Goal: Task Accomplishment & Management: Manage account settings

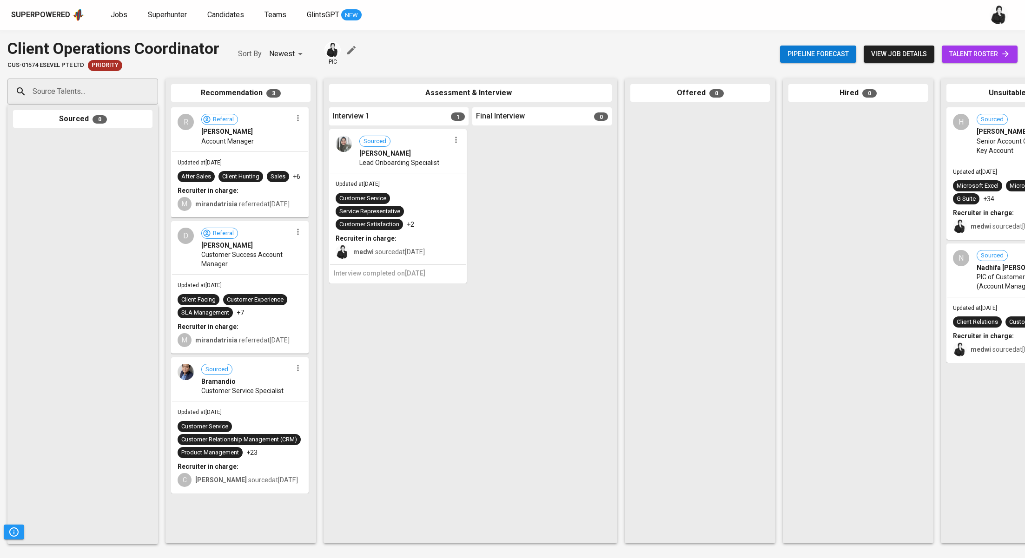
click at [991, 55] on span "talent roster" at bounding box center [979, 54] width 61 height 12
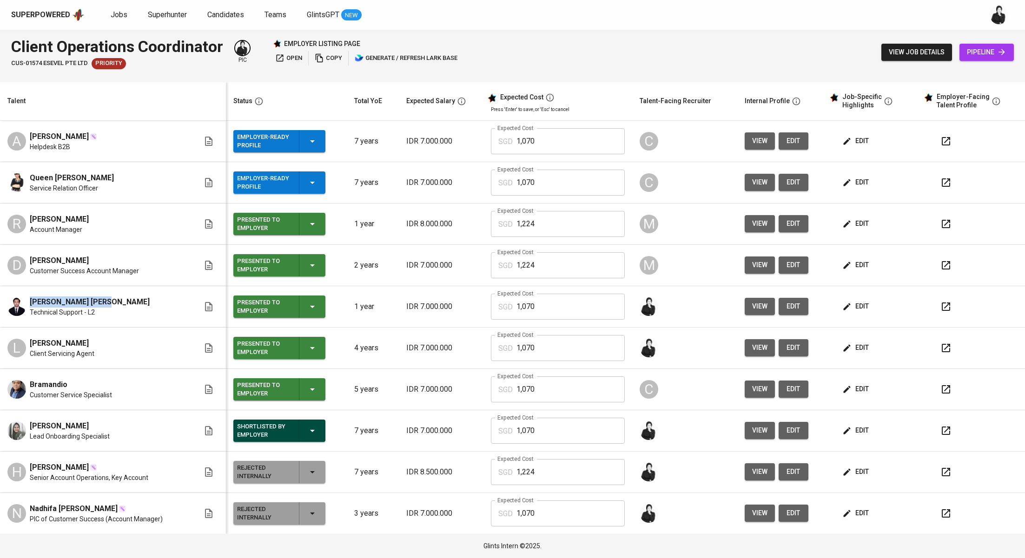
drag, startPoint x: 106, startPoint y: 303, endPoint x: 27, endPoint y: 301, distance: 79.1
click at [27, 301] on div "Emil Maulana Sinaga Technical Support - L2" at bounding box center [103, 307] width 192 height 20
copy span "Emil Maulana Sinaga"
drag, startPoint x: 72, startPoint y: 387, endPoint x: 8, endPoint y: 380, distance: 64.5
click at [8, 380] on div "Bramandio Customer Service Specialist" at bounding box center [103, 389] width 192 height 20
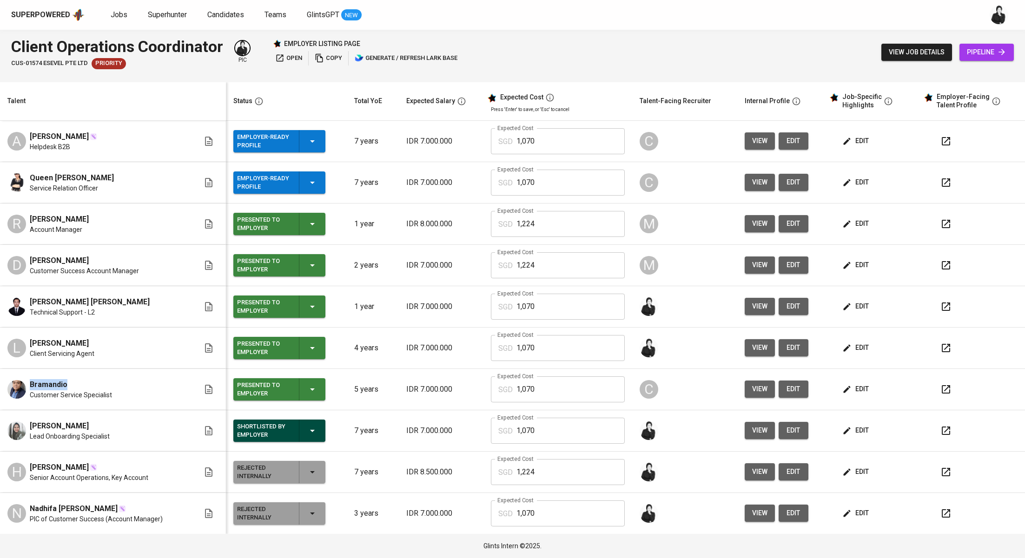
copy span "Bramandio"
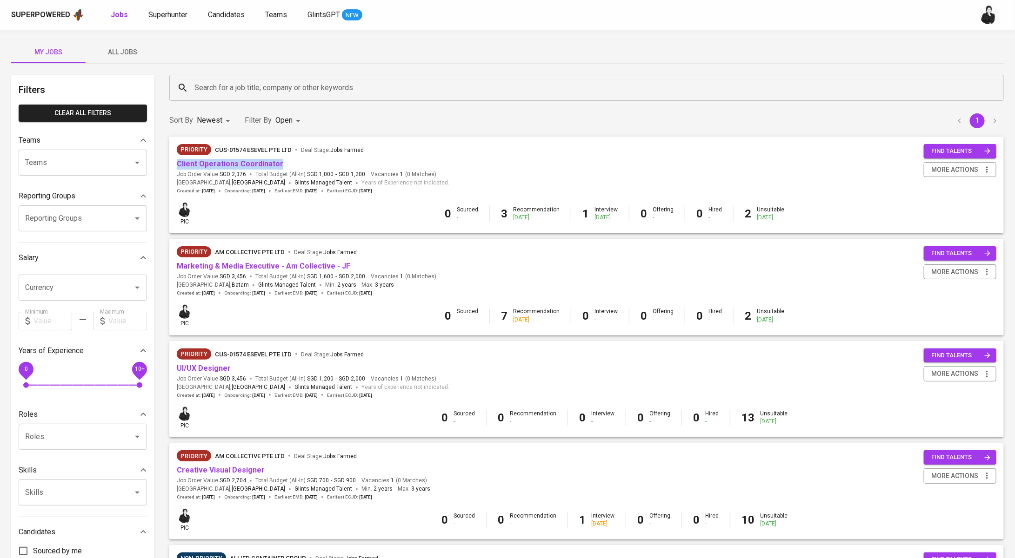
click at [119, 53] on span "All Jobs" at bounding box center [122, 52] width 63 height 12
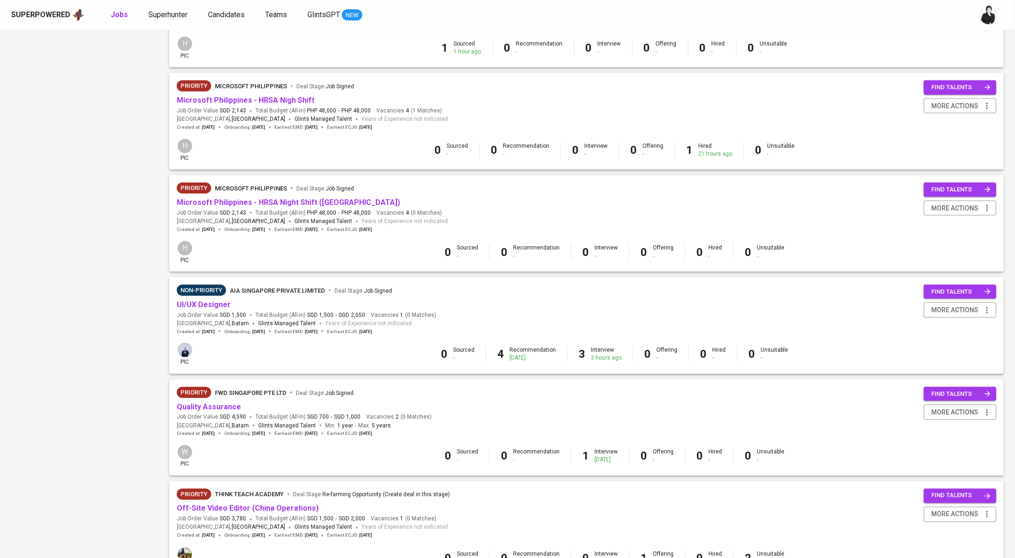
scroll to position [577, 0]
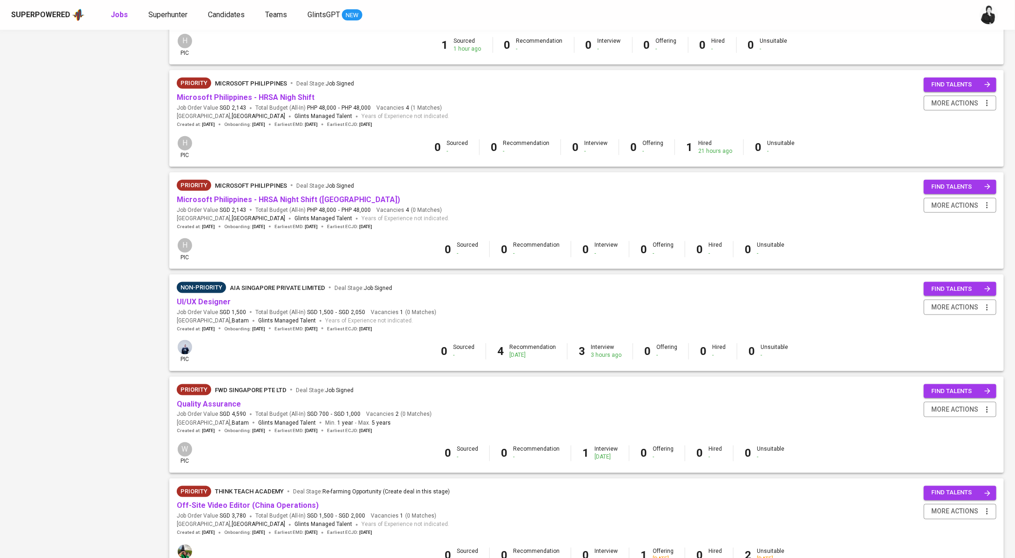
click at [223, 410] on span "Quality Assurance" at bounding box center [209, 404] width 64 height 11
click at [226, 408] on link "Quality Assurance" at bounding box center [209, 404] width 64 height 9
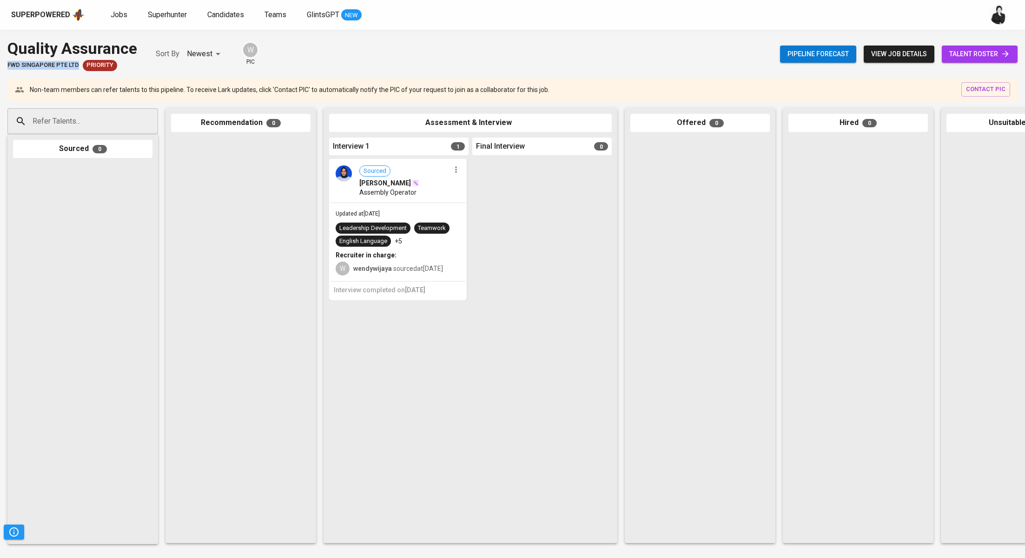
drag, startPoint x: 78, startPoint y: 63, endPoint x: 2, endPoint y: 61, distance: 76.3
click at [2, 61] on div "Quality Assurance FWD Singapore Pte Ltd Priority Sort By Newest NEWEST W pic Pi…" at bounding box center [512, 54] width 1025 height 34
copy span "FWD Singapore Pte Ltd"
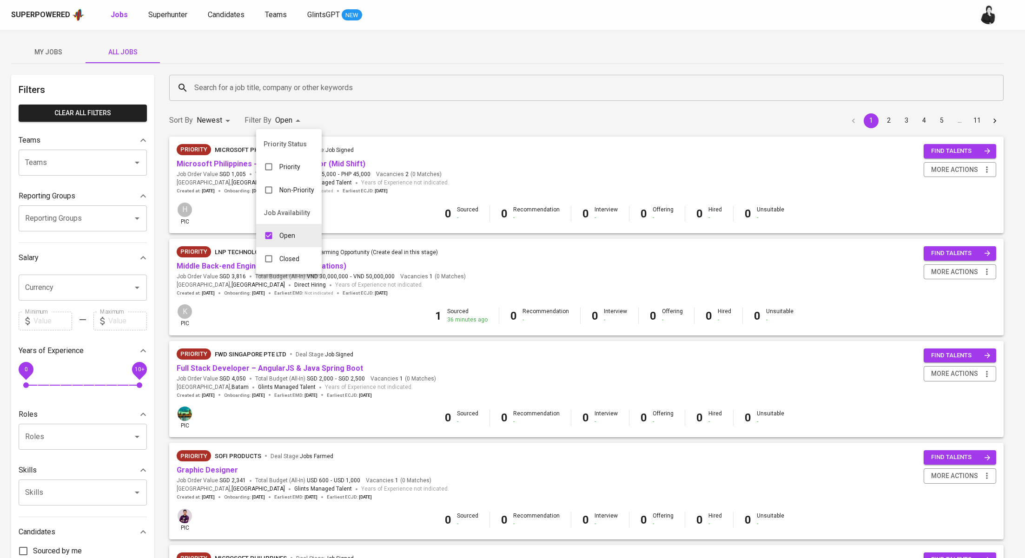
click at [285, 254] on p "Closed" at bounding box center [289, 258] width 20 height 9
type input "OPEN,CLOSE"
checkbox input "true"
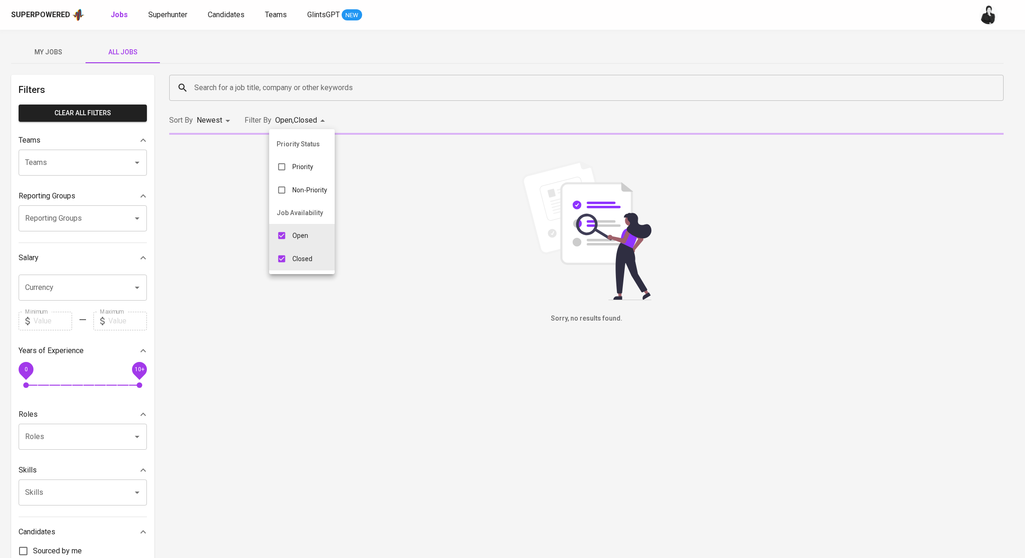
click at [295, 235] on p "Open" at bounding box center [300, 235] width 16 height 9
type input "CLOSE"
checkbox input "false"
click at [304, 86] on div at bounding box center [512, 279] width 1025 height 558
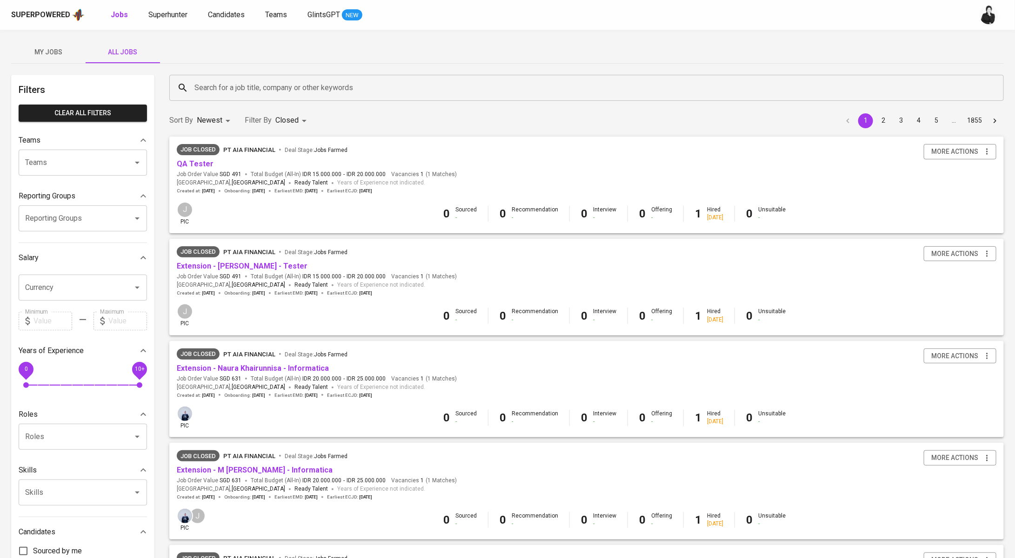
click at [304, 86] on input "Search for a job title, company or other keywords" at bounding box center [588, 88] width 793 height 18
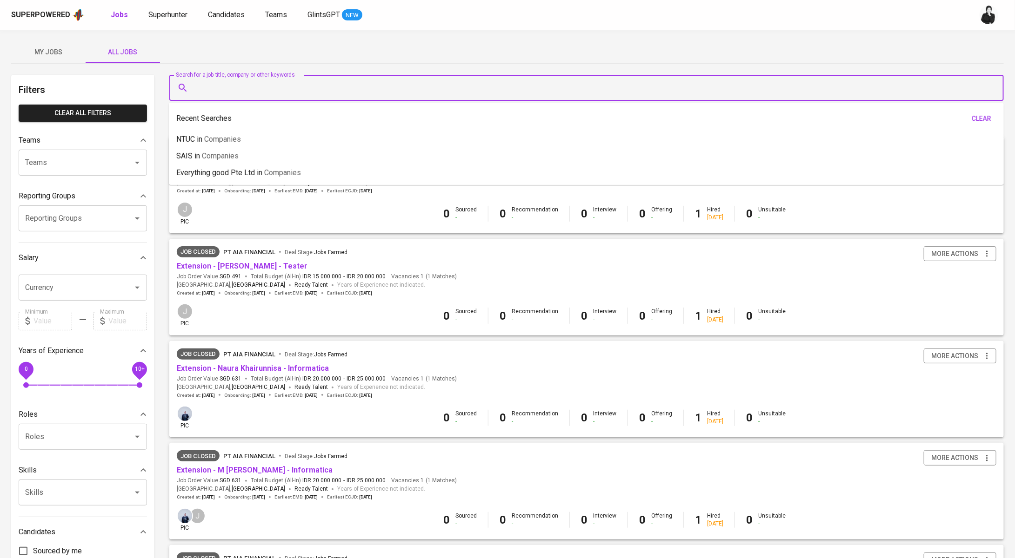
paste input "FWD Singapore Pte Ltd"
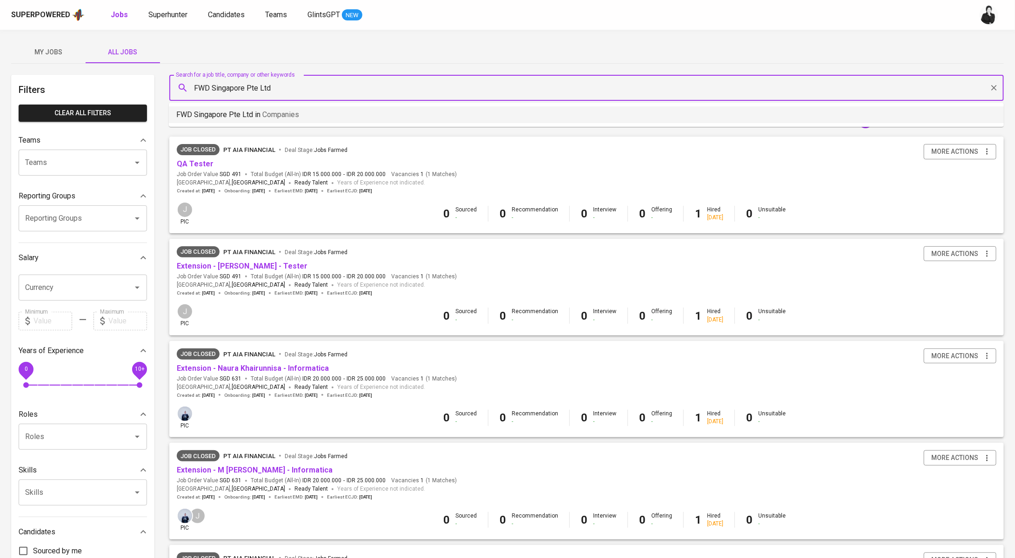
click at [311, 113] on li "FWD Singapore Pte Ltd in Companies" at bounding box center [586, 114] width 835 height 17
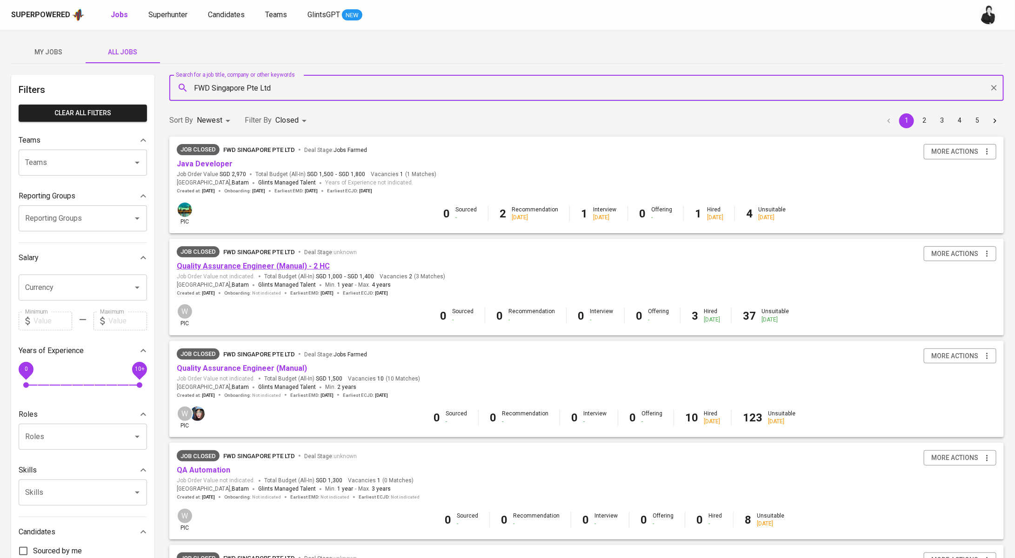
type input "FWD Singapore Pte Ltd"
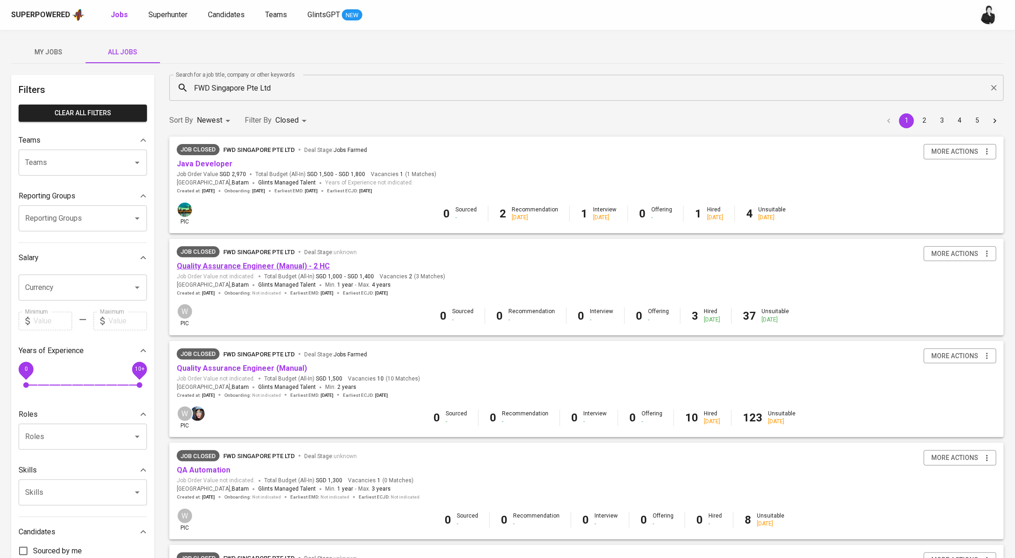
click at [282, 266] on link "Quality Assurance Engineer (Manual) - 2 HC" at bounding box center [253, 266] width 153 height 9
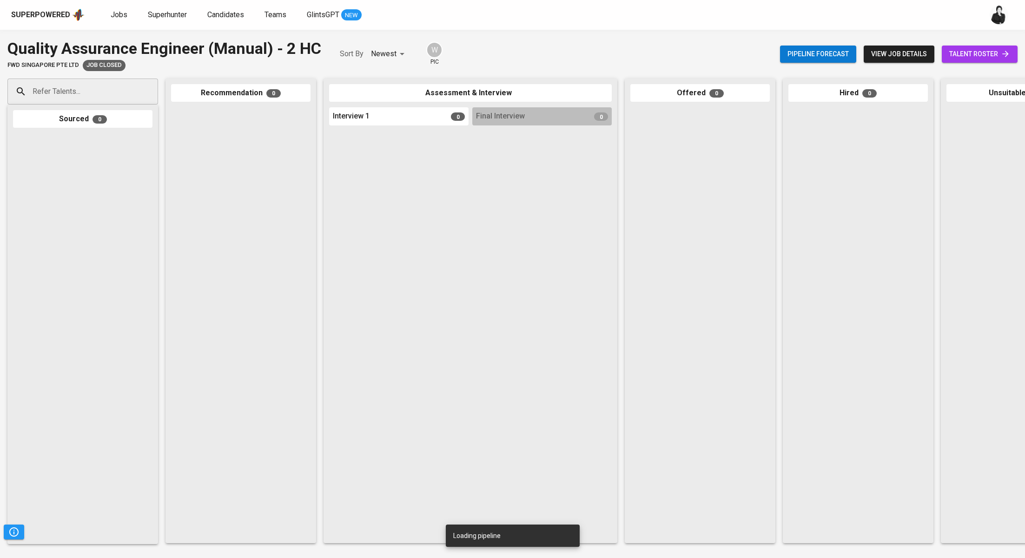
click at [963, 55] on span "talent roster" at bounding box center [979, 54] width 61 height 12
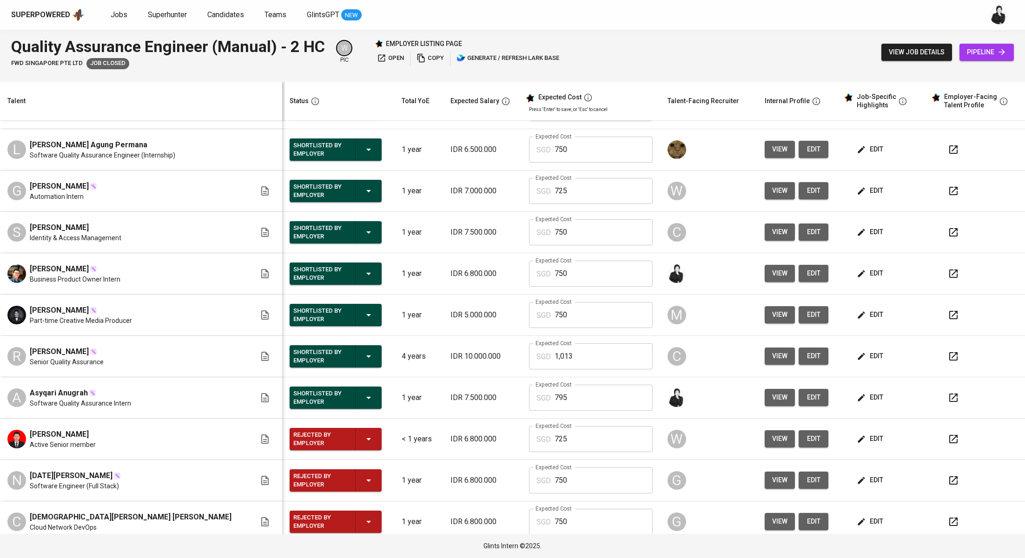
scroll to position [201, 0]
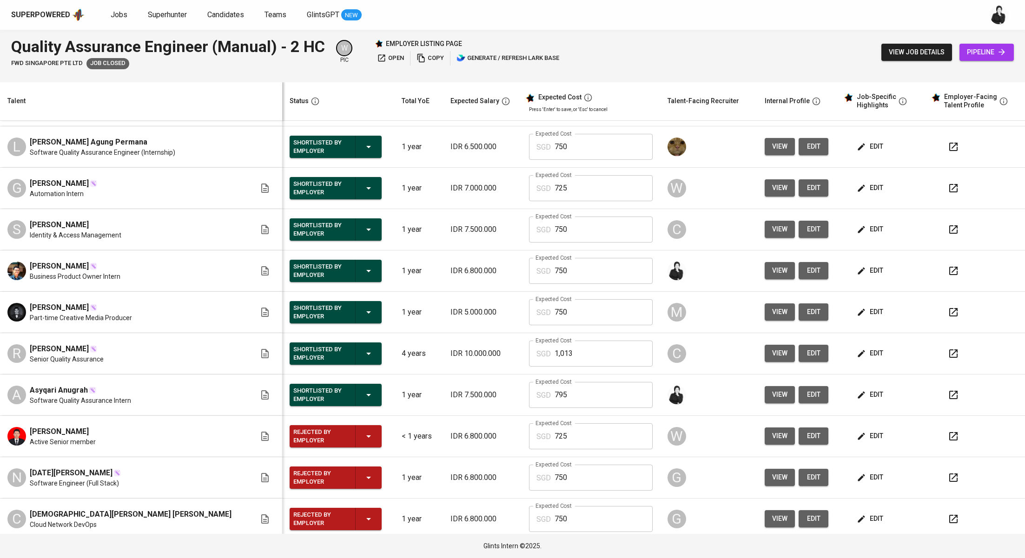
click at [860, 273] on span "edit" at bounding box center [871, 271] width 25 height 12
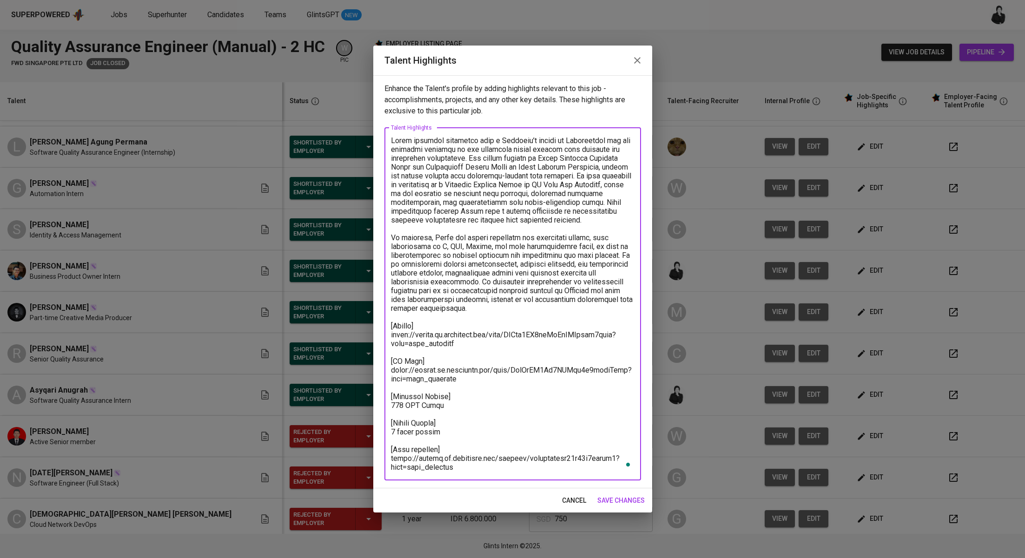
drag, startPoint x: 458, startPoint y: 405, endPoint x: 381, endPoint y: 397, distance: 77.6
click at [381, 397] on div "Enhance the Talent's profile by adding highlights relevant to this job - accomp…" at bounding box center [512, 281] width 279 height 413
click at [636, 62] on icon "button" at bounding box center [637, 60] width 11 height 11
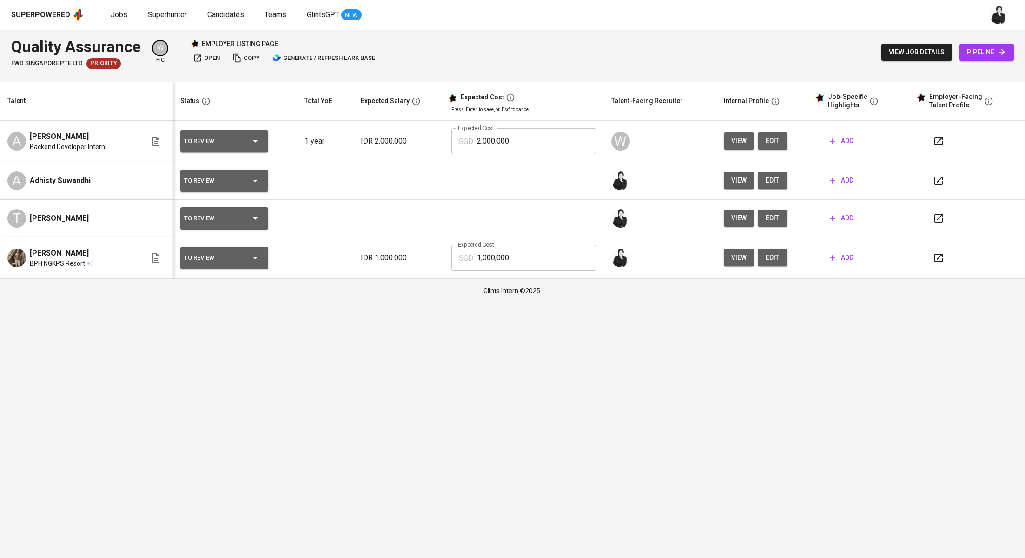
click at [944, 249] on button "button" at bounding box center [939, 258] width 22 height 22
click at [936, 218] on icon "button" at bounding box center [938, 218] width 11 height 11
click at [949, 179] on button "button" at bounding box center [939, 181] width 22 height 22
click at [850, 180] on span "add" at bounding box center [842, 181] width 24 height 12
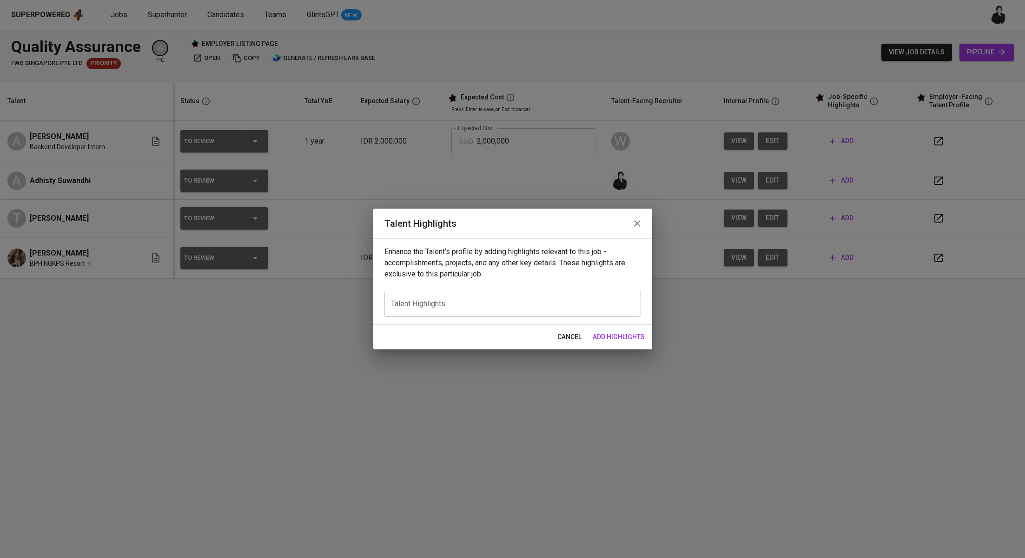
click at [638, 220] on icon "button" at bounding box center [637, 223] width 11 height 11
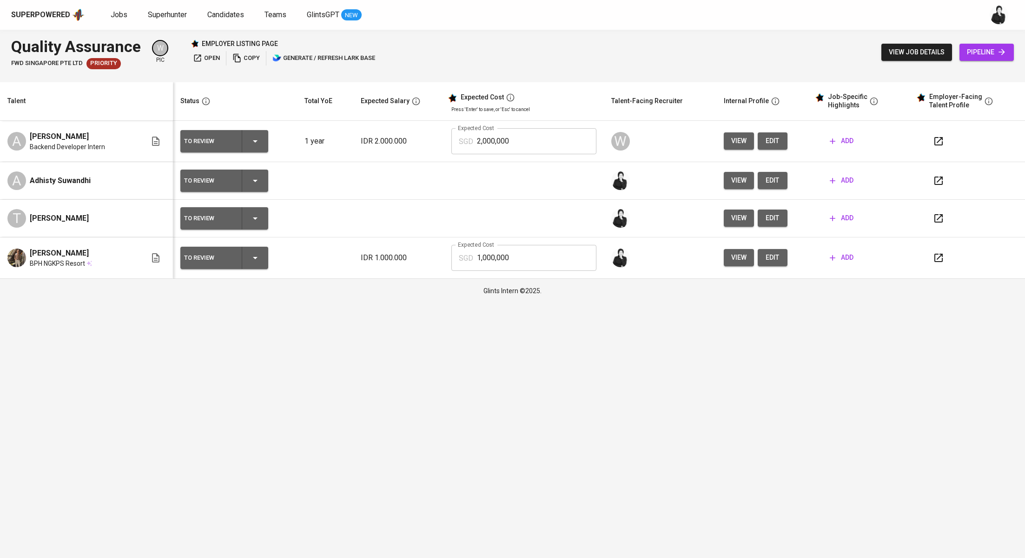
click at [782, 181] on button "edit" at bounding box center [773, 180] width 30 height 17
click at [787, 214] on button "edit" at bounding box center [773, 218] width 30 height 17
click at [774, 256] on span "edit" at bounding box center [772, 258] width 15 height 12
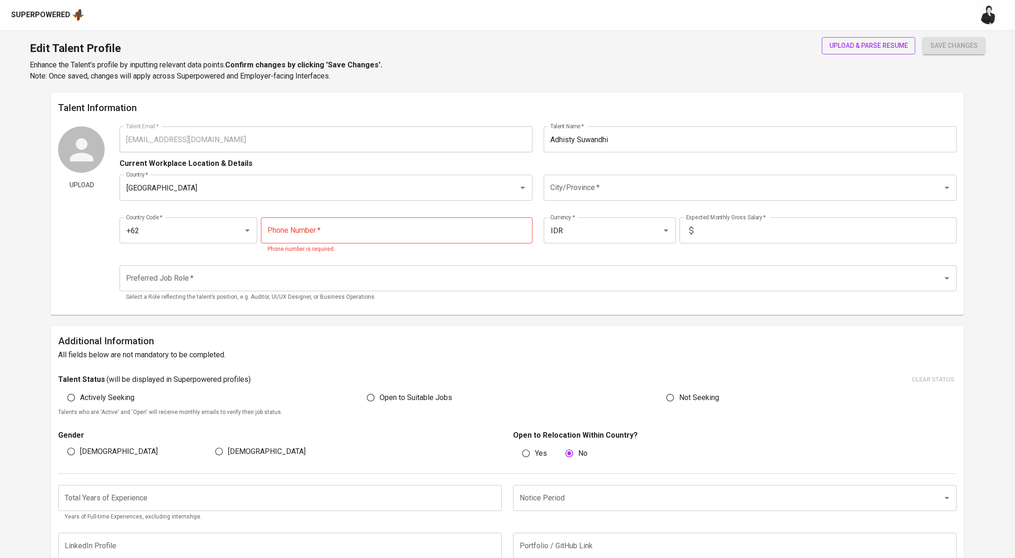
click at [893, 42] on span "upload & parse resume" at bounding box center [868, 46] width 79 height 12
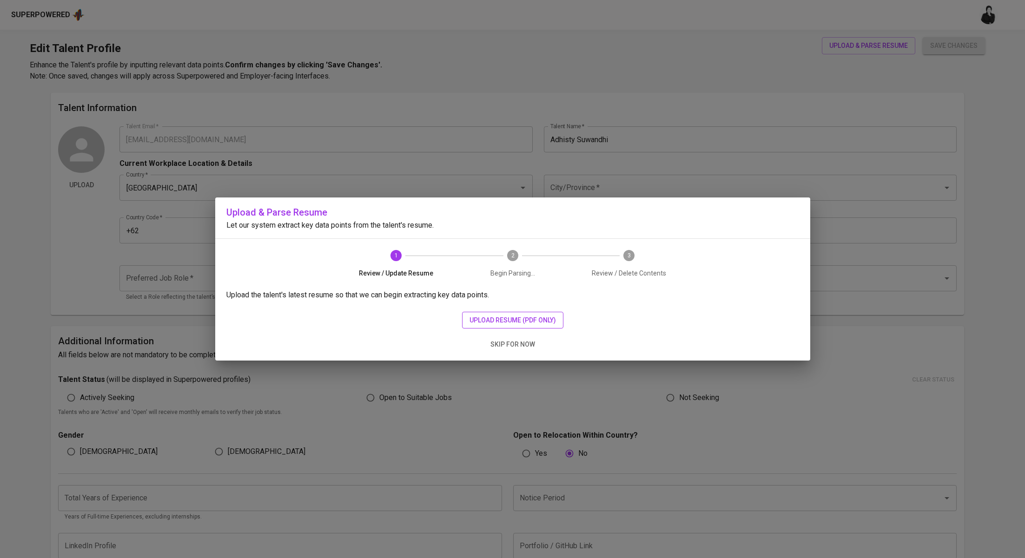
click at [529, 314] on button "upload resume (pdf only)" at bounding box center [512, 320] width 101 height 17
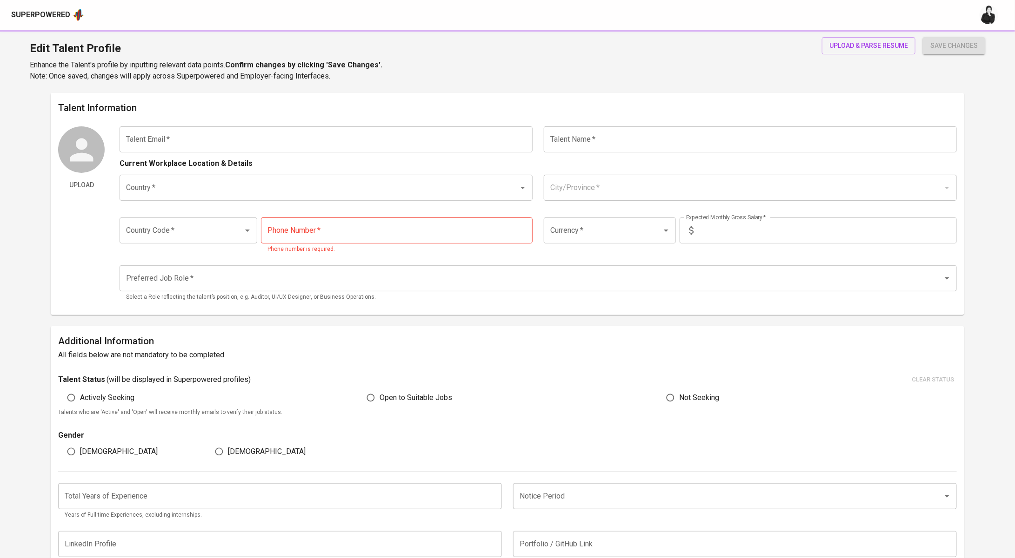
type input "[EMAIL_ADDRESS][DOMAIN_NAME]"
type input "[PERSON_NAME]"
type input "[GEOGRAPHIC_DATA]"
type input "+62"
type input "IDR"
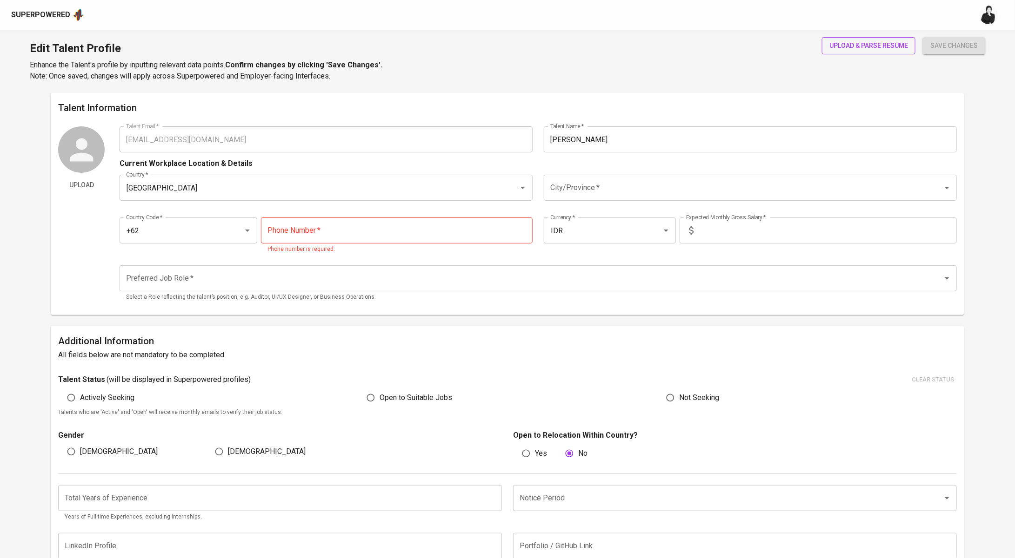
click at [839, 49] on span "upload & parse resume" at bounding box center [868, 46] width 79 height 12
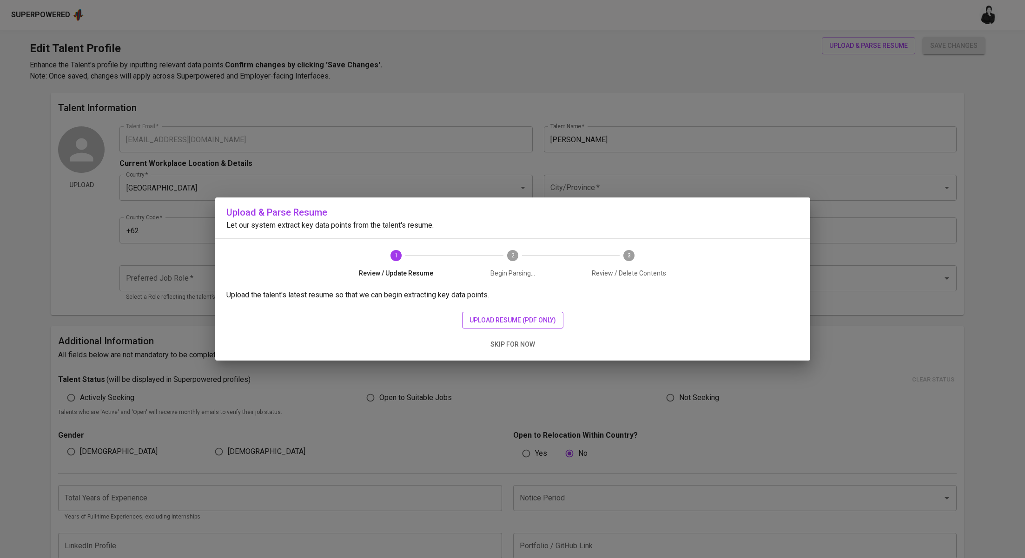
click at [527, 318] on span "upload resume (pdf only)" at bounding box center [513, 321] width 86 height 12
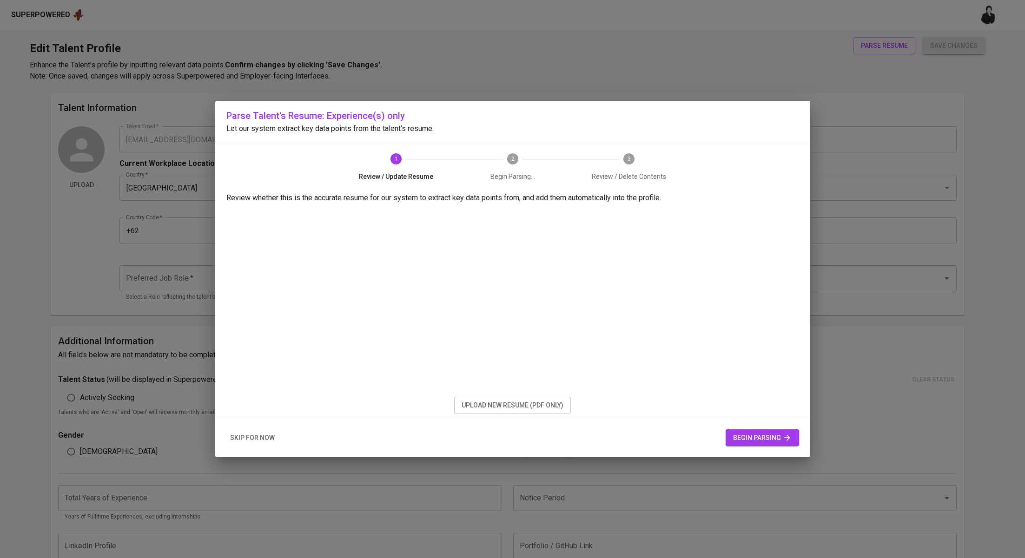
click at [783, 436] on icon "button" at bounding box center [787, 437] width 9 height 9
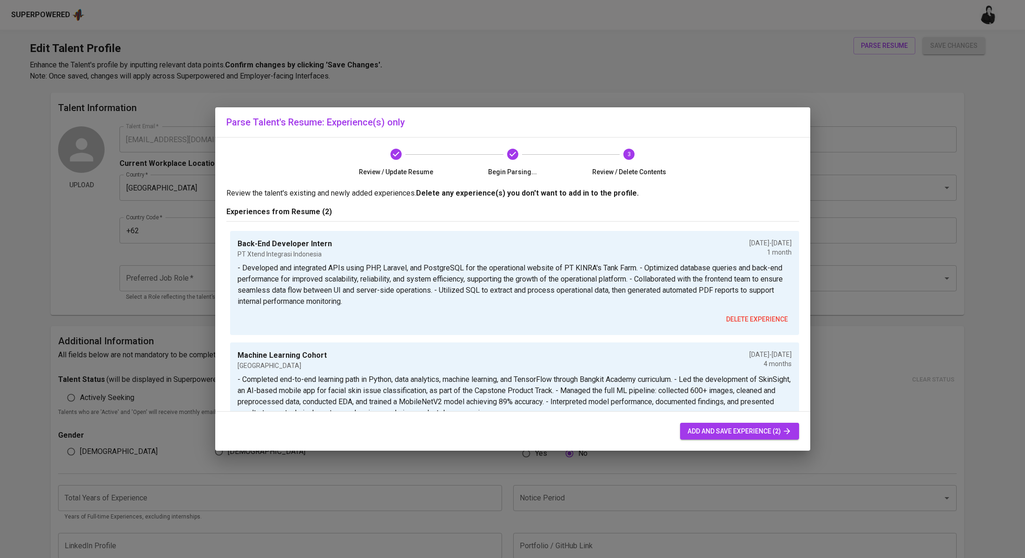
click at [730, 430] on span "add and save experience (2)" at bounding box center [740, 432] width 104 height 12
type input "+62"
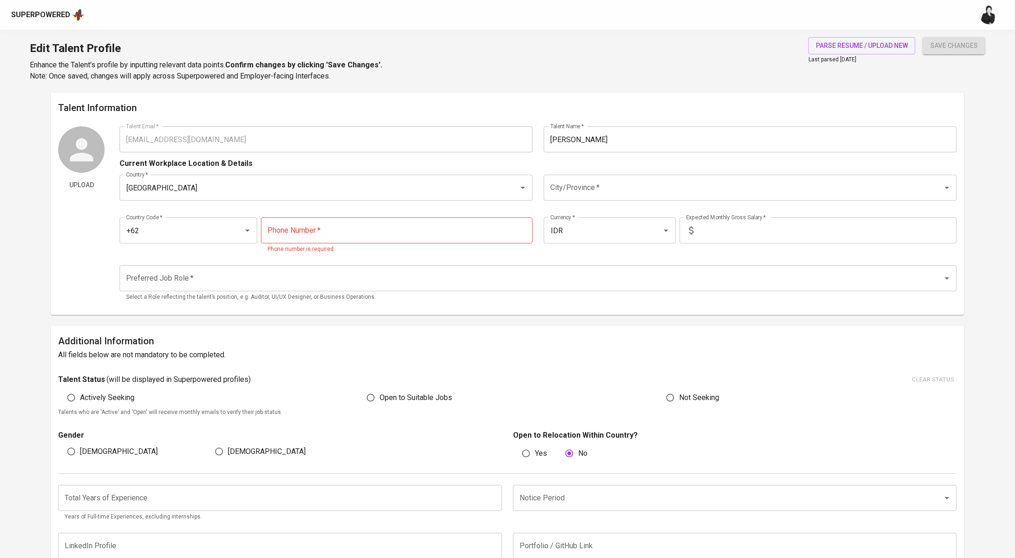
click at [307, 229] on input "tel" at bounding box center [397, 231] width 272 height 26
paste input "[PHONE_NUMBER]"
type input "[PHONE_NUMBER]"
click at [629, 180] on input "City/Province   *" at bounding box center [737, 188] width 378 height 18
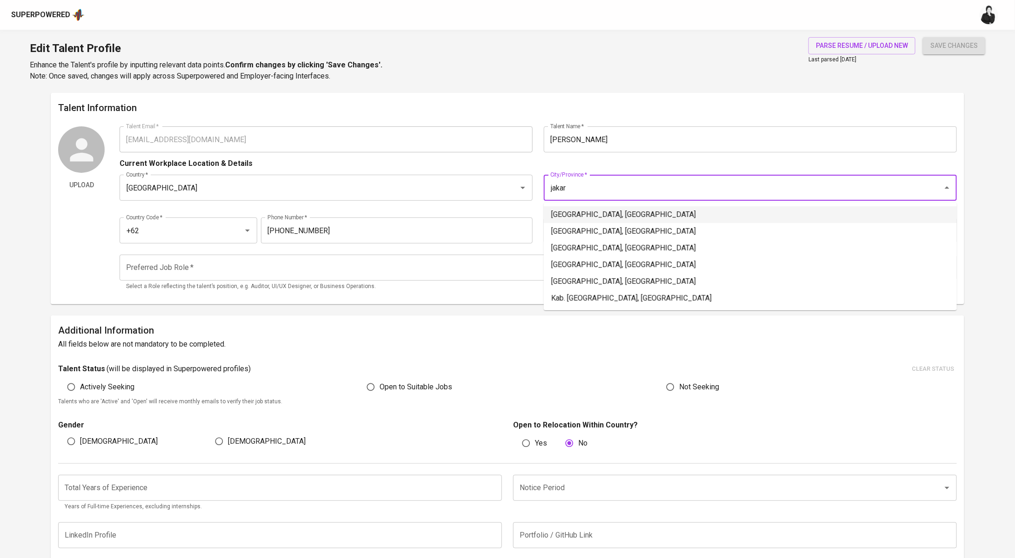
click at [617, 213] on li "[GEOGRAPHIC_DATA], [GEOGRAPHIC_DATA]" at bounding box center [750, 214] width 413 height 17
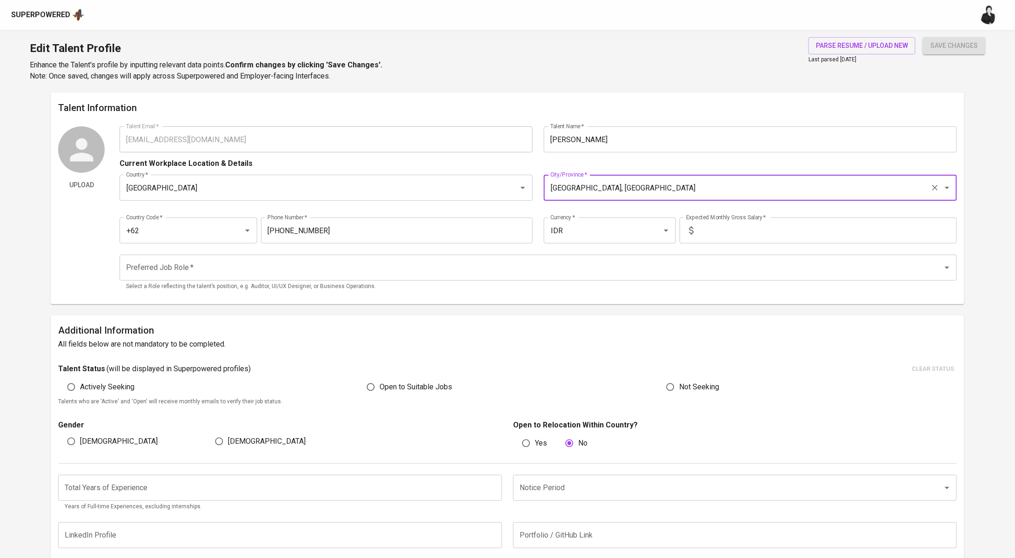
type input "[GEOGRAPHIC_DATA], [GEOGRAPHIC_DATA]"
click at [318, 272] on input "Preferred Job Role   *" at bounding box center [525, 268] width 803 height 18
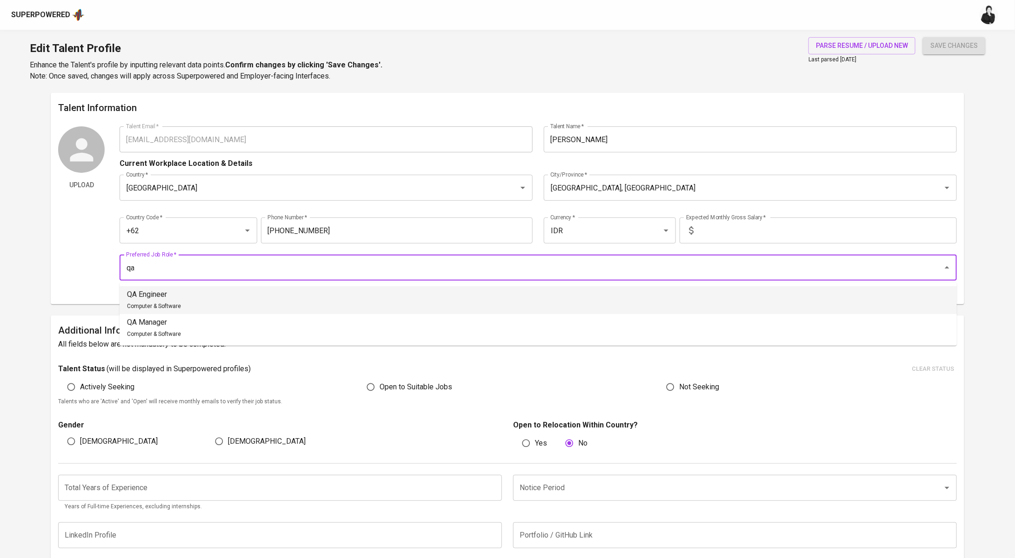
click at [205, 293] on li "QA Engineer Computer & Software" at bounding box center [537, 300] width 837 height 28
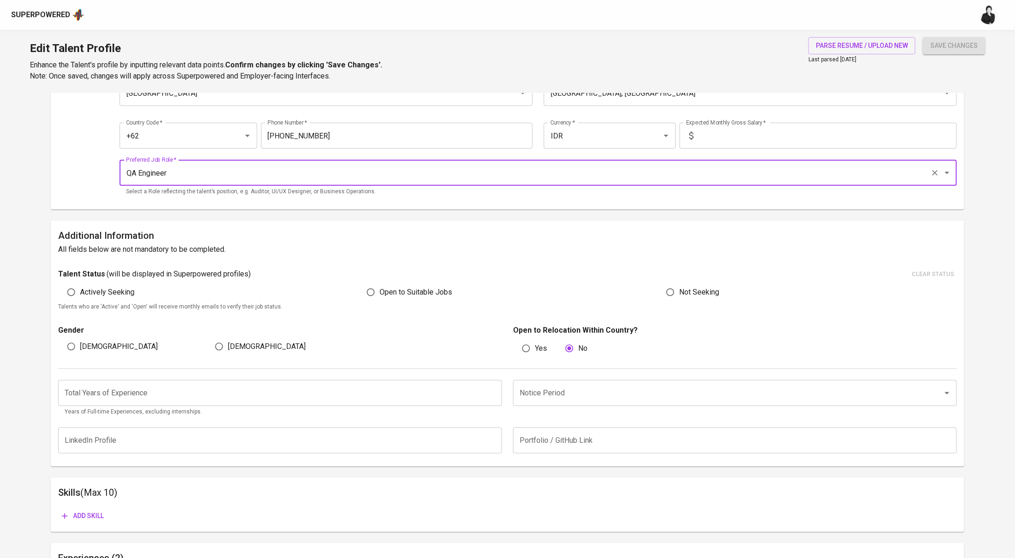
type input "QA Engineer"
click at [406, 287] on span "Open to Suitable Jobs" at bounding box center [415, 292] width 73 height 11
click at [379, 287] on input "Open to Suitable Jobs" at bounding box center [371, 293] width 18 height 18
radio input "true"
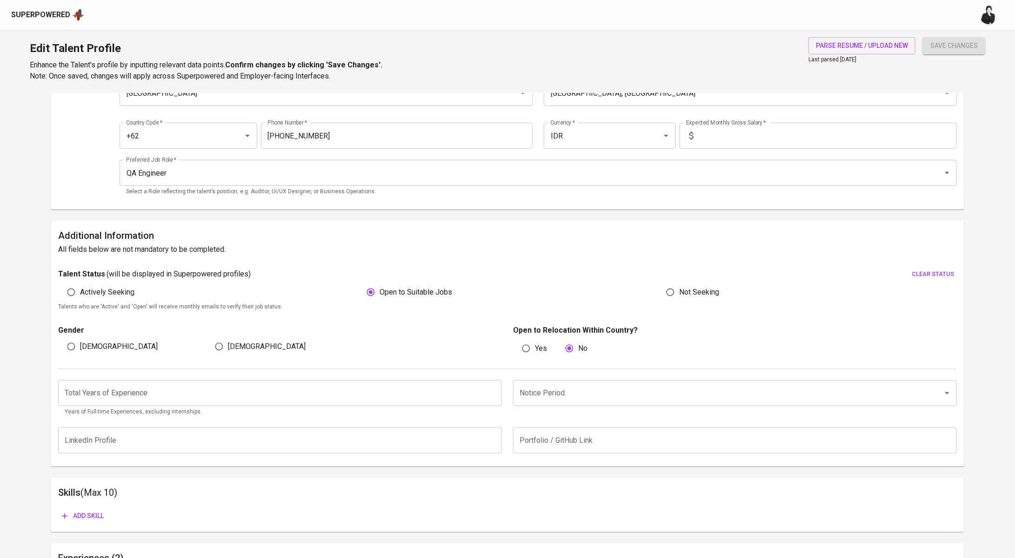
click at [524, 342] on input "Yes" at bounding box center [526, 349] width 18 height 18
radio input "true"
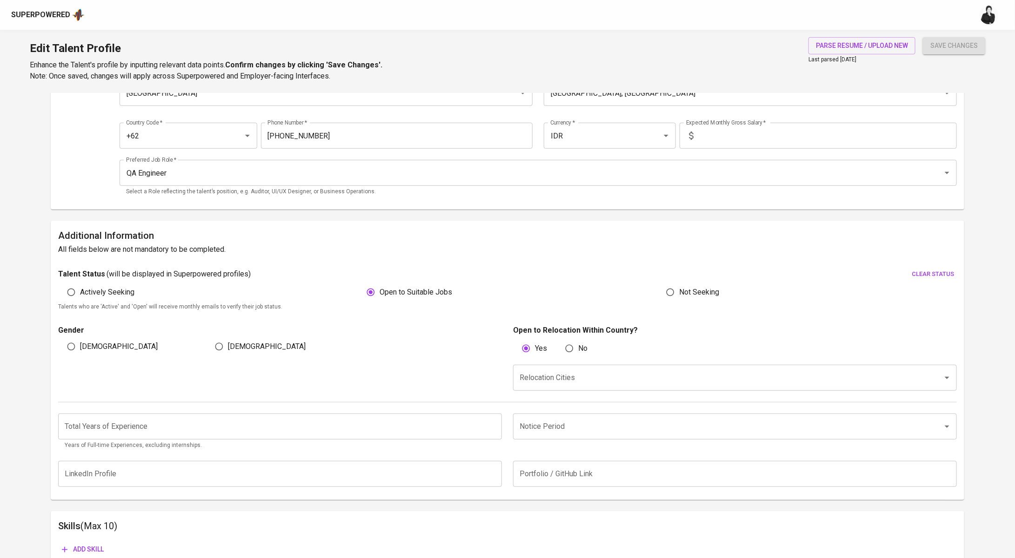
click at [558, 379] on input "Relocation Cities" at bounding box center [721, 378] width 409 height 18
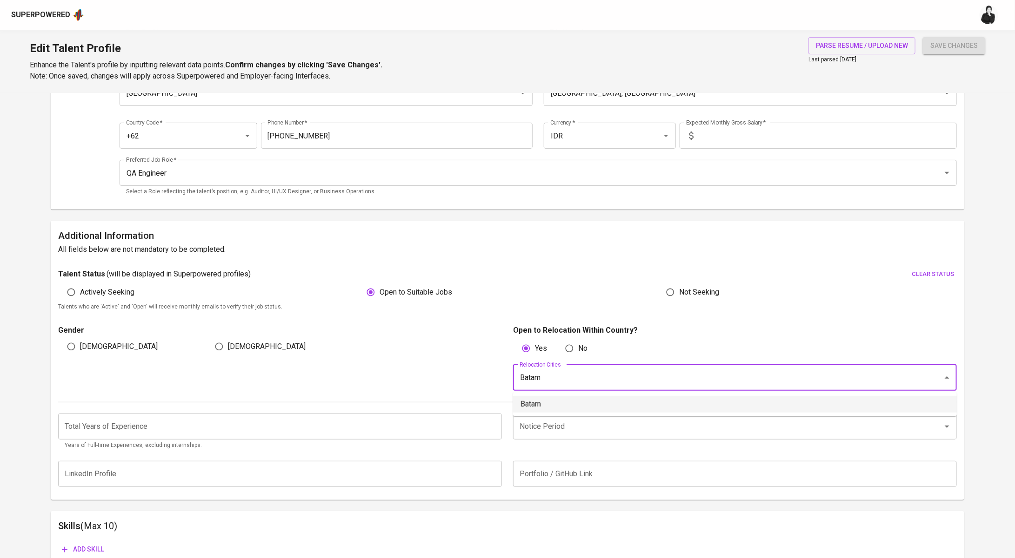
click at [587, 401] on li "Batam" at bounding box center [735, 404] width 444 height 17
type input "Batam"
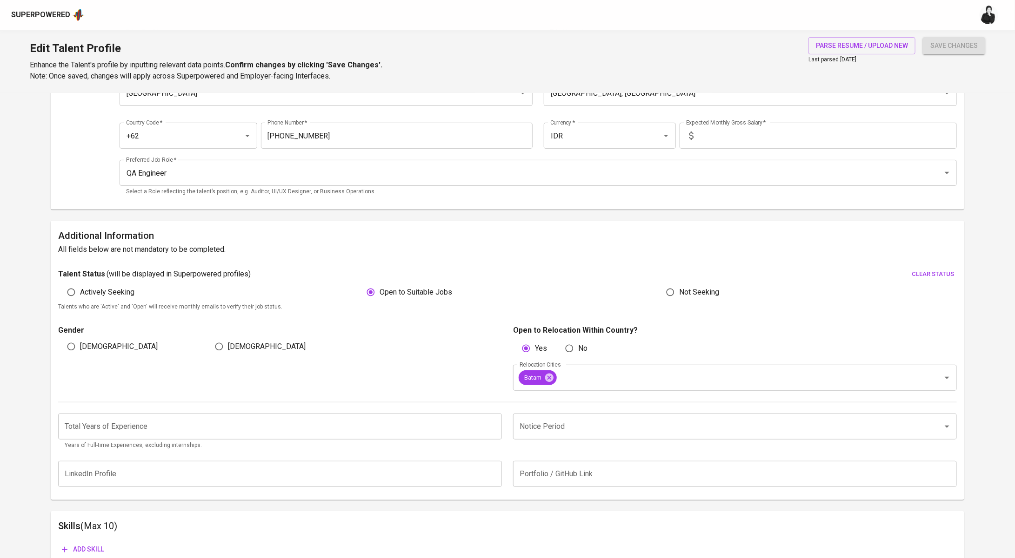
click at [225, 350] on input "[DEMOGRAPHIC_DATA]" at bounding box center [219, 347] width 18 height 18
radio input "true"
click at [223, 423] on input "number" at bounding box center [280, 427] width 444 height 26
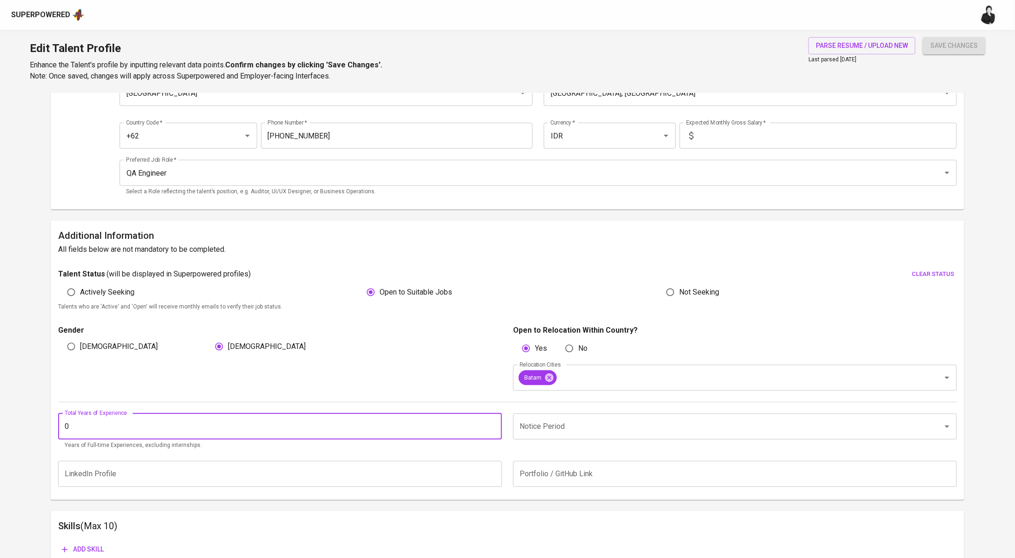
click at [490, 420] on input "0" at bounding box center [280, 427] width 444 height 26
type input "1"
click at [491, 422] on input "1" at bounding box center [280, 427] width 444 height 26
type input "0"
click at [616, 426] on input "Notice Period" at bounding box center [721, 427] width 409 height 18
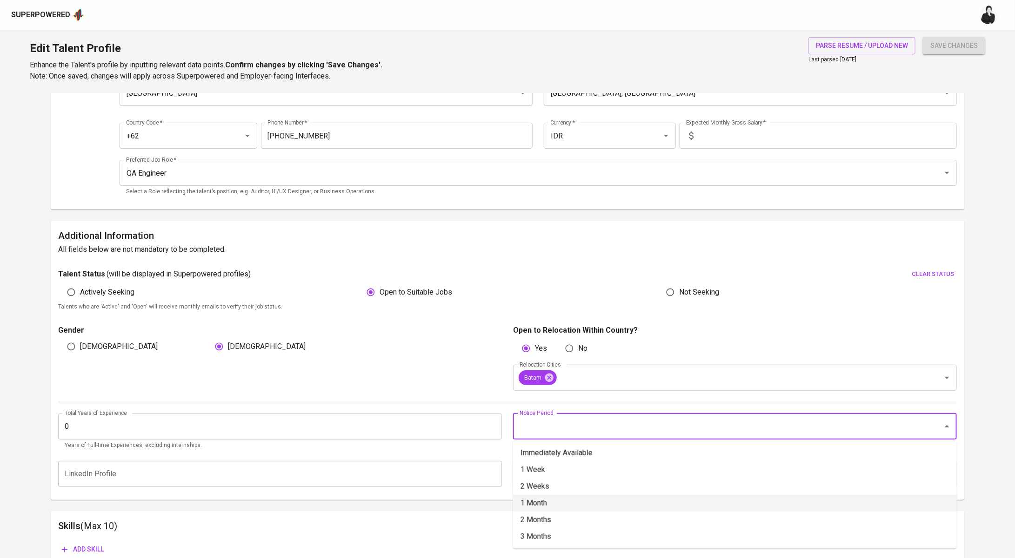
click at [583, 498] on li "1 Month" at bounding box center [735, 503] width 444 height 17
type input "1 Month"
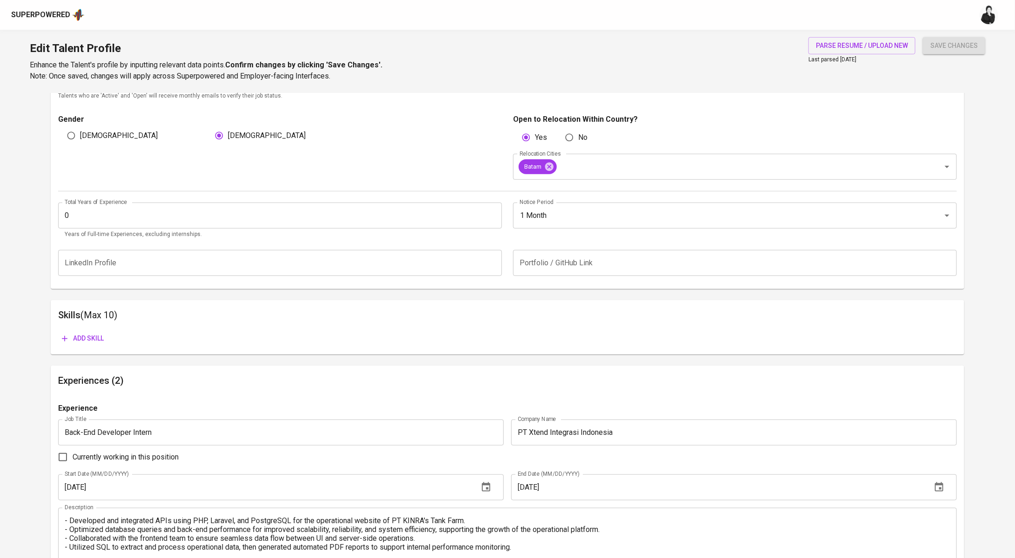
scroll to position [327, 0]
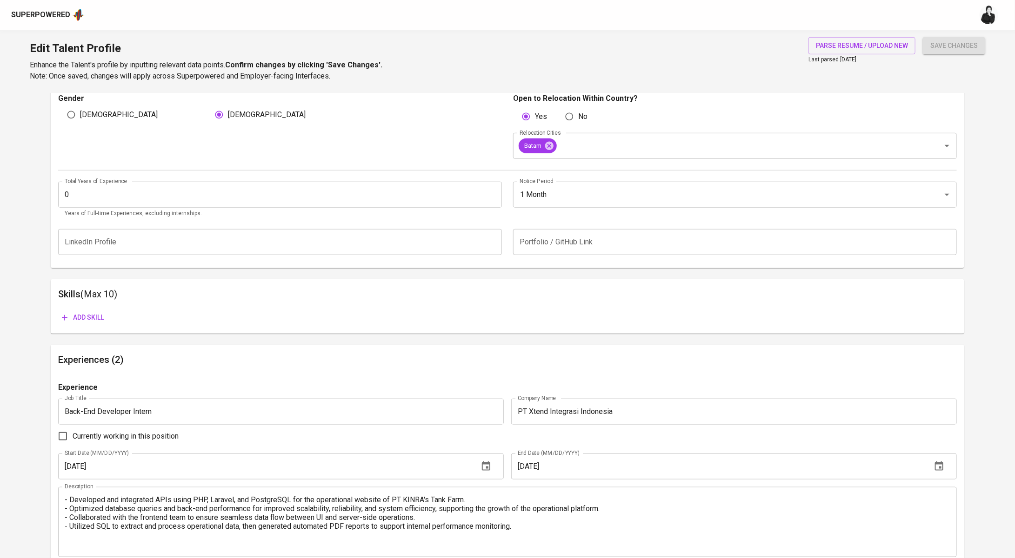
click at [86, 320] on span "Add skill" at bounding box center [83, 318] width 42 height 12
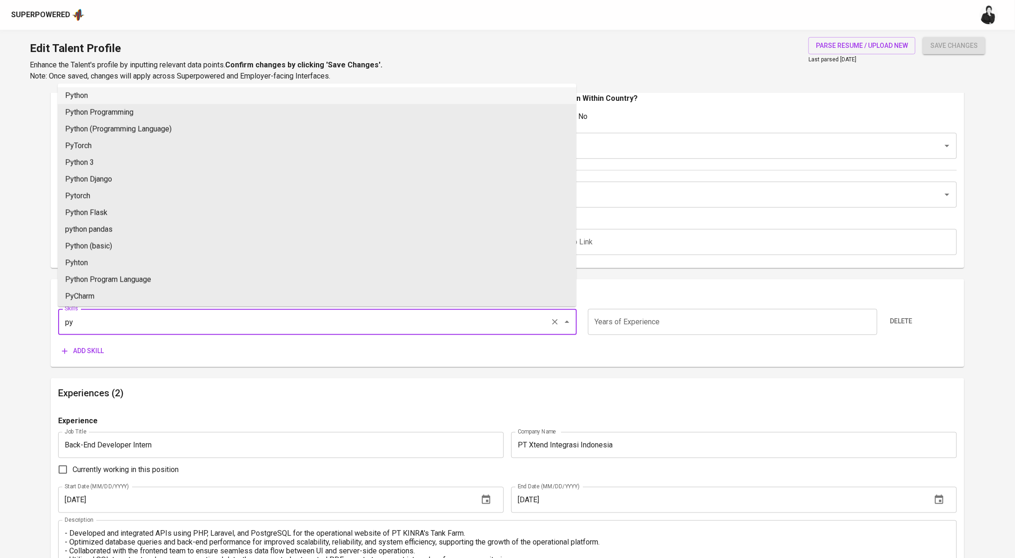
click at [120, 93] on li "Python" at bounding box center [317, 95] width 518 height 17
type input "Python"
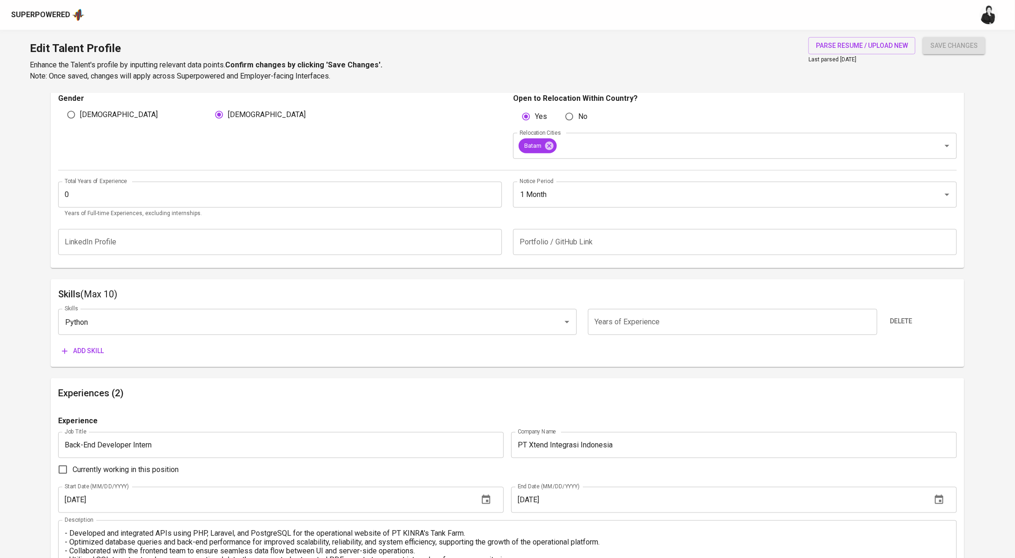
click at [644, 321] on input "number" at bounding box center [732, 322] width 289 height 26
type input "1"
click at [95, 346] on span "Add skill" at bounding box center [83, 351] width 42 height 12
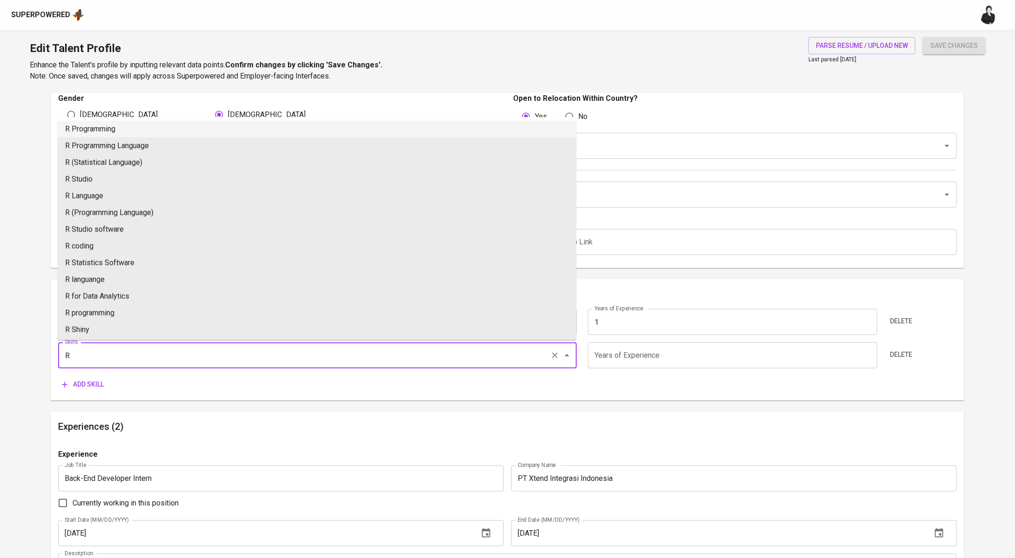
click at [255, 127] on li "R Programming" at bounding box center [317, 129] width 518 height 17
type input "R Programming"
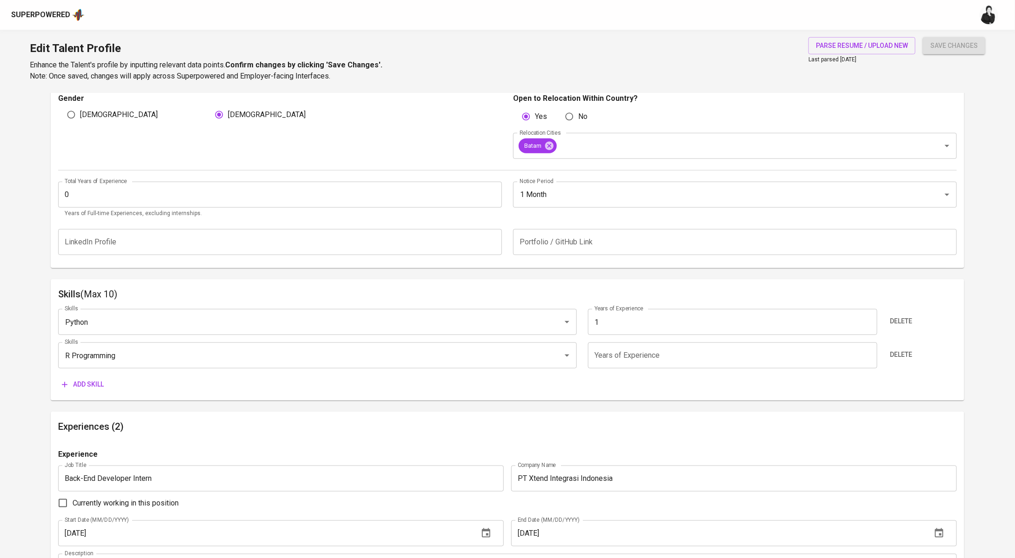
click at [617, 358] on input "number" at bounding box center [732, 356] width 289 height 26
type input "1"
click at [99, 383] on span "Add skill" at bounding box center [83, 385] width 42 height 12
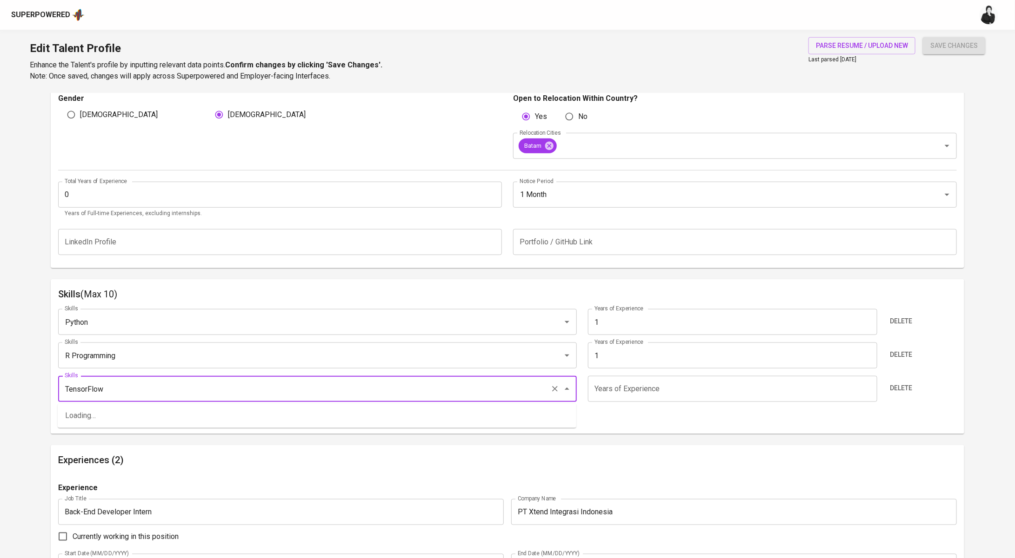
type input "TensorFlow"
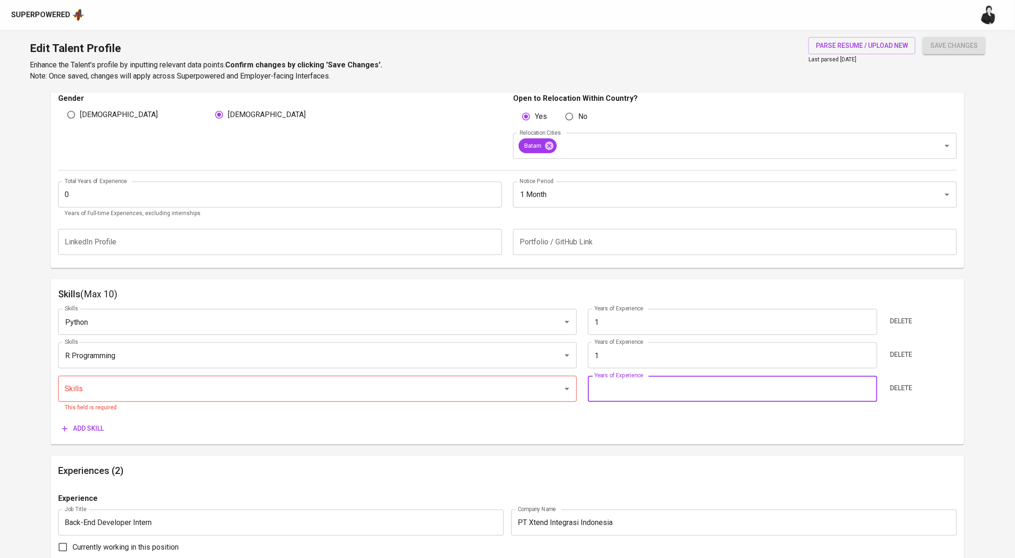
click at [625, 388] on input "number" at bounding box center [732, 389] width 289 height 26
type input "1"
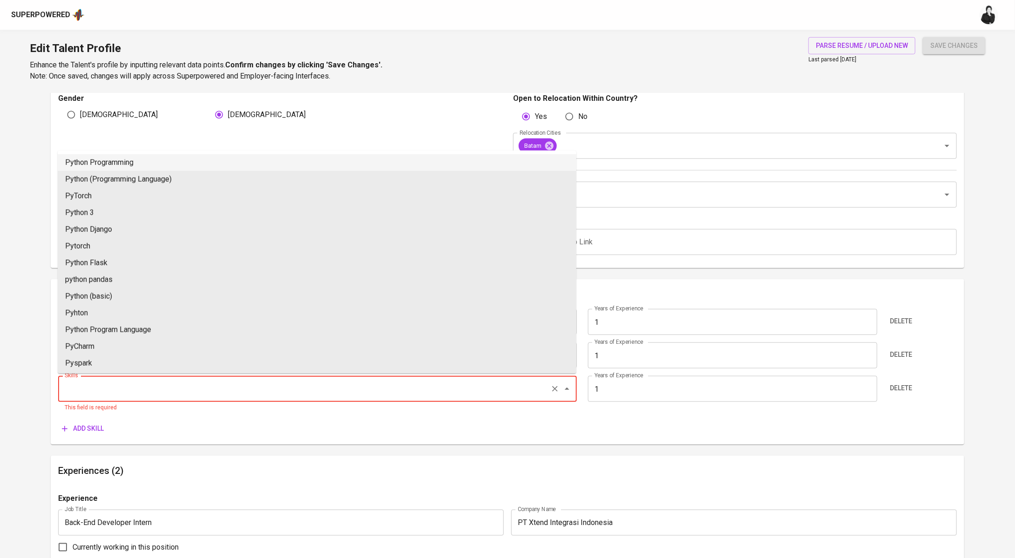
click at [75, 390] on input "Skills" at bounding box center [304, 389] width 484 height 18
paste input "TensorFlow"
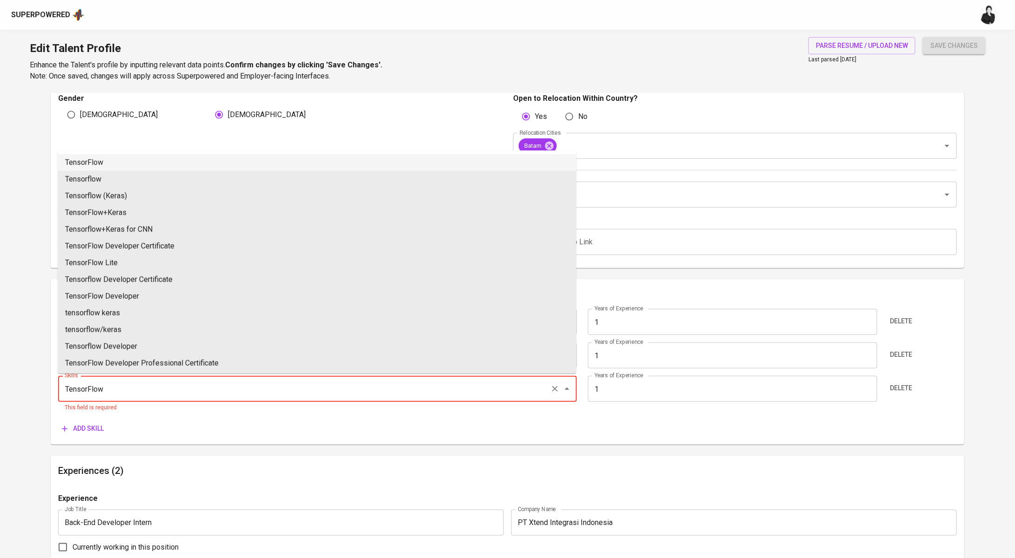
click at [150, 169] on li "TensorFlow" at bounding box center [317, 162] width 518 height 17
type input "TensorFlow"
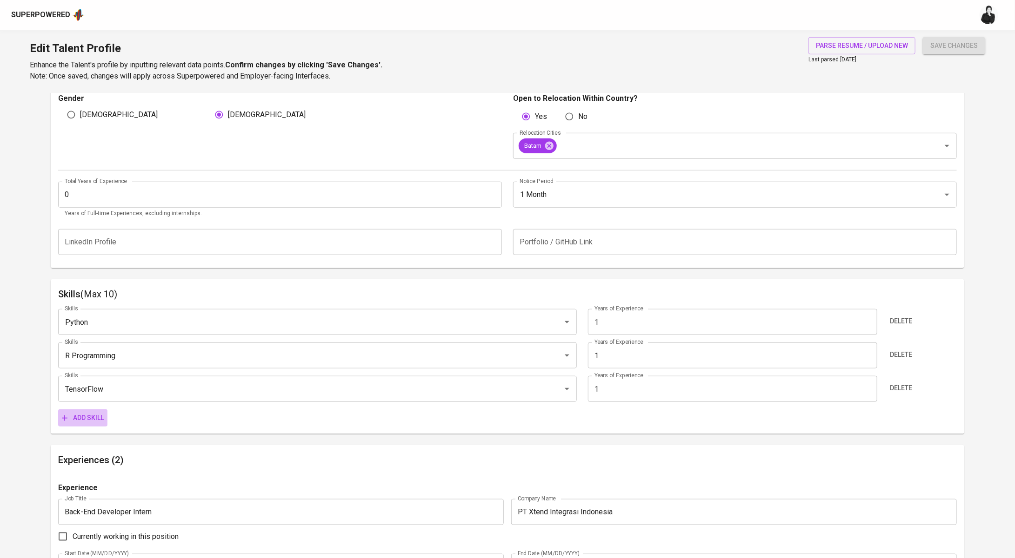
click at [98, 418] on span "Add skill" at bounding box center [83, 418] width 42 height 12
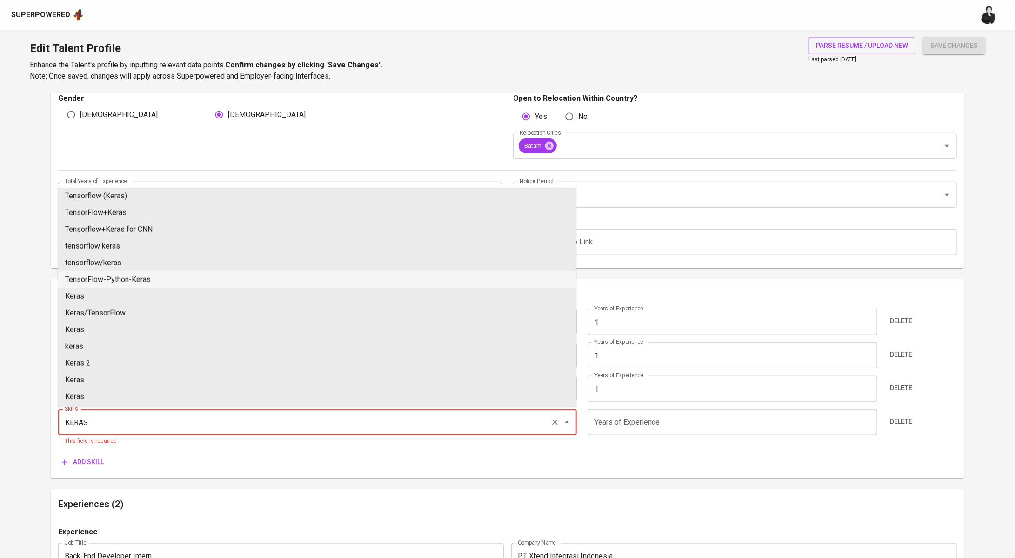
click at [131, 286] on li "TensorFlow-Python-Keras" at bounding box center [317, 280] width 518 height 17
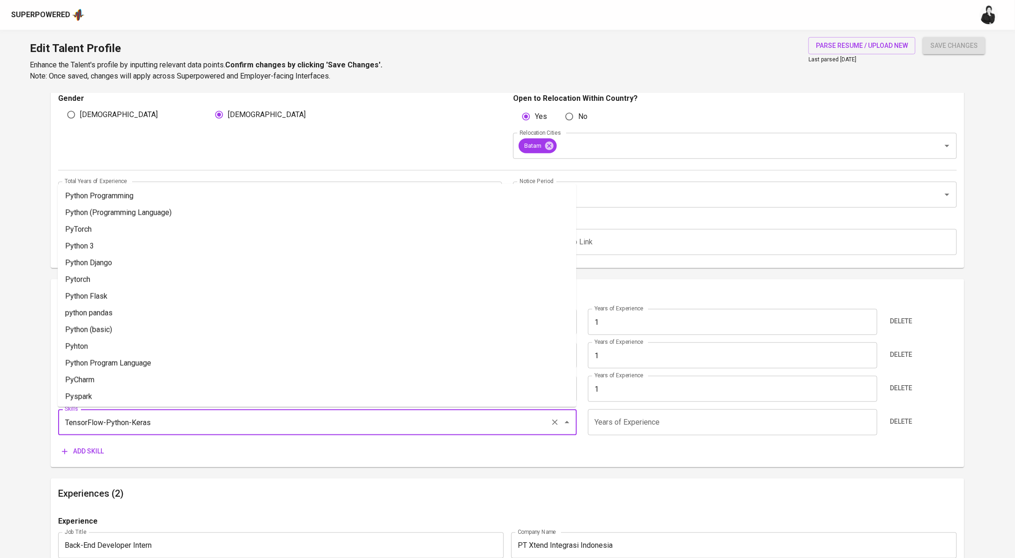
drag, startPoint x: 158, startPoint y: 422, endPoint x: 25, endPoint y: 414, distance: 133.2
click at [25, 414] on main "Talent Information Upload Talent Email   * tessairwani@gmail.com Talent Email *…" at bounding box center [507, 386] width 1015 height 1240
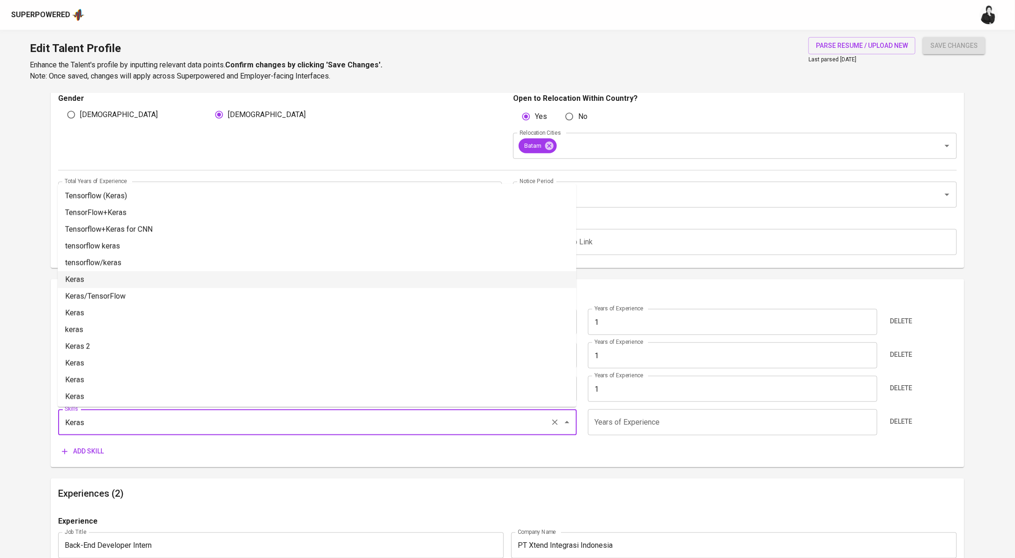
click at [114, 275] on li "Keras" at bounding box center [317, 280] width 518 height 17
type input "Keras"
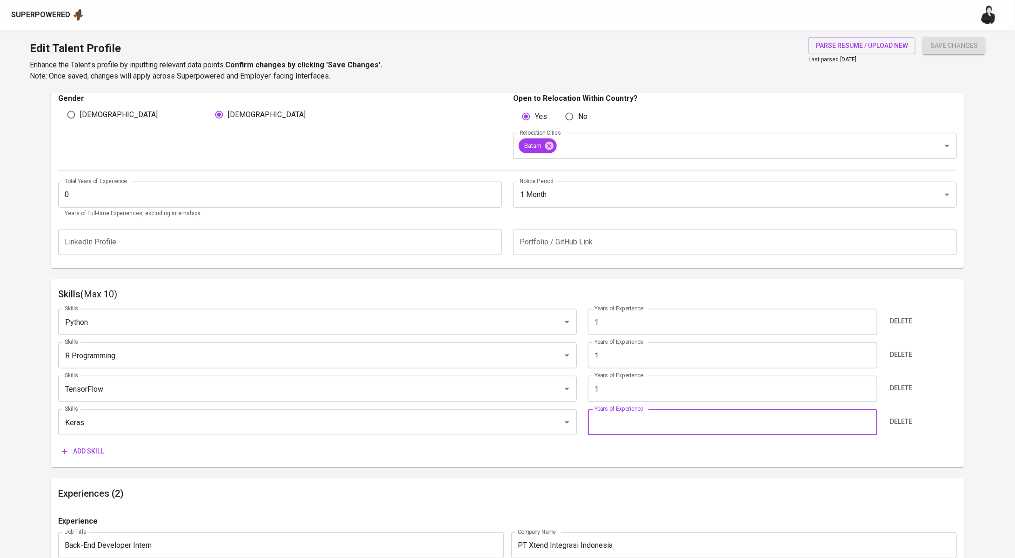
click at [623, 416] on input "number" at bounding box center [732, 423] width 289 height 26
type input "1"
click at [95, 446] on span "Add skill" at bounding box center [83, 452] width 42 height 12
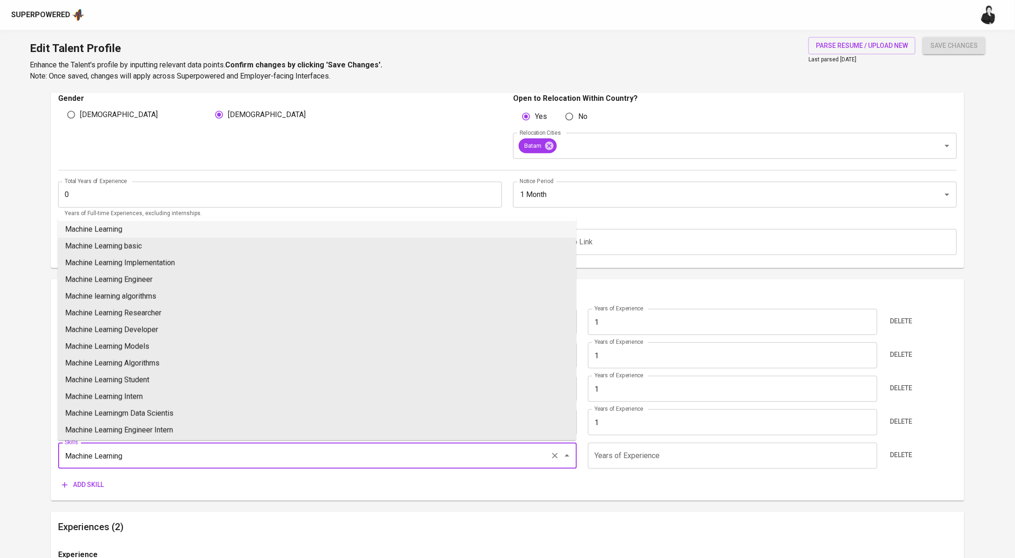
click at [187, 235] on li "Machine Learning" at bounding box center [317, 229] width 518 height 17
type input "Machine Learning"
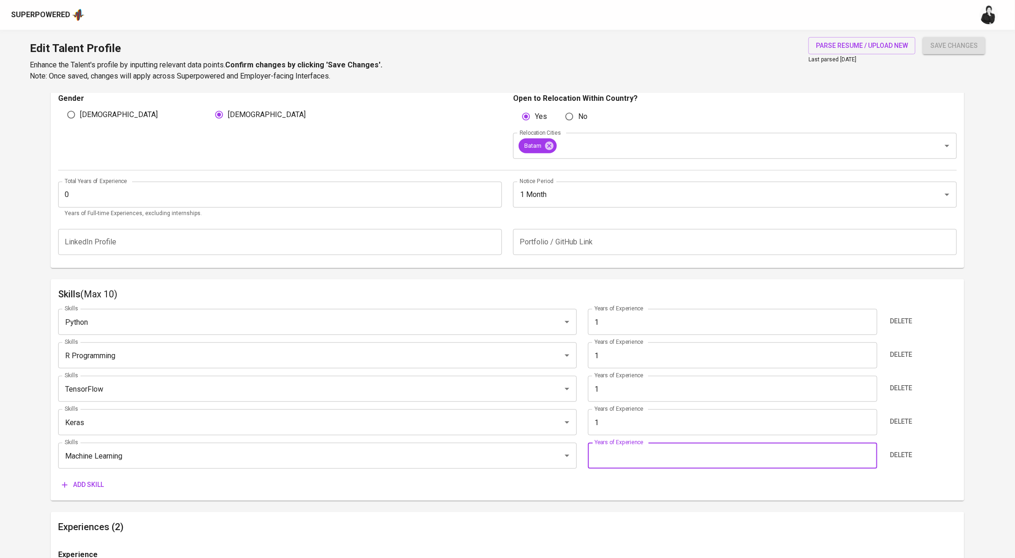
click at [673, 458] on input "number" at bounding box center [732, 456] width 289 height 26
type input "1"
click at [96, 484] on span "Add skill" at bounding box center [83, 485] width 42 height 12
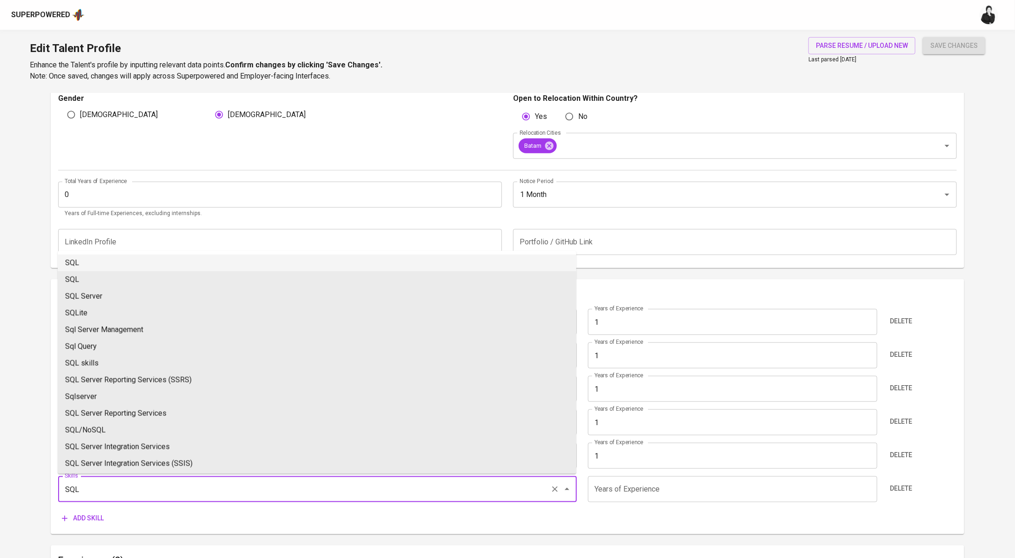
click at [119, 257] on li "SQL" at bounding box center [317, 263] width 518 height 17
type input "SQL"
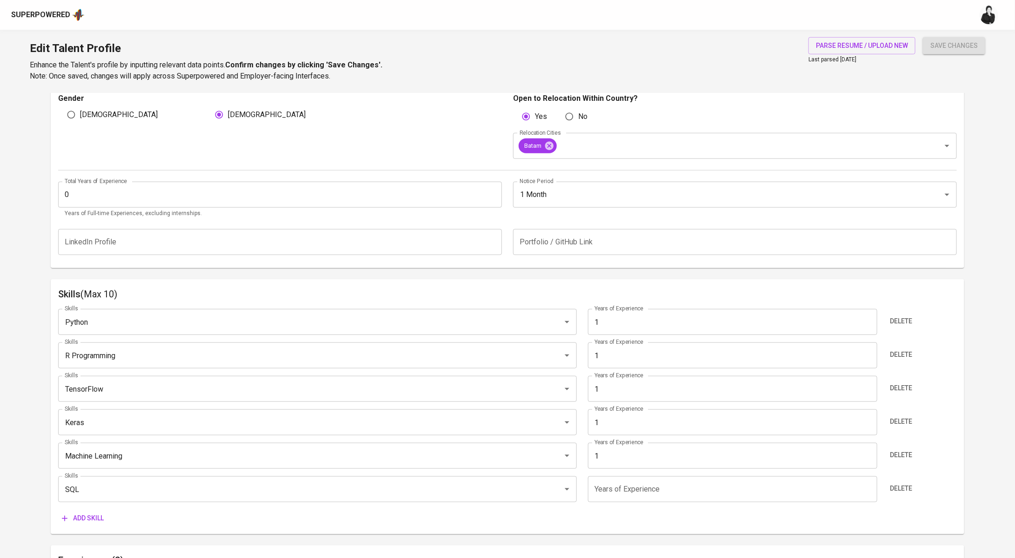
click at [623, 484] on input "number" at bounding box center [732, 490] width 289 height 26
type input "1"
click at [1001, 389] on main "Talent Information Upload Talent Email   * tessairwani@gmail.com Talent Email *…" at bounding box center [507, 419] width 1015 height 1307
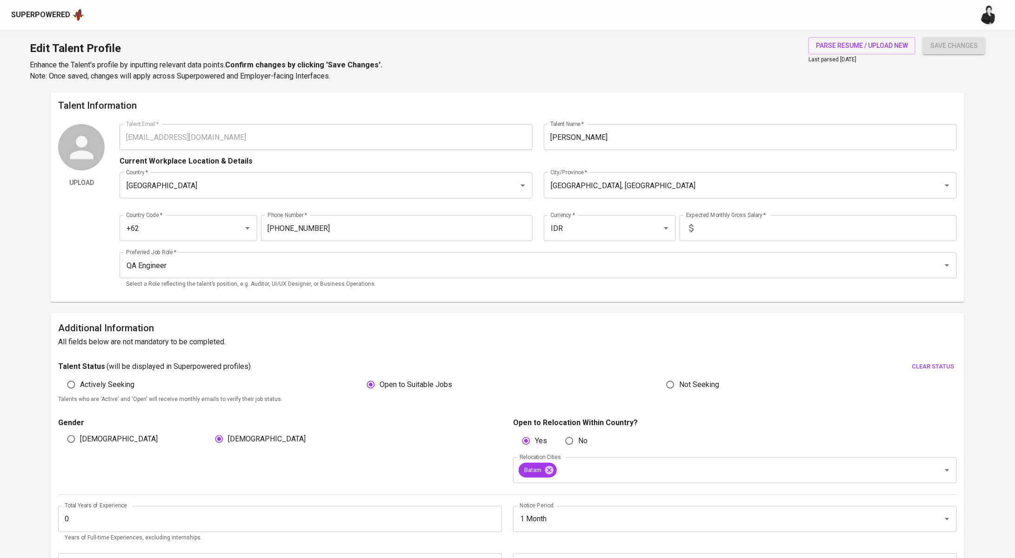
scroll to position [0, 0]
click at [804, 226] on input "text" at bounding box center [826, 231] width 259 height 26
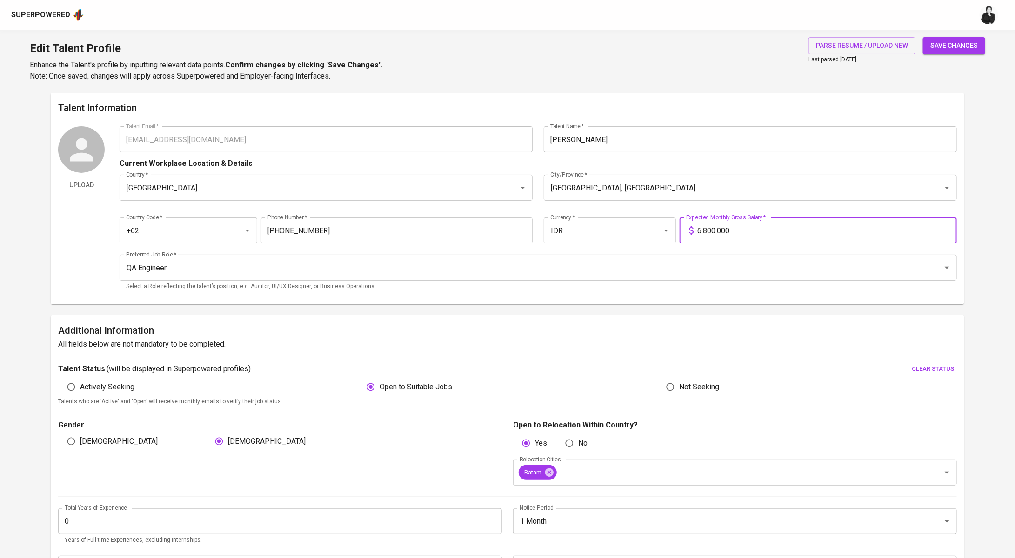
type input "6.800.000"
click at [977, 49] on span "save changes" at bounding box center [953, 46] width 47 height 12
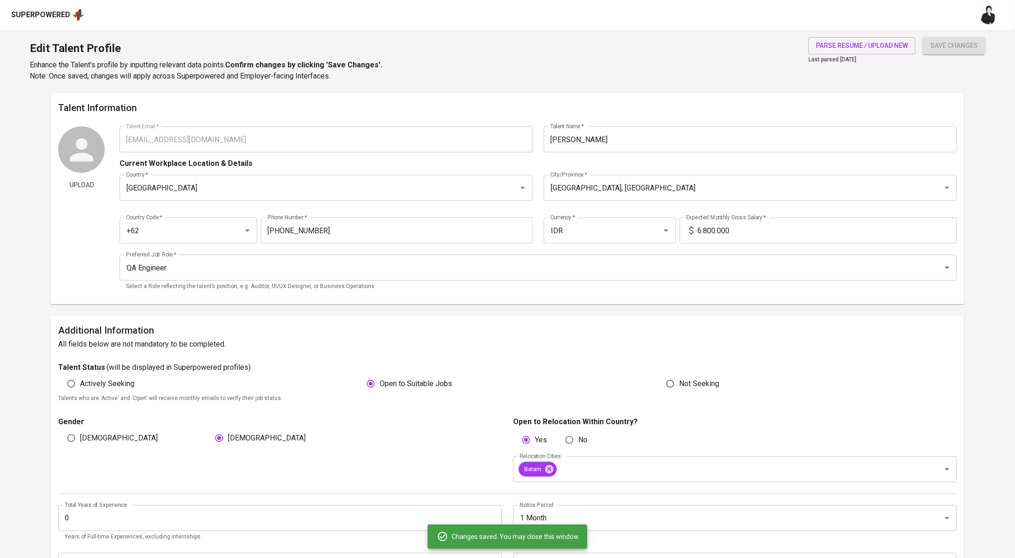
type input "SQL"
type input "Machine Learning"
type input "Keras"
type input "TensorFlow"
type input "R"
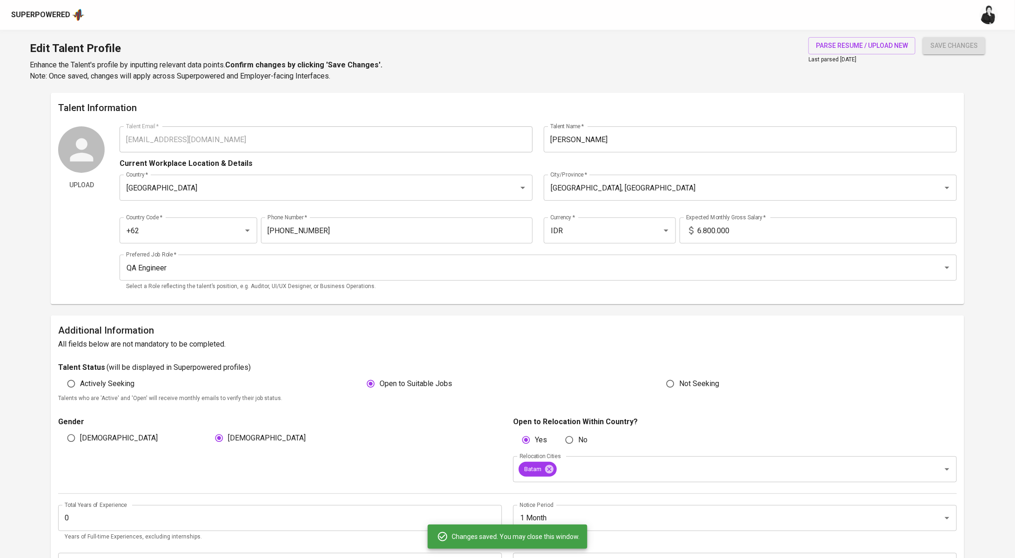
type input "Python"
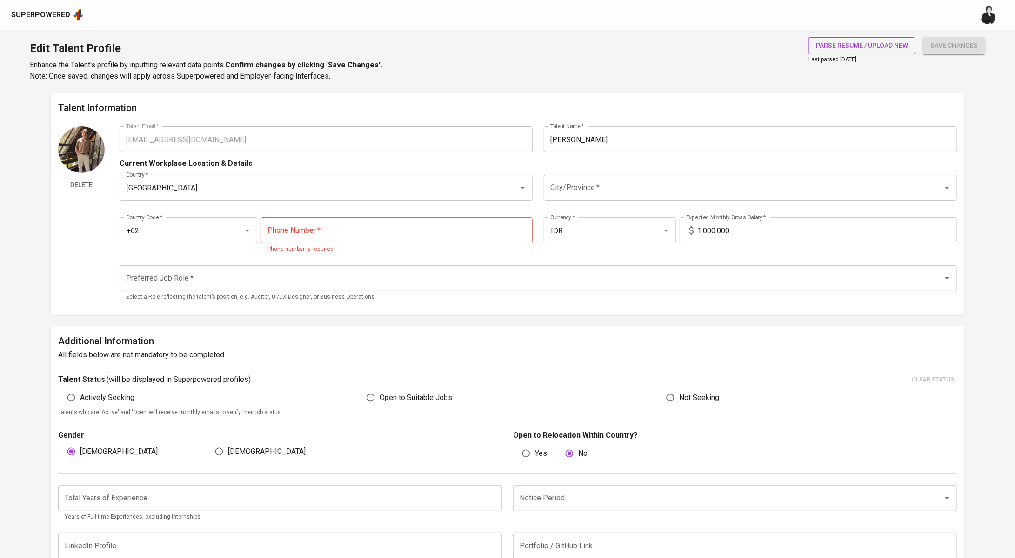
click at [834, 44] on span "parse resume / upload new" at bounding box center [862, 46] width 92 height 12
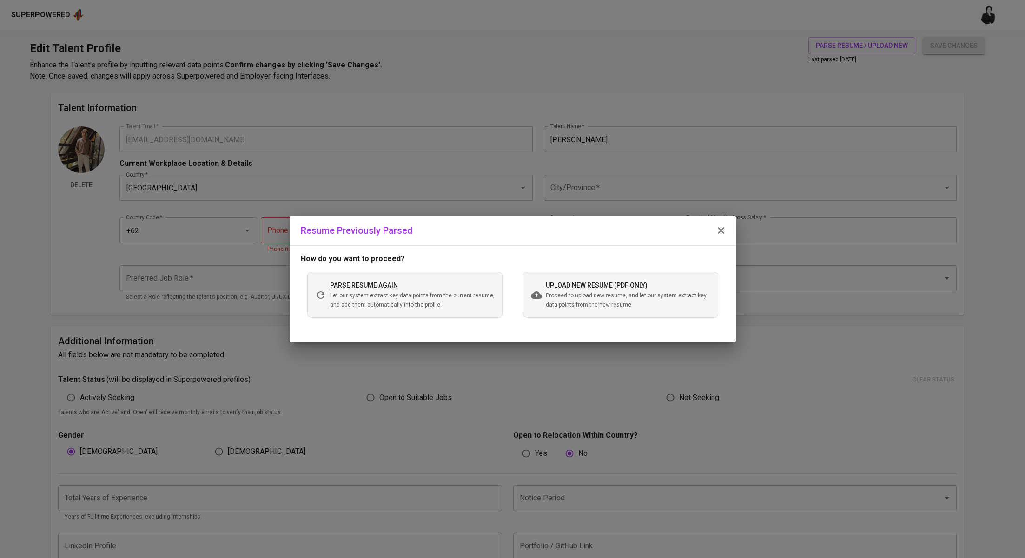
click at [626, 287] on span "upload new resume (pdf only)" at bounding box center [597, 285] width 102 height 7
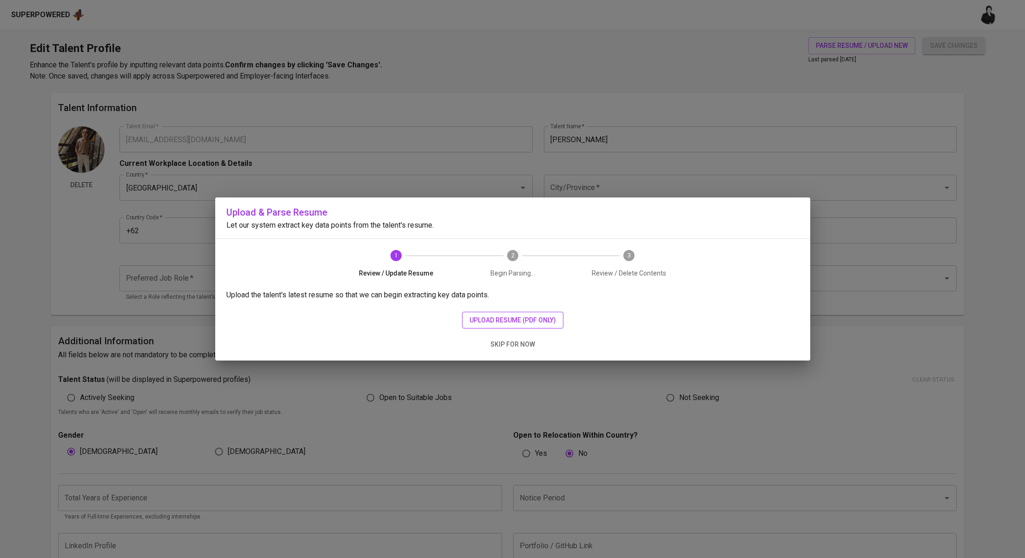
click at [506, 324] on span "upload resume (pdf only)" at bounding box center [513, 321] width 86 height 12
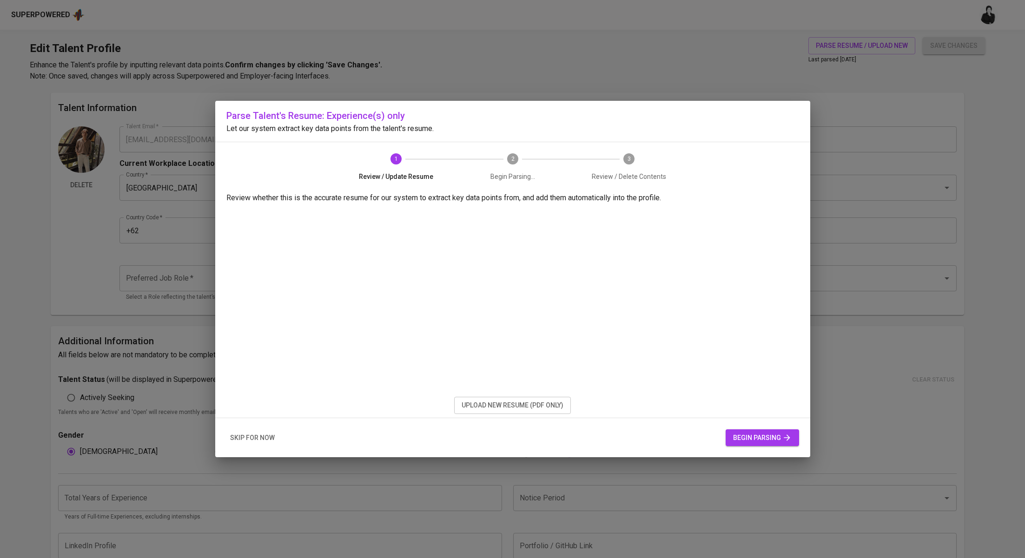
drag, startPoint x: 729, startPoint y: 421, endPoint x: 732, endPoint y: 425, distance: 5.3
click at [730, 423] on div "skip for now begin parsing" at bounding box center [512, 438] width 595 height 40
click at [735, 427] on div "skip for now begin parsing" at bounding box center [512, 438] width 595 height 40
click at [776, 454] on div "skip for now begin parsing" at bounding box center [512, 438] width 595 height 40
click at [771, 438] on span "begin parsing" at bounding box center [762, 438] width 59 height 12
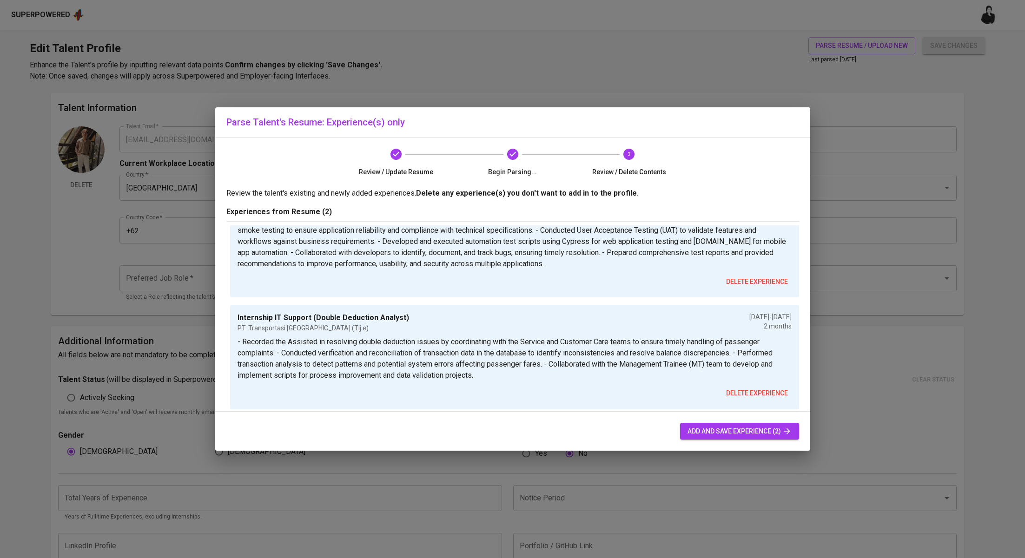
scroll to position [58, 0]
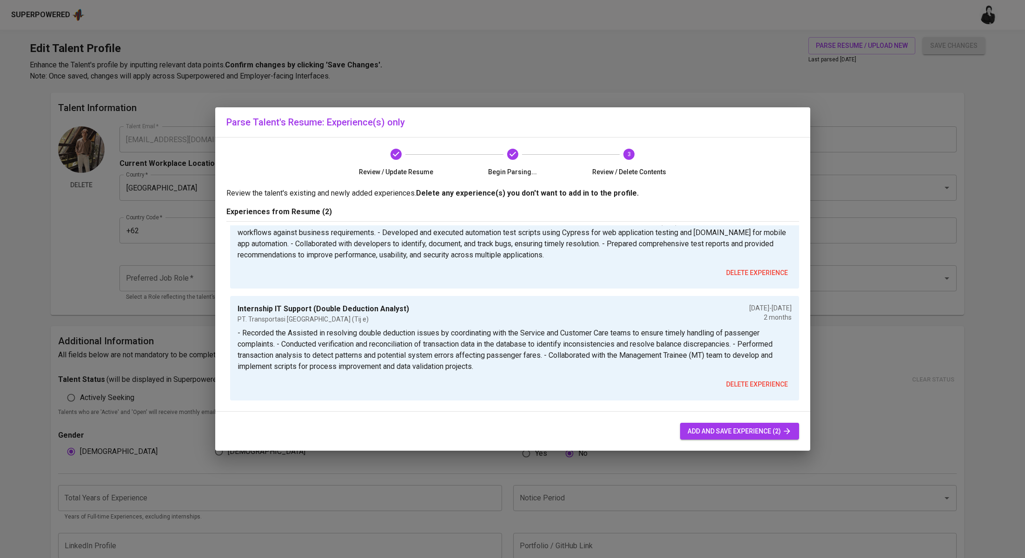
click at [745, 430] on span "add and save experience (2)" at bounding box center [740, 432] width 104 height 12
type input "+62"
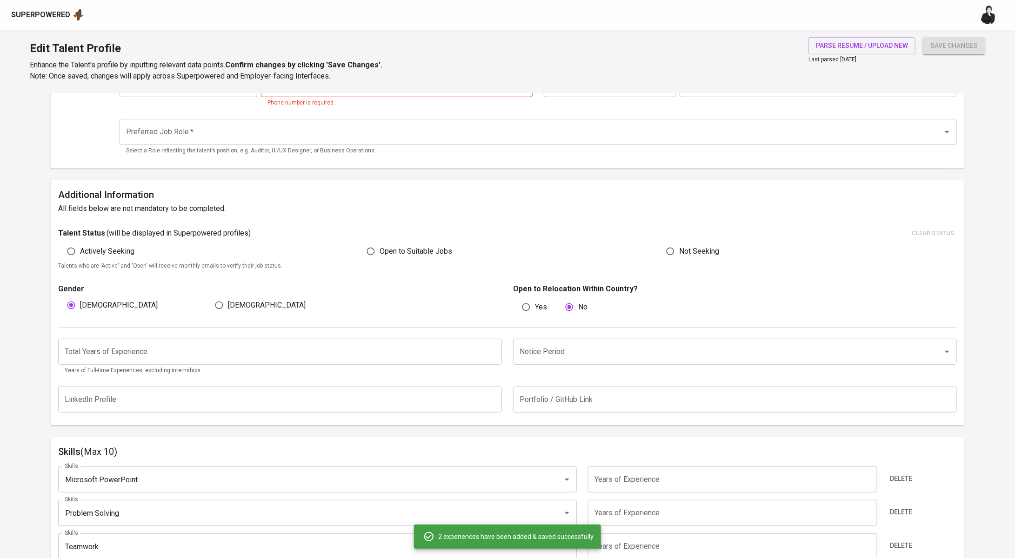
scroll to position [63, 0]
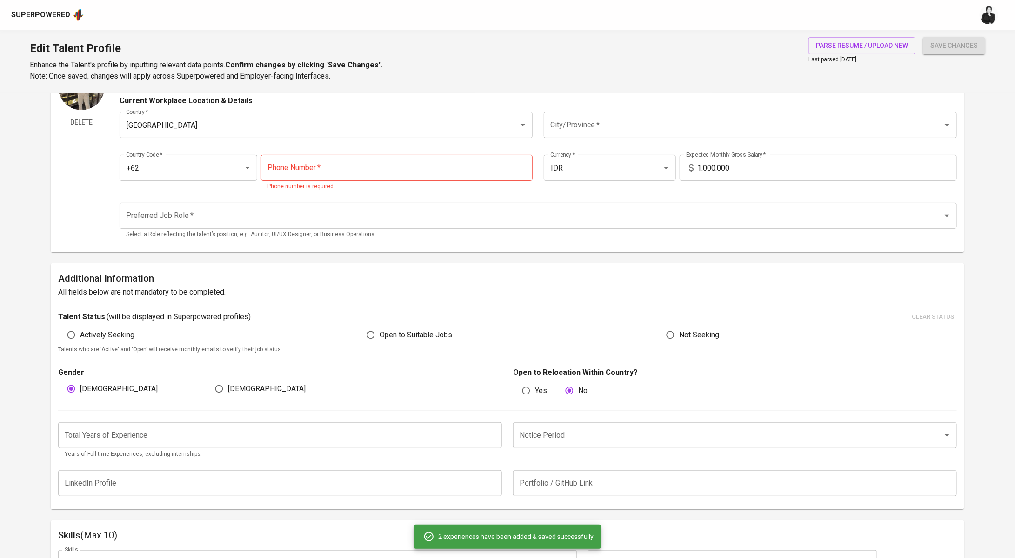
click at [193, 212] on input "Preferred Job Role   *" at bounding box center [525, 216] width 803 height 18
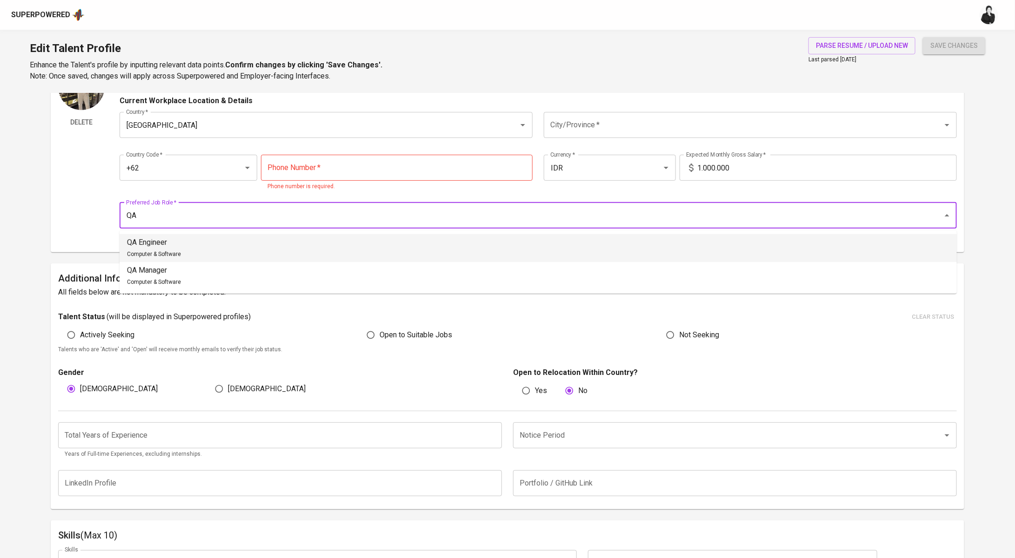
drag, startPoint x: 200, startPoint y: 240, endPoint x: 256, endPoint y: 229, distance: 57.4
click at [200, 240] on li "QA Engineer Computer & Software" at bounding box center [537, 248] width 837 height 28
type input "QA Engineer"
click at [401, 162] on input "tel" at bounding box center [397, 168] width 272 height 26
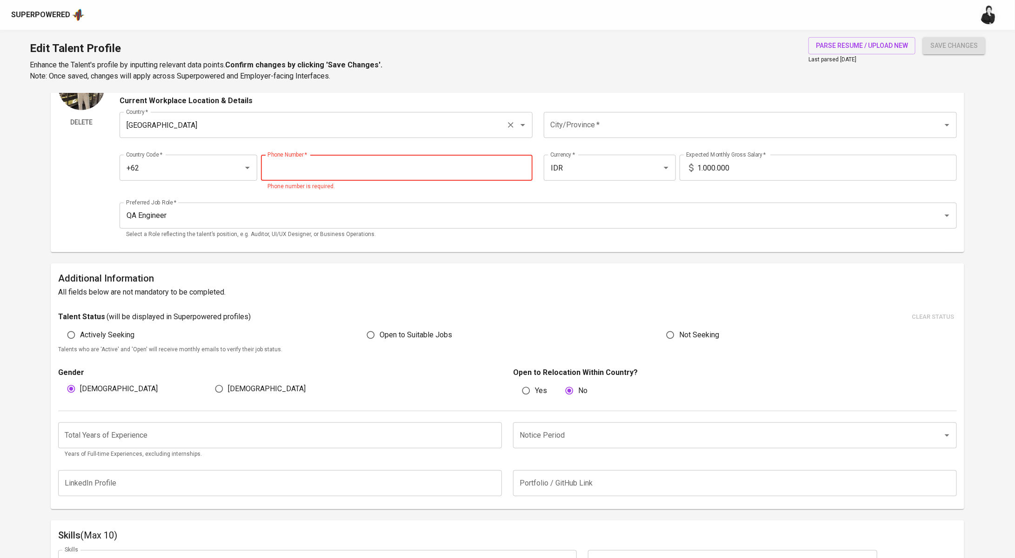
paste input "895-6020-19209"
type input "895-6020-19209"
click at [232, 212] on input "QA Engineer" at bounding box center [525, 216] width 803 height 18
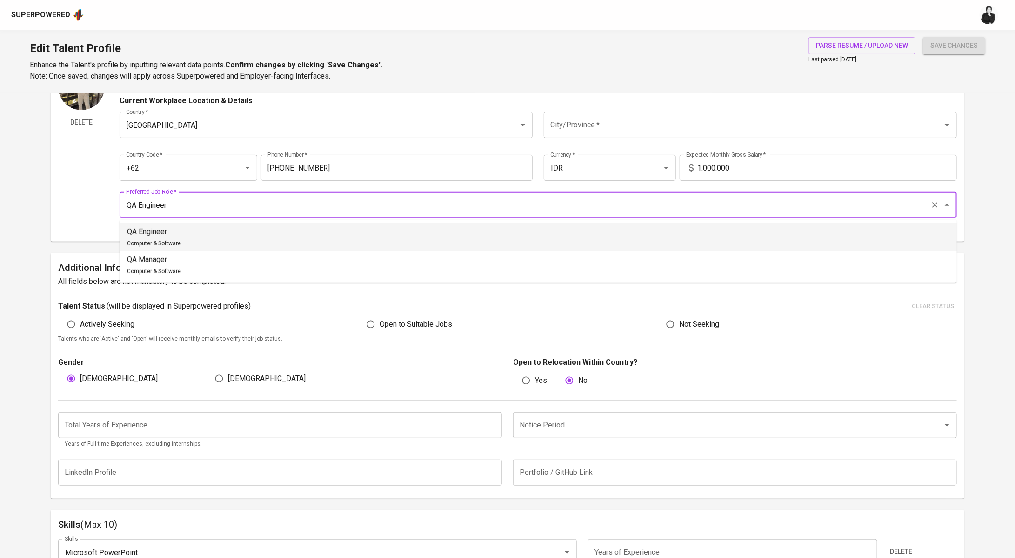
scroll to position [0, 0]
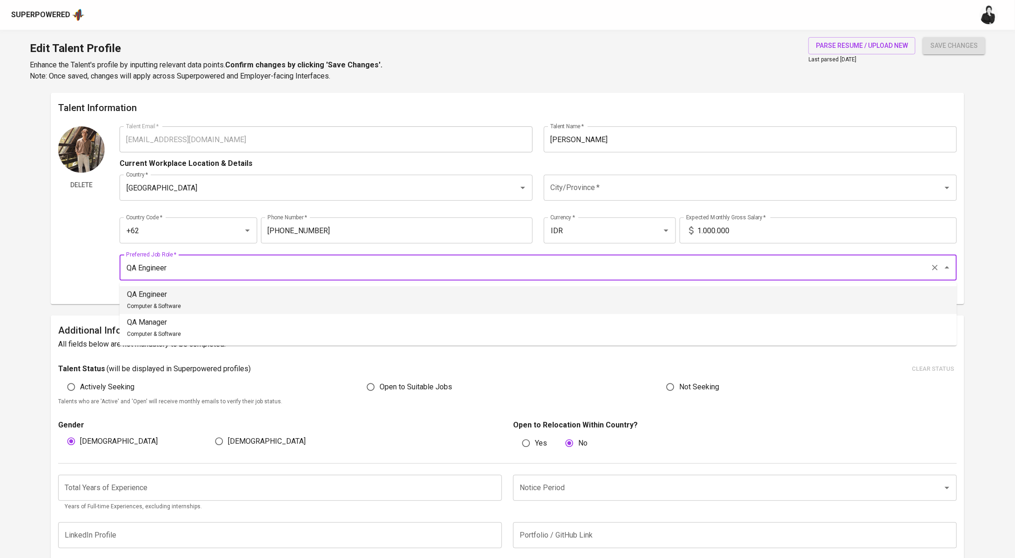
click at [617, 185] on input "City/Province   *" at bounding box center [737, 188] width 378 height 18
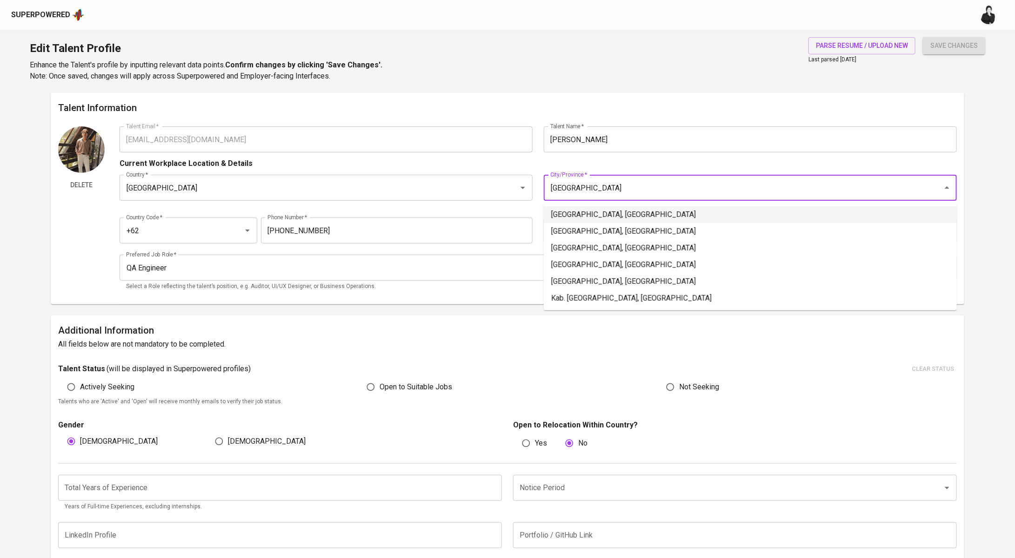
click at [643, 214] on li "Jakarta Selatan, DKI Jakarta" at bounding box center [750, 214] width 413 height 17
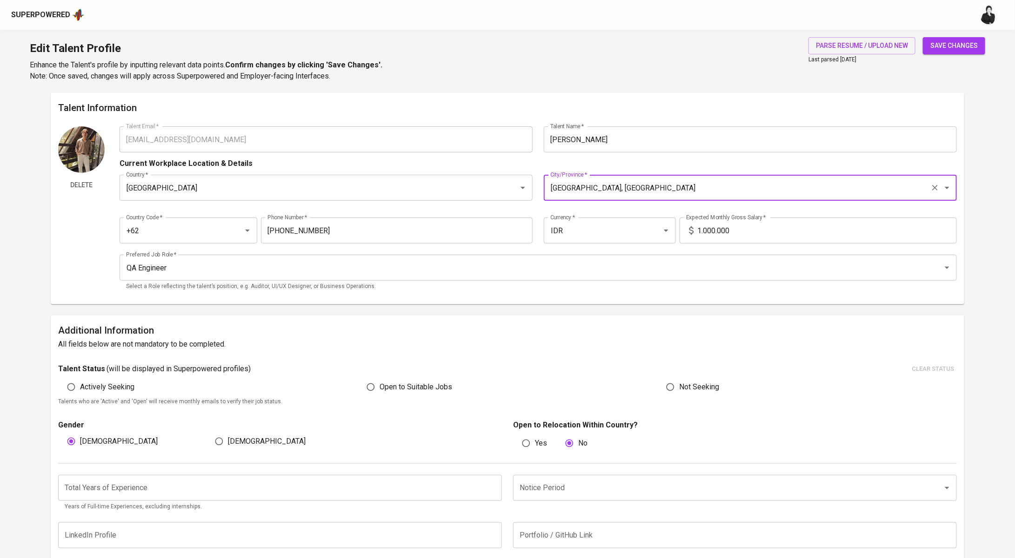
type input "Jakarta Selatan, DKI Jakarta"
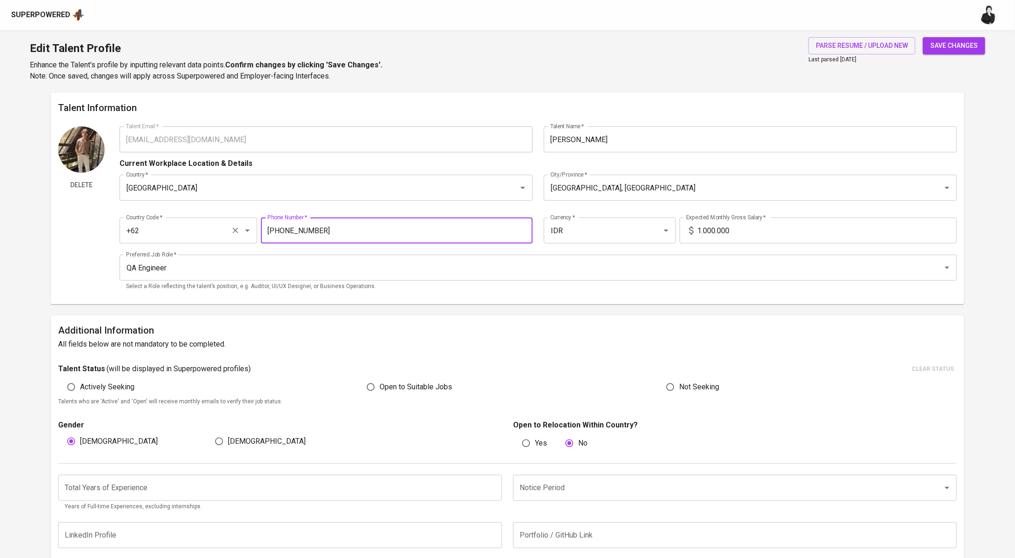
drag, startPoint x: 338, startPoint y: 231, endPoint x: 230, endPoint y: 222, distance: 108.2
click at [230, 222] on div "Country Code   * +62 Country Code * Phone Number   * 895-6020-19209 Phone Numbe…" at bounding box center [537, 227] width 837 height 43
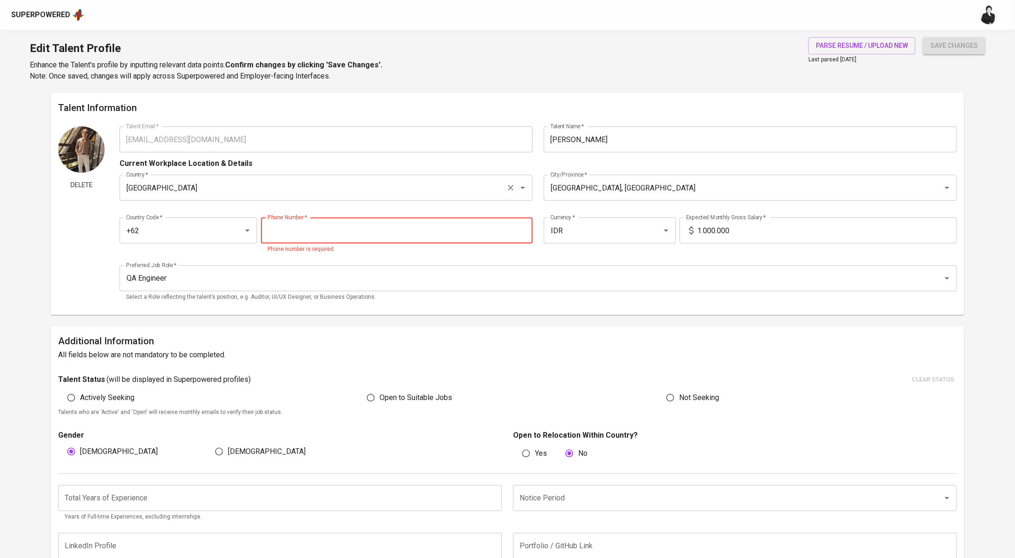
paste input "813-3837-5572"
type input "813-3837-5572"
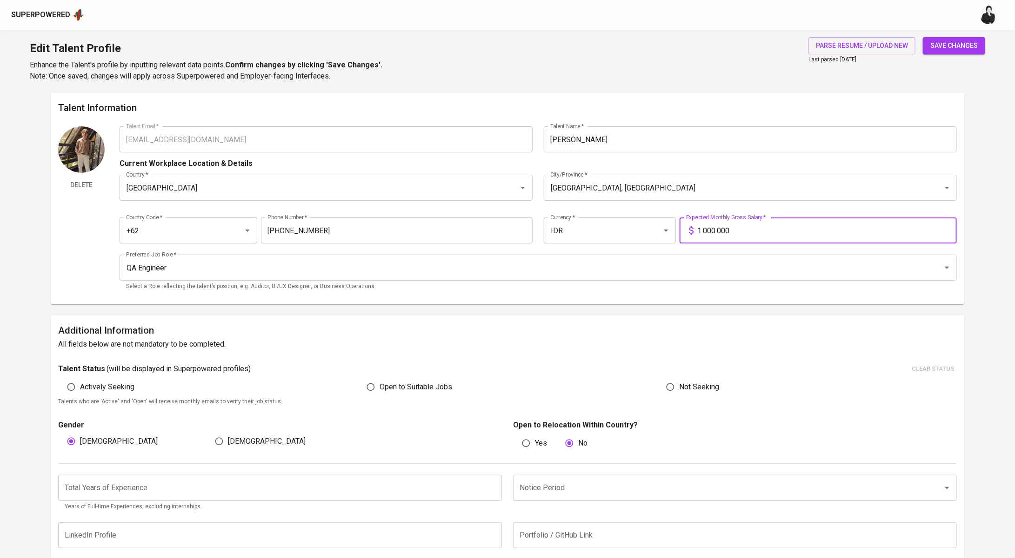
drag, startPoint x: 797, startPoint y: 236, endPoint x: 681, endPoint y: 230, distance: 116.4
click at [681, 230] on div "1.000.000 Expected Monthly Gross Salary *" at bounding box center [817, 231] width 277 height 26
type input "6.800.000"
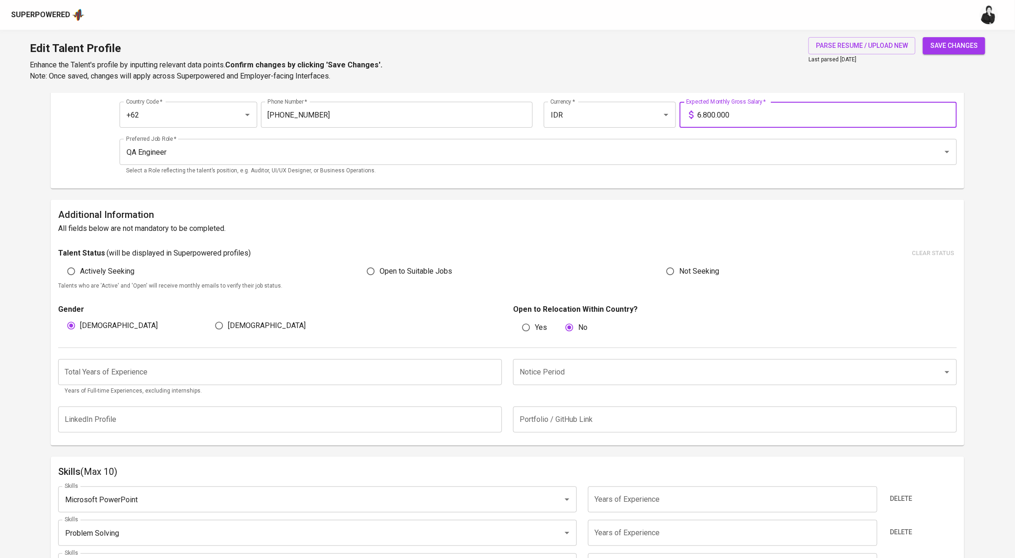
click at [528, 328] on input "Yes" at bounding box center [526, 328] width 18 height 18
radio input "true"
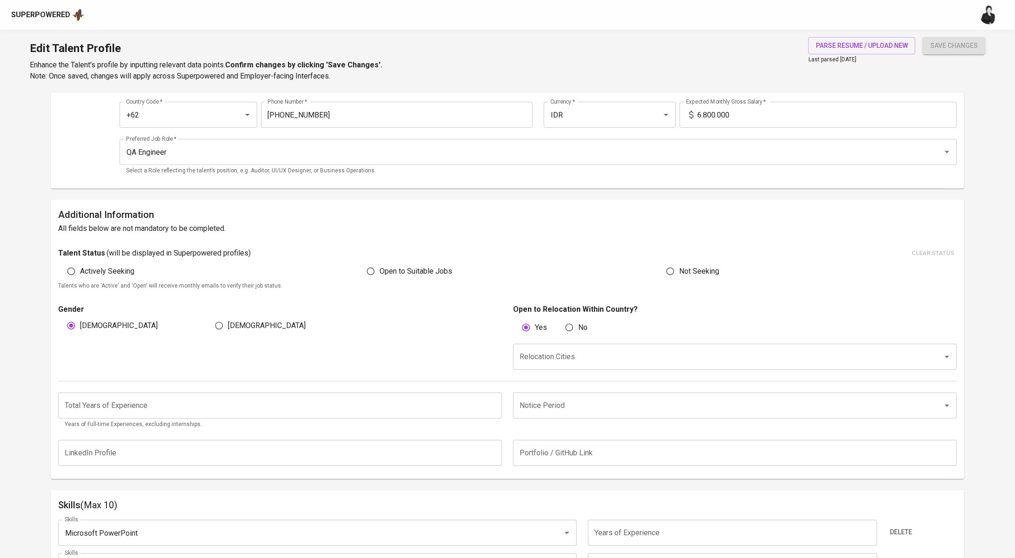
click at [544, 366] on div "Relocation Cities" at bounding box center [735, 357] width 444 height 26
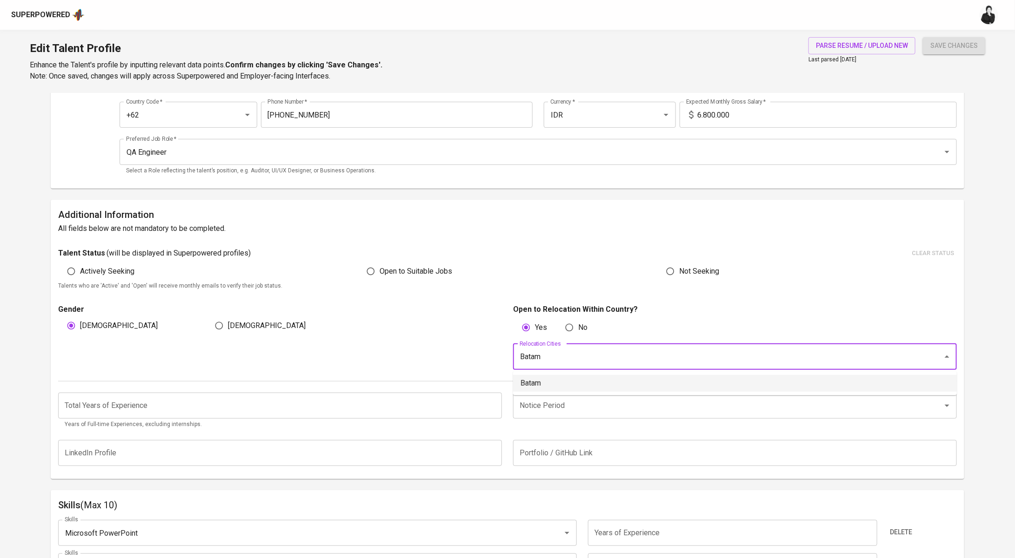
click at [604, 380] on li "Batam" at bounding box center [735, 383] width 444 height 17
type input "Batam"
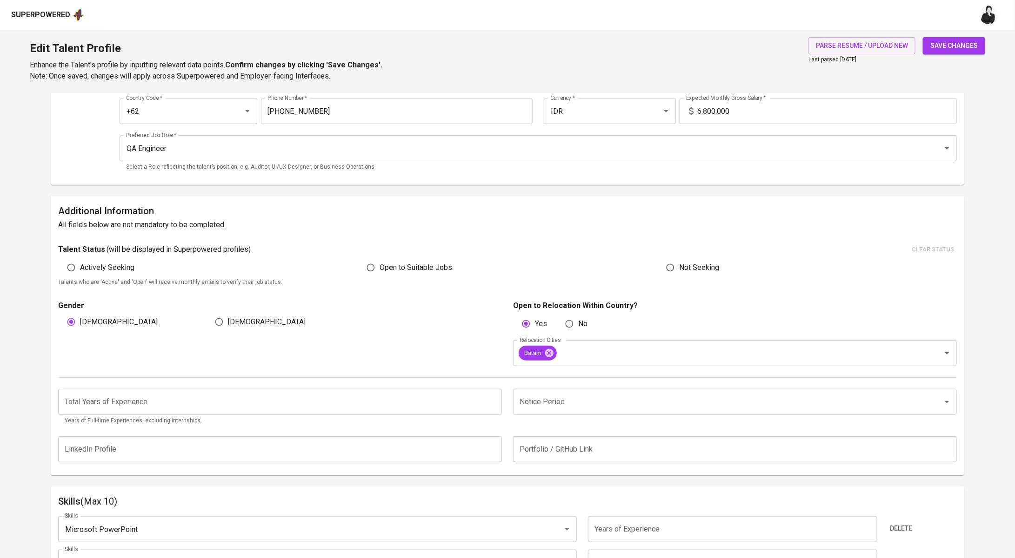
scroll to position [205, 0]
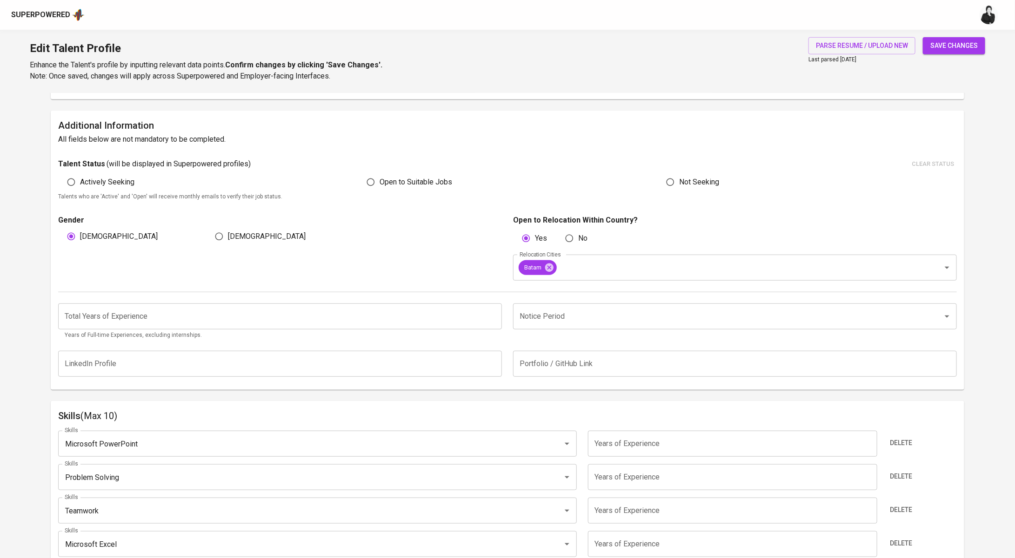
click at [234, 310] on input "number" at bounding box center [280, 317] width 444 height 26
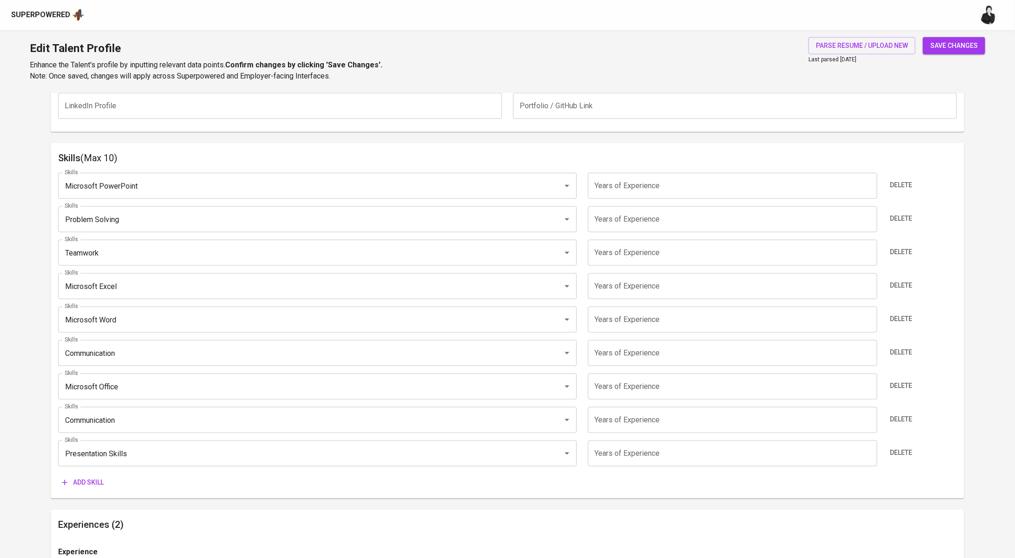
scroll to position [486, 0]
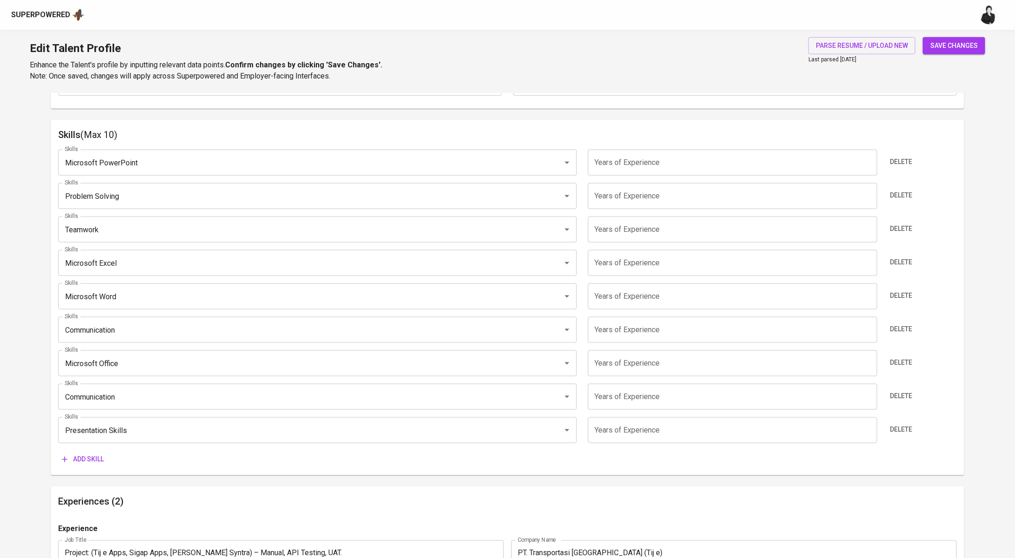
type input "1"
click at [721, 168] on input "number" at bounding box center [732, 163] width 289 height 26
type input "1"
click at [713, 193] on input "number" at bounding box center [732, 196] width 289 height 26
type input "1"
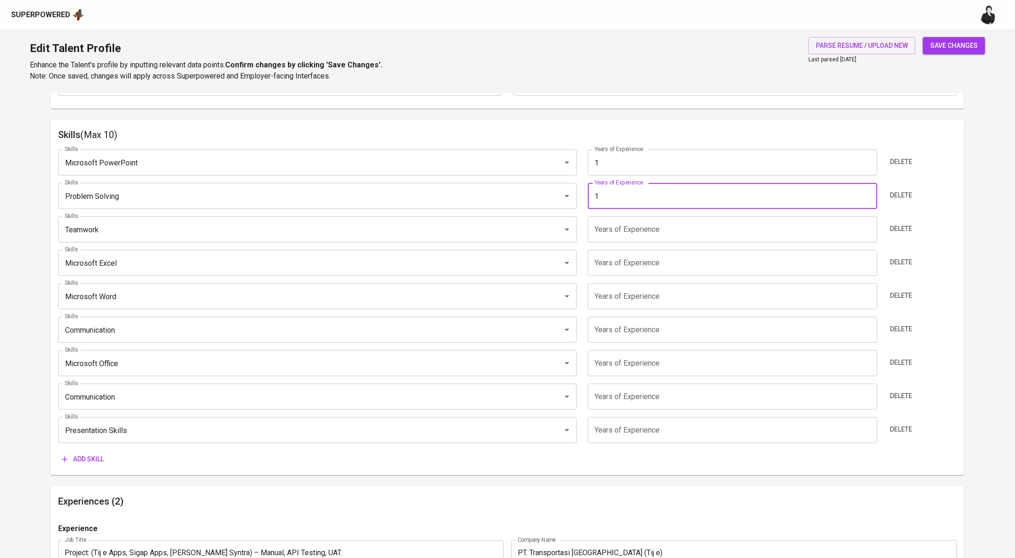
click at [709, 229] on input "number" at bounding box center [732, 230] width 289 height 26
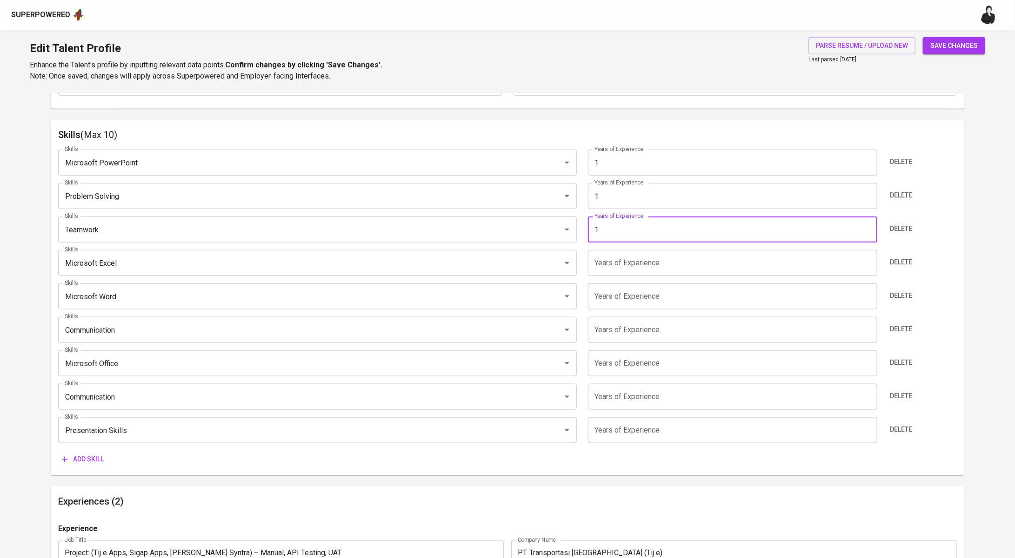
type input "1"
click at [710, 262] on input "number" at bounding box center [732, 263] width 289 height 26
type input "1"
click at [705, 293] on input "number" at bounding box center [732, 297] width 289 height 26
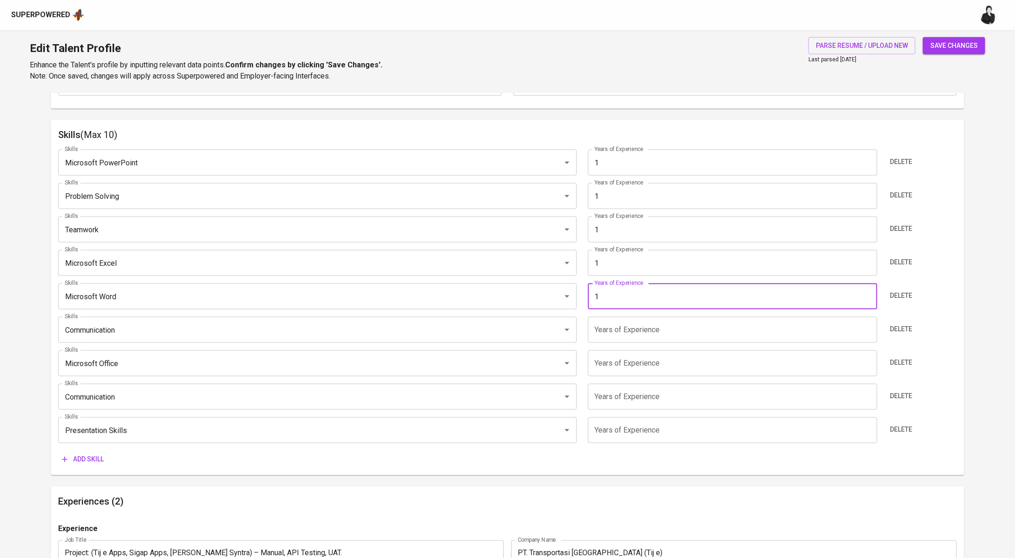
type input "1"
click at [708, 337] on input "number" at bounding box center [732, 330] width 289 height 26
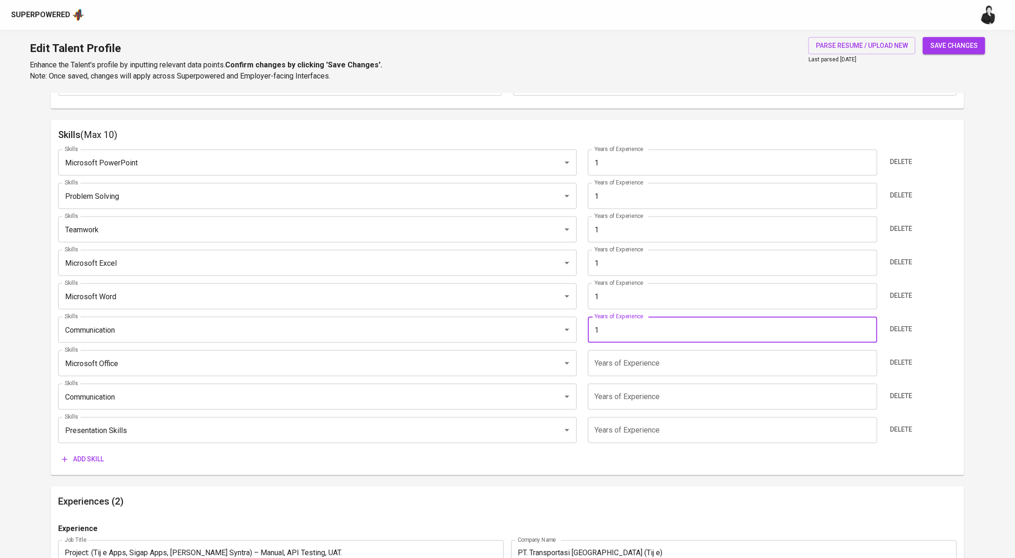
type input "1"
click at [706, 352] on input "number" at bounding box center [732, 364] width 289 height 26
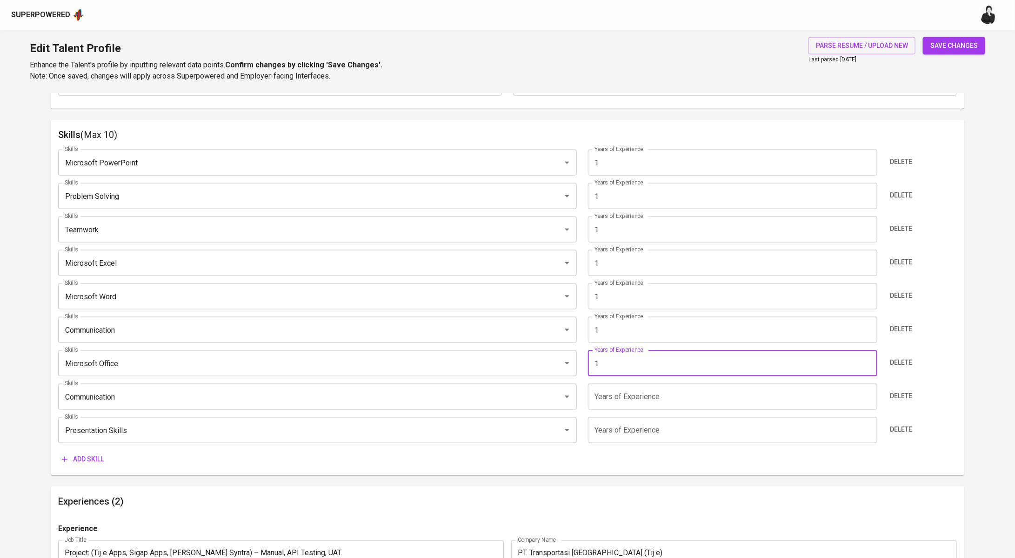
type input "1"
click at [708, 386] on input "number" at bounding box center [732, 397] width 289 height 26
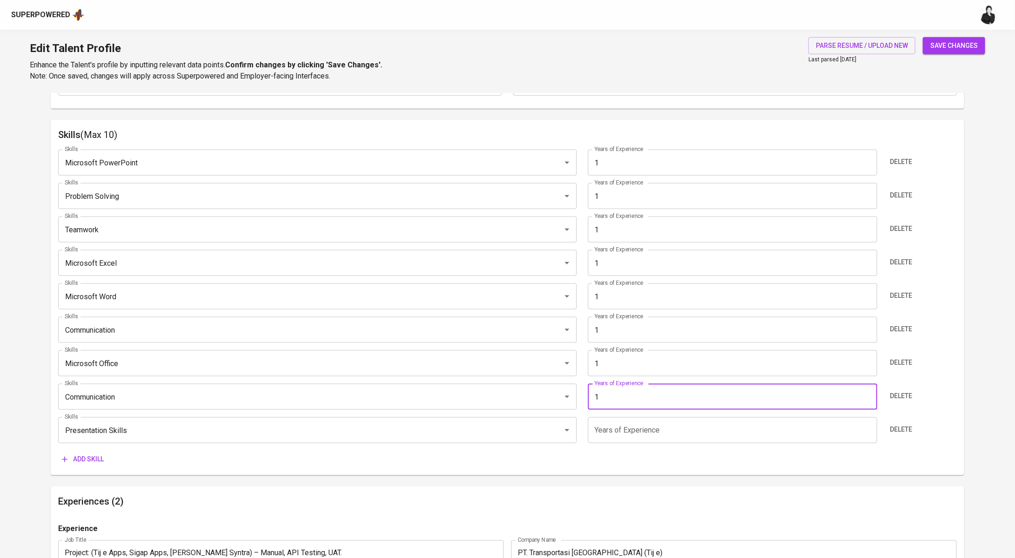
type input "1"
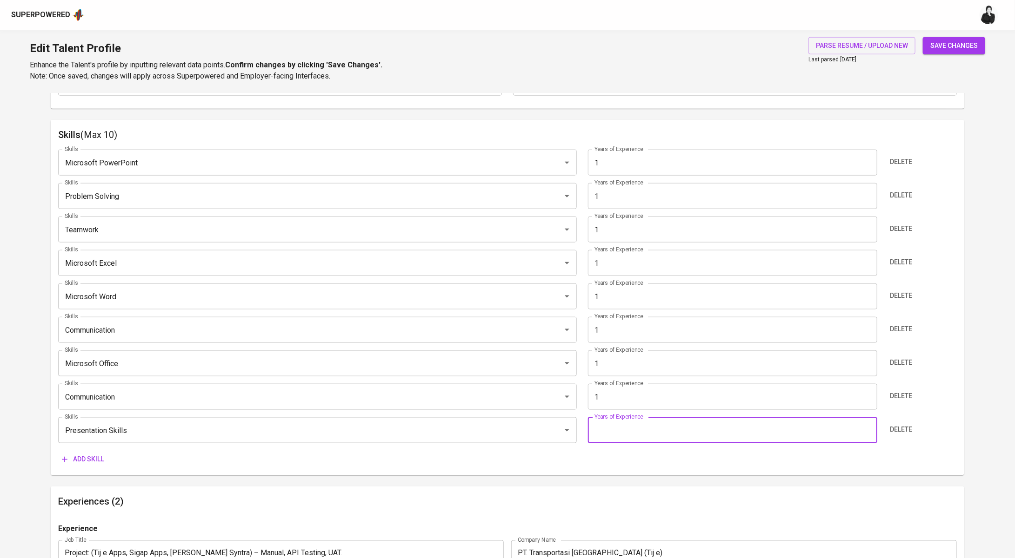
click at [710, 421] on input "number" at bounding box center [732, 431] width 289 height 26
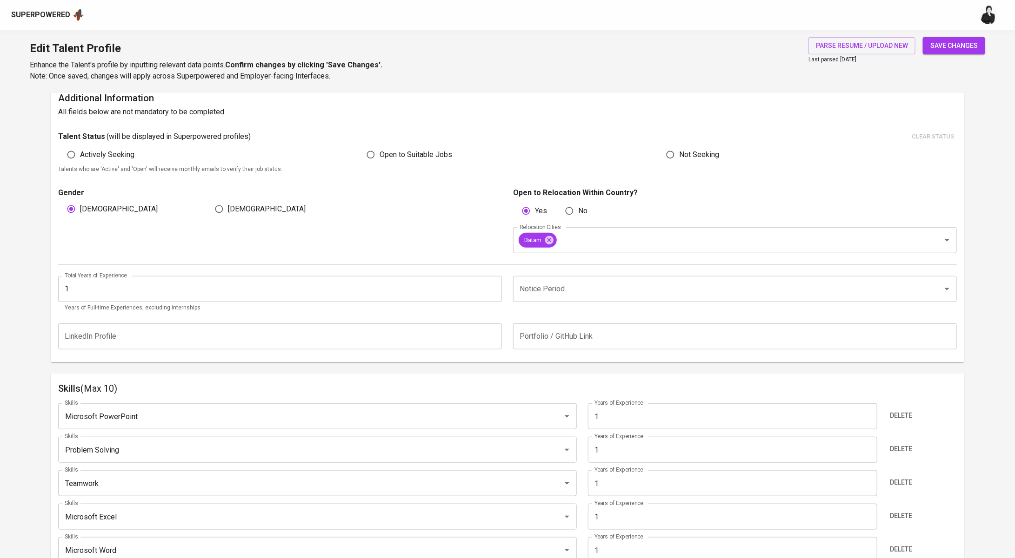
type input "1"
click at [606, 292] on input "Notice Period" at bounding box center [721, 289] width 409 height 18
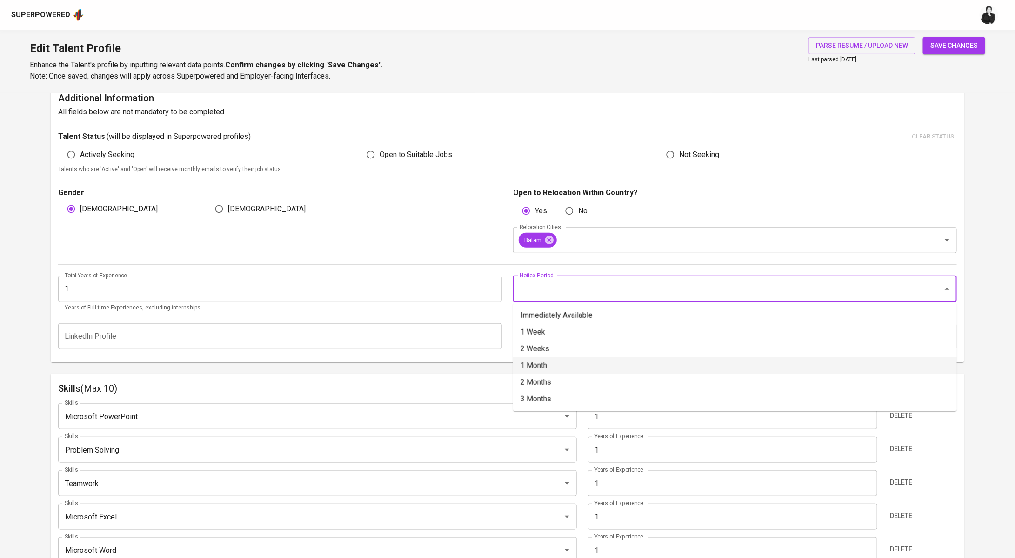
click at [561, 365] on li "1 Month" at bounding box center [735, 366] width 444 height 17
type input "1 Month"
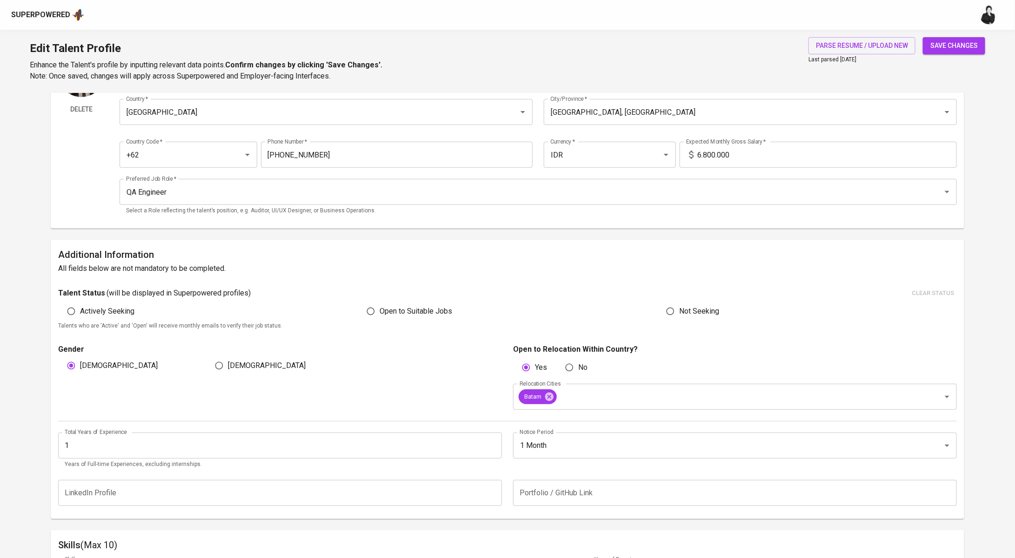
scroll to position [0, 0]
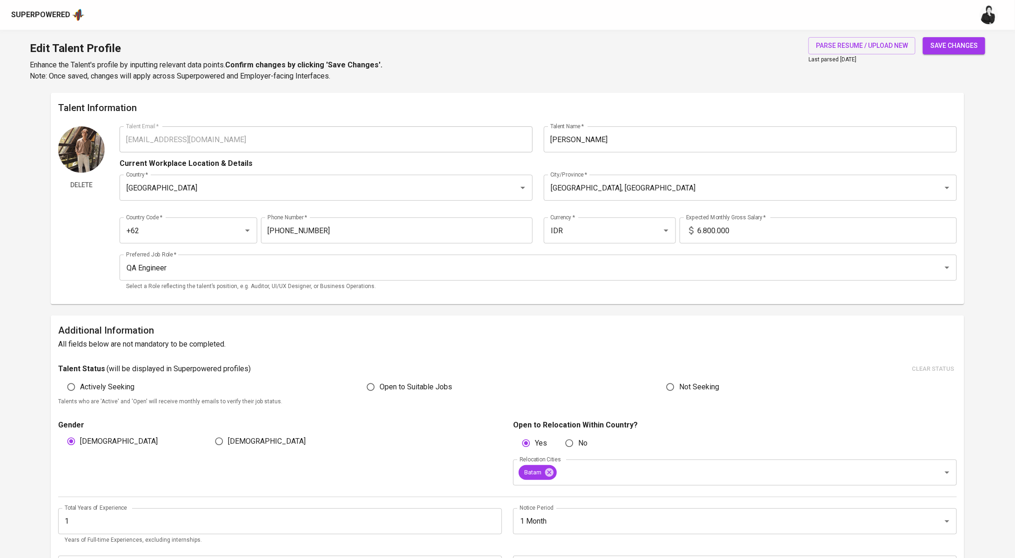
click at [945, 49] on span "save changes" at bounding box center [953, 46] width 47 height 12
type input "6281338375572"
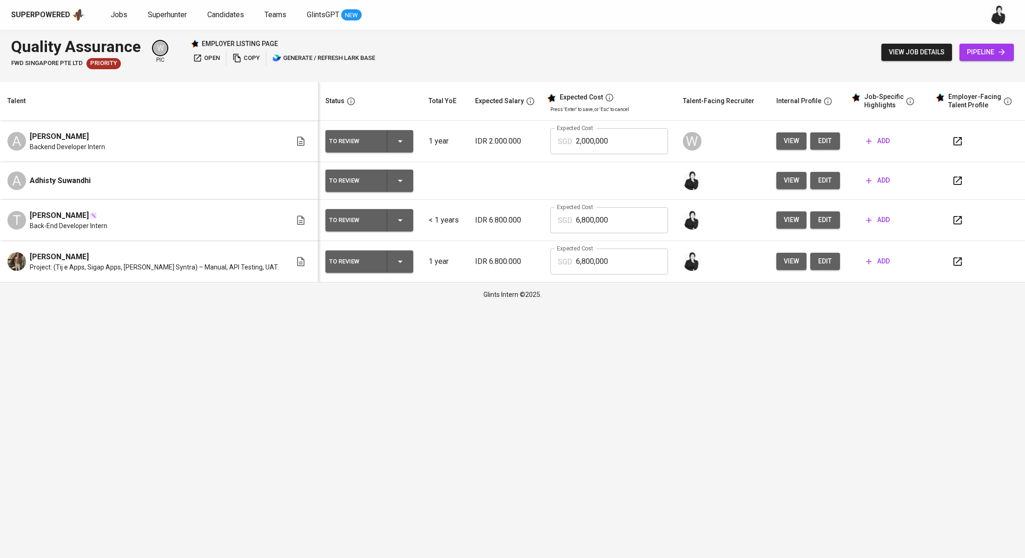
click at [952, 264] on icon "button" at bounding box center [957, 261] width 11 height 11
click at [873, 181] on span "add" at bounding box center [878, 181] width 24 height 12
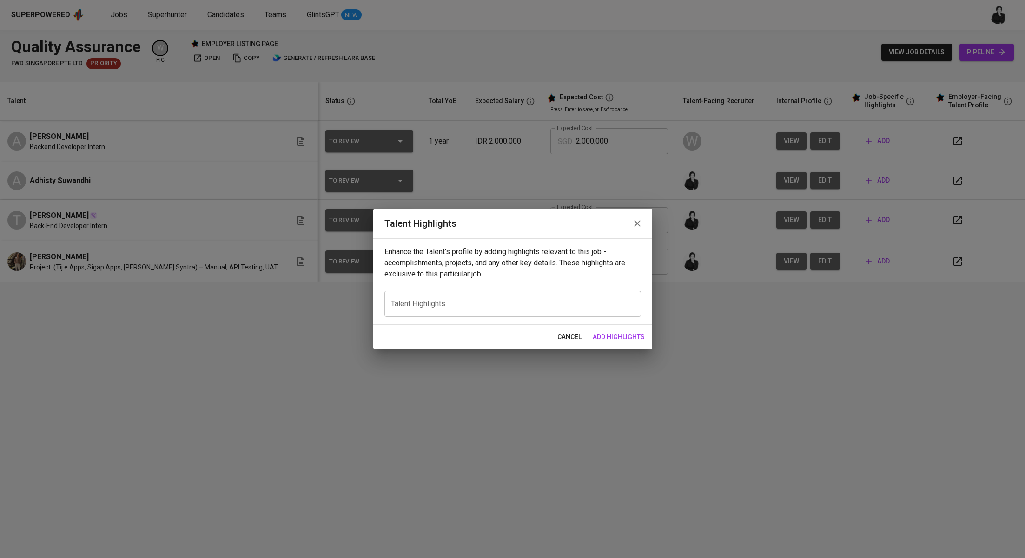
click at [644, 221] on button "button" at bounding box center [637, 223] width 22 height 22
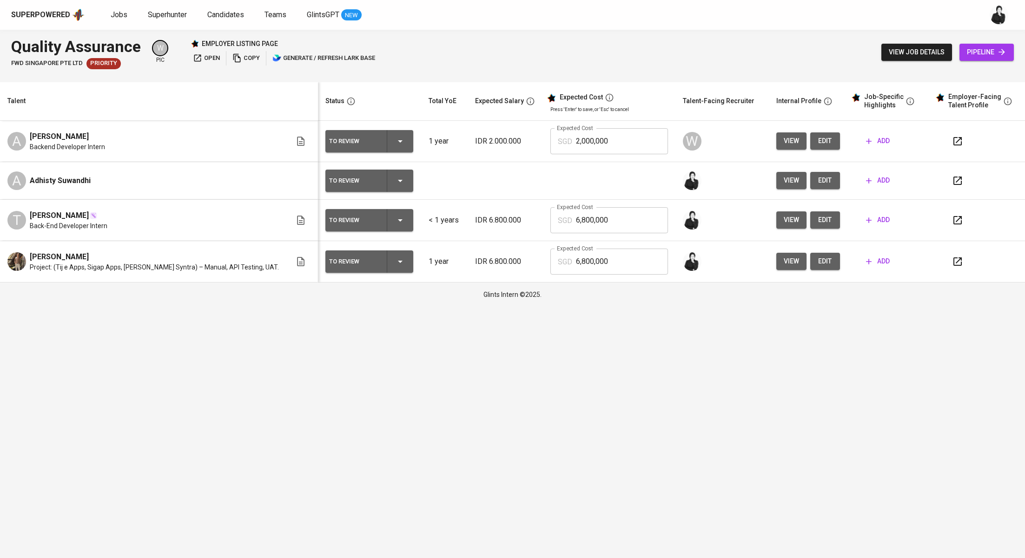
click at [829, 181] on div "view edit" at bounding box center [808, 180] width 64 height 17
click at [867, 181] on icon "button" at bounding box center [870, 181] width 6 height 6
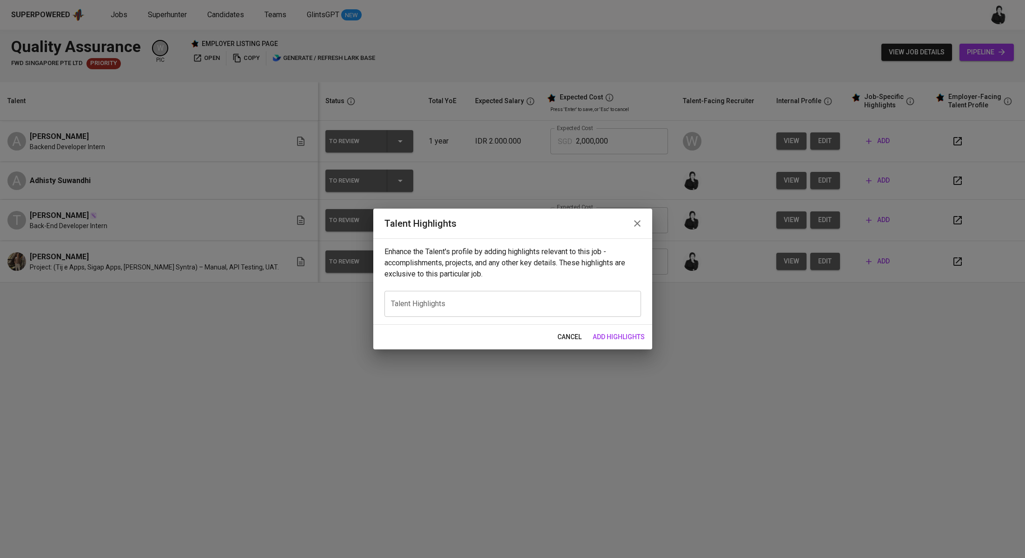
click at [636, 229] on icon "button" at bounding box center [637, 223] width 11 height 11
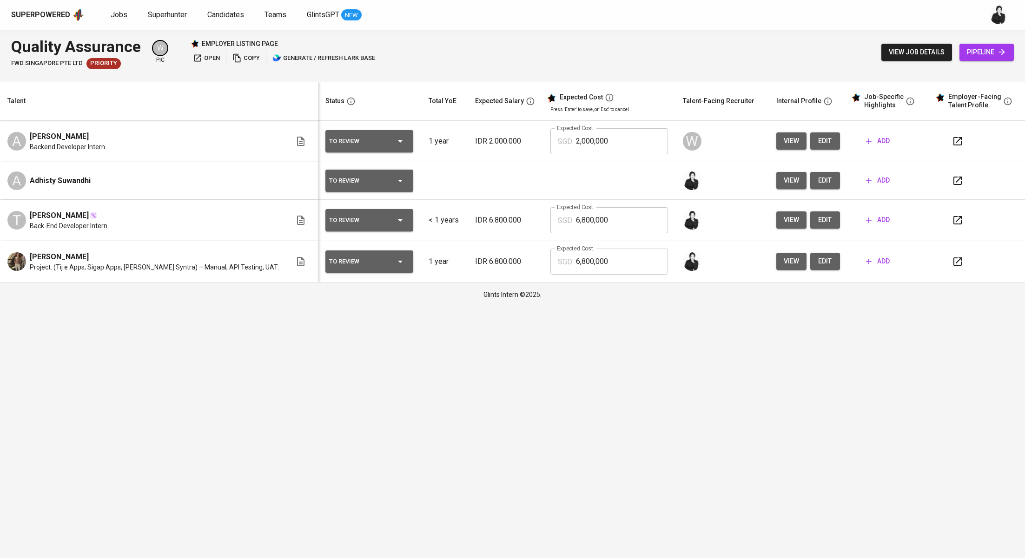
click at [818, 176] on span "edit" at bounding box center [825, 181] width 15 height 12
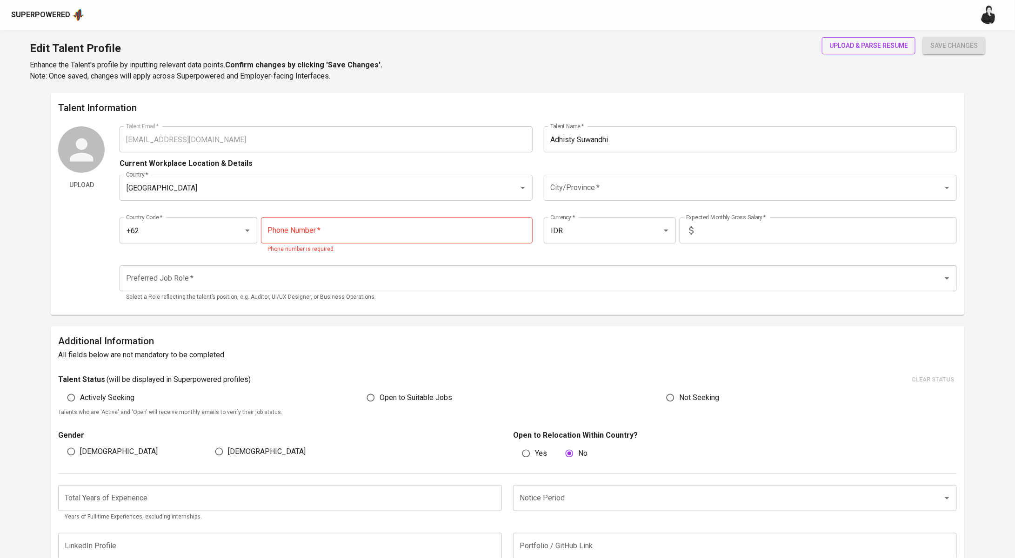
click at [862, 47] on span "upload & parse resume" at bounding box center [868, 46] width 79 height 12
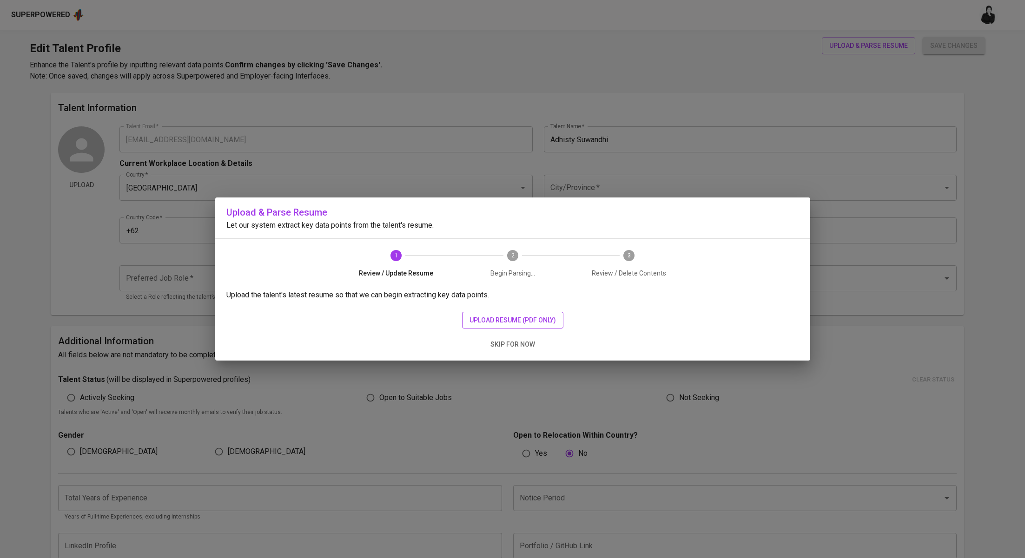
click at [510, 317] on span "upload resume (pdf only)" at bounding box center [513, 321] width 86 height 12
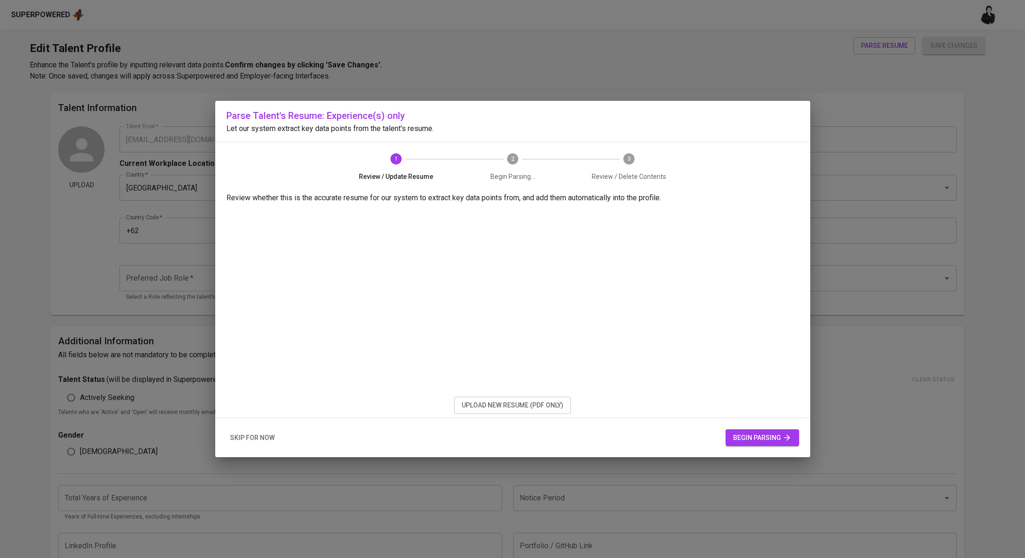
click at [767, 452] on div "skip for now begin parsing" at bounding box center [512, 438] width 595 height 40
click at [783, 439] on icon "button" at bounding box center [787, 437] width 9 height 9
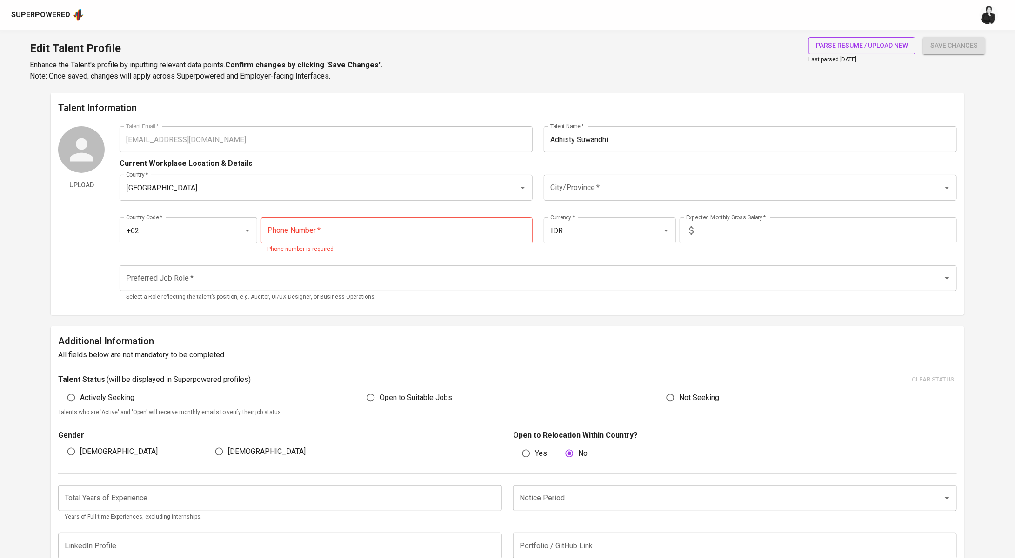
click at [835, 49] on span "parse resume / upload new" at bounding box center [862, 46] width 92 height 12
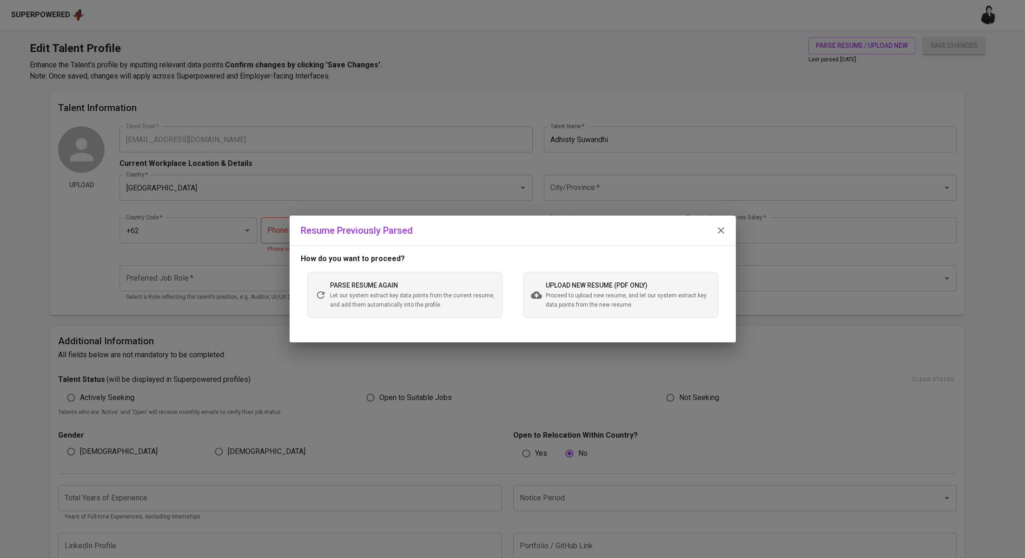
click at [580, 274] on div "upload new resume (pdf only) Proceed to upload new resume, and let our system e…" at bounding box center [620, 295] width 195 height 46
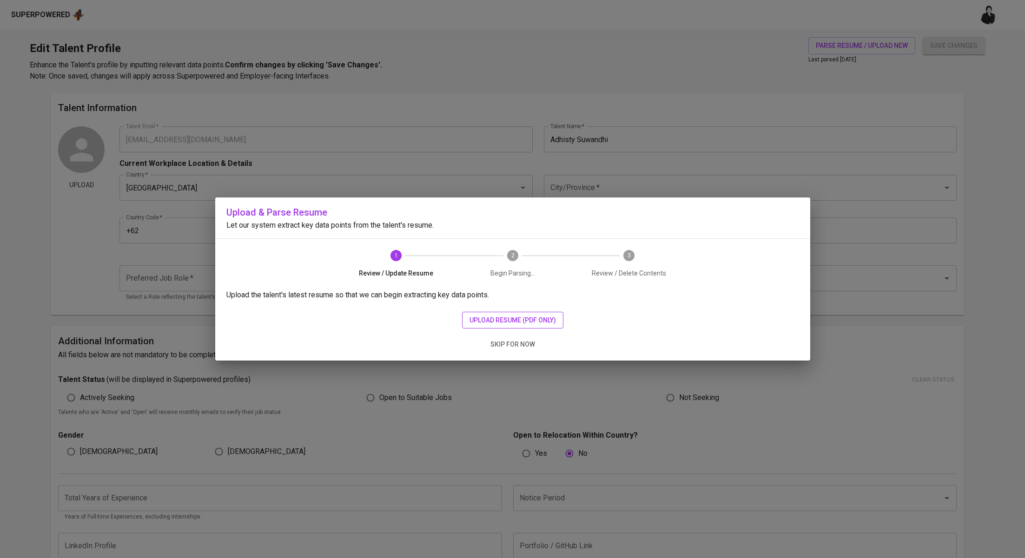
click at [540, 315] on span "upload resume (pdf only)" at bounding box center [513, 321] width 86 height 12
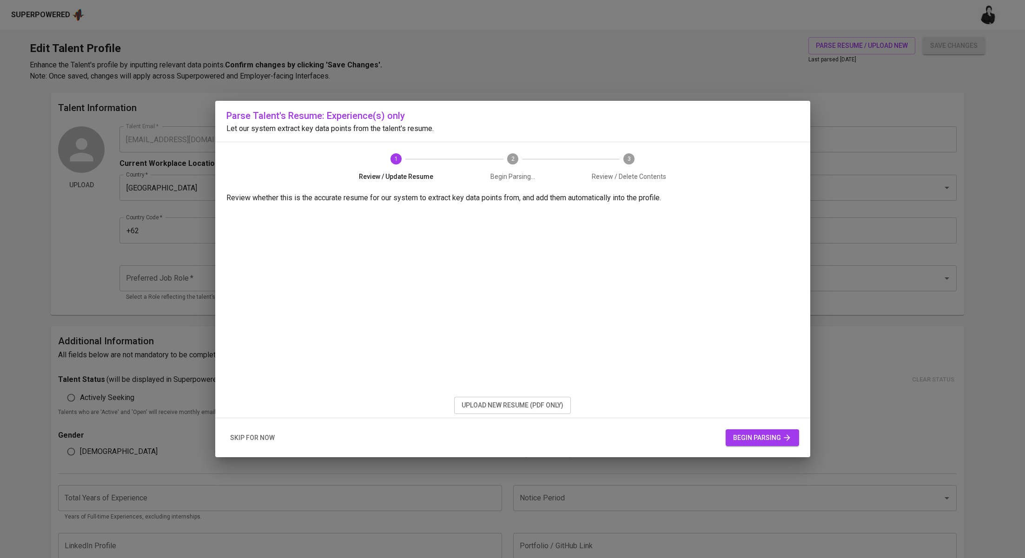
click at [740, 435] on span "begin parsing" at bounding box center [762, 438] width 59 height 12
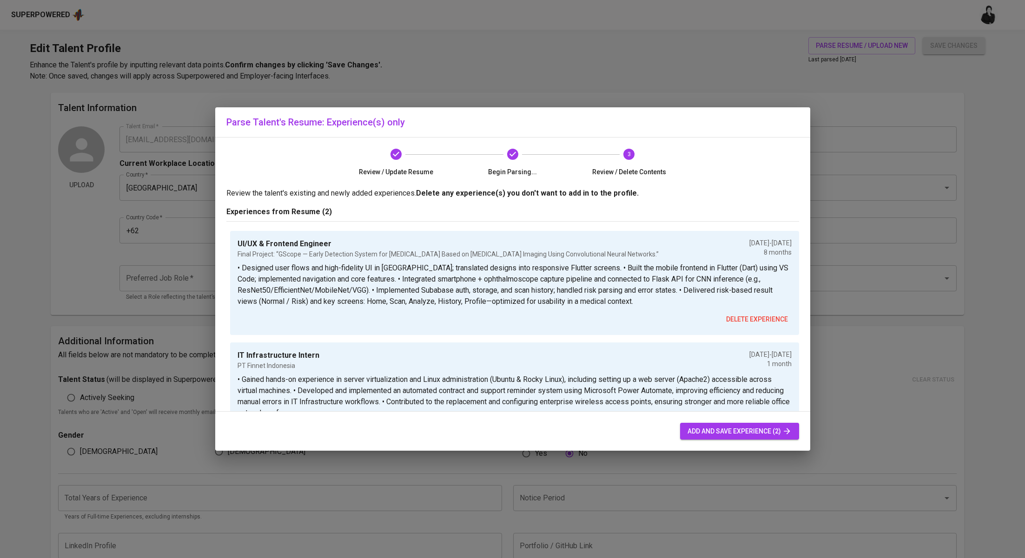
click at [710, 425] on button "add and save experience (2)" at bounding box center [739, 431] width 119 height 17
type input "+62"
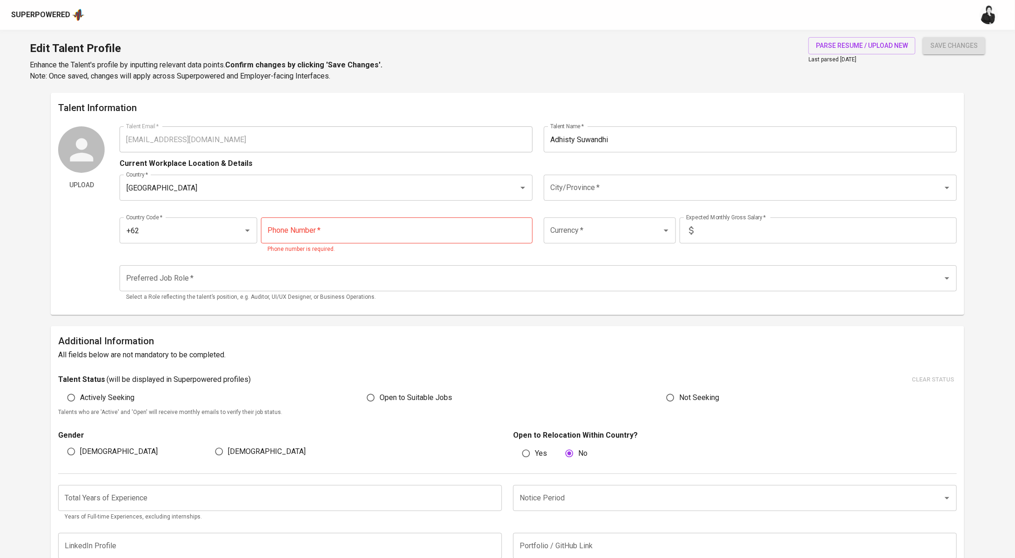
click at [442, 225] on input "tel" at bounding box center [397, 231] width 272 height 26
paste input "823-8622-0690"
type input "823-8622-0690"
click at [720, 234] on input "text" at bounding box center [826, 231] width 259 height 26
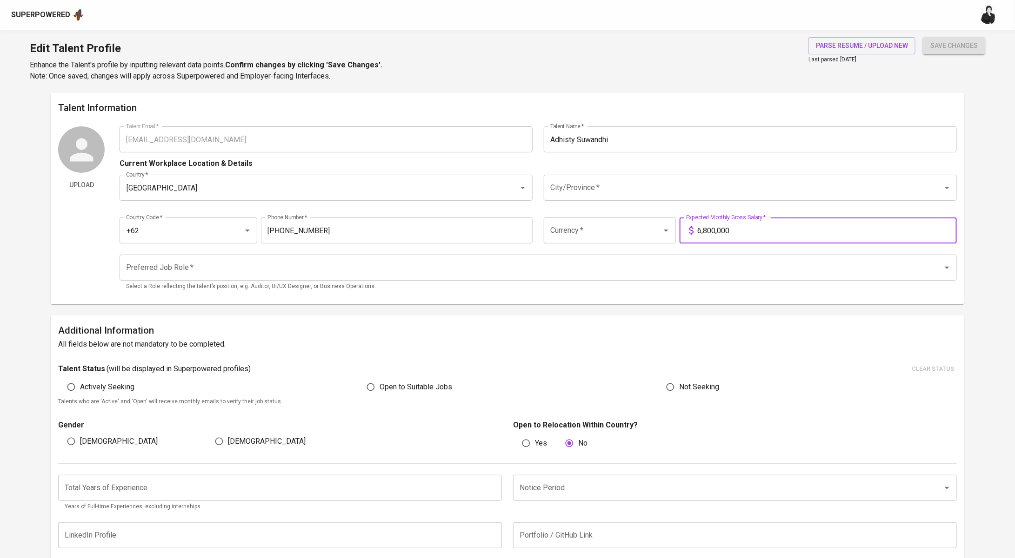
click at [631, 240] on div "Currency *" at bounding box center [610, 231] width 132 height 26
type input "6,800,000"
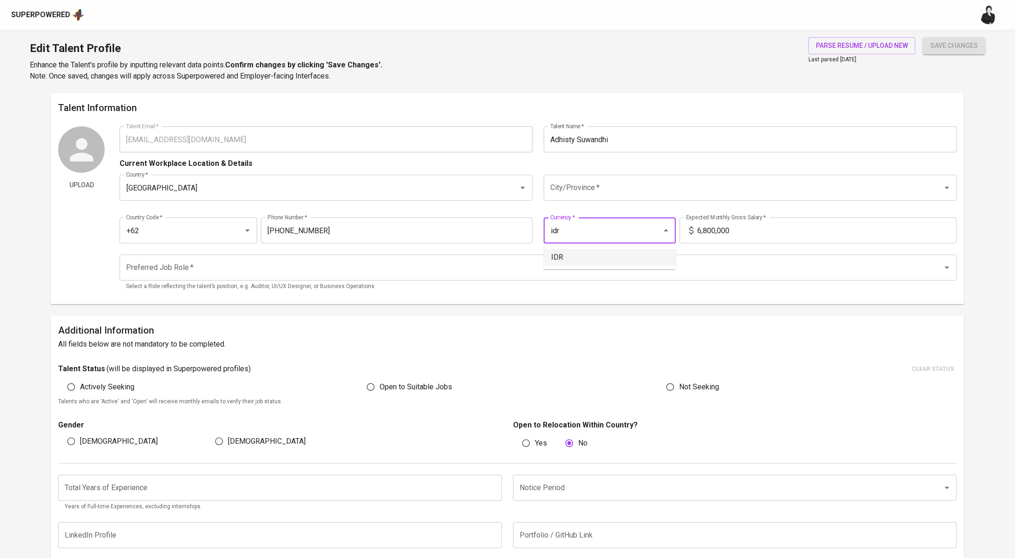
click at [617, 265] on li "IDR" at bounding box center [610, 257] width 132 height 17
type input "IDR"
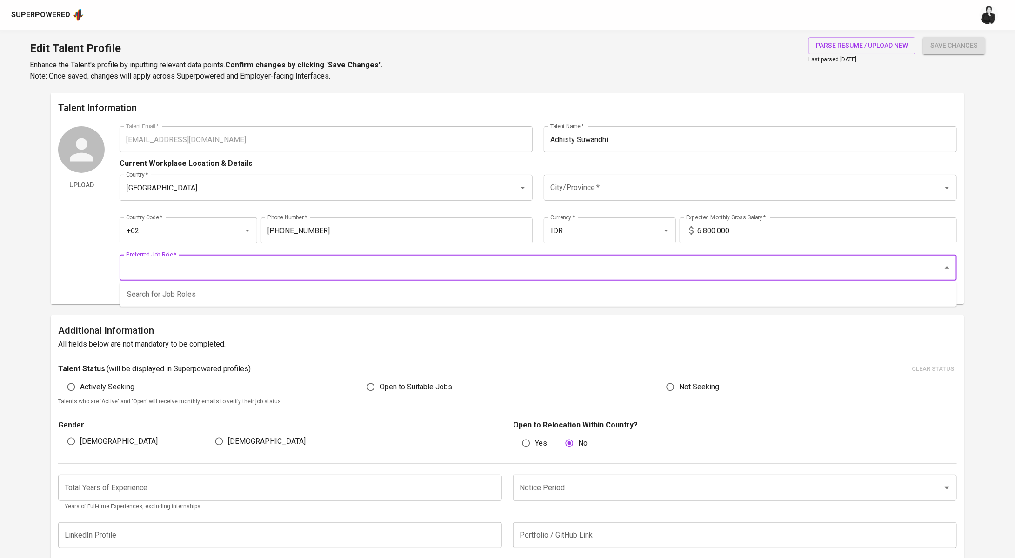
click at [300, 262] on input "Preferred Job Role   *" at bounding box center [525, 268] width 803 height 18
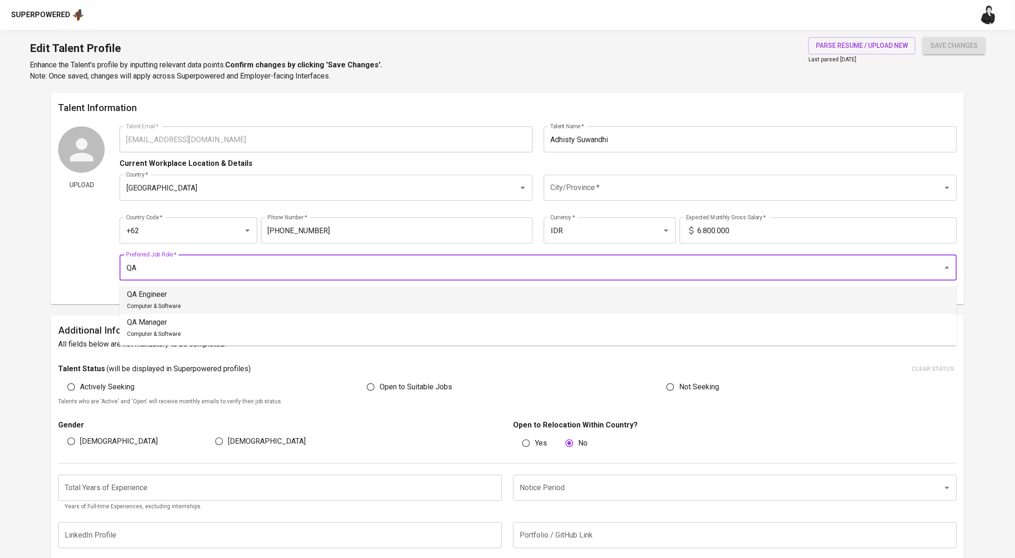
click at [221, 291] on li "QA Engineer Computer & Software" at bounding box center [537, 300] width 837 height 28
type input "QA Engineer"
click at [630, 188] on input "City/Province   *" at bounding box center [737, 188] width 378 height 18
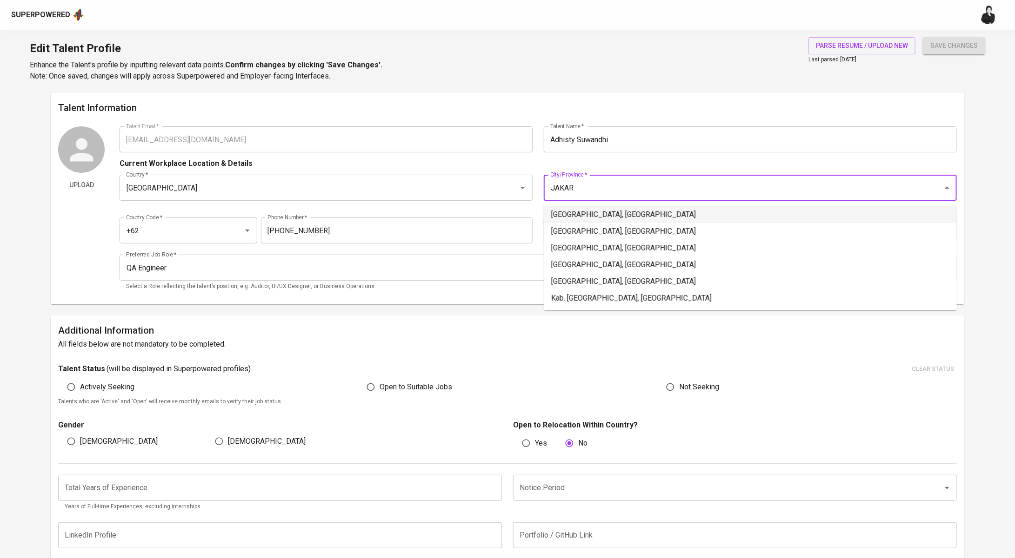
click at [627, 217] on li "Jakarta Selatan, DKI Jakarta" at bounding box center [750, 214] width 413 height 17
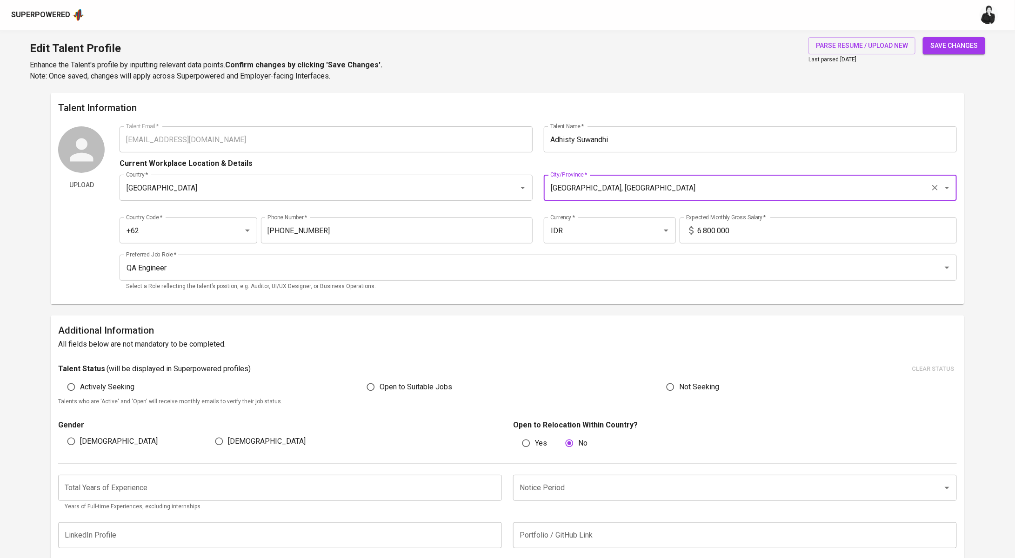
type input "Jakarta Selatan, DKI Jakarta"
click at [385, 383] on span "Open to Suitable Jobs" at bounding box center [415, 387] width 73 height 11
click at [379, 383] on input "Open to Suitable Jobs" at bounding box center [371, 387] width 18 height 18
radio input "true"
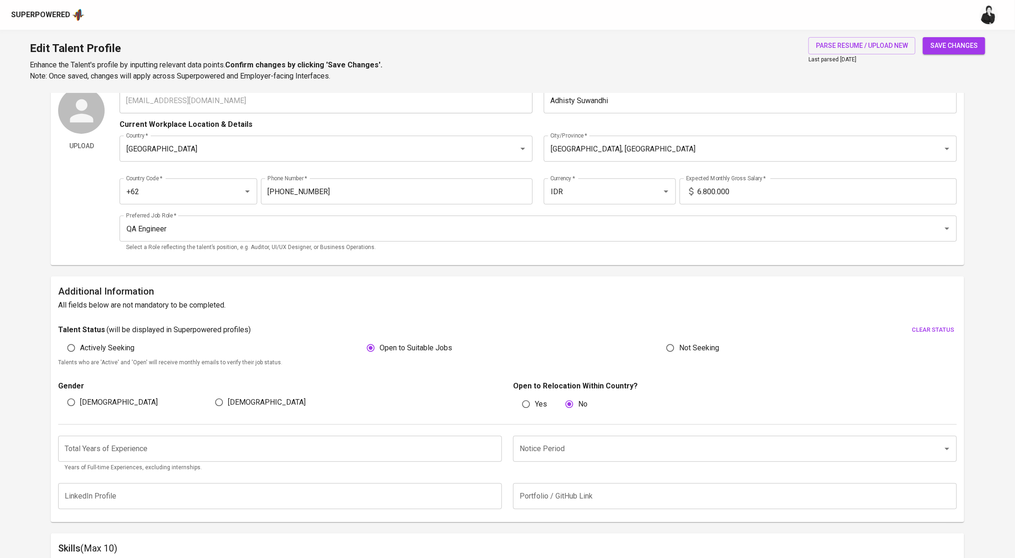
scroll to position [45, 0]
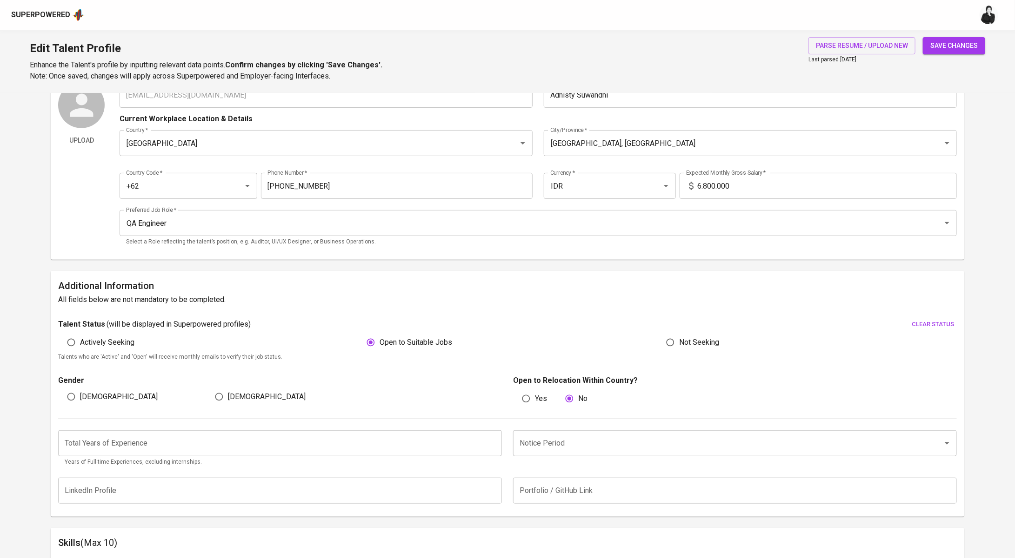
click at [534, 401] on input "Yes" at bounding box center [526, 399] width 18 height 18
radio input "true"
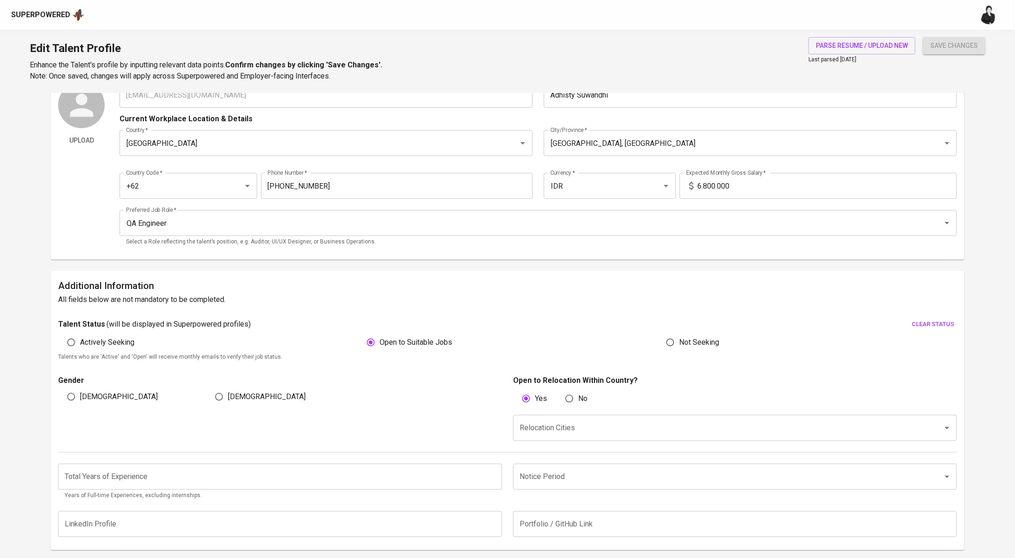
click at [555, 431] on input "Relocation Cities" at bounding box center [721, 428] width 409 height 18
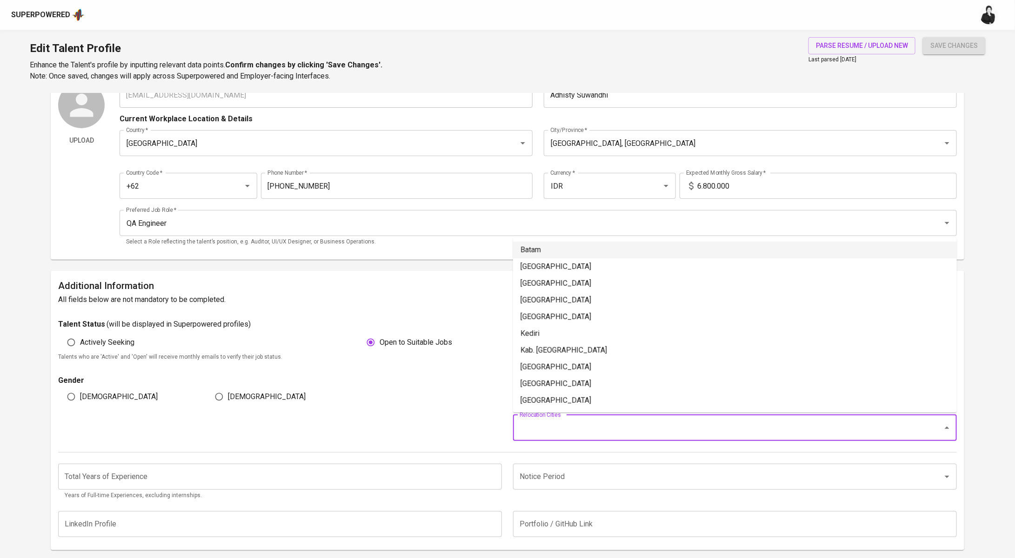
click at [572, 248] on li "Batam" at bounding box center [735, 250] width 444 height 17
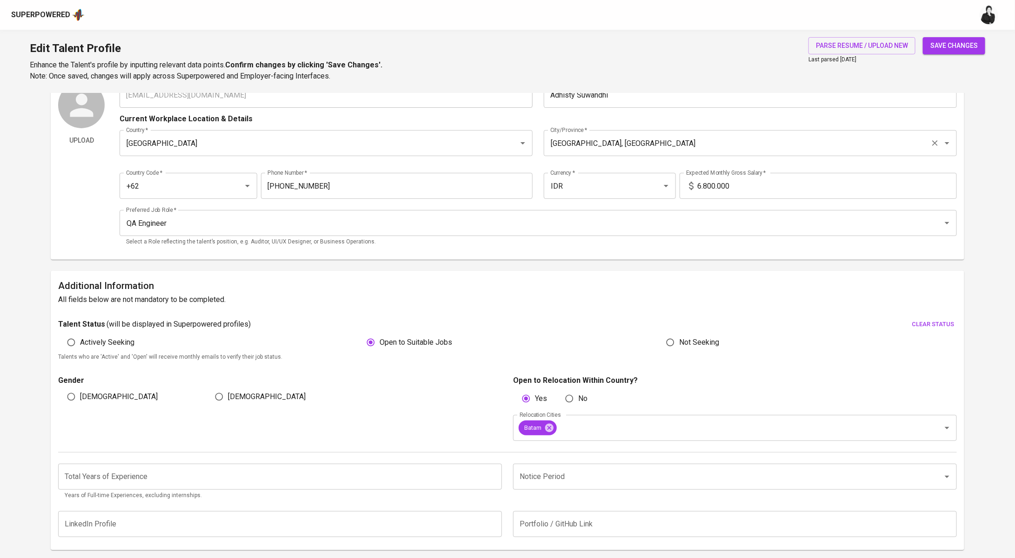
click at [670, 144] on input "Jakarta Selatan, DKI Jakarta" at bounding box center [737, 143] width 378 height 18
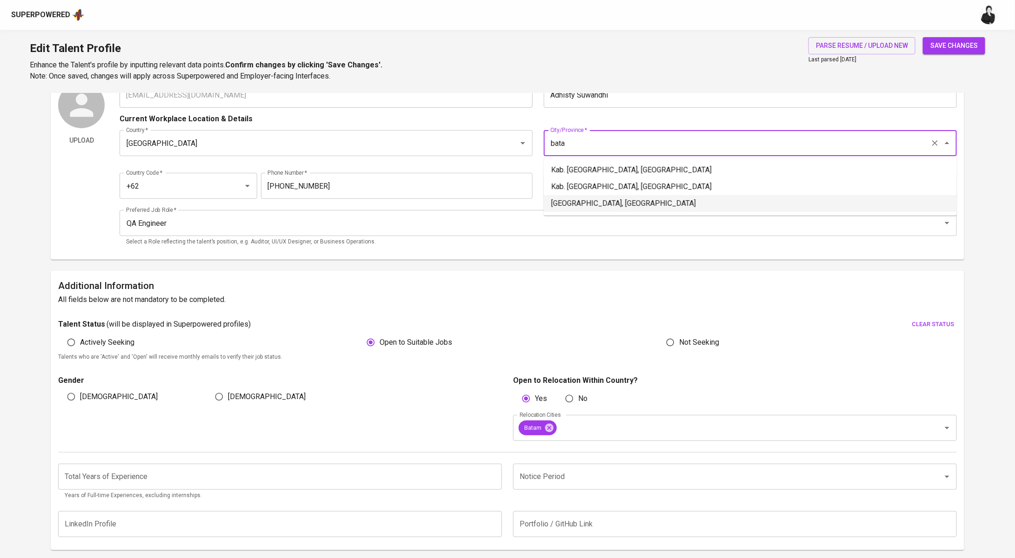
click at [683, 204] on li "Batam, Kepulauan Riau" at bounding box center [750, 203] width 413 height 17
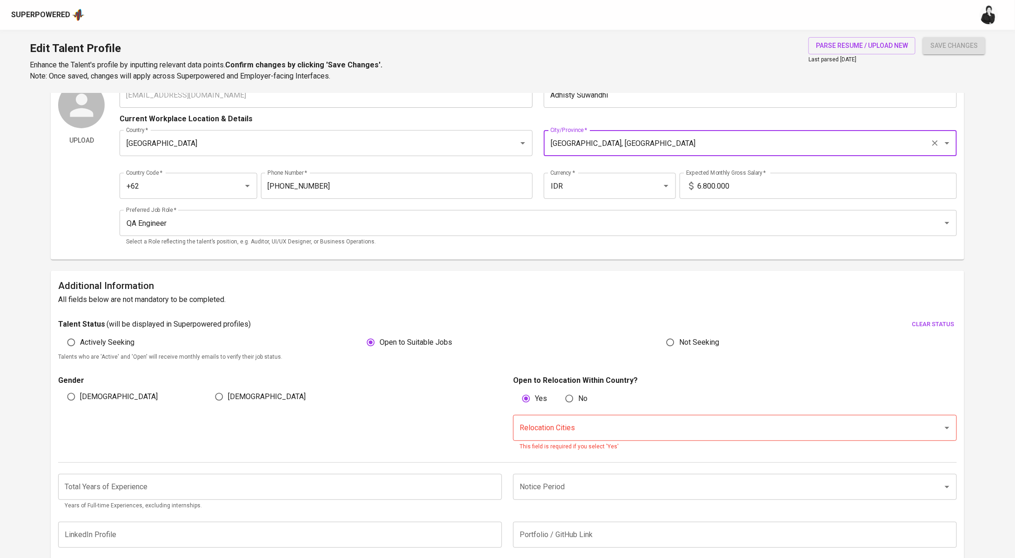
type input "Batam, Kepulauan Riau"
click at [571, 400] on input "No" at bounding box center [569, 399] width 18 height 18
radio input "true"
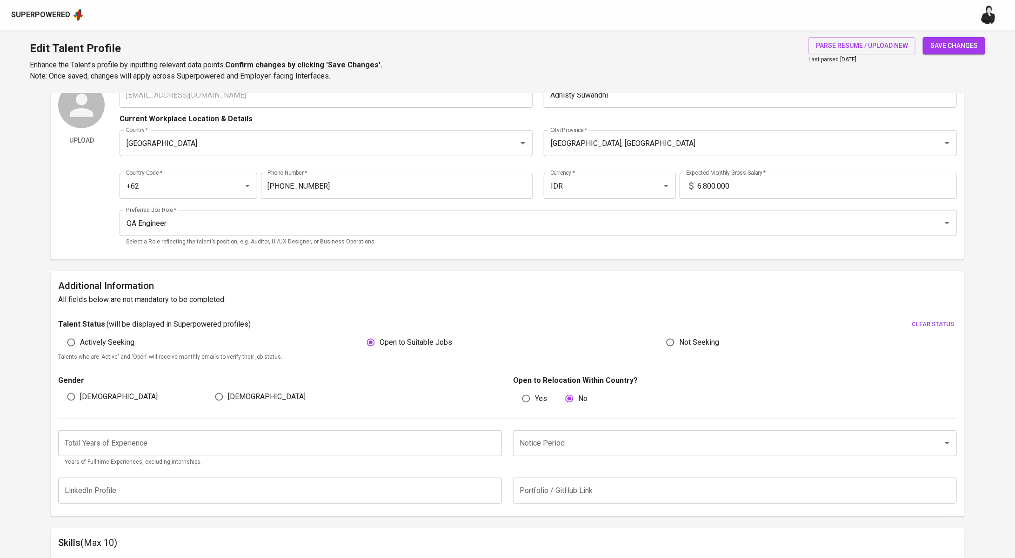
click at [508, 400] on div "Open to Relocation Within Country? Yes No" at bounding box center [731, 391] width 449 height 33
click at [535, 404] on label "Yes" at bounding box center [532, 399] width 30 height 18
click at [535, 404] on input "Yes" at bounding box center [526, 399] width 18 height 18
radio input "true"
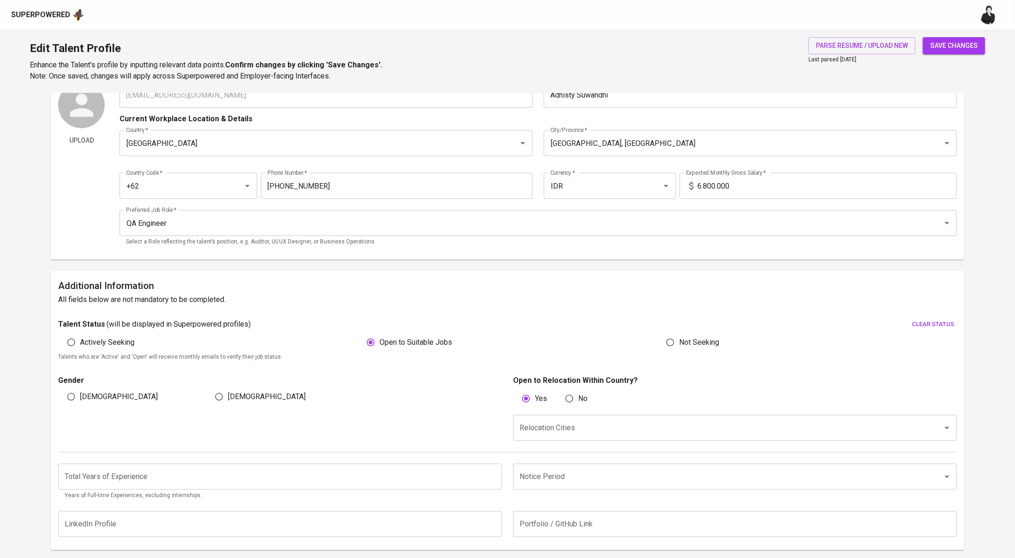
click at [546, 423] on input "Relocation Cities" at bounding box center [721, 428] width 409 height 18
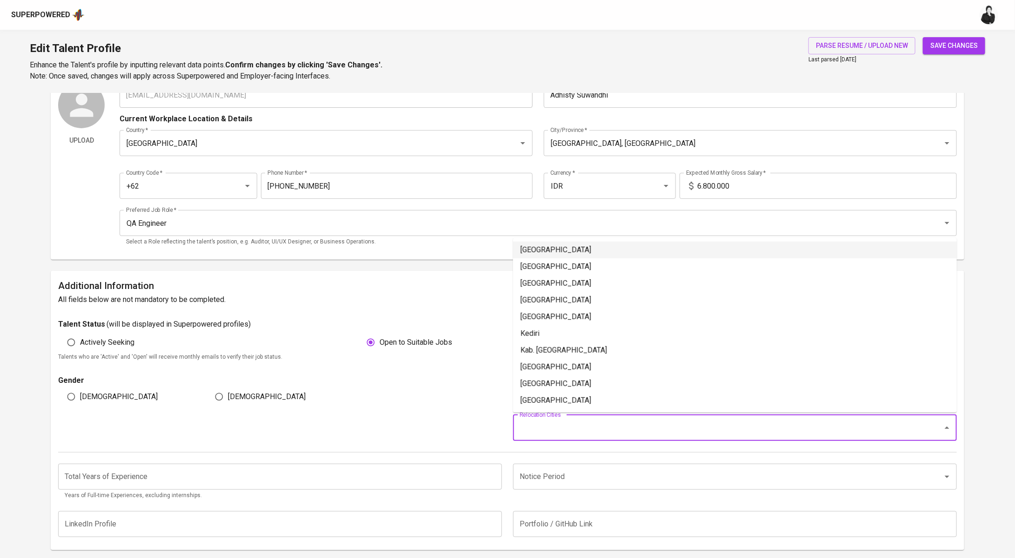
click at [561, 253] on li "DKI Jakarta" at bounding box center [735, 250] width 444 height 17
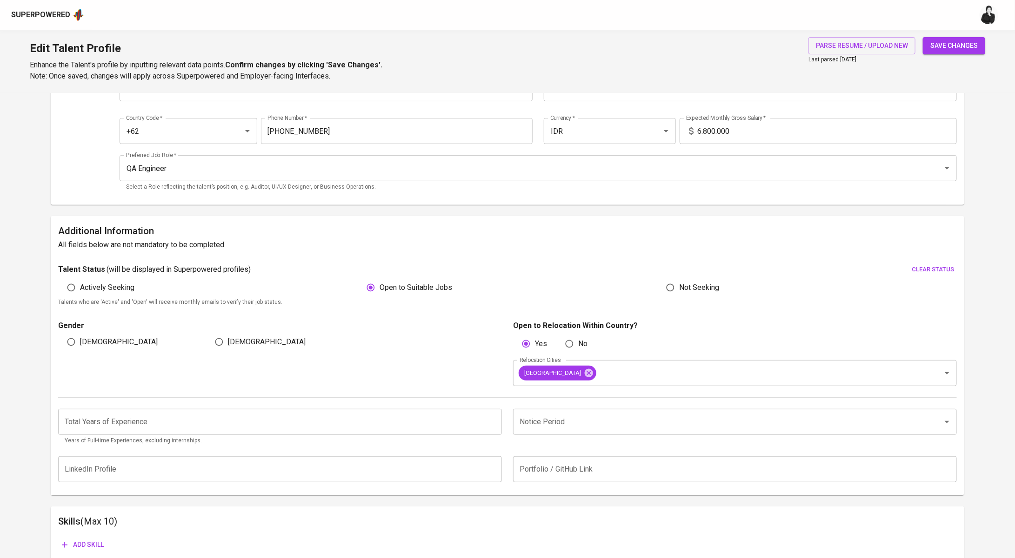
scroll to position [102, 0]
click at [231, 335] on span "[DEMOGRAPHIC_DATA]" at bounding box center [267, 339] width 78 height 11
click at [228, 335] on input "[DEMOGRAPHIC_DATA]" at bounding box center [219, 340] width 18 height 18
radio input "true"
click at [216, 417] on input "number" at bounding box center [280, 419] width 444 height 26
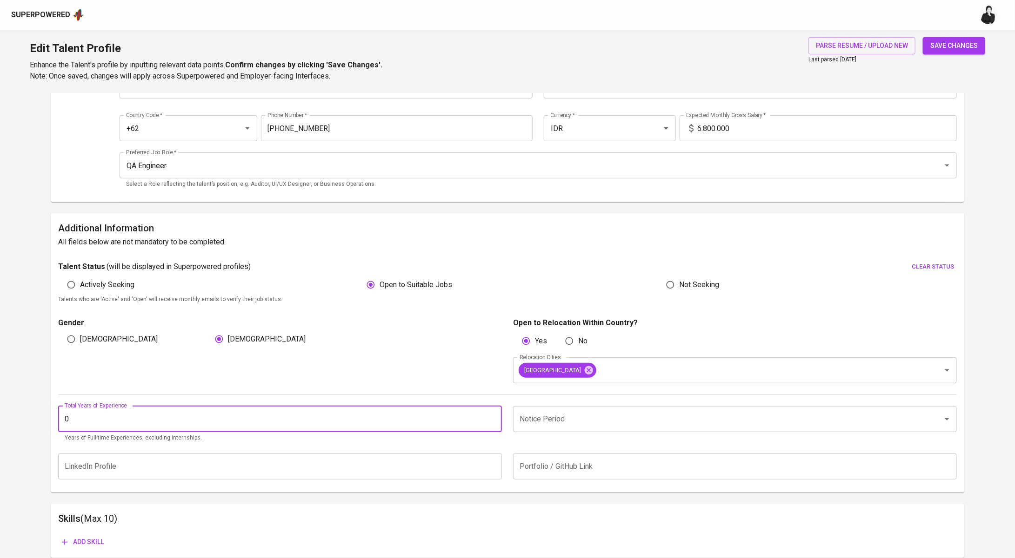
type input "0"
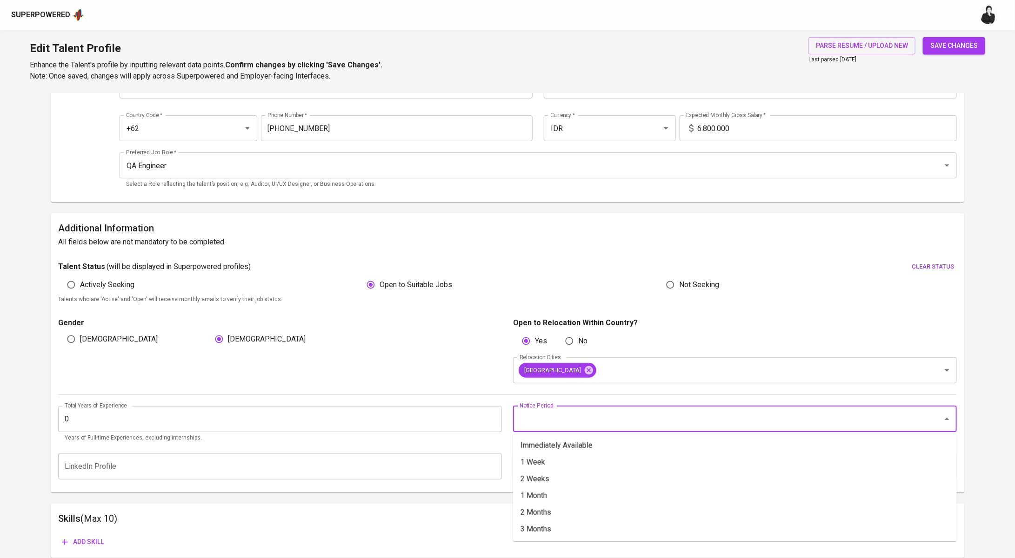
click at [583, 415] on input "Notice Period" at bounding box center [721, 420] width 409 height 18
click at [580, 492] on li "1 Month" at bounding box center [735, 496] width 444 height 17
type input "1 Month"
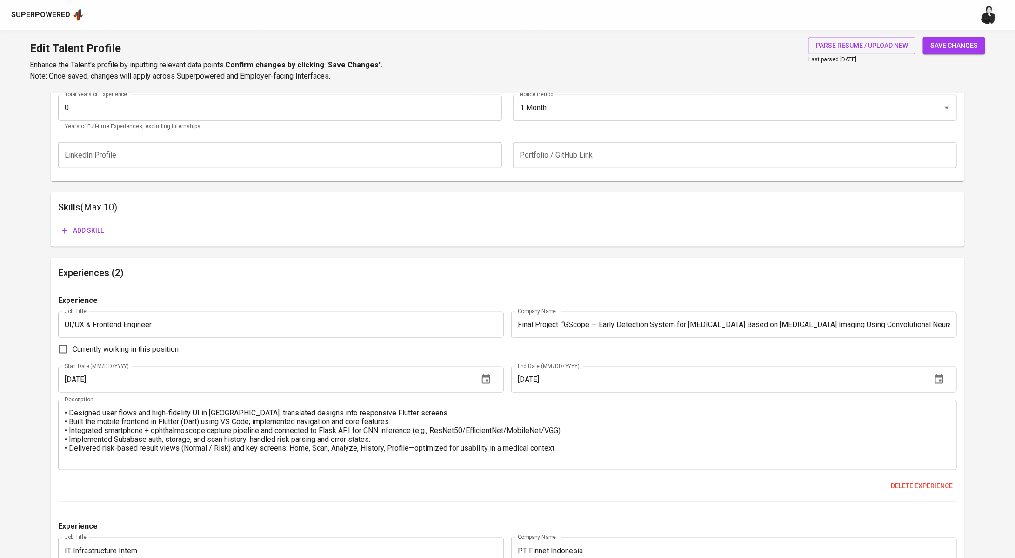
scroll to position [393, 0]
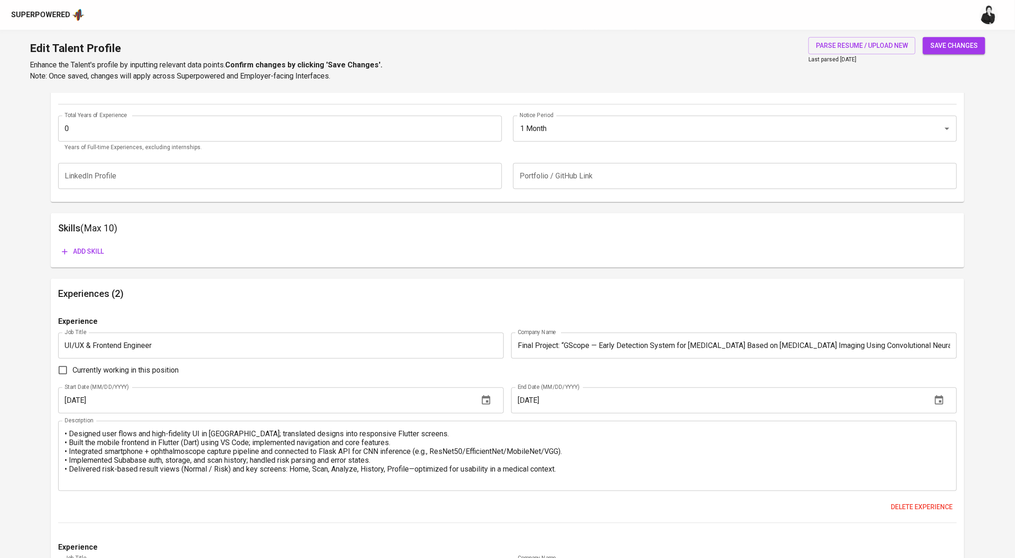
click at [99, 252] on span "Add skill" at bounding box center [83, 252] width 42 height 12
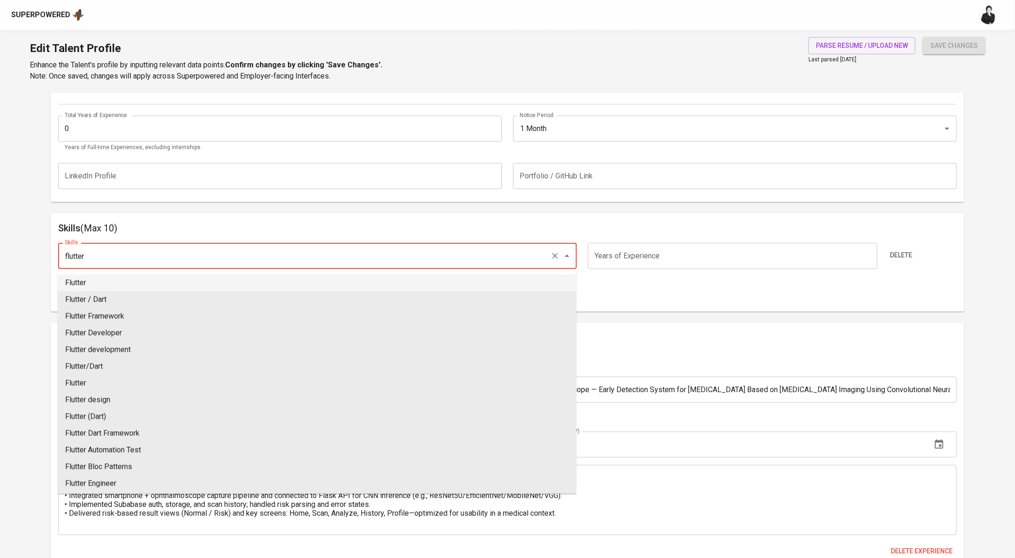
click at [162, 283] on li "Flutter" at bounding box center [317, 283] width 518 height 17
type input "Flutter"
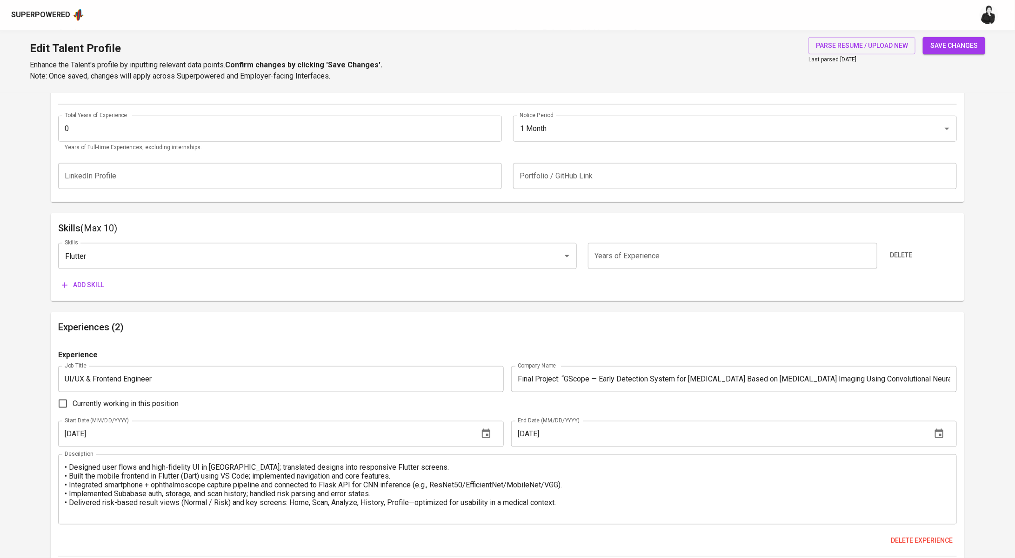
click at [652, 255] on input "number" at bounding box center [732, 256] width 289 height 26
type input "1"
click at [86, 272] on div "Skills Flutter Skills Years of Experience 1 Years of Experience Delete Add skill" at bounding box center [507, 265] width 898 height 58
click at [101, 287] on span "Add skill" at bounding box center [83, 285] width 42 height 12
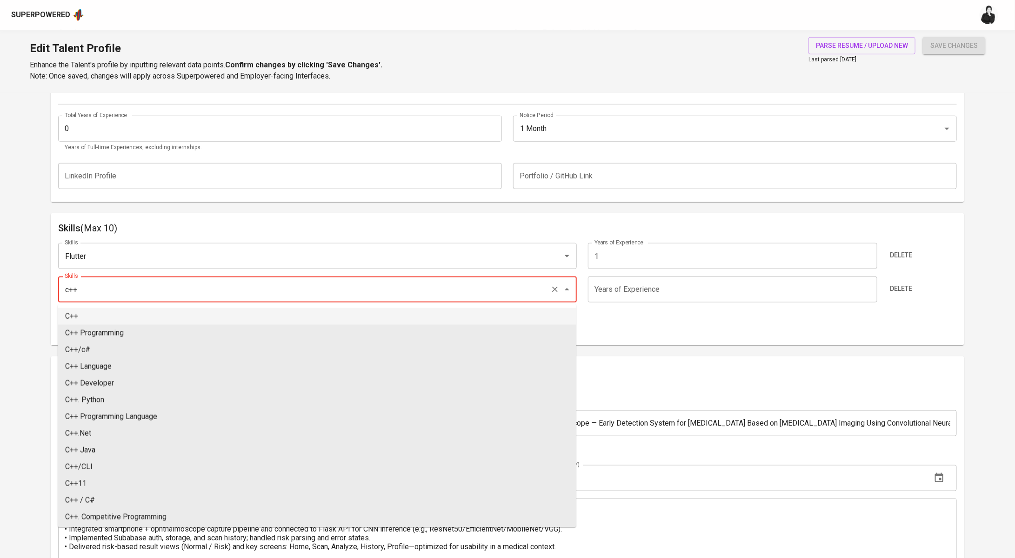
click at [201, 312] on li "C++" at bounding box center [317, 316] width 518 height 17
type input "C++"
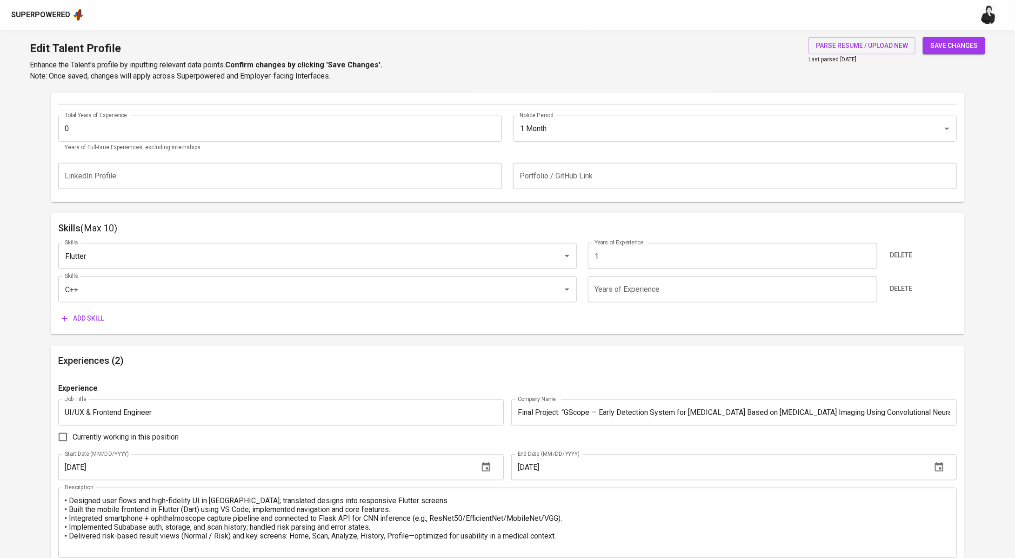
click at [662, 292] on input "number" at bounding box center [732, 290] width 289 height 26
type input "1"
click at [96, 322] on span "Add skill" at bounding box center [83, 319] width 42 height 12
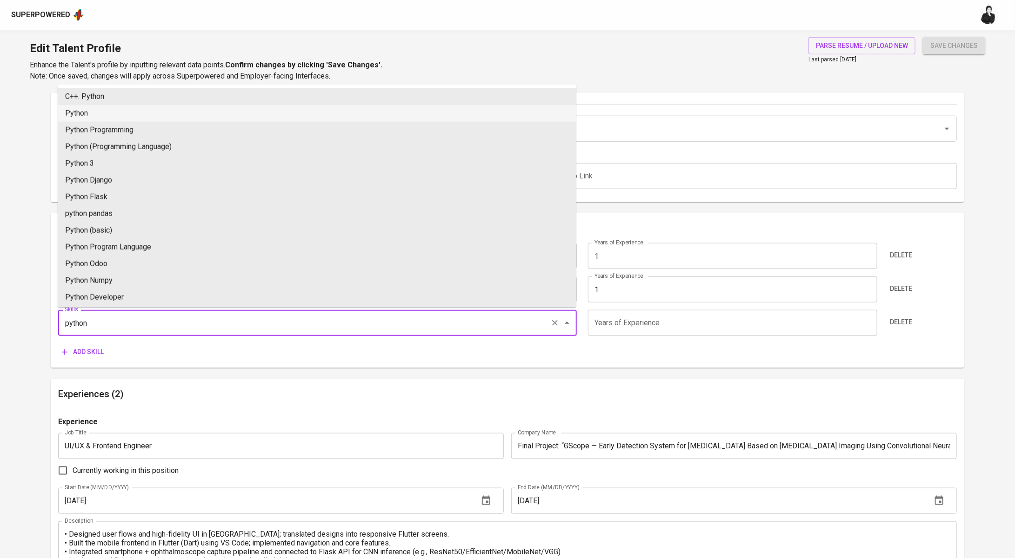
drag, startPoint x: 132, startPoint y: 119, endPoint x: 153, endPoint y: 119, distance: 21.9
click at [132, 119] on li "Python" at bounding box center [317, 113] width 518 height 17
type input "Python"
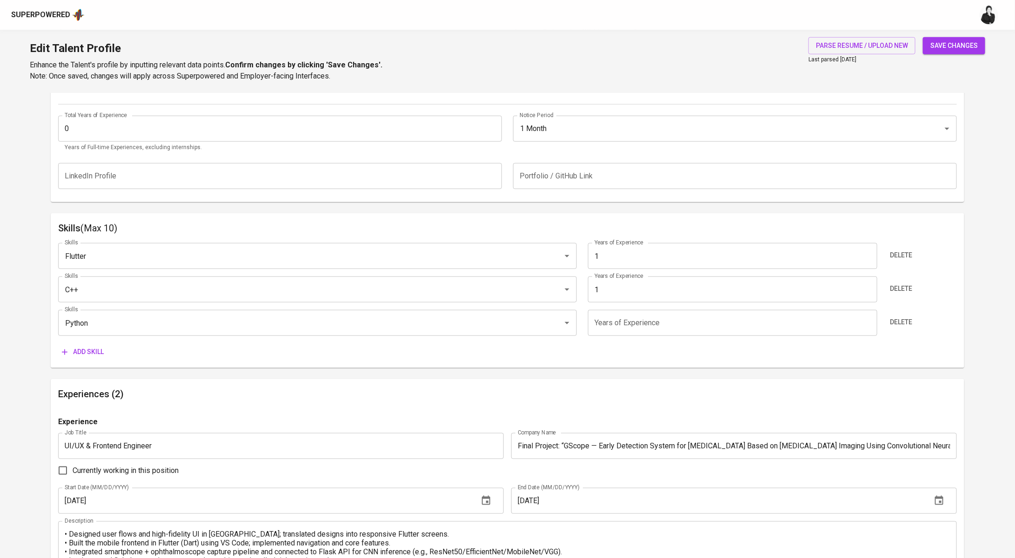
click at [617, 314] on input "number" at bounding box center [732, 323] width 289 height 26
type input "1"
click at [88, 354] on span "Add skill" at bounding box center [83, 352] width 42 height 12
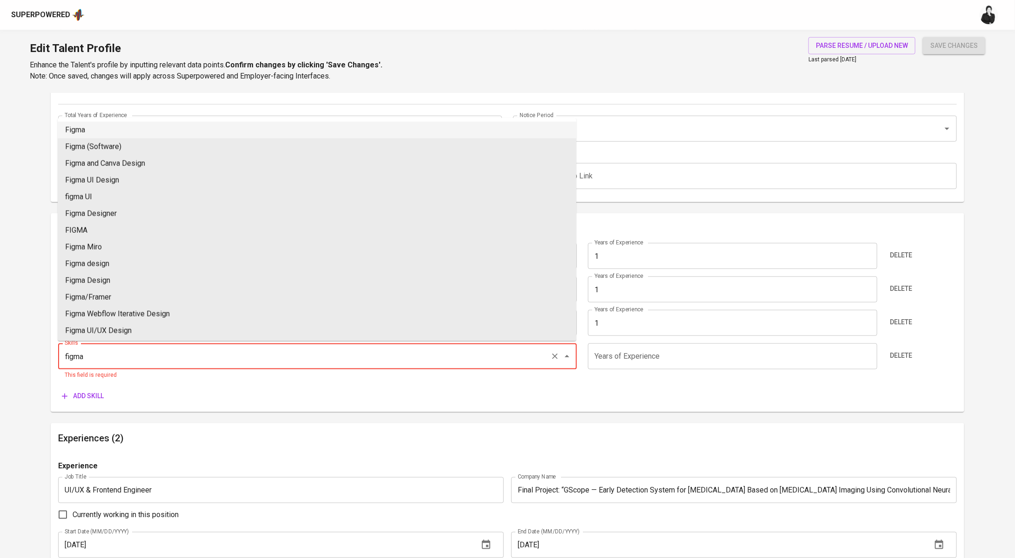
click at [110, 128] on li "Figma" at bounding box center [317, 130] width 518 height 17
type input "Figma"
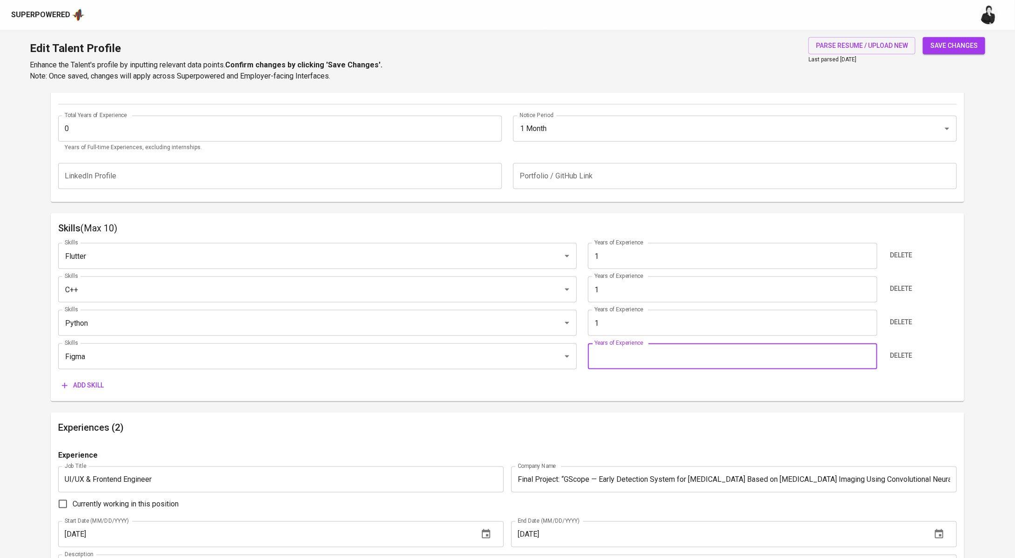
click at [657, 352] on input "number" at bounding box center [732, 357] width 289 height 26
type input "1"
click at [86, 388] on span "Add skill" at bounding box center [83, 386] width 42 height 12
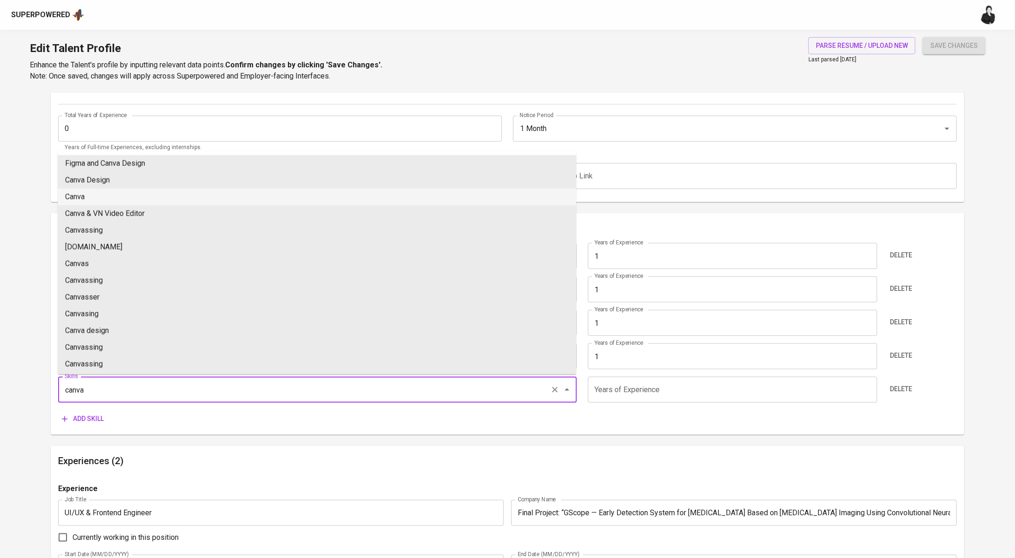
click at [128, 197] on li "Canva" at bounding box center [317, 197] width 518 height 17
type input "Canva"
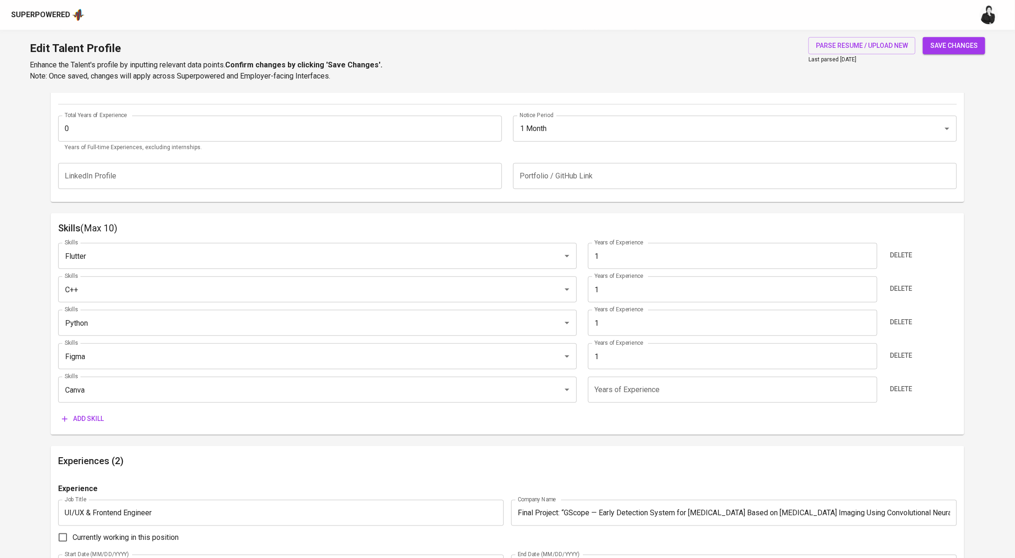
click at [687, 393] on input "number" at bounding box center [732, 390] width 289 height 26
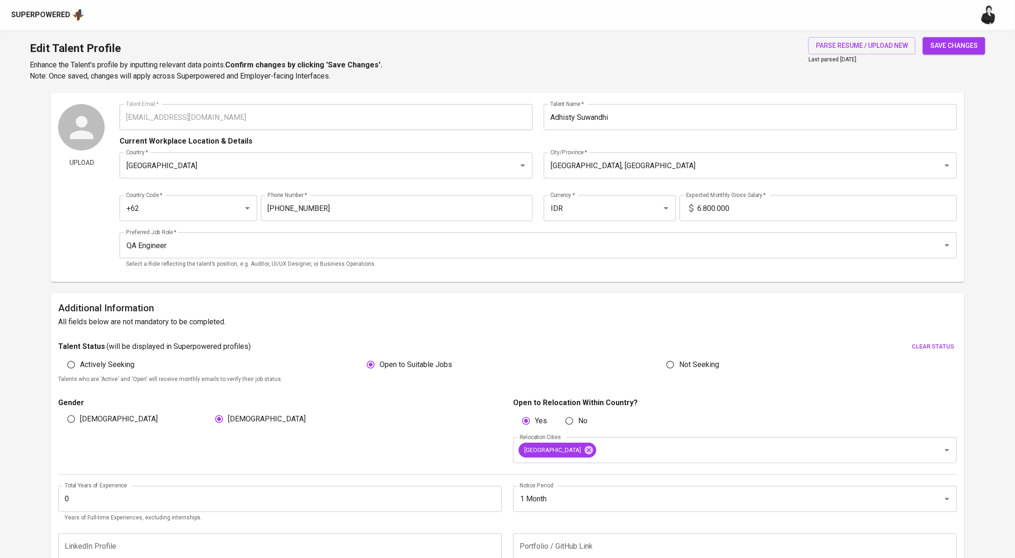
scroll to position [0, 0]
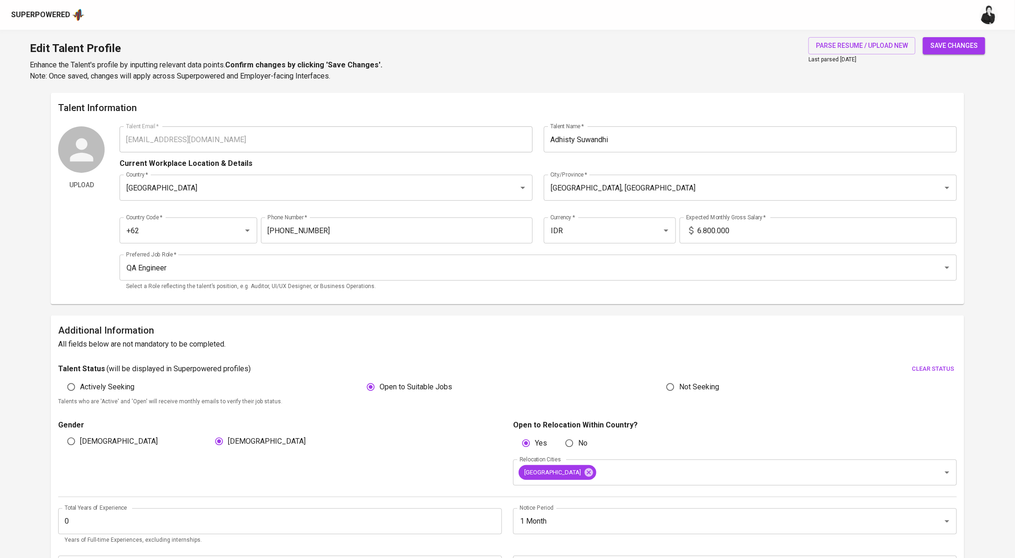
type input "1"
click at [973, 44] on span "save changes" at bounding box center [953, 46] width 47 height 12
type input "Canva"
type input "Figma"
type input "C++"
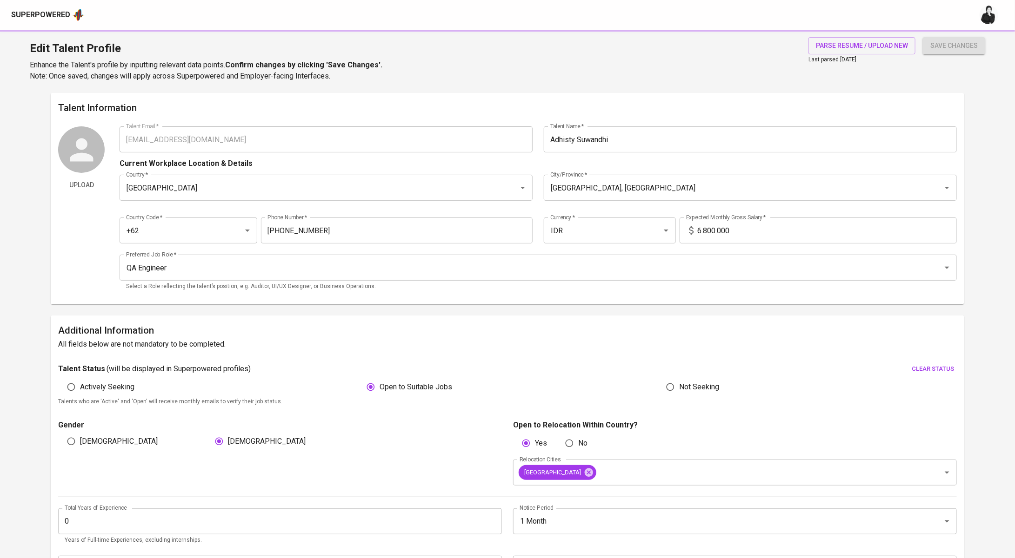
type input "Flutter"
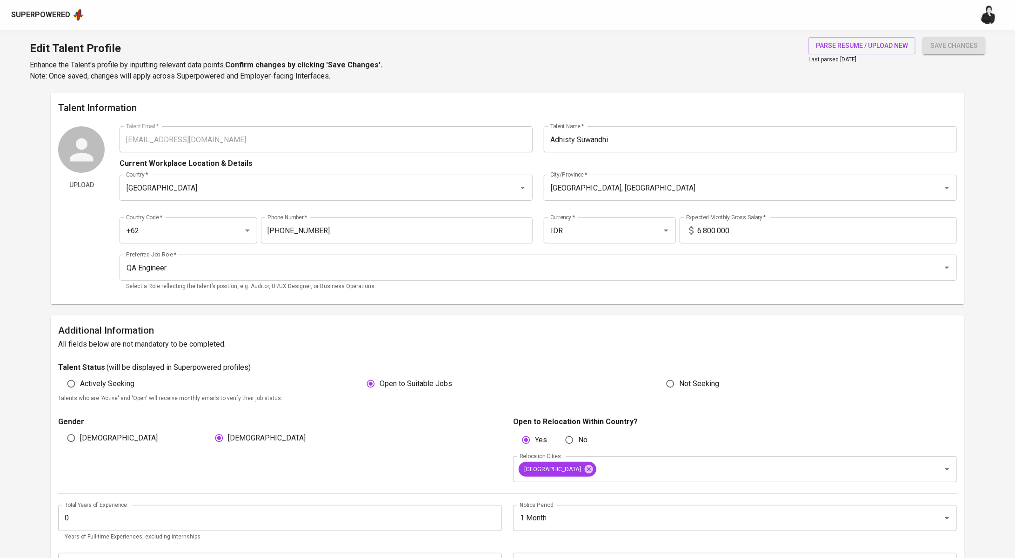
click at [963, 43] on span "save changes" at bounding box center [953, 46] width 47 height 12
click at [961, 47] on span "save changes" at bounding box center [953, 46] width 47 height 12
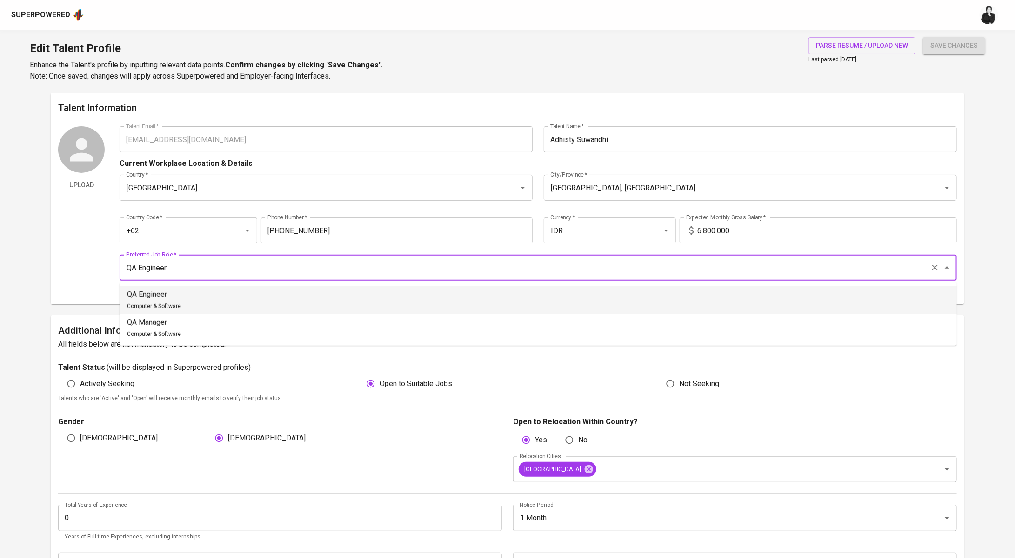
click at [404, 271] on input "QA Engineer" at bounding box center [525, 268] width 803 height 18
click at [403, 294] on li "QA Engineer Computer & Software" at bounding box center [537, 300] width 837 height 28
click at [940, 44] on span "save changes" at bounding box center [953, 46] width 47 height 12
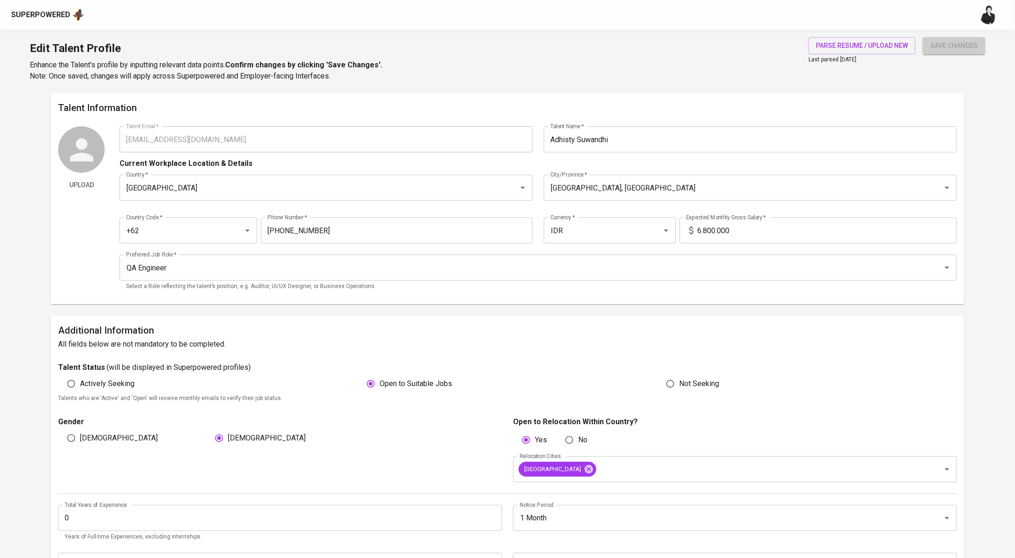
click at [940, 44] on span "save changes" at bounding box center [953, 46] width 47 height 12
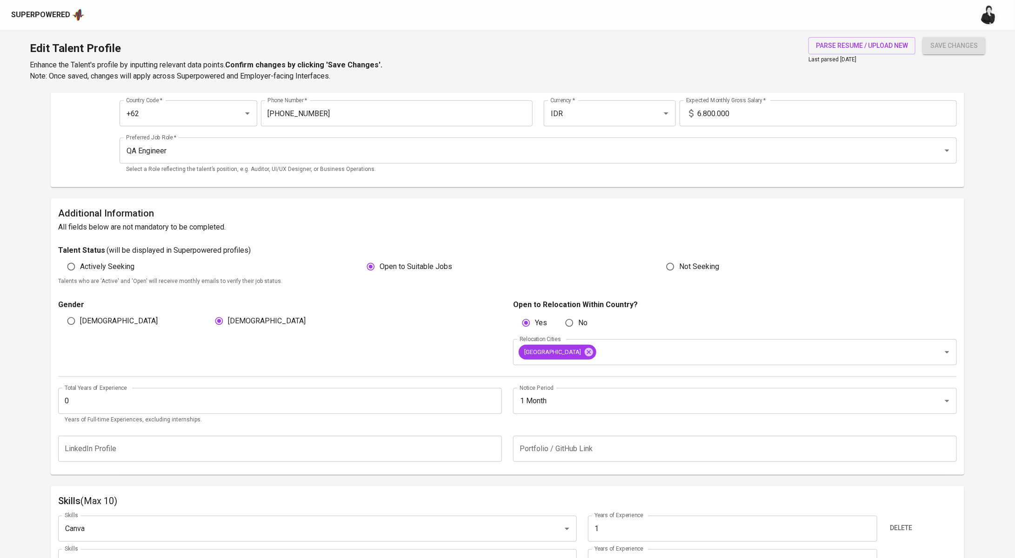
scroll to position [148, 0]
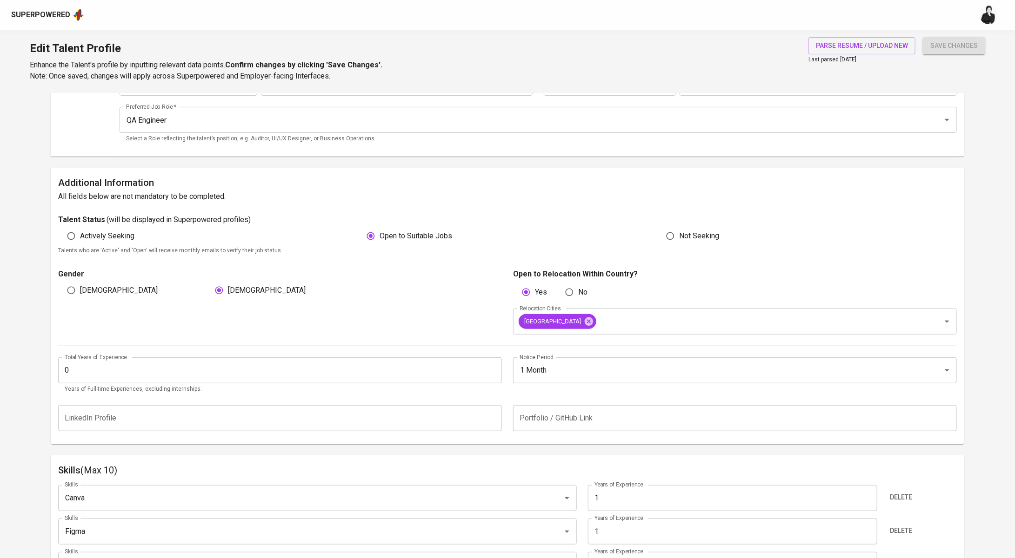
click at [577, 296] on input "No" at bounding box center [569, 293] width 18 height 18
radio input "true"
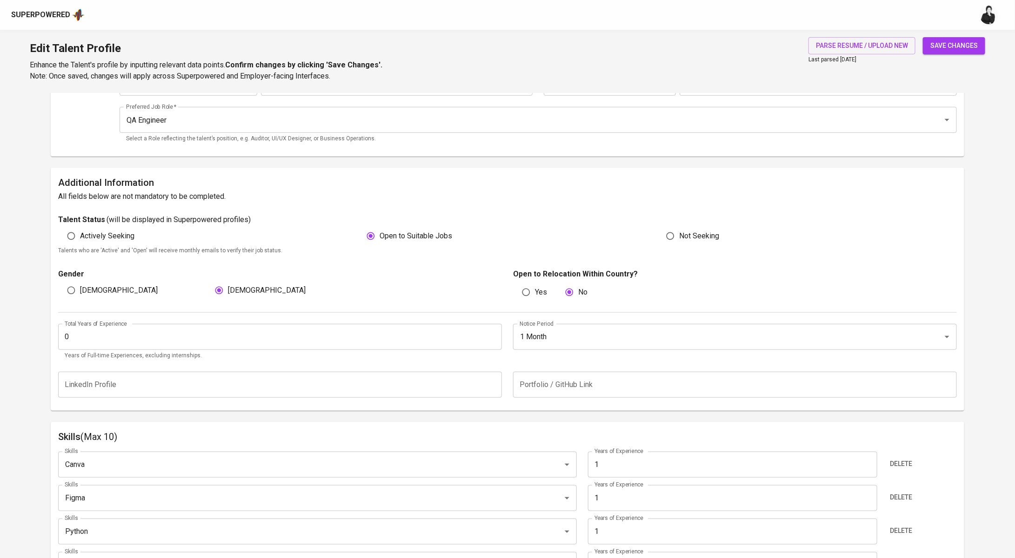
click at [526, 290] on input "Yes" at bounding box center [526, 293] width 18 height 18
radio input "true"
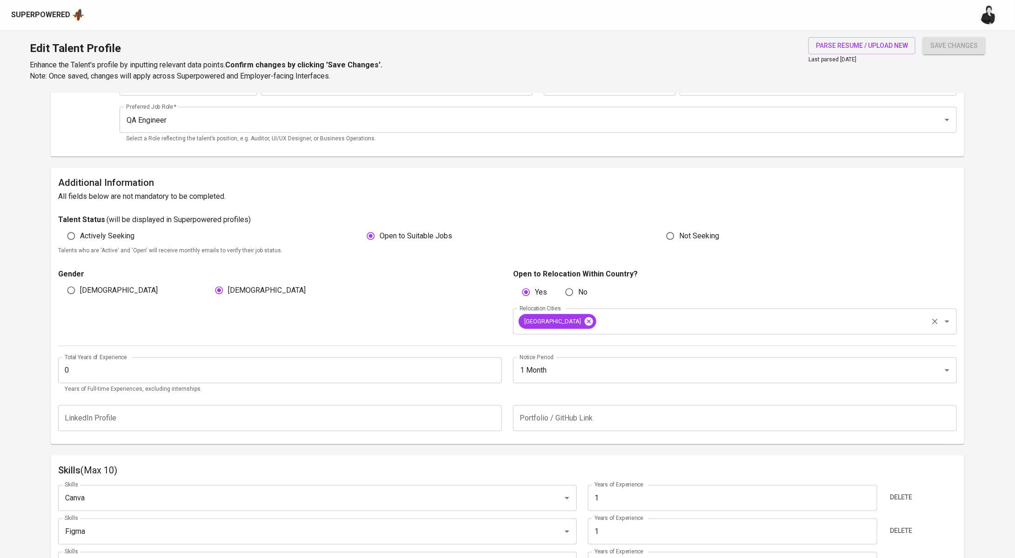
click at [584, 321] on icon at bounding box center [588, 322] width 8 height 8
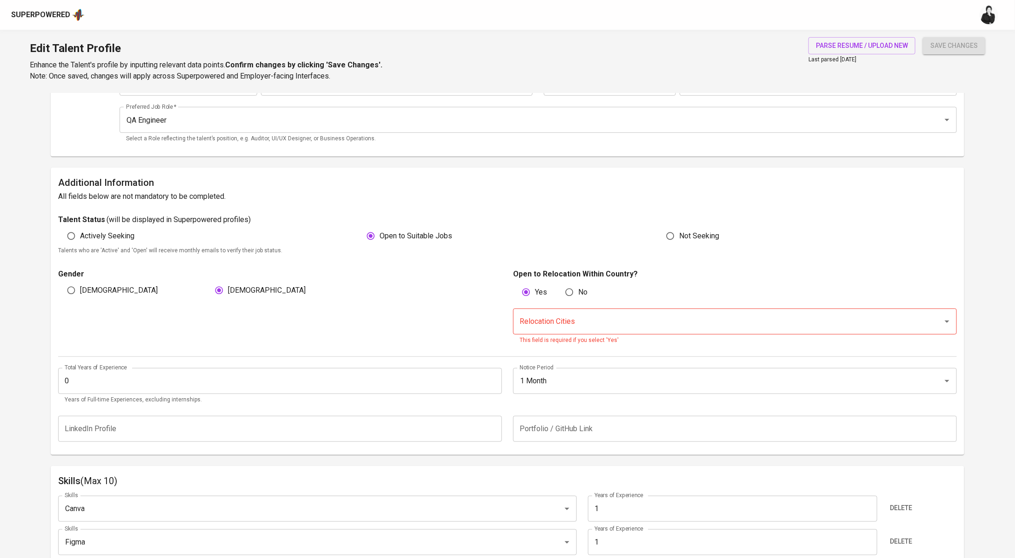
click at [561, 315] on input "Relocation Cities" at bounding box center [721, 322] width 409 height 18
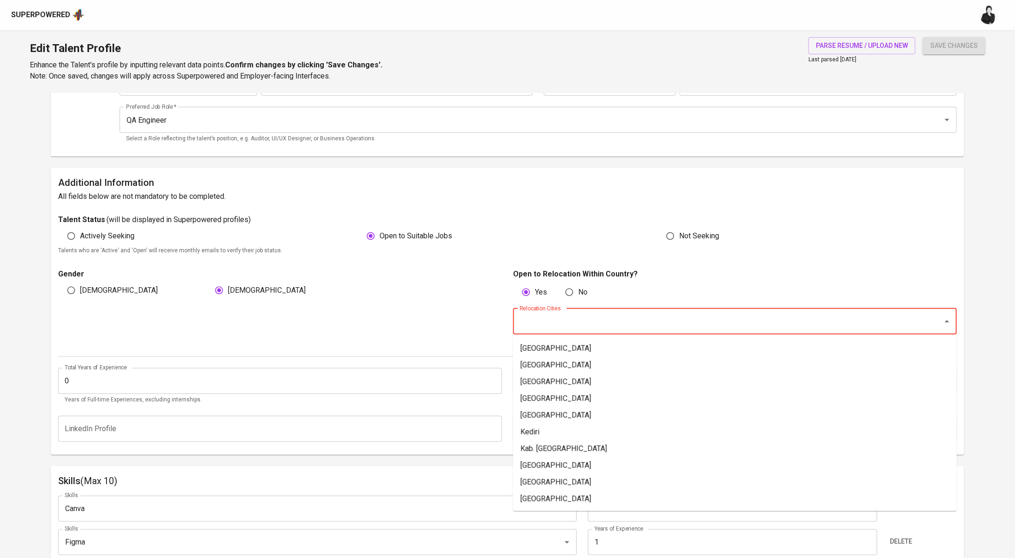
click at [586, 289] on span "No" at bounding box center [582, 292] width 9 height 11
click at [578, 289] on input "No" at bounding box center [569, 293] width 18 height 18
radio input "true"
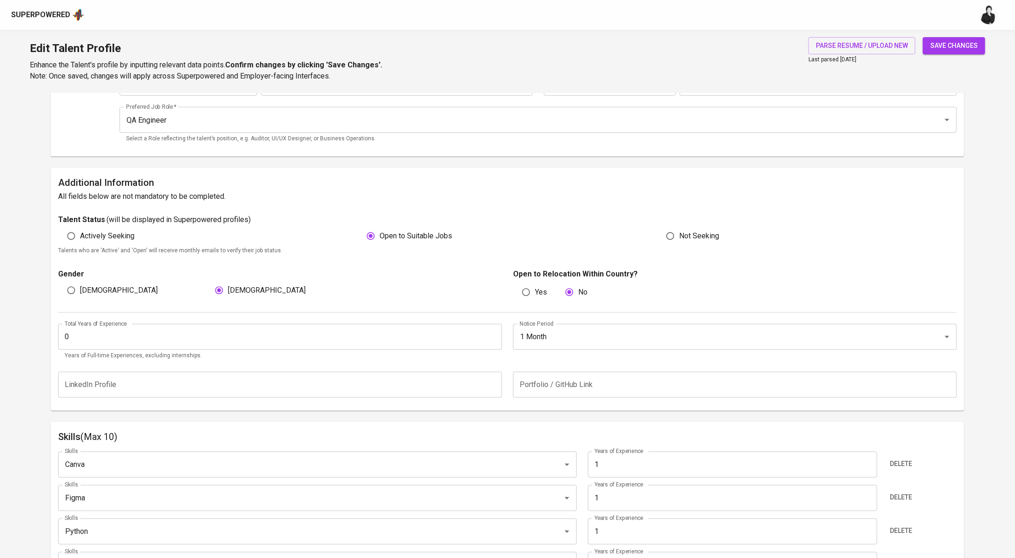
click at [975, 46] on span "save changes" at bounding box center [953, 46] width 47 height 12
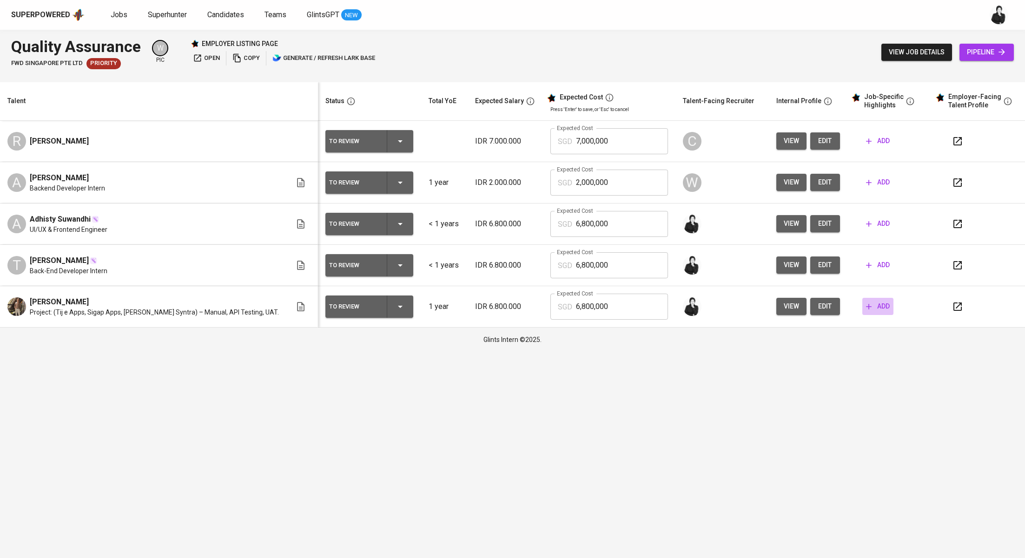
click at [868, 312] on button "add" at bounding box center [878, 306] width 31 height 17
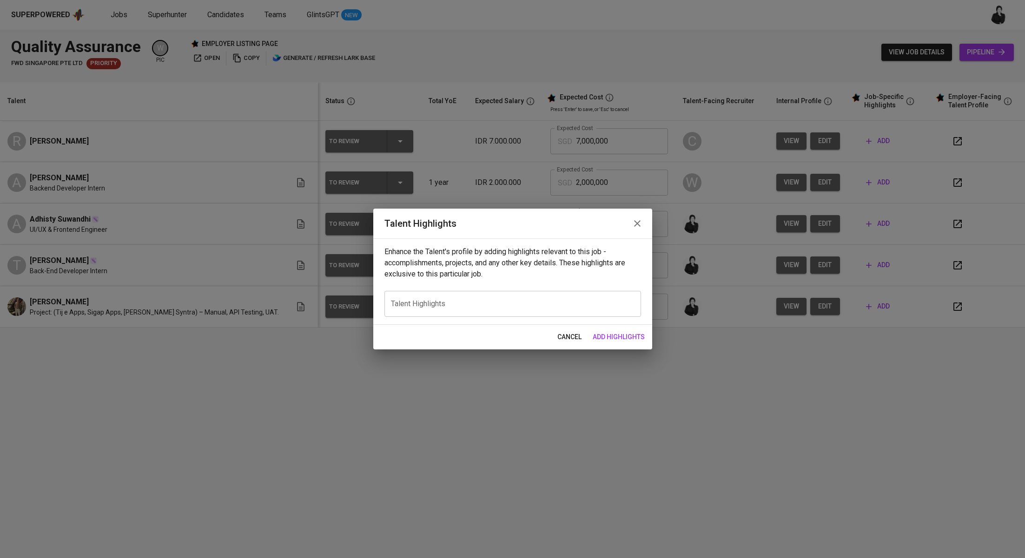
click at [549, 306] on textarea at bounding box center [513, 304] width 244 height 9
paste textarea "Lorem ipsumdol sitametco adip e Seddoeiu’t incidi ut Laboreetdol mag ali enimad…"
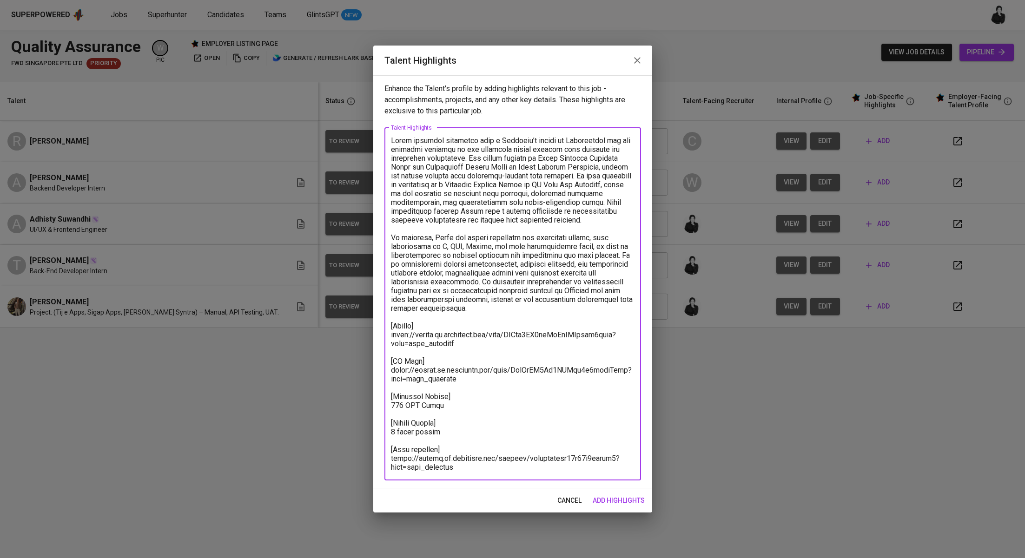
drag, startPoint x: 518, startPoint y: 293, endPoint x: 390, endPoint y: 138, distance: 201.1
click at [390, 138] on div "x Talent Highlights" at bounding box center [513, 304] width 257 height 353
paste textarea "Lor ip — dolo’s a consect adipisc elitsed doeiusmodt inc utlaboreet: --- Dolor …"
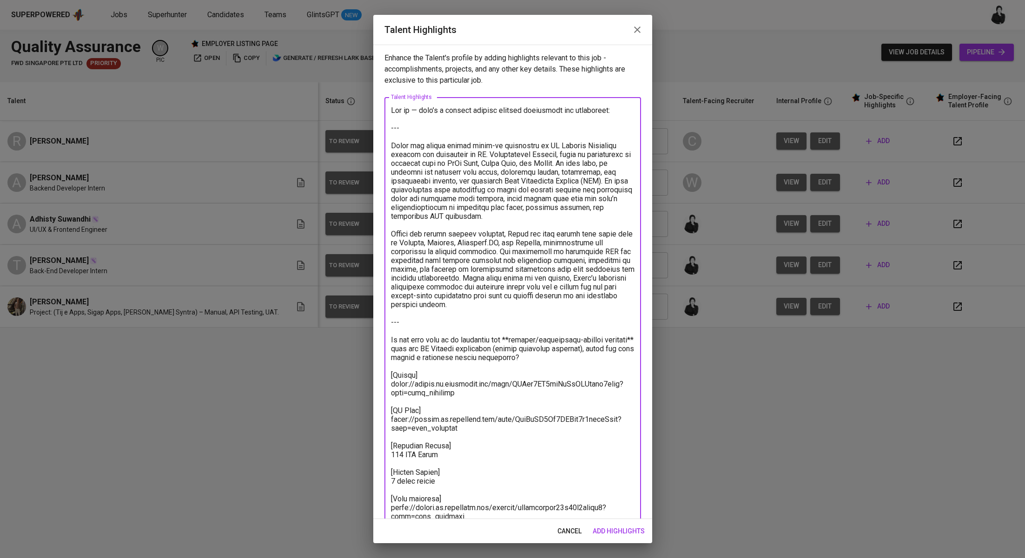
drag, startPoint x: 391, startPoint y: 146, endPoint x: 383, endPoint y: 93, distance: 54.1
click at [383, 93] on div "Enhance the Talent's profile by adding highlights relevant to this job - accomp…" at bounding box center [512, 282] width 279 height 475
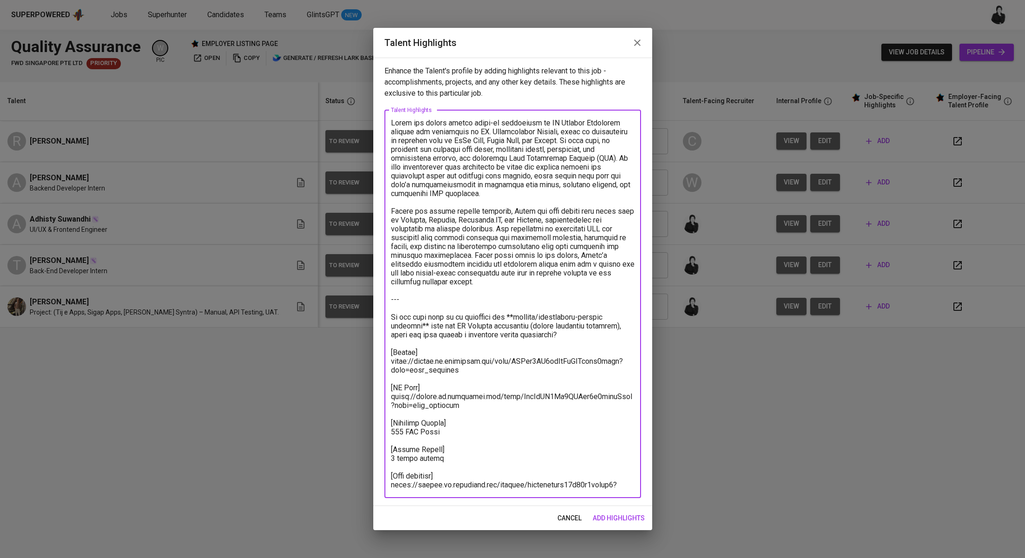
drag, startPoint x: 583, startPoint y: 325, endPoint x: 377, endPoint y: 281, distance: 210.8
click at [377, 281] on div "Enhance the Talent's profile by adding highlights relevant to this job - accomp…" at bounding box center [512, 282] width 279 height 449
drag, startPoint x: 416, startPoint y: 294, endPoint x: 466, endPoint y: 308, distance: 52.0
click at [418, 295] on textarea at bounding box center [513, 304] width 244 height 371
drag, startPoint x: 568, startPoint y: 335, endPoint x: 385, endPoint y: 288, distance: 189.6
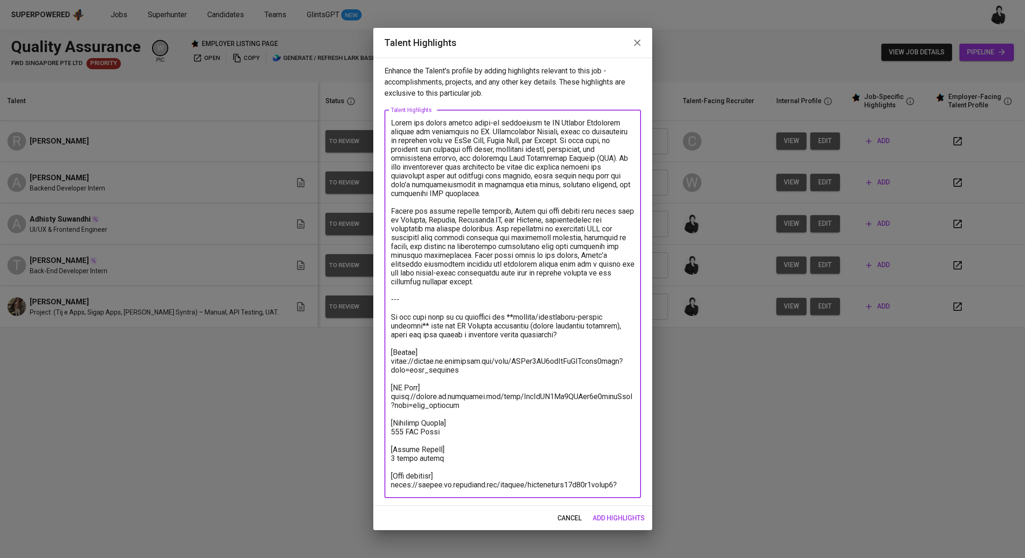
click at [385, 288] on div "x Talent Highlights" at bounding box center [513, 304] width 257 height 388
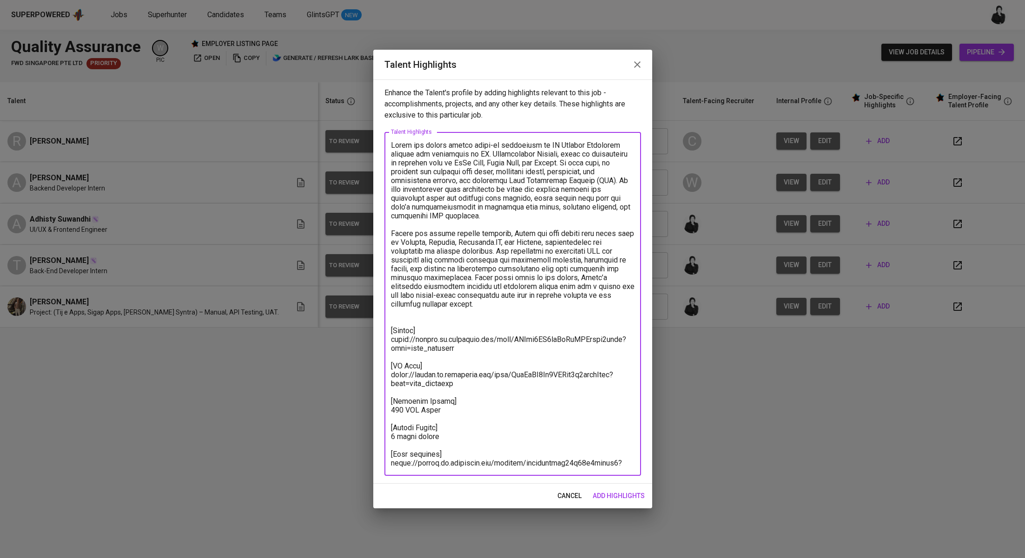
drag, startPoint x: 474, startPoint y: 339, endPoint x: 376, endPoint y: 333, distance: 98.3
click at [376, 333] on div "Enhance the Talent's profile by adding highlights relevant to this job - accomp…" at bounding box center [512, 282] width 279 height 405
paste textarea "CSdTbajZfowk5PxUUwglqVxIgoj"
drag, startPoint x: 464, startPoint y: 377, endPoint x: 359, endPoint y: 368, distance: 105.4
click at [359, 368] on div "Talent Highlights Enhance the Talent's profile by adding highlights relevant to…" at bounding box center [512, 279] width 1025 height 558
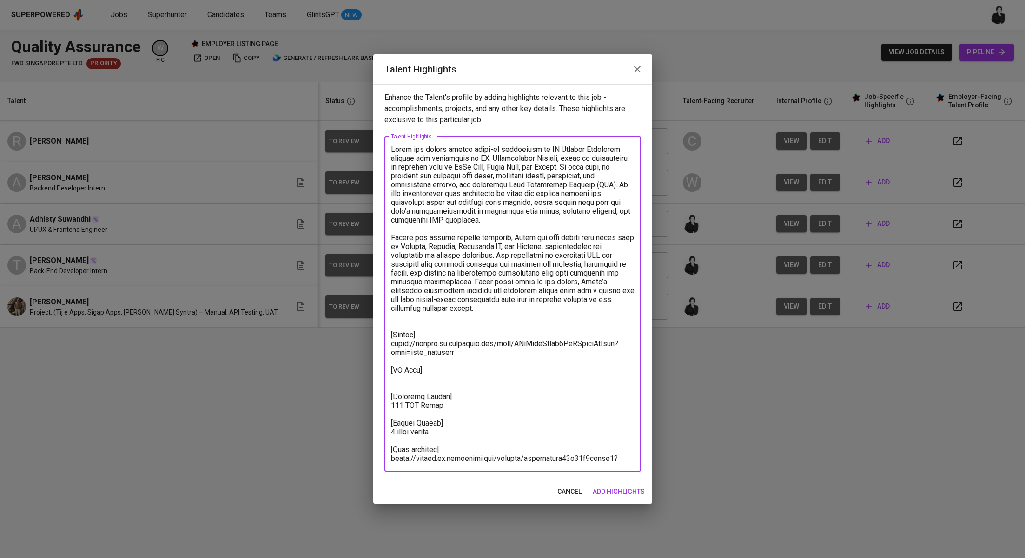
paste textarea "https://glints.sg.larksuite.com/file/PwUgbJzE4o3hw2x7zvVlo3AFgif?from=from_copy…"
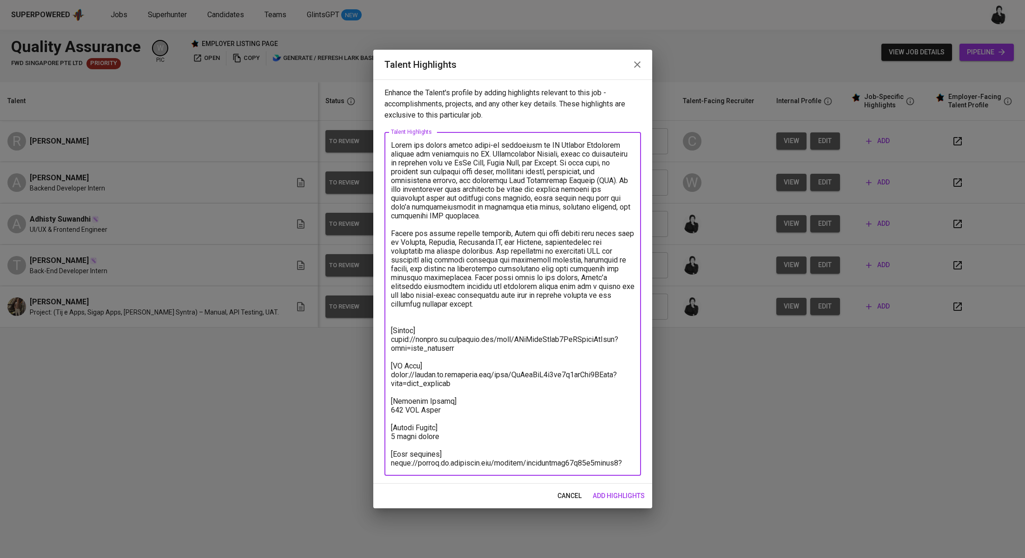
drag, startPoint x: 460, startPoint y: 427, endPoint x: 379, endPoint y: 429, distance: 80.9
click at [379, 429] on div "Enhance the Talent's profile by adding highlights relevant to this job - accomp…" at bounding box center [512, 282] width 279 height 405
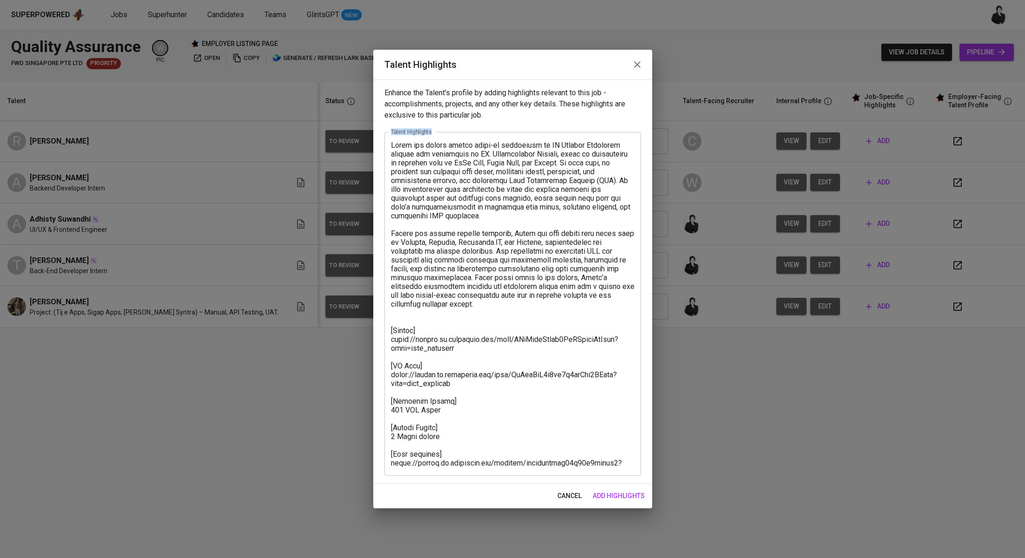
drag, startPoint x: 431, startPoint y: 465, endPoint x: 411, endPoint y: 463, distance: 20.6
click at [379, 458] on div "Enhance the Talent's profile by adding highlights relevant to this job - accomp…" at bounding box center [512, 282] width 279 height 405
drag, startPoint x: 461, startPoint y: 463, endPoint x: 378, endPoint y: 453, distance: 83.4
click at [378, 453] on div "Enhance the Talent's profile by adding highlights relevant to this job - accomp…" at bounding box center [512, 282] width 279 height 405
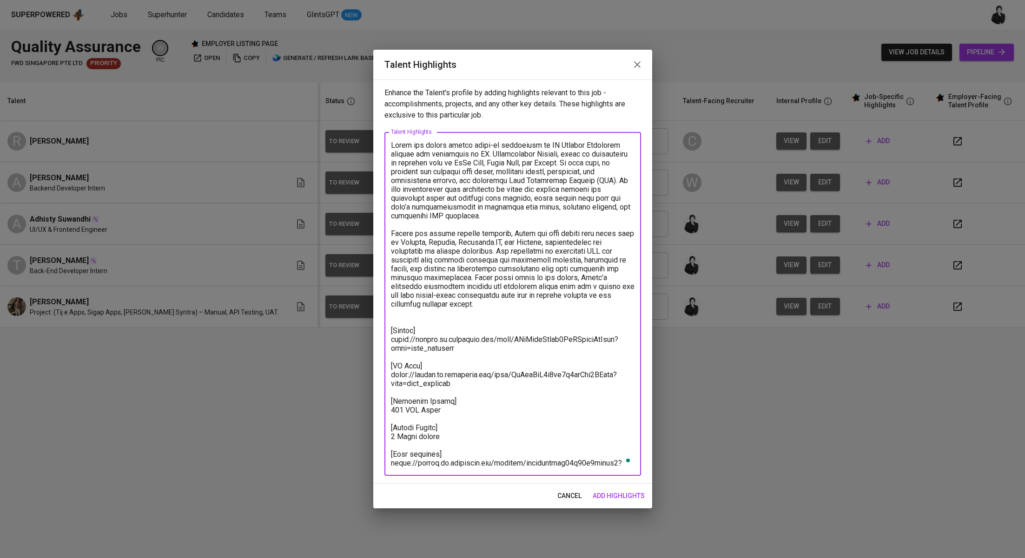
drag, startPoint x: 470, startPoint y: 464, endPoint x: 371, endPoint y: 455, distance: 99.5
click at [371, 455] on div "Talent Highlights Enhance the Talent's profile by adding highlights relevant to…" at bounding box center [512, 279] width 1025 height 558
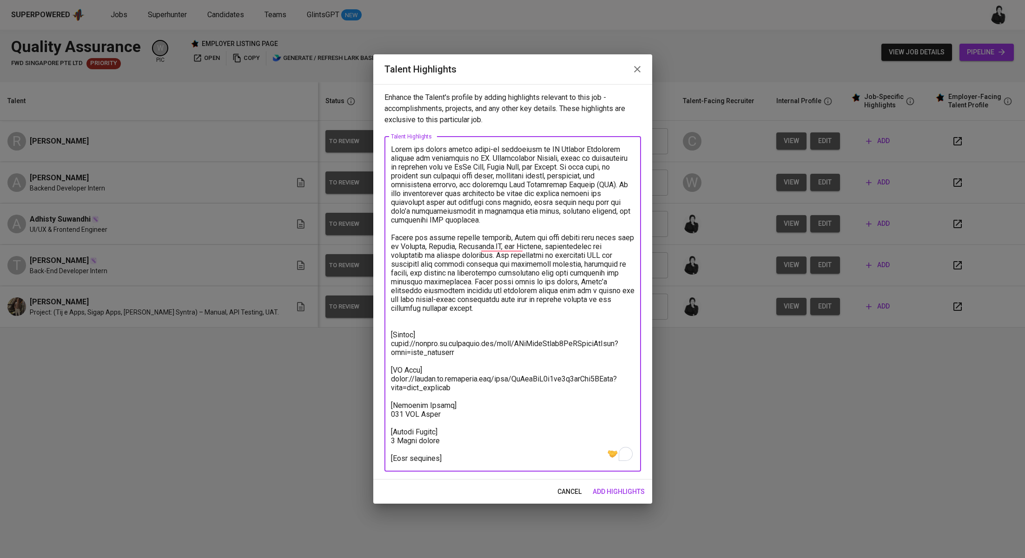
paste textarea "https://glints.sg.larksuite.com/minutes/obsg2dk3ax32yodyohl29c93?from=from_copy…"
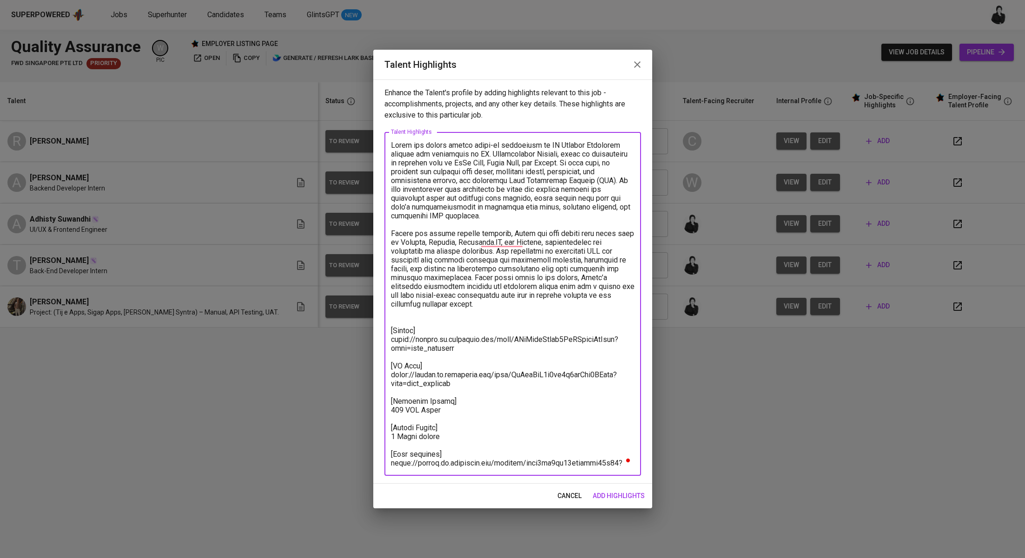
type textarea "Yulio has gained direct hands-on experience in IT Quality Assurance through his…"
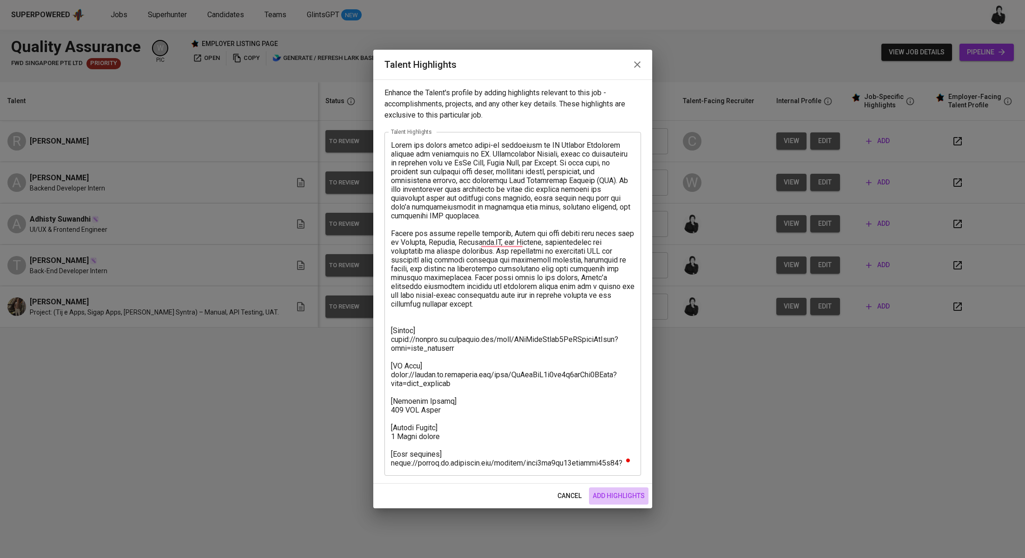
click at [643, 497] on span "add highlights" at bounding box center [619, 497] width 52 height 12
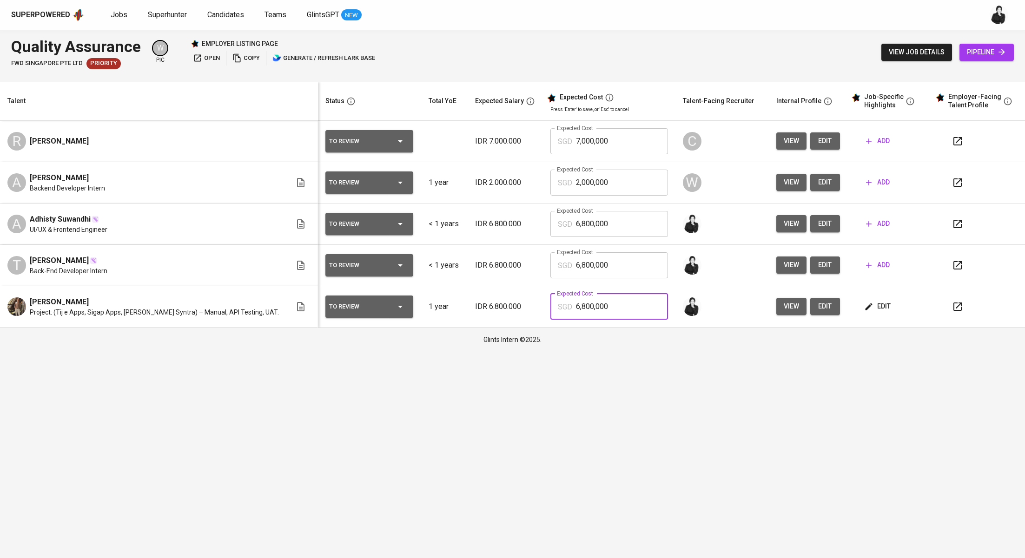
drag, startPoint x: 622, startPoint y: 304, endPoint x: 537, endPoint y: 300, distance: 85.2
click at [551, 300] on div "SGD 6,800,000 Expected Cost" at bounding box center [610, 307] width 118 height 26
type input "750"
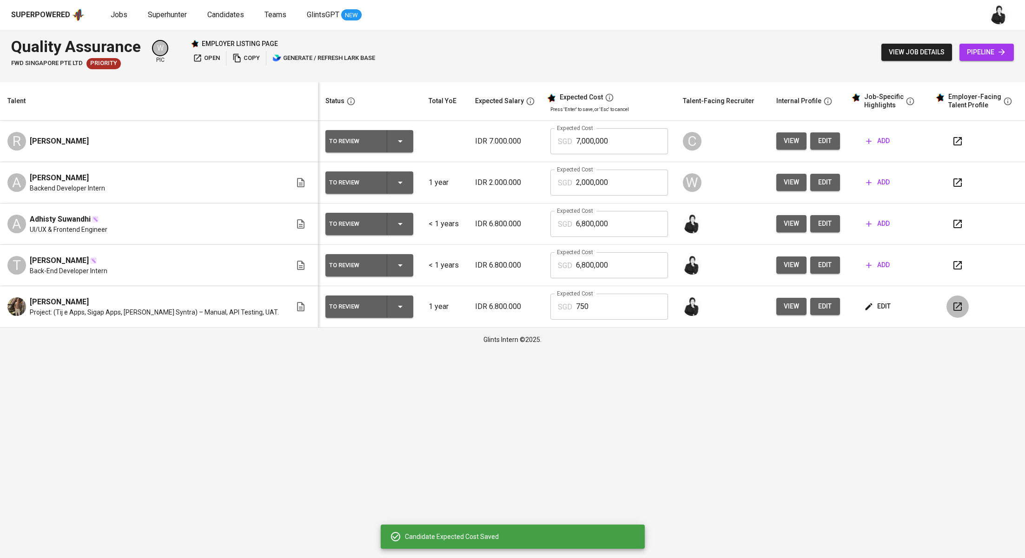
click at [953, 309] on icon "button" at bounding box center [957, 306] width 11 height 11
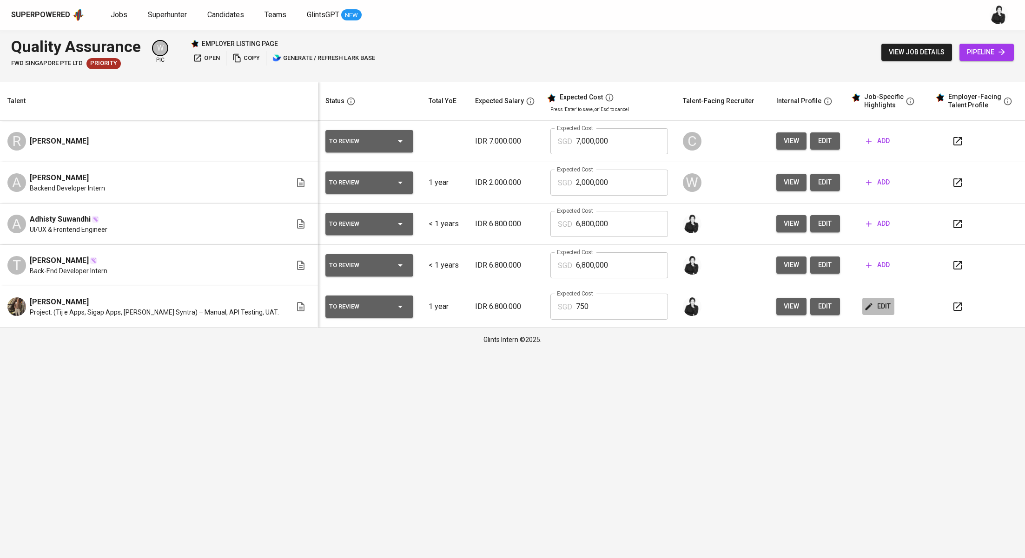
click at [871, 308] on span "edit" at bounding box center [878, 307] width 25 height 12
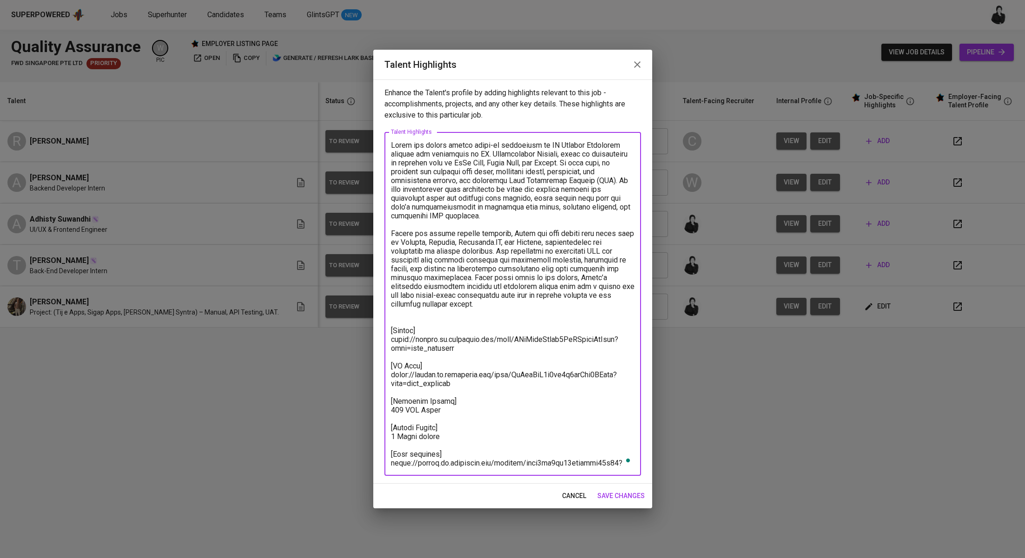
drag, startPoint x: 488, startPoint y: 460, endPoint x: 383, endPoint y: 140, distance: 336.7
click at [383, 140] on div "Enhance the Talent's profile by adding highlights relevant to this job - accomp…" at bounding box center [512, 282] width 279 height 405
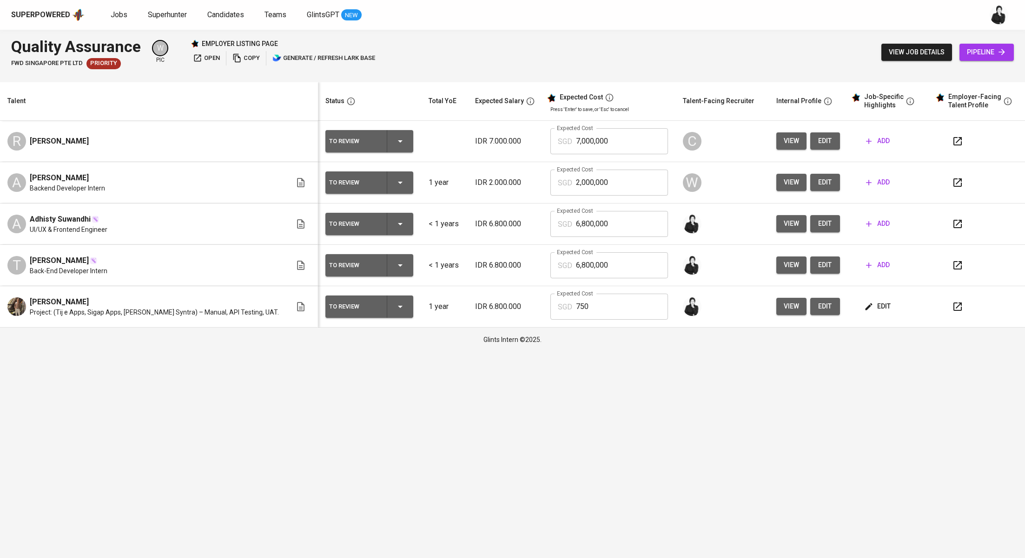
click at [872, 270] on span "add" at bounding box center [878, 265] width 24 height 12
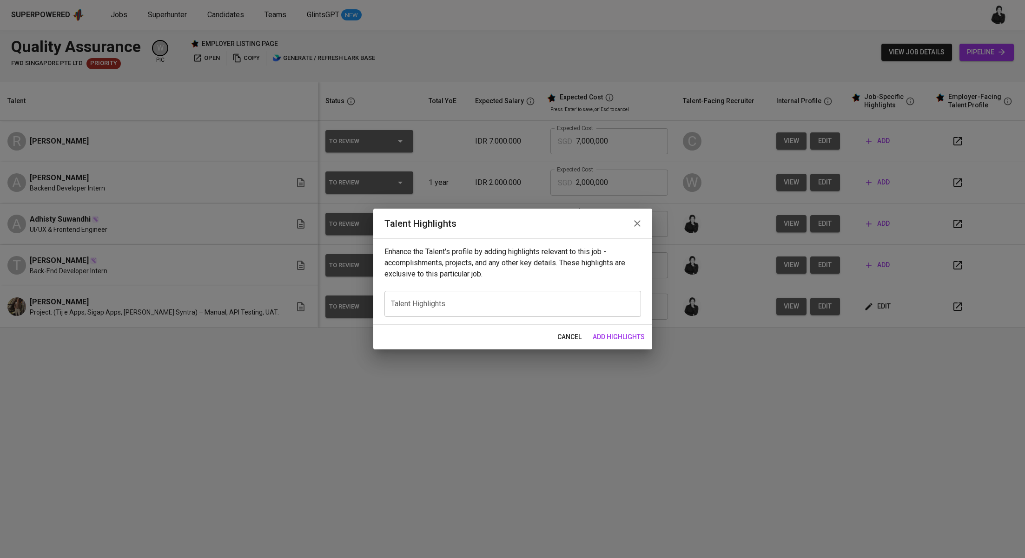
click at [522, 295] on div "x Talent Highlights" at bounding box center [513, 304] width 257 height 26
paste textarea "Yulio has gained direct hands-on experience in IT Quality Assurance through his…"
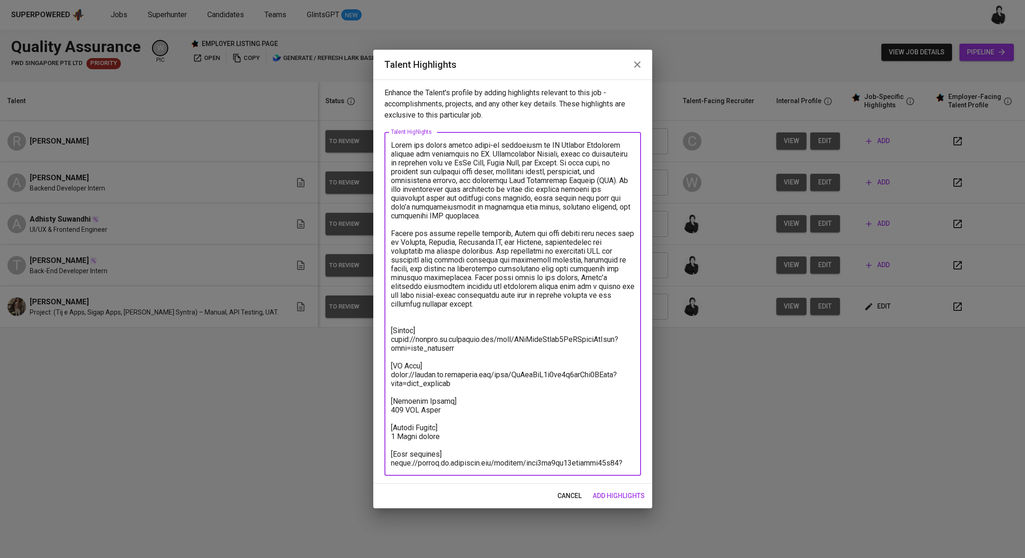
drag, startPoint x: 634, startPoint y: 296, endPoint x: 367, endPoint y: 146, distance: 306.1
click at [367, 146] on div "Talent Highlights Enhance the Talent's profile by adding highlights relevant to…" at bounding box center [512, 279] width 1025 height 558
paste textarea "Tessa is a fresh graduate in Computer Science who brings hands-on experience fr…"
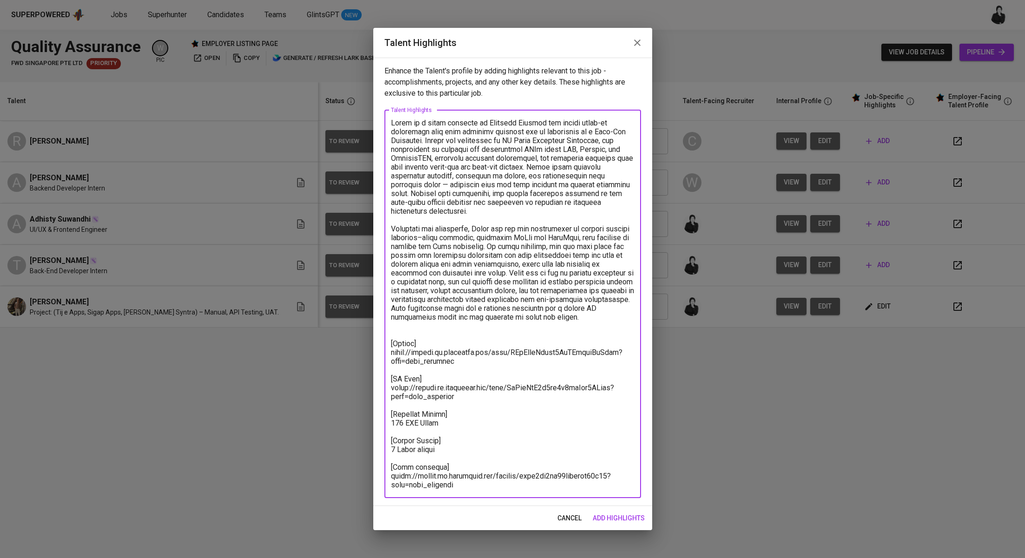
click at [427, 331] on textarea at bounding box center [513, 304] width 244 height 371
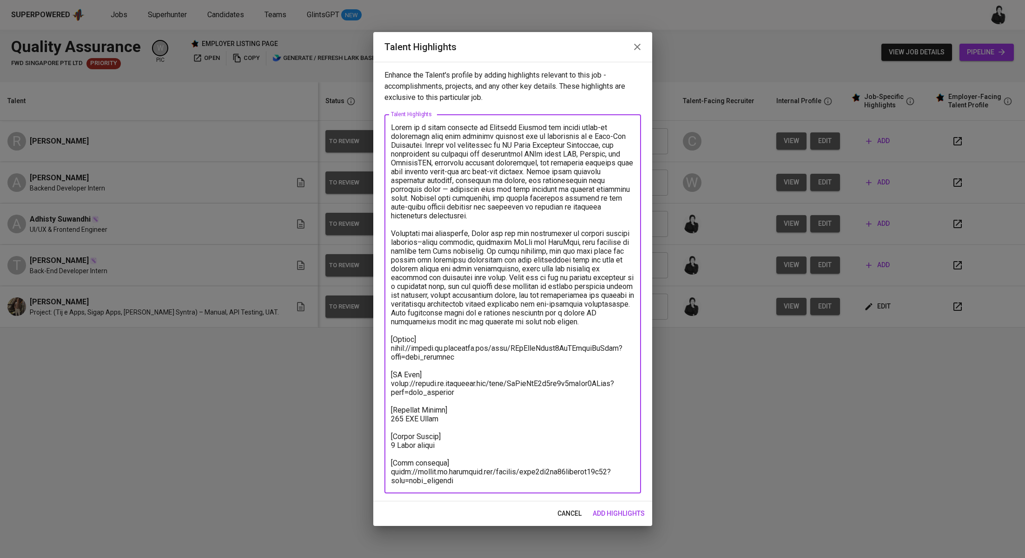
drag, startPoint x: 471, startPoint y: 359, endPoint x: 391, endPoint y: 352, distance: 81.3
click at [391, 352] on textarea at bounding box center [513, 304] width 244 height 362
paste textarea "KVT7bGdgBo5QxPxslQClFVXPglF"
drag, startPoint x: 448, startPoint y: 392, endPoint x: 364, endPoint y: 383, distance: 84.7
click at [364, 383] on div "Talent Highlights Enhance the Talent's profile by adding highlights relevant to…" at bounding box center [512, 279] width 1025 height 558
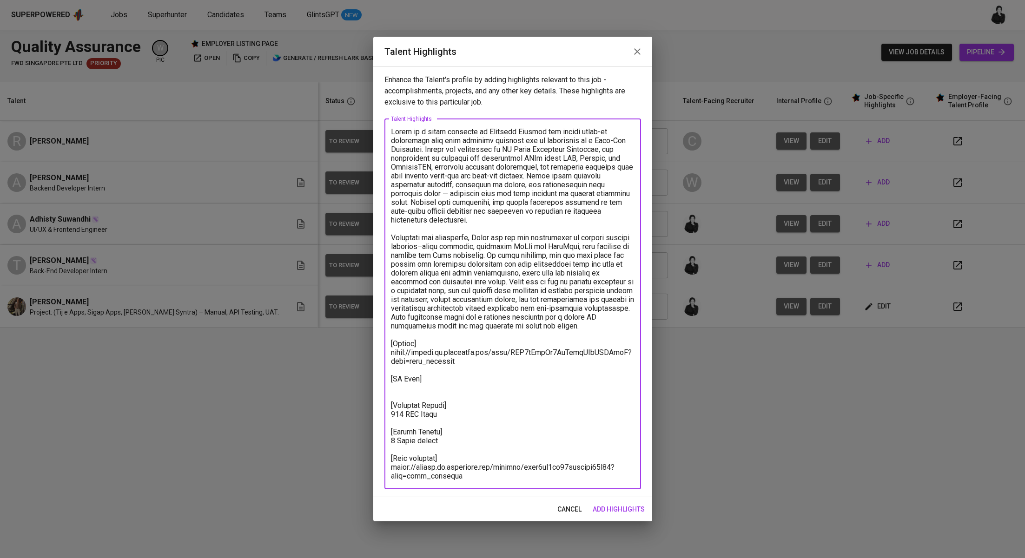
paste textarea "https://glints.sg.larksuite.com/file/XUxFb7SzyoBqoTxdtJsluYYagie?from=from_copy…"
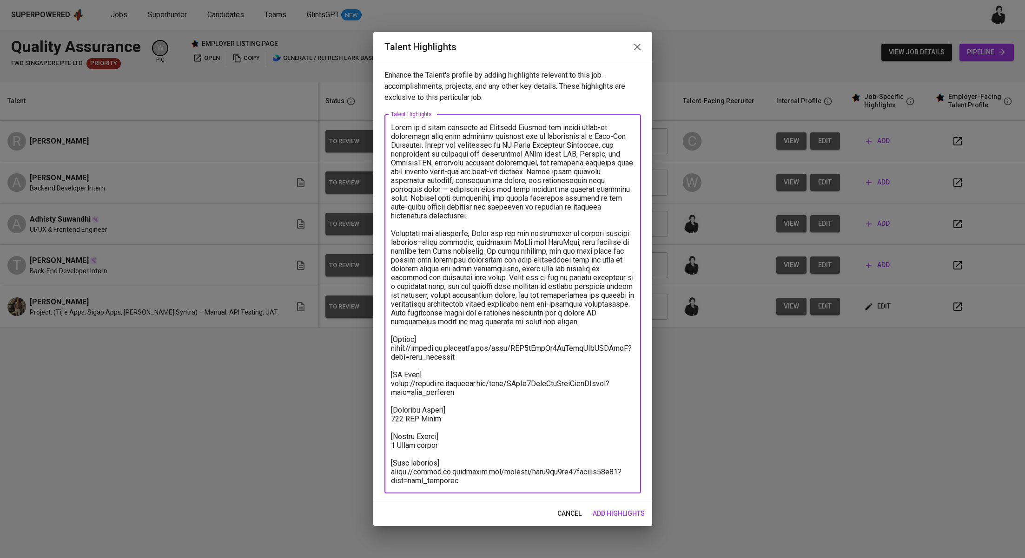
drag, startPoint x: 470, startPoint y: 478, endPoint x: 377, endPoint y: 471, distance: 93.8
click at [377, 471] on div "Enhance the Talent's profile by adding highlights relevant to this job - accomp…" at bounding box center [512, 282] width 279 height 440
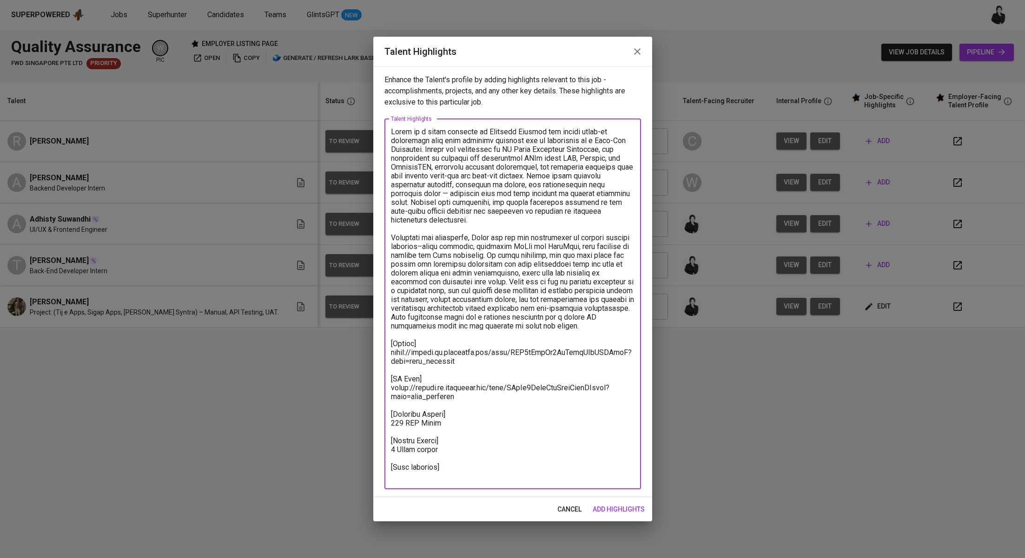
paste textarea "https://glints.sg.larksuite.com/minutes/obsg2jj9m49gqmn2hlu675hz?from=from_copy…"
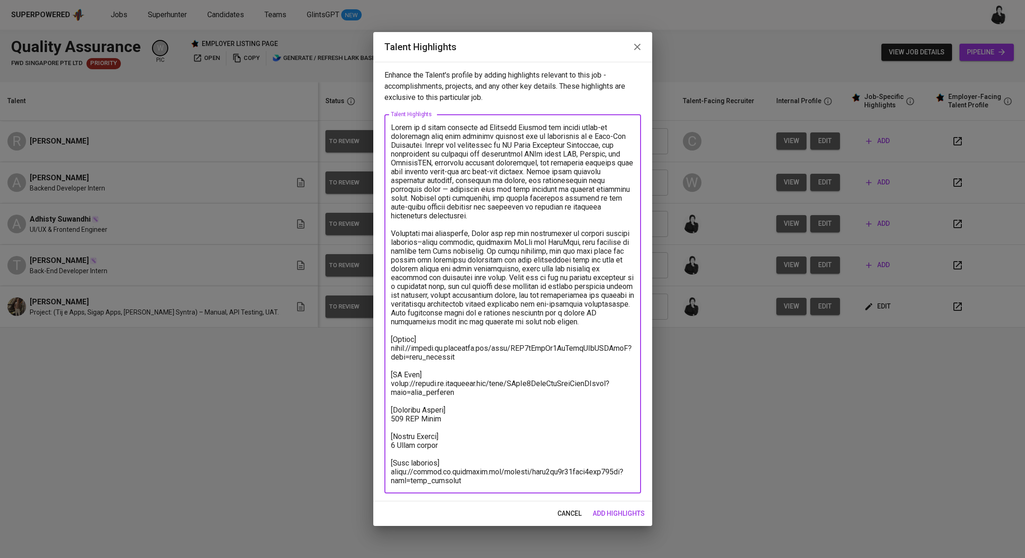
type textarea "Tessa is a fresh graduate in Computer Science who brings hands-on experience fr…"
click at [636, 509] on span "add highlights" at bounding box center [619, 514] width 52 height 12
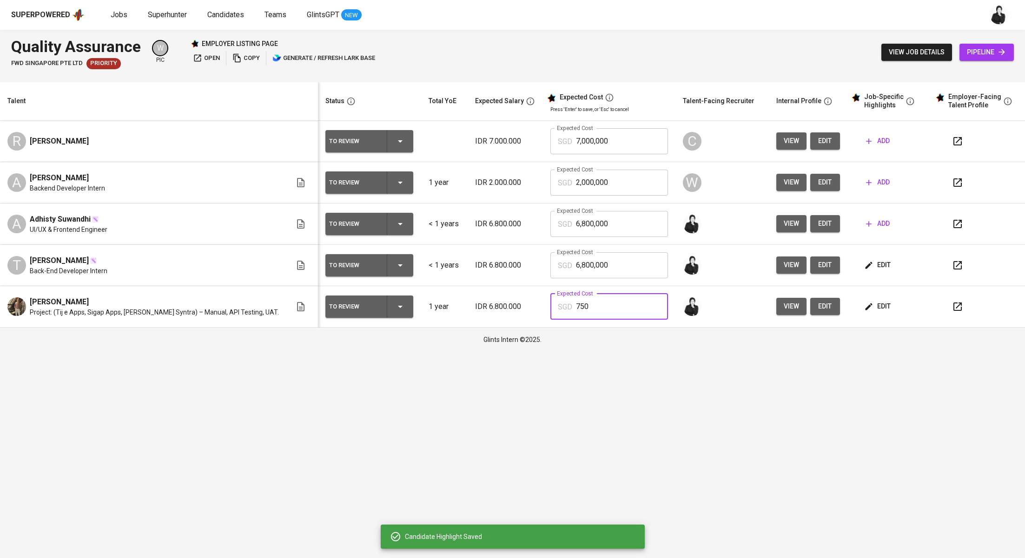
drag, startPoint x: 591, startPoint y: 305, endPoint x: 514, endPoint y: 305, distance: 77.2
click at [514, 305] on tr "Yulio Christyano Girsang Project: (Tij e Apps, Sigap Apps, dan Syntra) – Manual…" at bounding box center [512, 306] width 1025 height 41
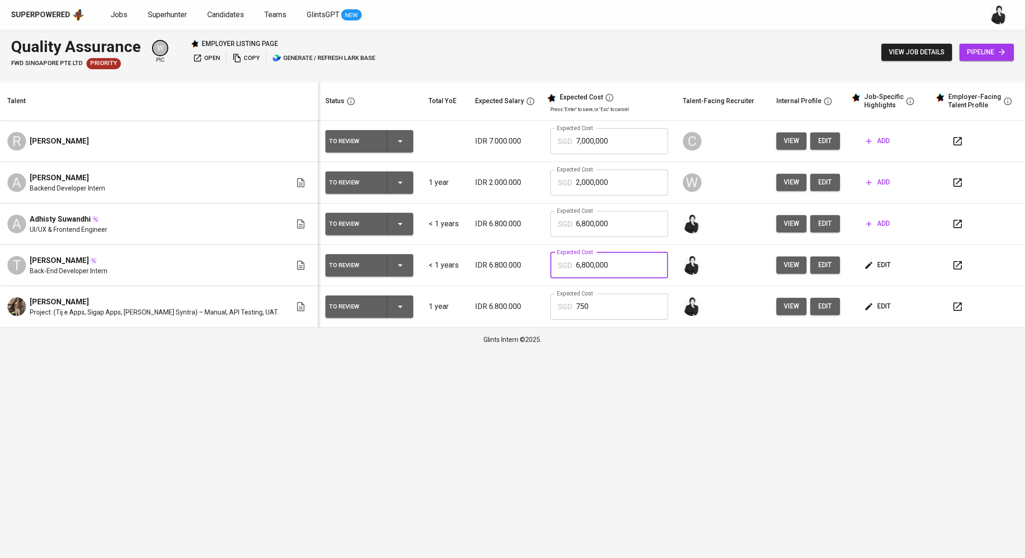
drag, startPoint x: 615, startPoint y: 262, endPoint x: 540, endPoint y: 266, distance: 75.4
click at [551, 266] on div "SGD 6,800,000 Expected Cost" at bounding box center [610, 265] width 118 height 26
paste input "75"
type input "750"
click at [714, 351] on div "Glints Intern ©2025." at bounding box center [512, 340] width 1025 height 24
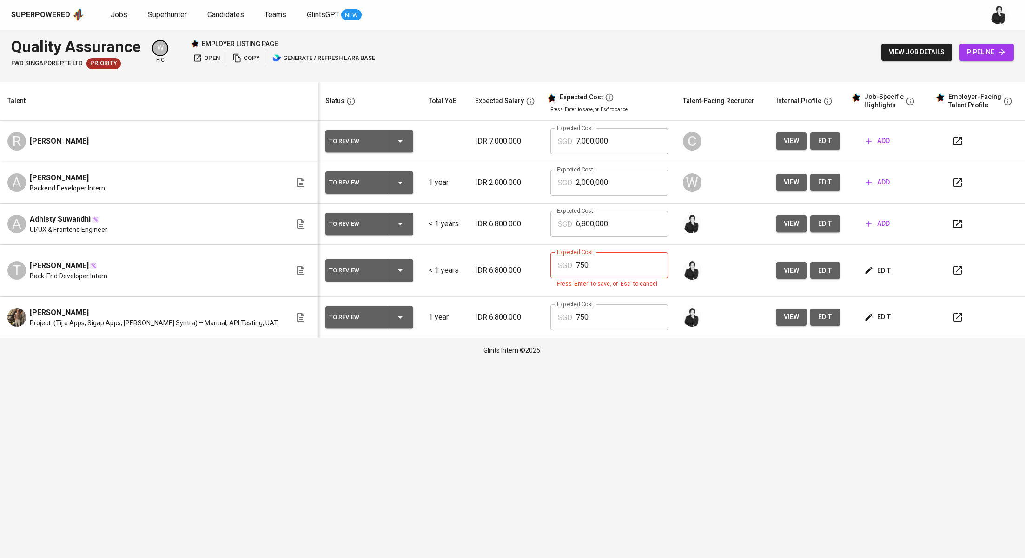
click at [621, 257] on input "750" at bounding box center [622, 265] width 92 height 26
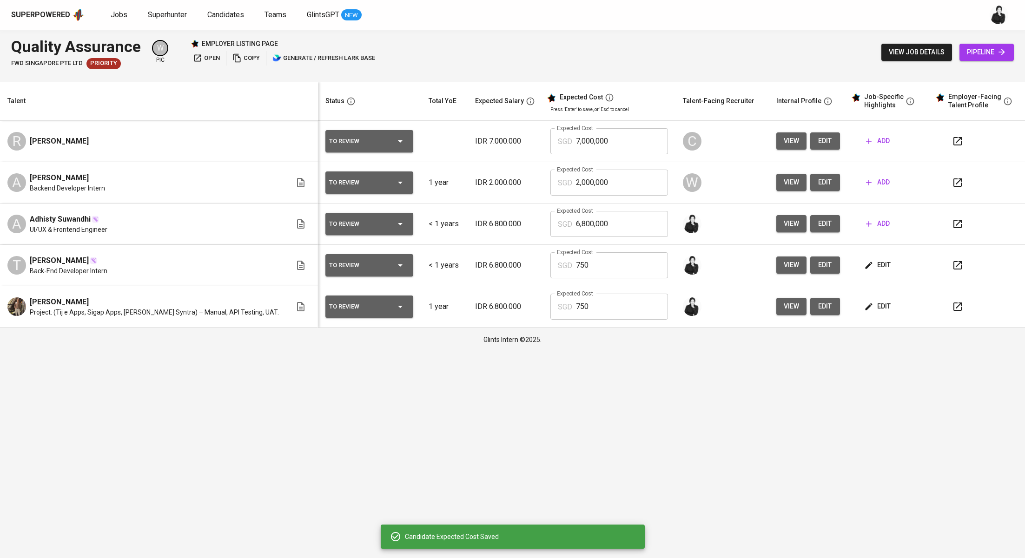
click at [954, 266] on icon "button" at bounding box center [958, 265] width 8 height 8
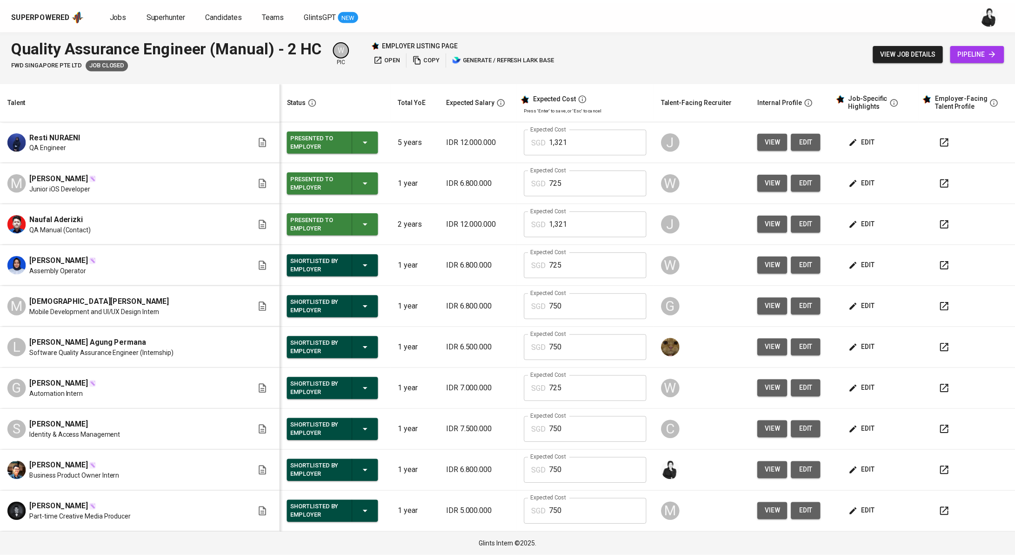
scroll to position [201, 0]
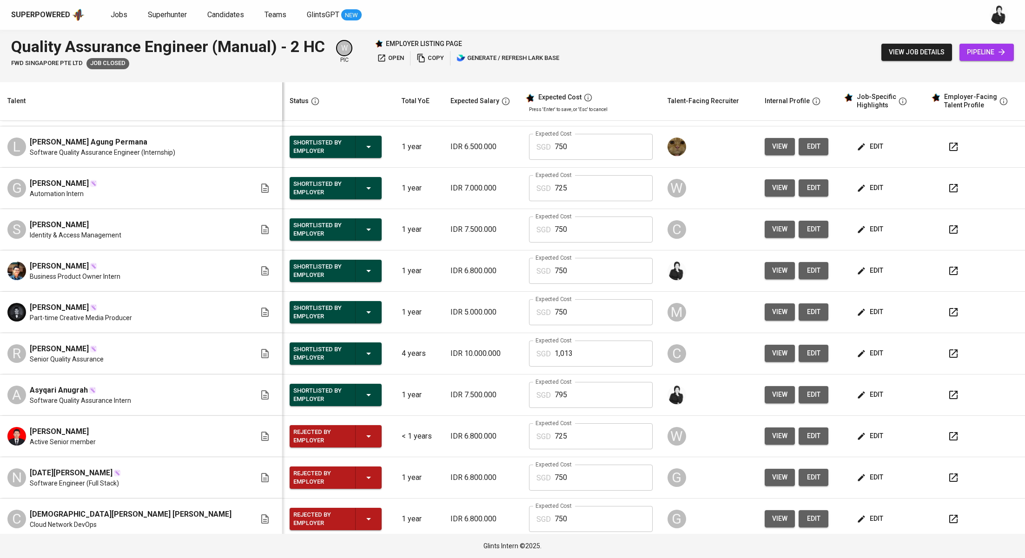
click at [867, 268] on span "edit" at bounding box center [871, 271] width 25 height 12
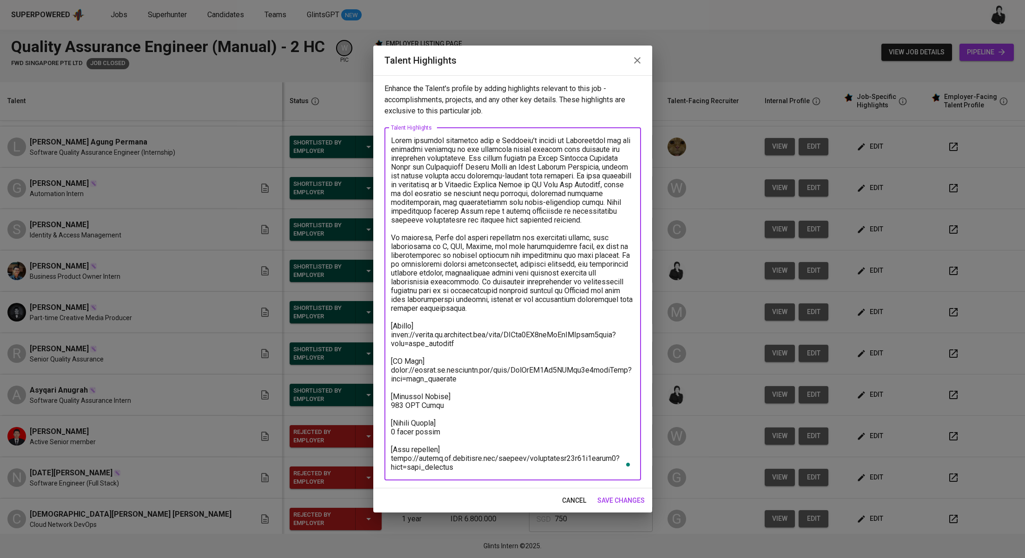
drag, startPoint x: 429, startPoint y: 397, endPoint x: 381, endPoint y: 129, distance: 271.6
click at [381, 129] on div "Enhance the Talent's profile by adding highlights relevant to this job - accomp…" at bounding box center [512, 281] width 279 height 413
click at [633, 61] on icon "button" at bounding box center [637, 60] width 11 height 11
click at [119, 19] on link "Jobs" at bounding box center [120, 15] width 19 height 12
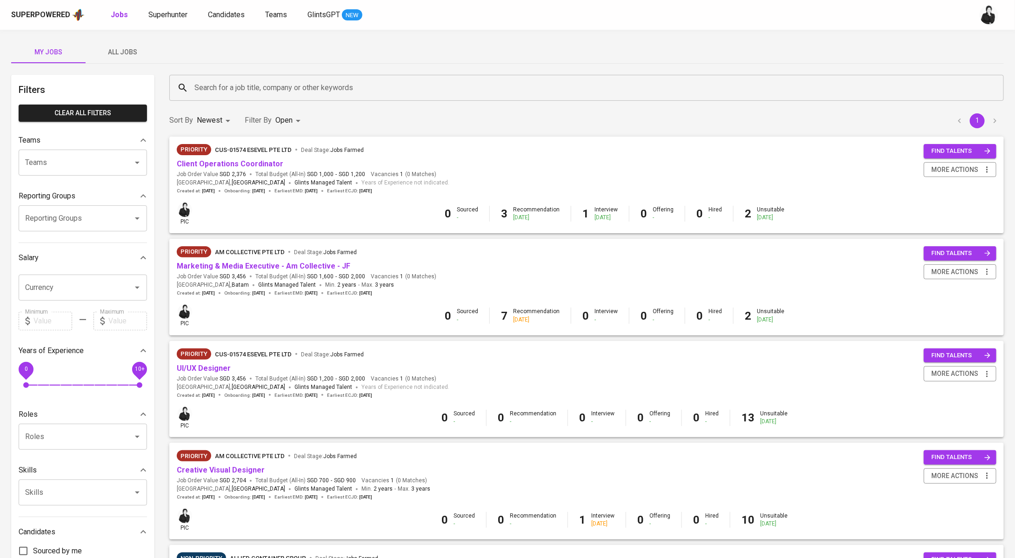
click at [124, 49] on span "All Jobs" at bounding box center [122, 52] width 63 height 12
click at [114, 56] on span "All Jobs" at bounding box center [122, 52] width 63 height 12
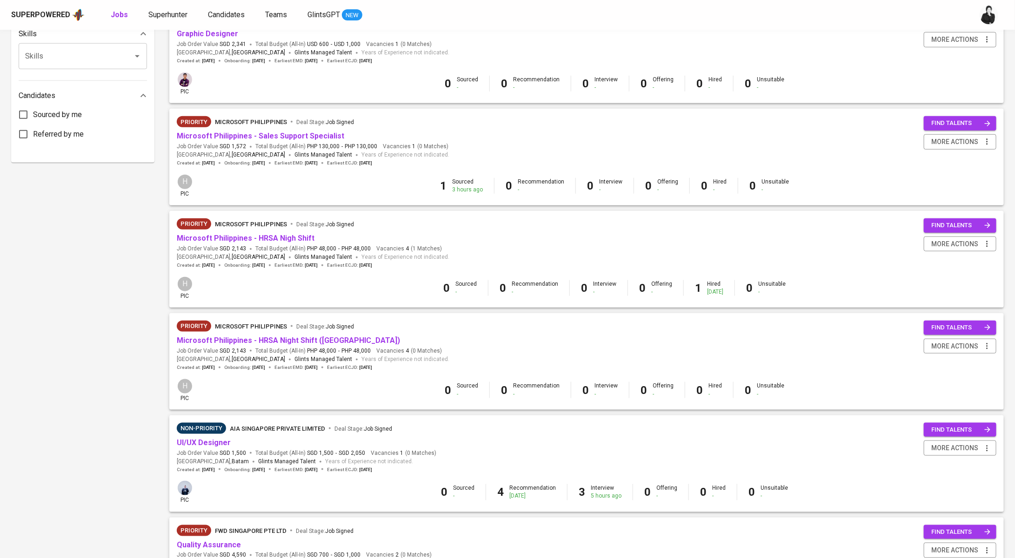
scroll to position [658, 0]
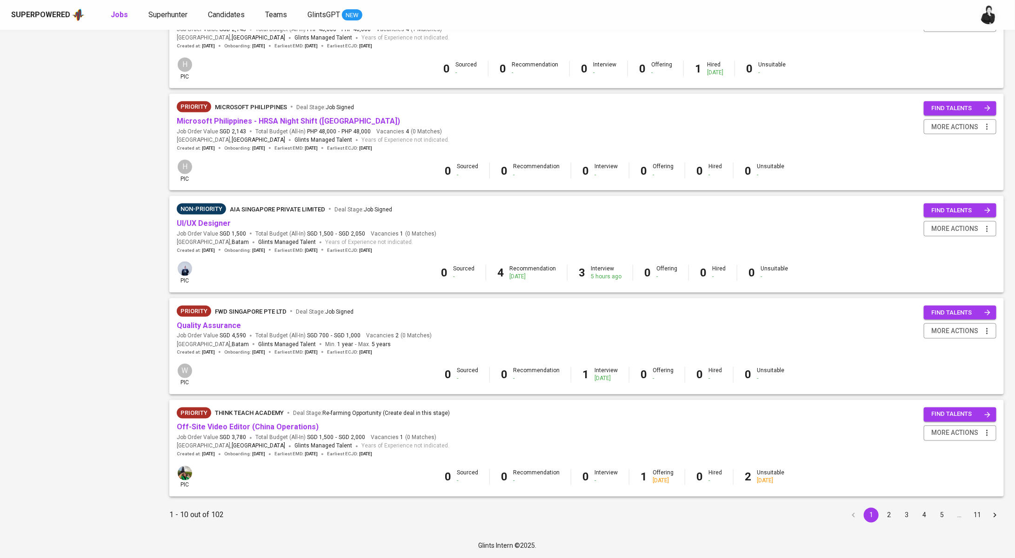
click at [893, 514] on button "2" at bounding box center [888, 515] width 15 height 15
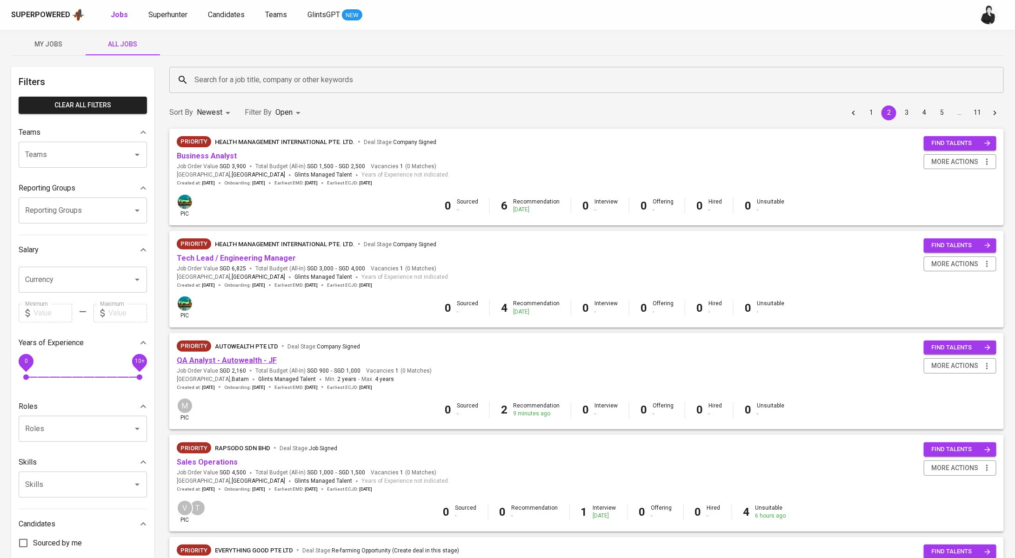
scroll to position [14, 0]
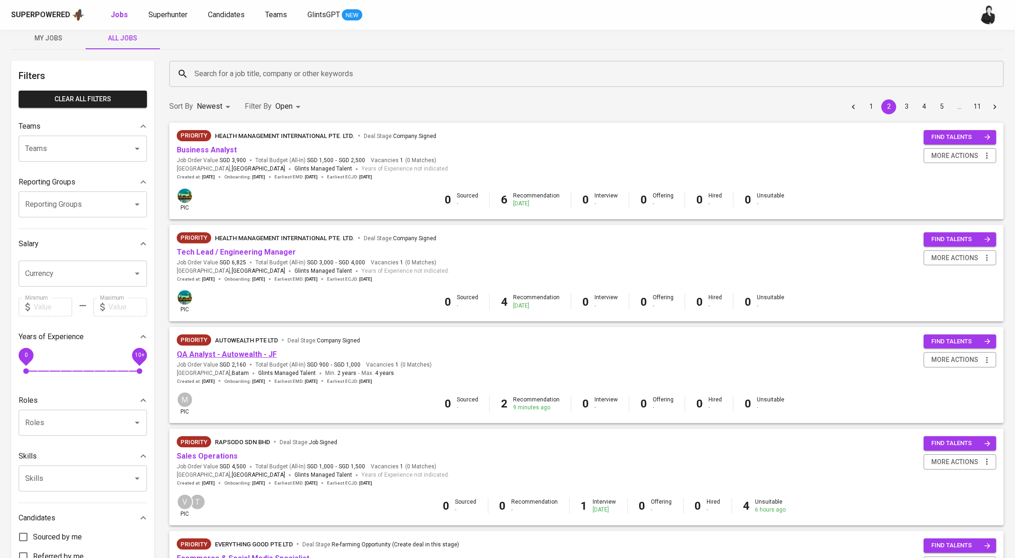
click at [247, 354] on link "QA Analyst - Autowealth - JF" at bounding box center [227, 354] width 100 height 9
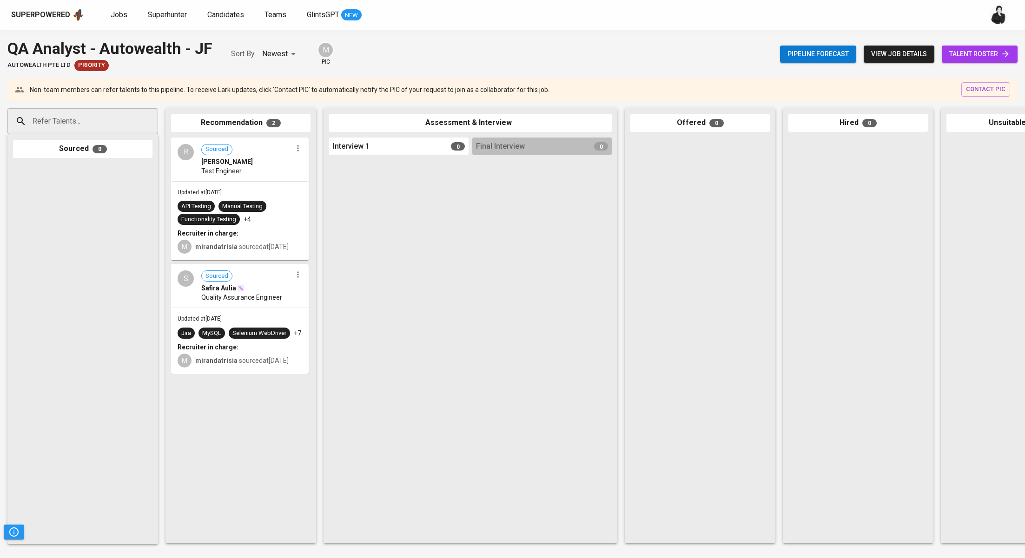
click at [959, 58] on span "talent roster" at bounding box center [979, 54] width 61 height 12
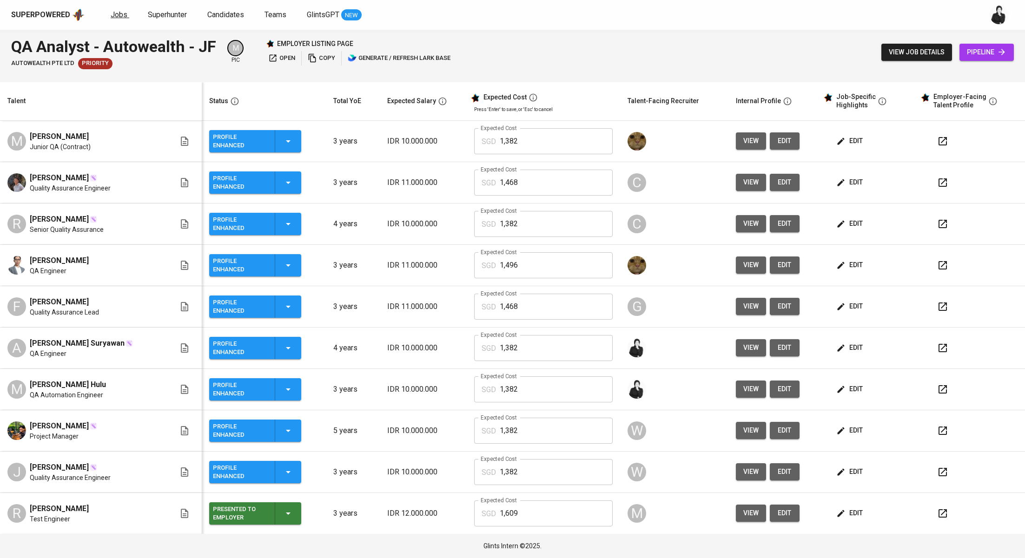
click at [114, 18] on span "Jobs" at bounding box center [119, 14] width 17 height 9
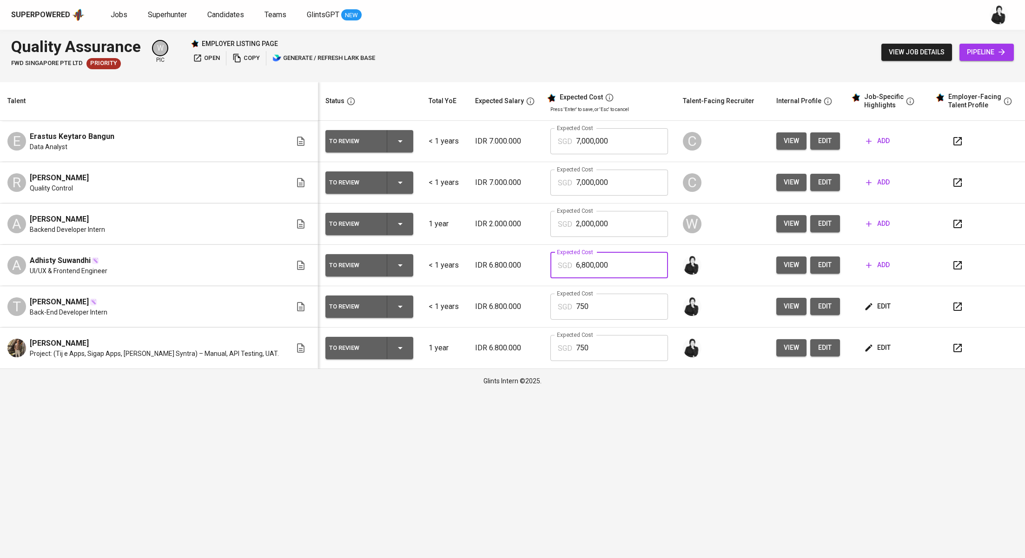
click at [511, 261] on tr "A Adhisty Suwandhi UI/UX & Frontend Engineer To Review < 1 years IDR 6.800.000 …" at bounding box center [512, 265] width 1025 height 41
type input "750"
click at [868, 267] on span "add" at bounding box center [878, 265] width 24 height 12
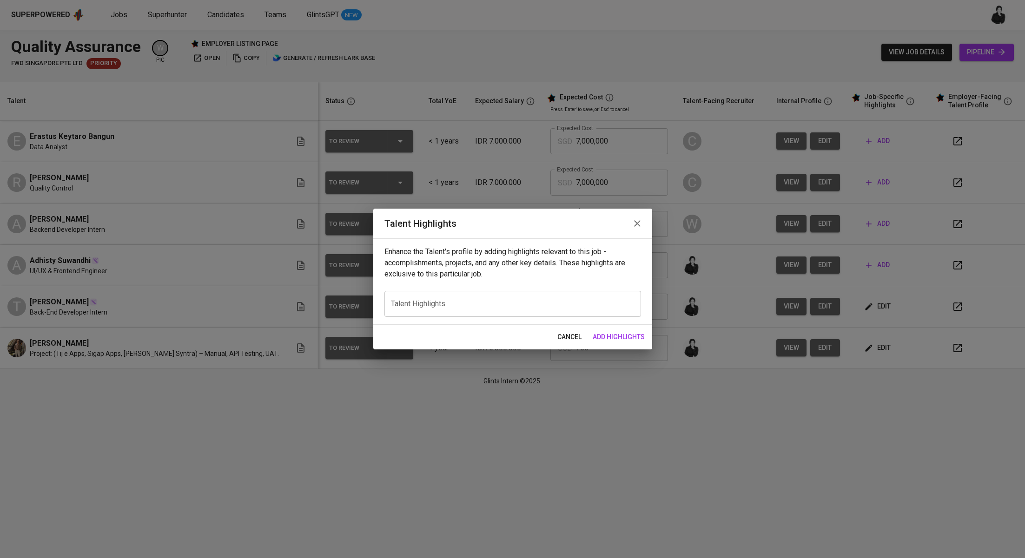
click at [632, 224] on icon "button" at bounding box center [637, 223] width 11 height 11
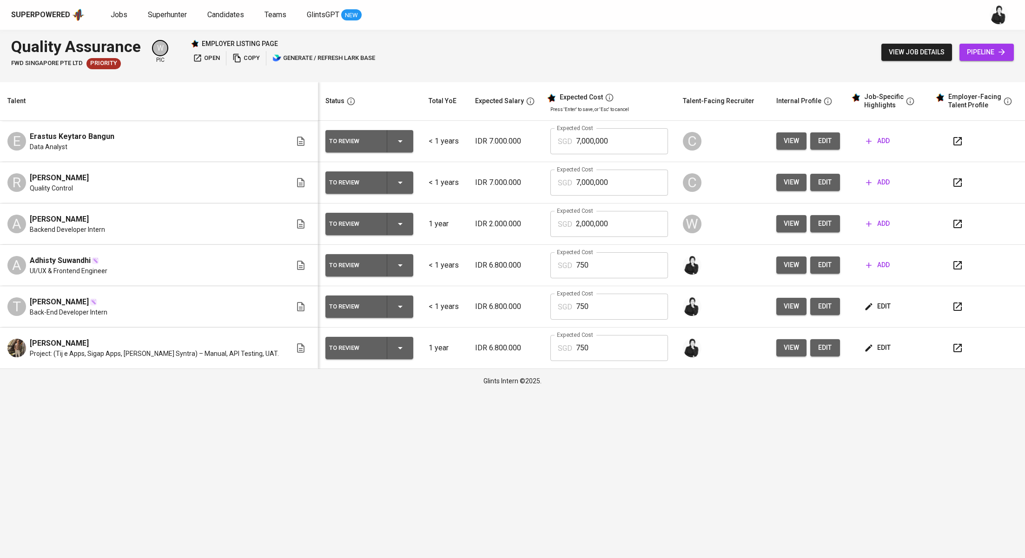
click at [876, 310] on span "edit" at bounding box center [878, 307] width 25 height 12
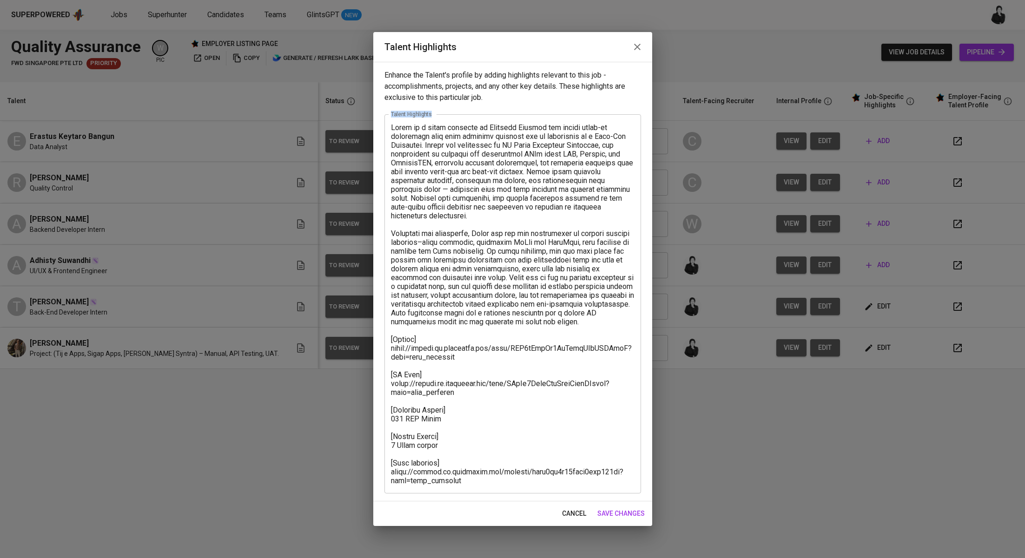
drag, startPoint x: 493, startPoint y: 489, endPoint x: 342, endPoint y: 162, distance: 359.7
click at [342, 162] on div "Talent Highlights Enhance the Talent's profile by adding highlights relevant to…" at bounding box center [512, 279] width 1025 height 558
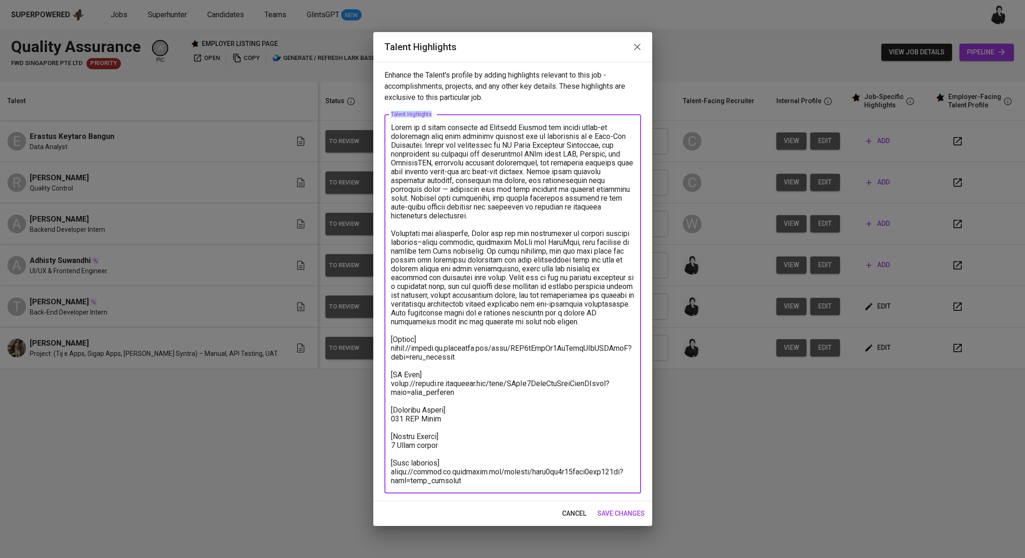
click at [487, 452] on textarea at bounding box center [513, 304] width 244 height 362
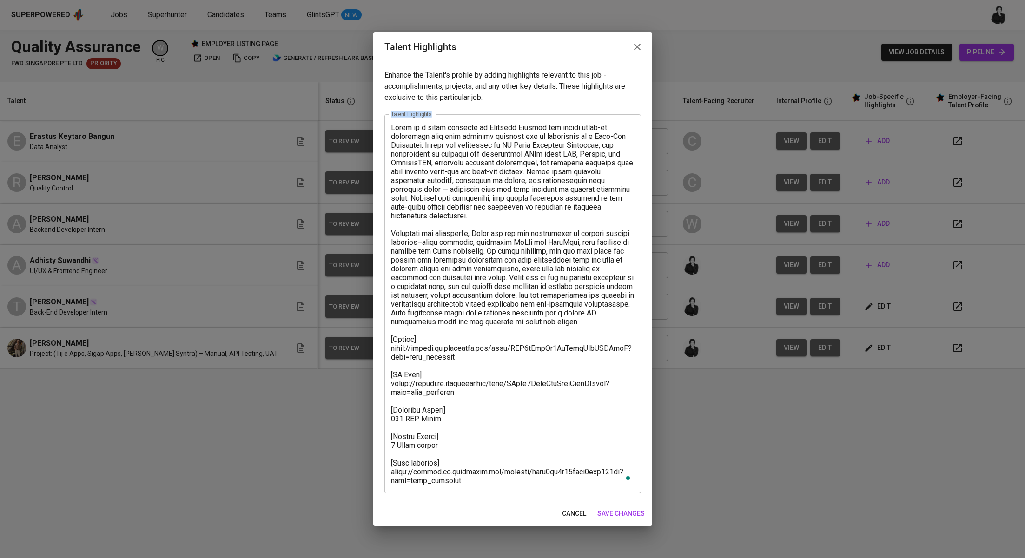
drag, startPoint x: 438, startPoint y: 455, endPoint x: 375, endPoint y: 127, distance: 333.8
click at [374, 126] on div "Enhance the Talent's profile by adding highlights relevant to this job - accomp…" at bounding box center [512, 282] width 279 height 440
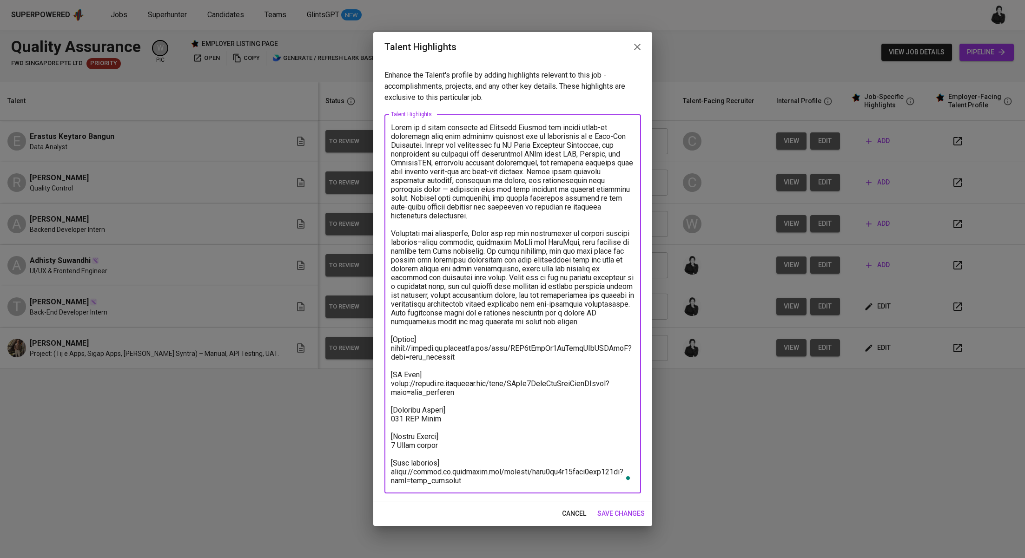
drag, startPoint x: 394, startPoint y: 130, endPoint x: 559, endPoint y: 503, distance: 407.8
click at [559, 503] on div "Talent Highlights Enhance the Talent's profile by adding highlights relevant to…" at bounding box center [512, 279] width 279 height 494
drag, startPoint x: 559, startPoint y: 503, endPoint x: 500, endPoint y: 489, distance: 60.6
click at [559, 503] on div "cancel save changes" at bounding box center [512, 514] width 279 height 25
drag, startPoint x: 473, startPoint y: 482, endPoint x: 433, endPoint y: 134, distance: 350.1
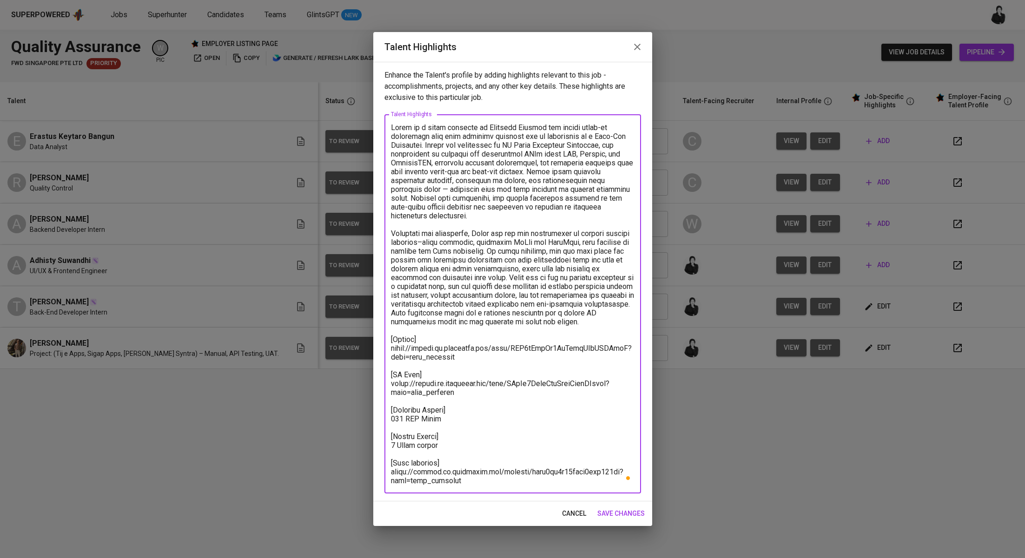
click at [395, 117] on div "x Talent Highlights" at bounding box center [513, 303] width 257 height 379
click at [633, 41] on icon "button" at bounding box center [637, 46] width 11 height 11
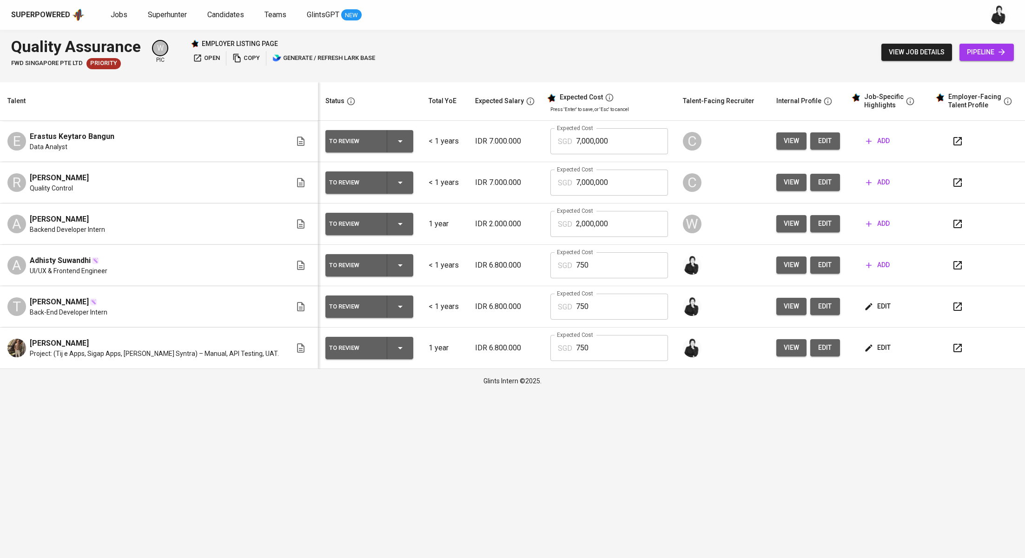
click at [818, 269] on span "edit" at bounding box center [825, 265] width 15 height 12
click at [866, 270] on span "add" at bounding box center [878, 265] width 24 height 12
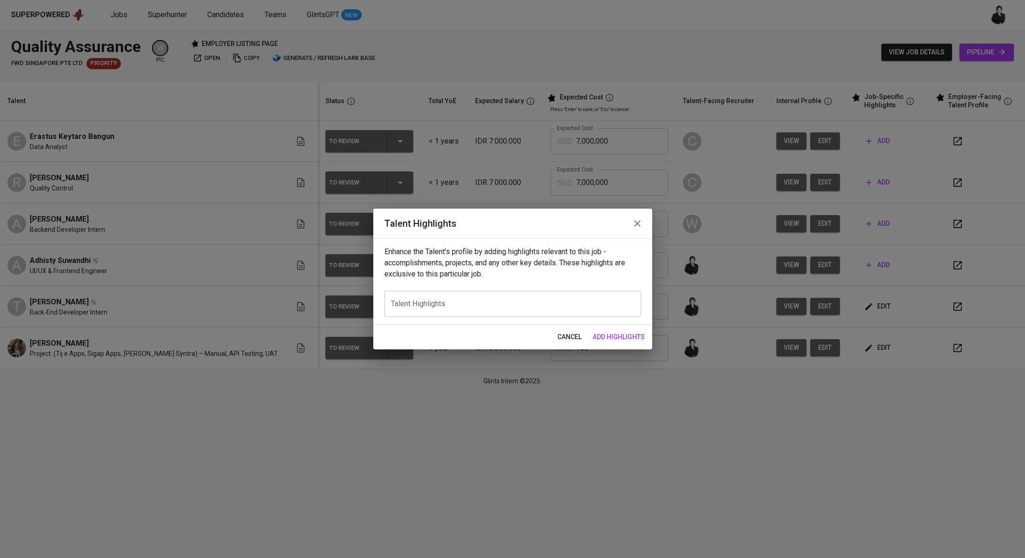
click at [588, 298] on div "x Talent Highlights" at bounding box center [513, 304] width 257 height 26
paste textarea "Tessa is a fresh graduate in Computer Science who brings hands-on experience fr…"
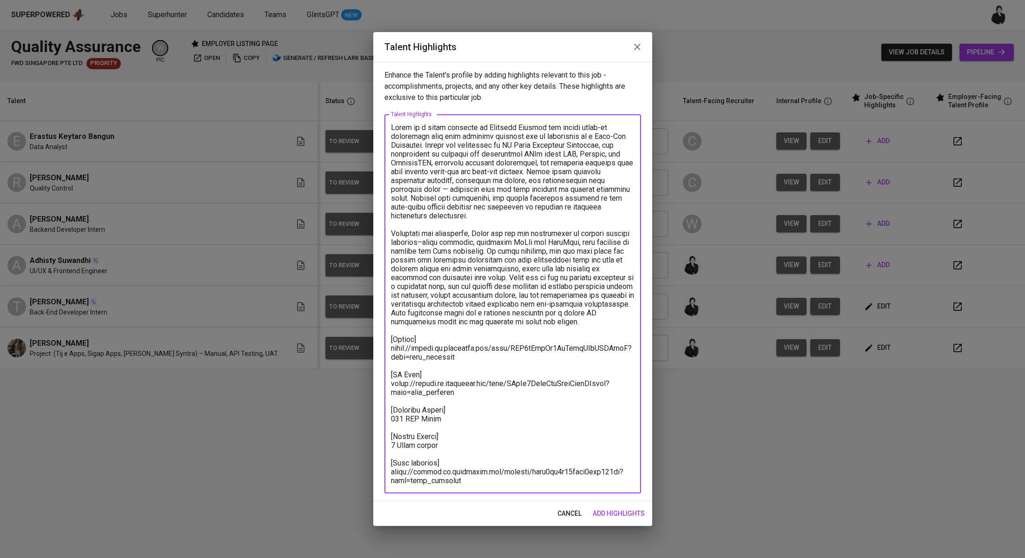
drag, startPoint x: 590, startPoint y: 318, endPoint x: 388, endPoint y: 127, distance: 277.9
click at [388, 127] on div "x Talent Highlights" at bounding box center [513, 303] width 257 height 379
paste textarea "Adhisty is a Telecommunications Engineering graduate with exposure to both IT i…"
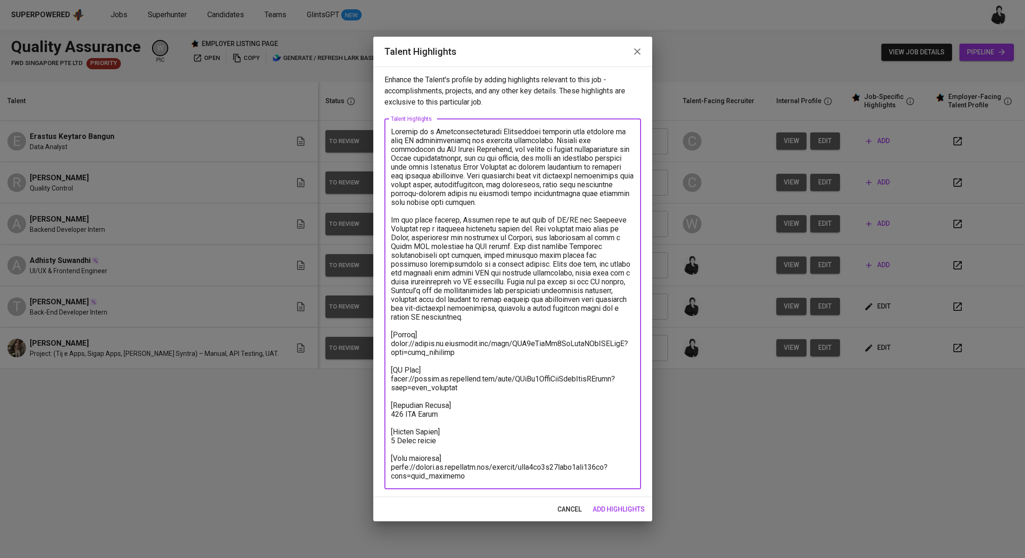
drag, startPoint x: 460, startPoint y: 360, endPoint x: 387, endPoint y: 347, distance: 74.2
click at [387, 347] on div "x Talent Highlights" at bounding box center [513, 304] width 257 height 371
click at [512, 332] on textarea at bounding box center [513, 303] width 244 height 353
drag, startPoint x: 514, startPoint y: 321, endPoint x: 519, endPoint y: 282, distance: 39.3
click at [519, 282] on textarea at bounding box center [513, 303] width 244 height 353
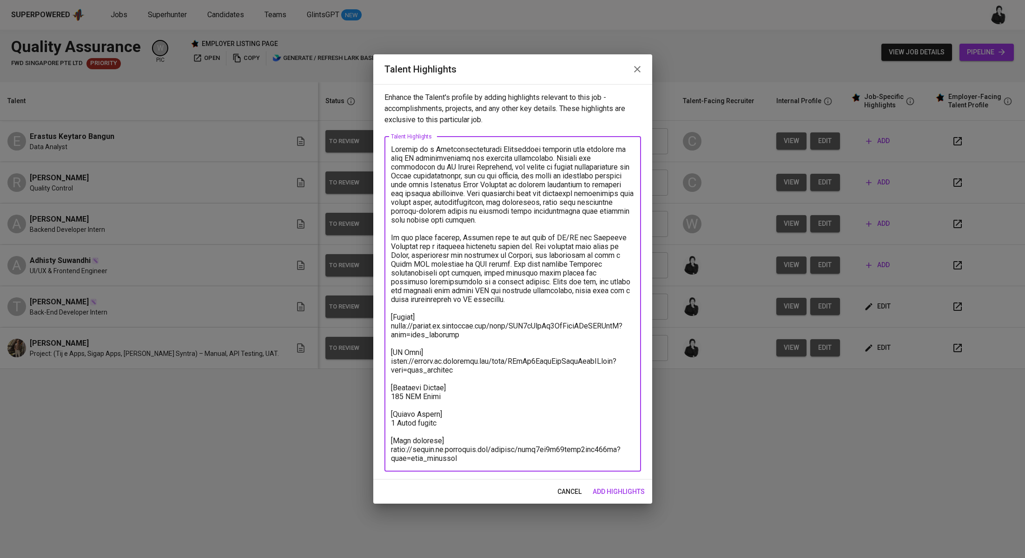
drag, startPoint x: 466, startPoint y: 332, endPoint x: 390, endPoint y: 326, distance: 76.5
click at [390, 326] on div "x Talent Highlights" at bounding box center [513, 304] width 257 height 335
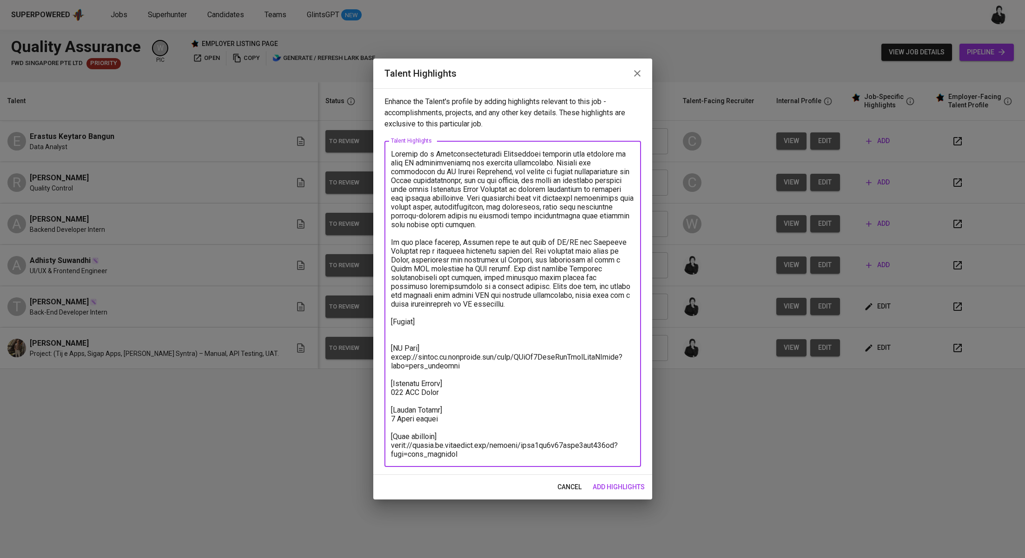
click at [390, 326] on div "x Talent Highlights" at bounding box center [513, 304] width 257 height 326
paste textarea "https://glints.sg.larksuite.com/file/SC4RbJ71Ro5EXbxVPmplnCAEgJe?from=from_copy…"
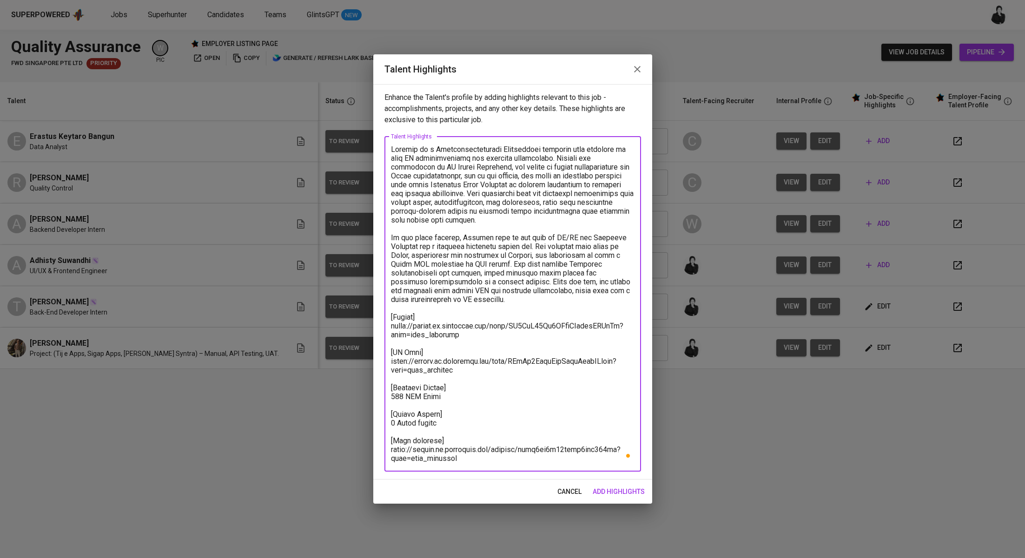
drag, startPoint x: 464, startPoint y: 370, endPoint x: 385, endPoint y: 364, distance: 79.3
click at [385, 364] on div "x Talent Highlights" at bounding box center [513, 304] width 257 height 335
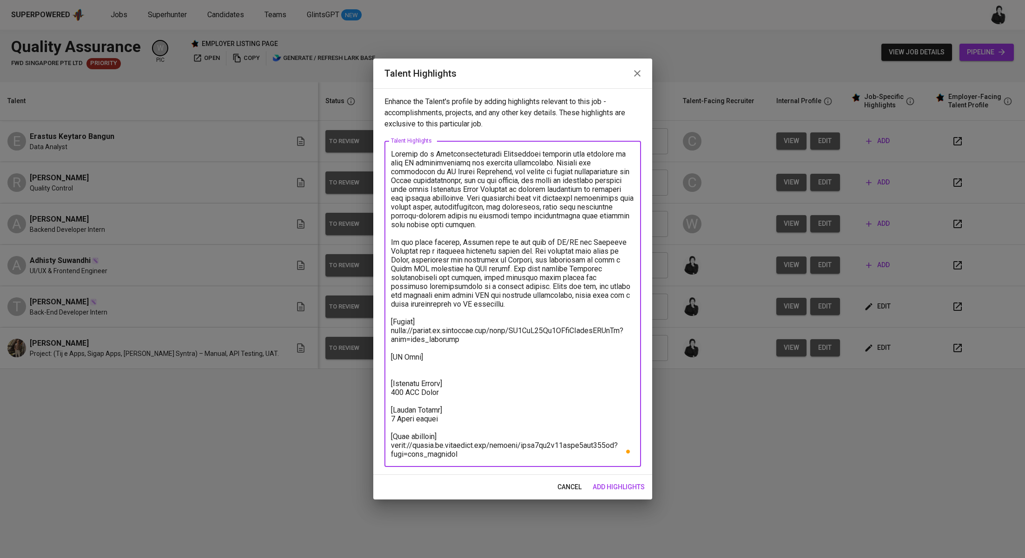
paste textarea "https://glints.sg.larksuite.com/file/CXzMbHLvMoLoxwx0o0YlQyZqgMf?from=from_copy…"
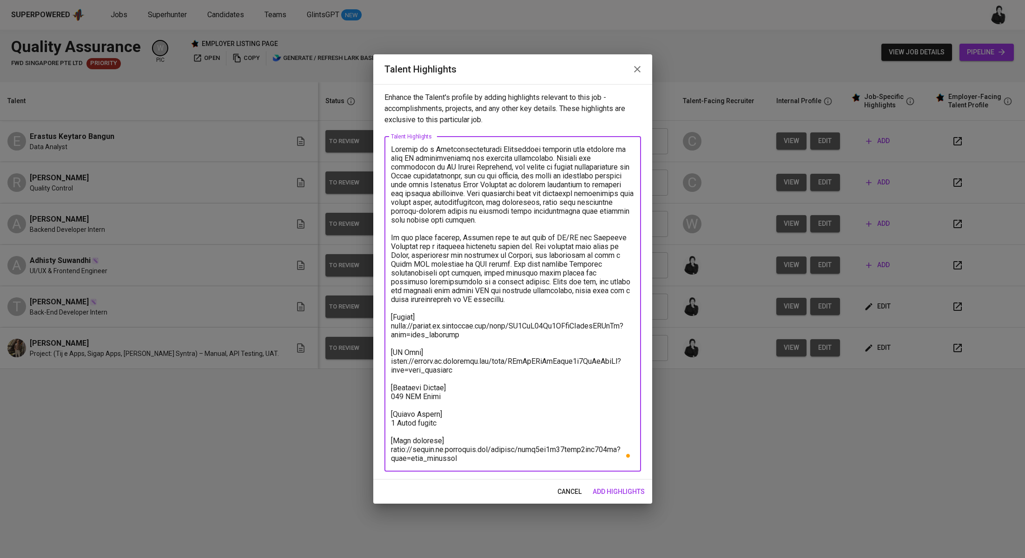
drag, startPoint x: 458, startPoint y: 458, endPoint x: 364, endPoint y: 452, distance: 94.6
click at [364, 452] on div "Talent Highlights Enhance the Talent's profile by adding highlights relevant to…" at bounding box center [512, 279] width 1025 height 558
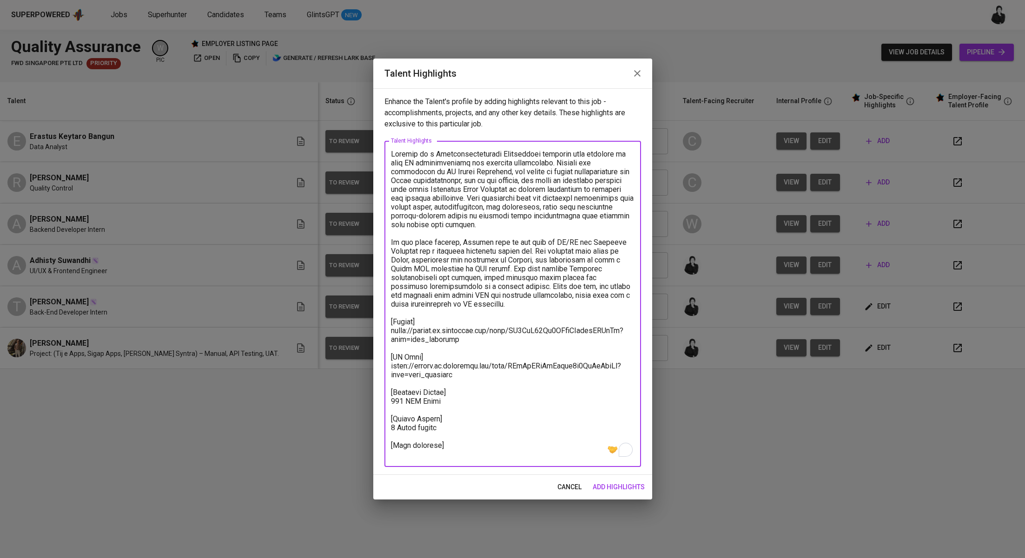
paste textarea "https://glints.sg.larksuite.com/minutes/obsg24ggbb739375v1etb35v?from=from_copy…"
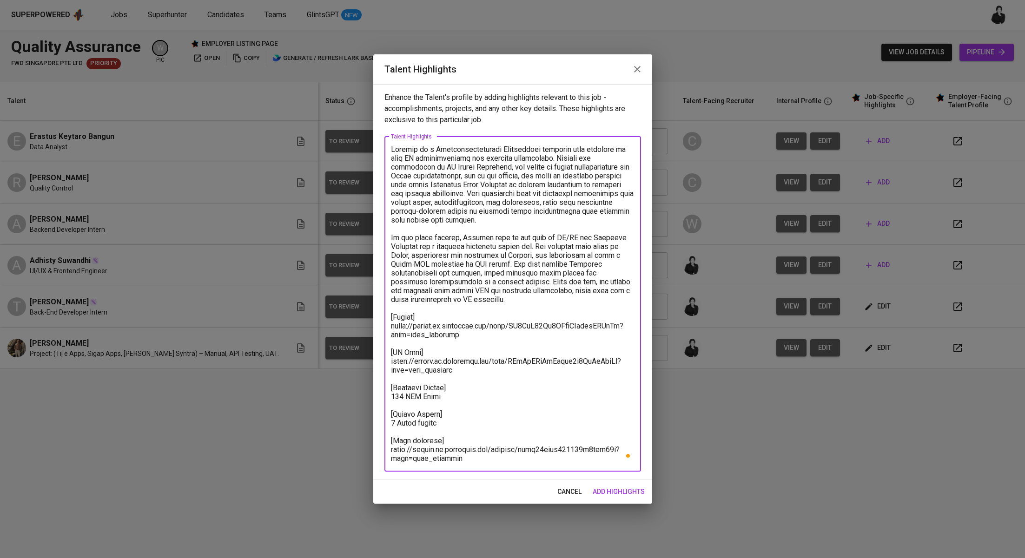
type textarea "Adhisty is a Telecommunications Engineering graduate with exposure to both IT i…"
click at [616, 491] on span "add highlights" at bounding box center [619, 492] width 52 height 12
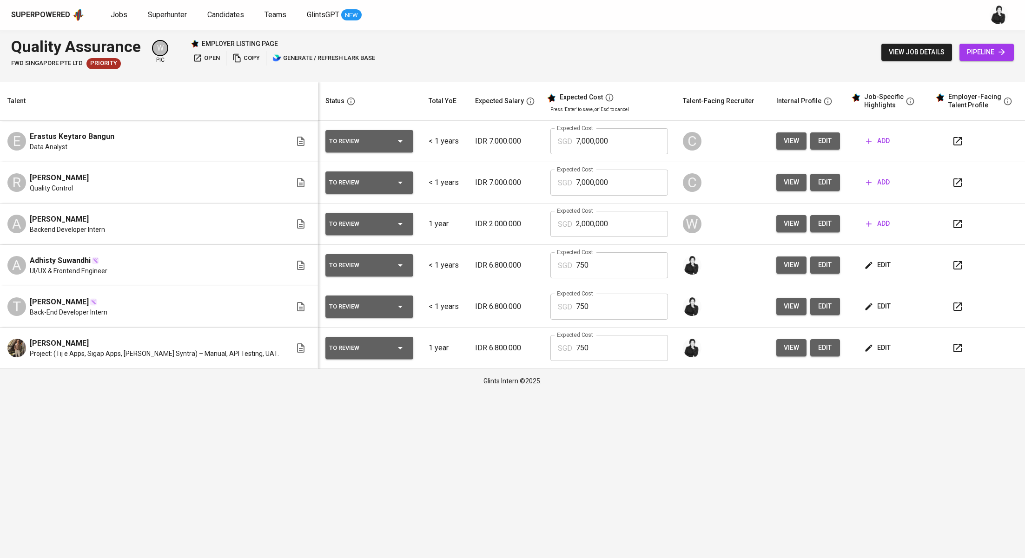
click at [952, 270] on icon "button" at bounding box center [957, 265] width 11 height 11
click at [952, 304] on icon "button" at bounding box center [957, 306] width 11 height 11
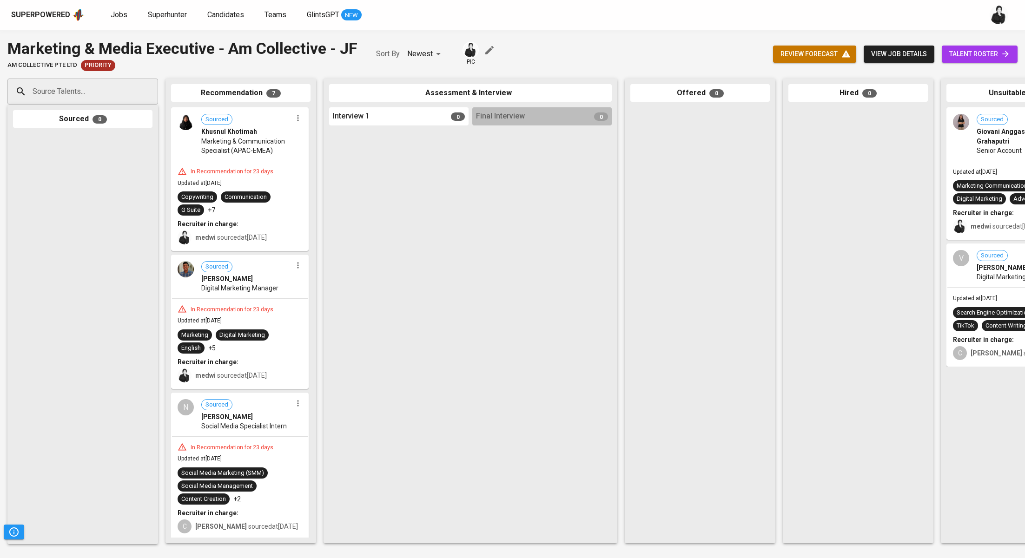
scroll to position [0, 82]
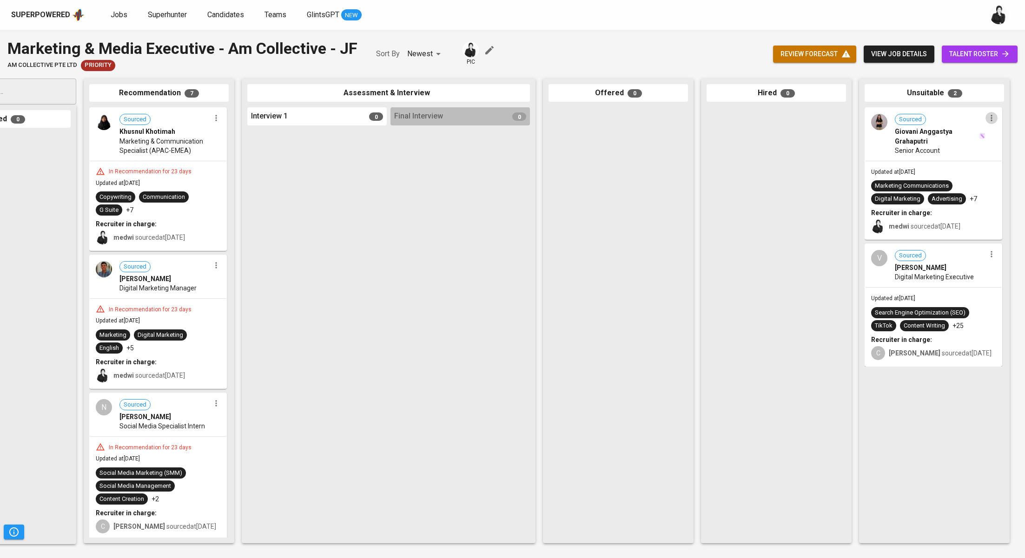
click at [992, 119] on icon "button" at bounding box center [991, 117] width 9 height 9
click at [978, 149] on li "Undo Unsuitable" at bounding box center [976, 149] width 84 height 14
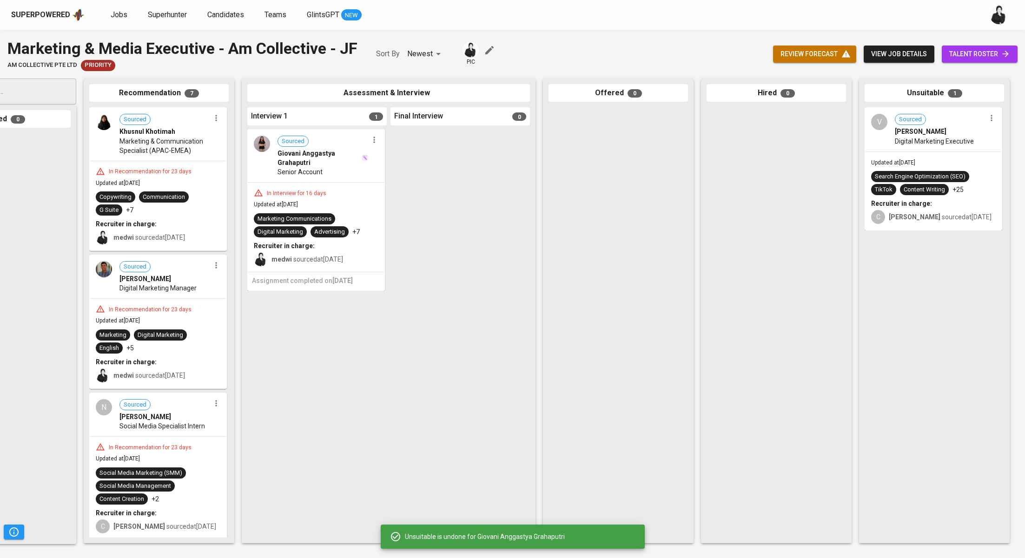
click at [993, 124] on div "V Sourced [PERSON_NAME] Digital Marketing Executive" at bounding box center [934, 129] width 136 height 43
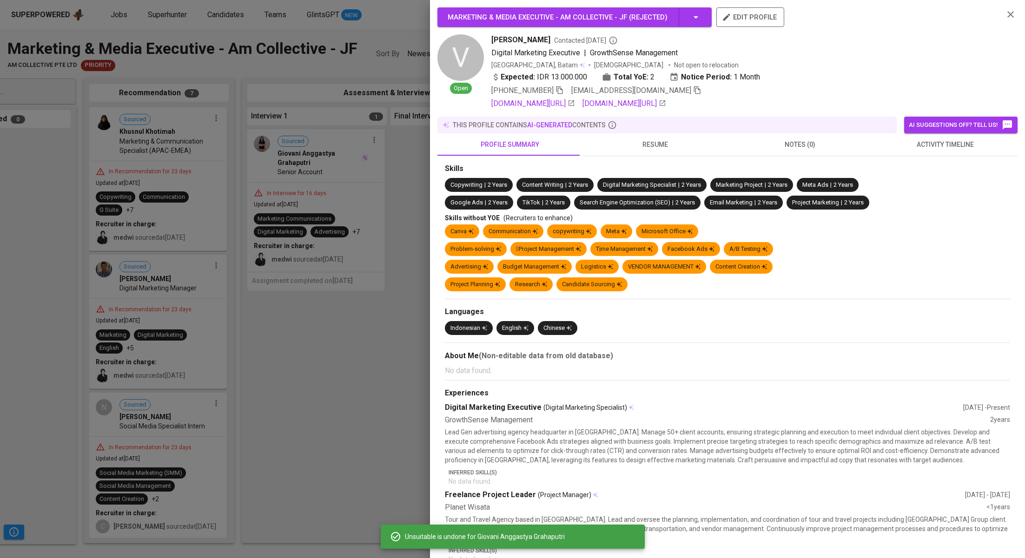
click at [1005, 14] on icon "button" at bounding box center [1010, 14] width 11 height 11
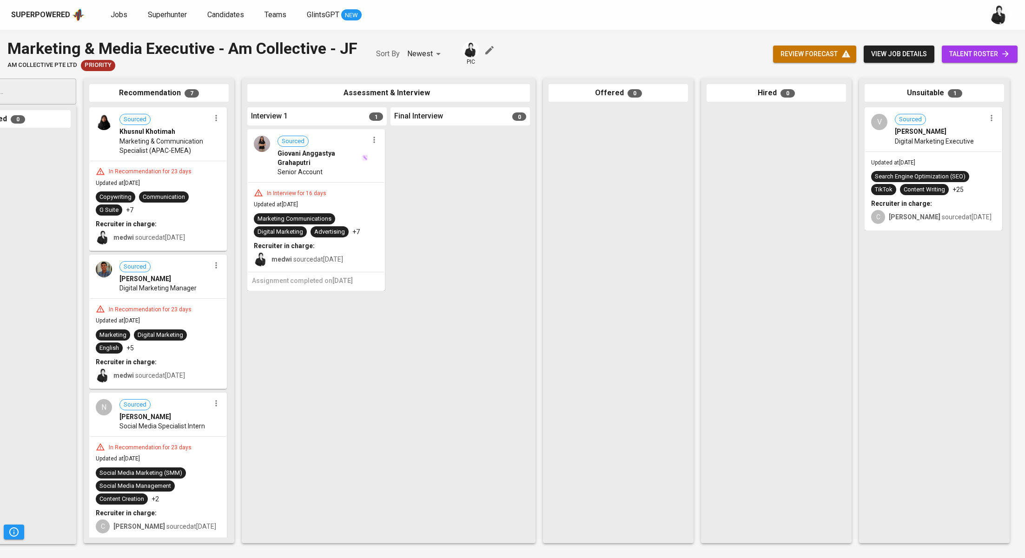
click at [993, 118] on icon "button" at bounding box center [991, 117] width 9 height 9
click at [976, 146] on li "Undo Unsuitable" at bounding box center [976, 149] width 84 height 14
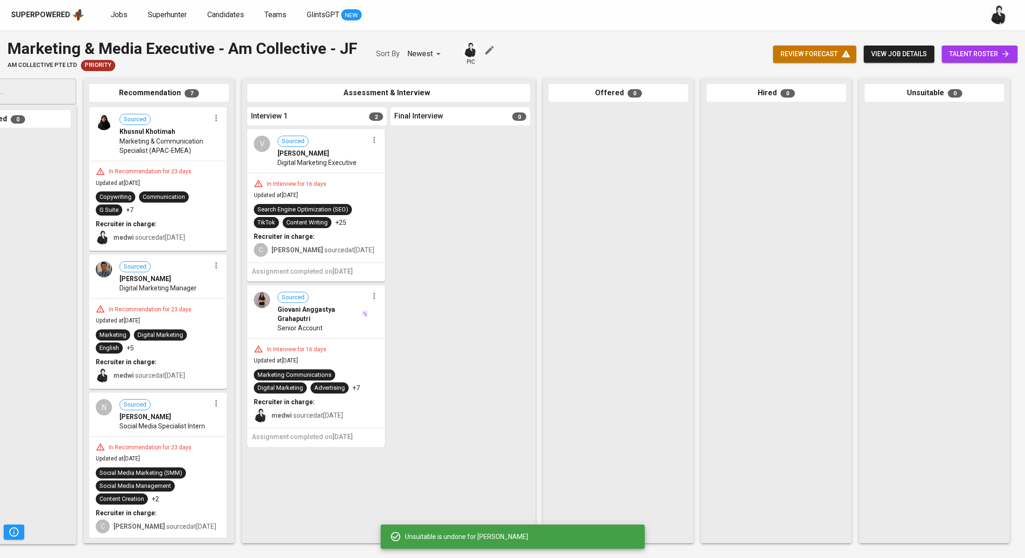
click at [378, 143] on icon "button" at bounding box center [374, 139] width 9 height 9
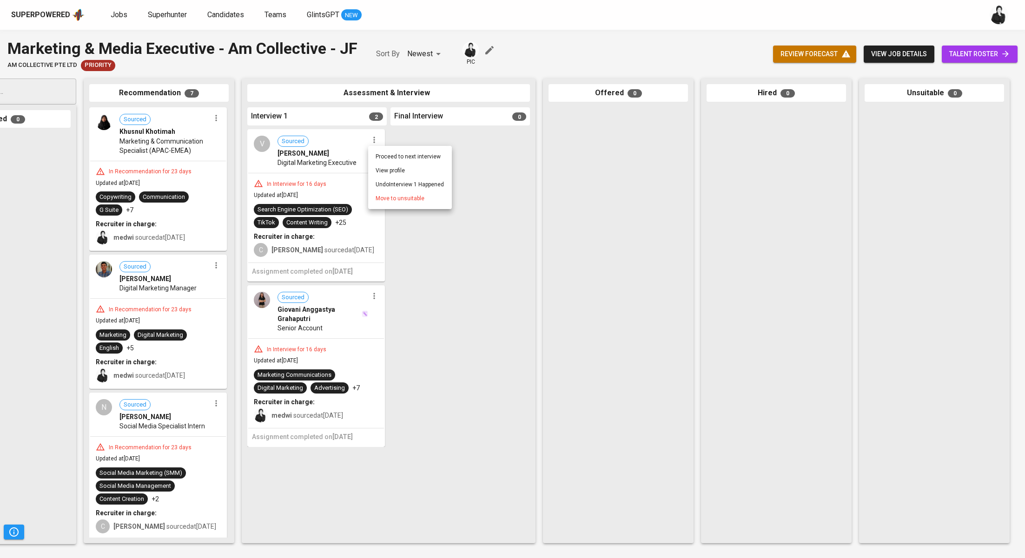
click at [426, 159] on li "Proceed to next interview" at bounding box center [410, 157] width 84 height 14
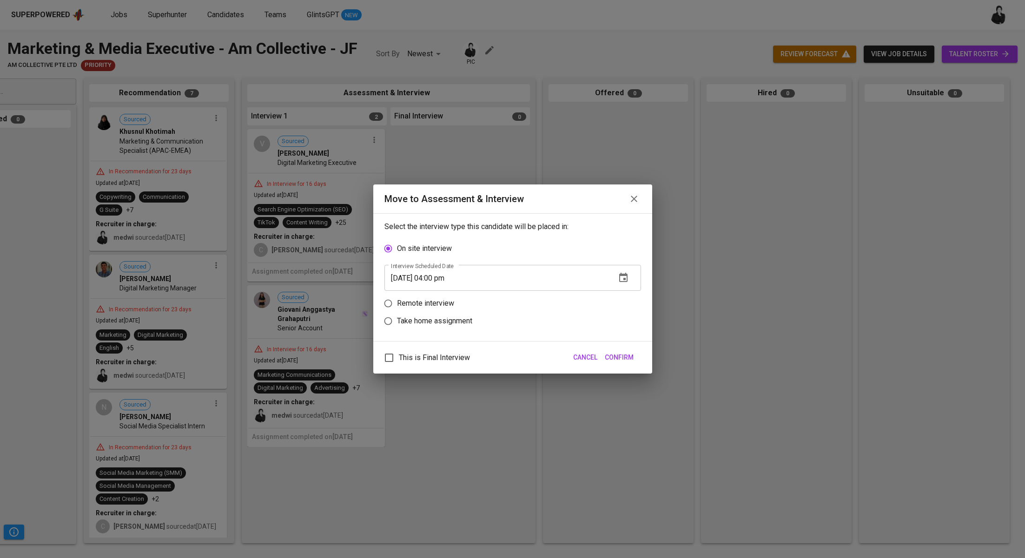
click at [464, 320] on p "Take home assignment" at bounding box center [434, 321] width 75 height 11
click at [397, 320] on input "Take home assignment" at bounding box center [388, 321] width 18 height 18
radio input "true"
click at [442, 311] on input "[DATE] 04:00 pm" at bounding box center [497, 313] width 224 height 26
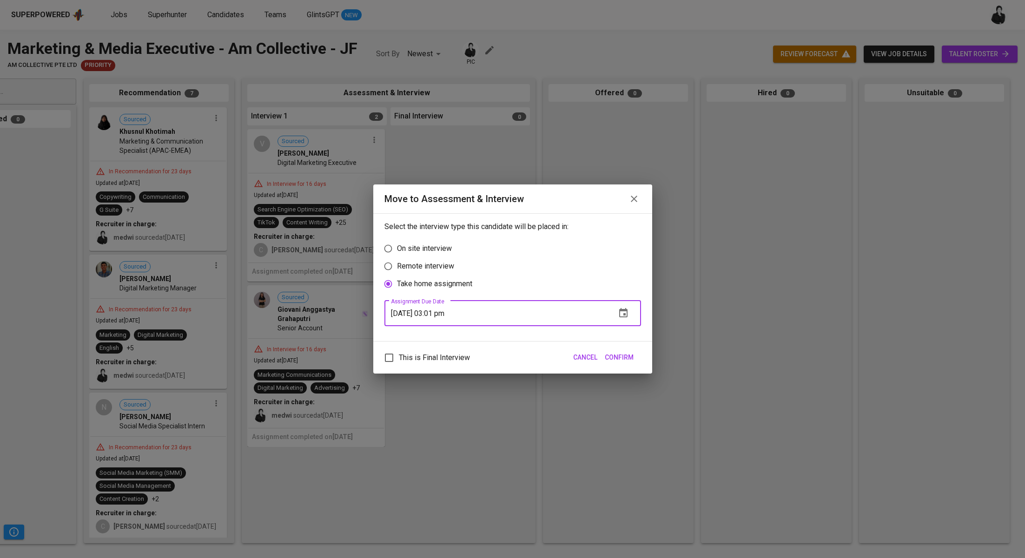
click at [629, 357] on span "Confirm" at bounding box center [619, 358] width 29 height 12
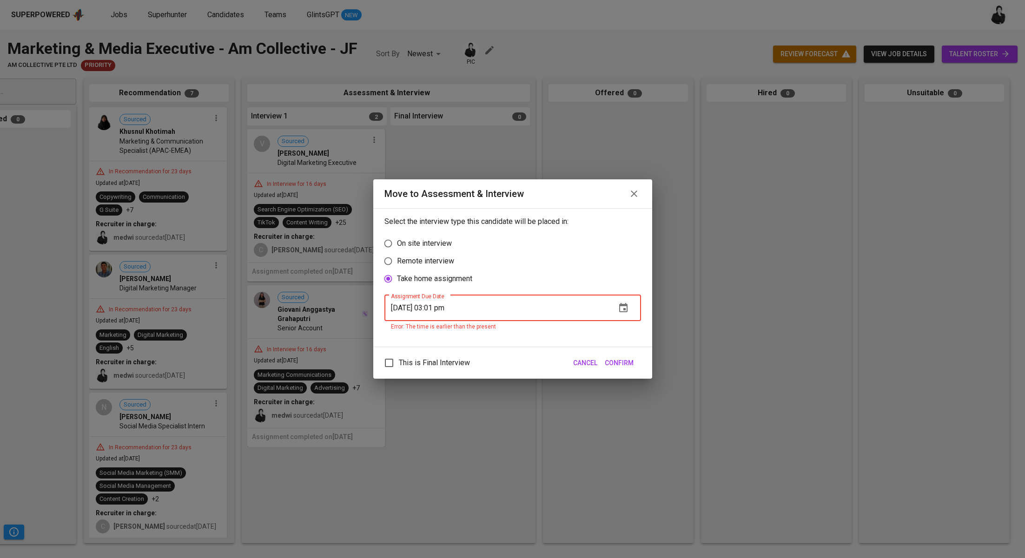
click at [451, 309] on input "[DATE] 03:01 pm" at bounding box center [497, 308] width 224 height 26
type input "[DATE] 03:02 pm"
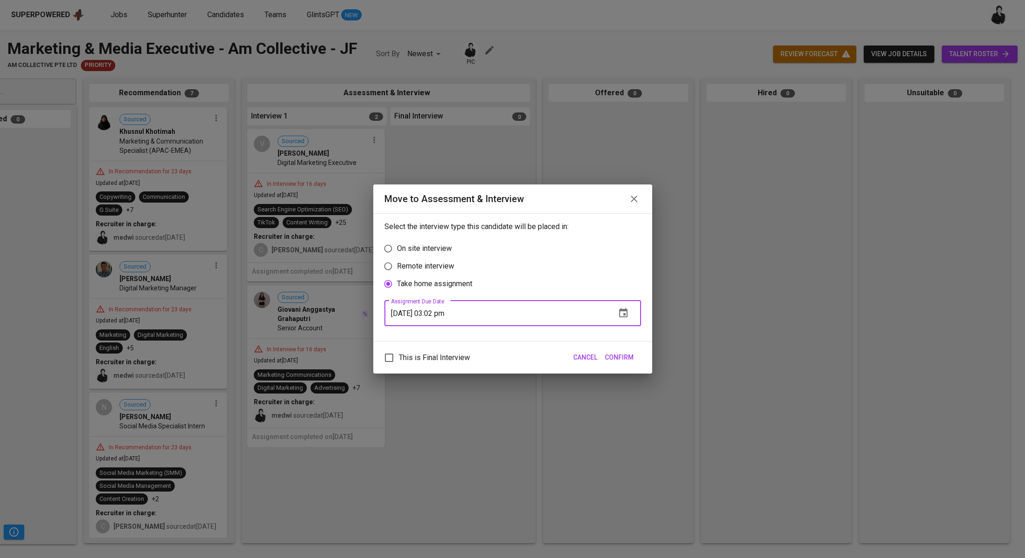
click at [624, 355] on span "Confirm" at bounding box center [619, 358] width 29 height 12
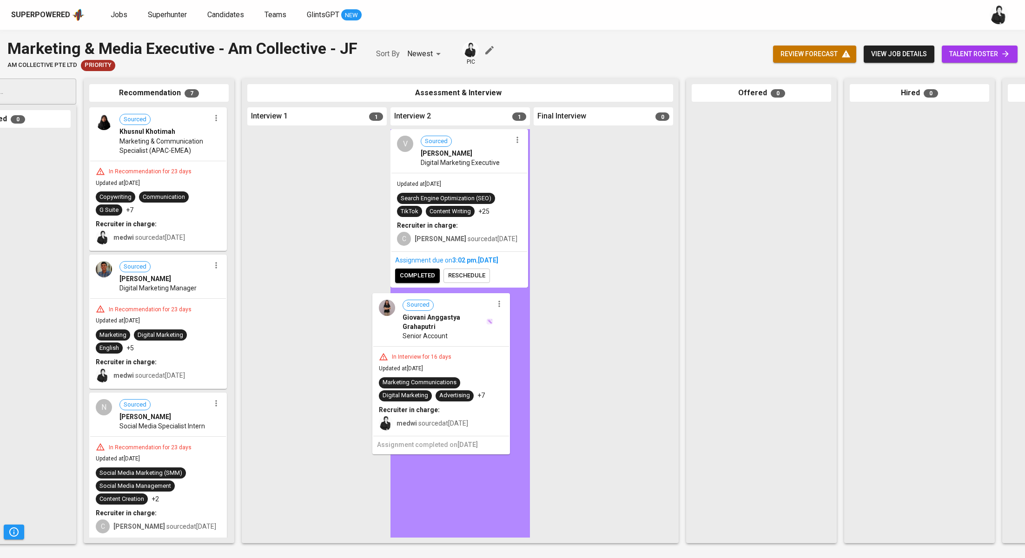
drag, startPoint x: 348, startPoint y: 153, endPoint x: 475, endPoint y: 323, distance: 211.9
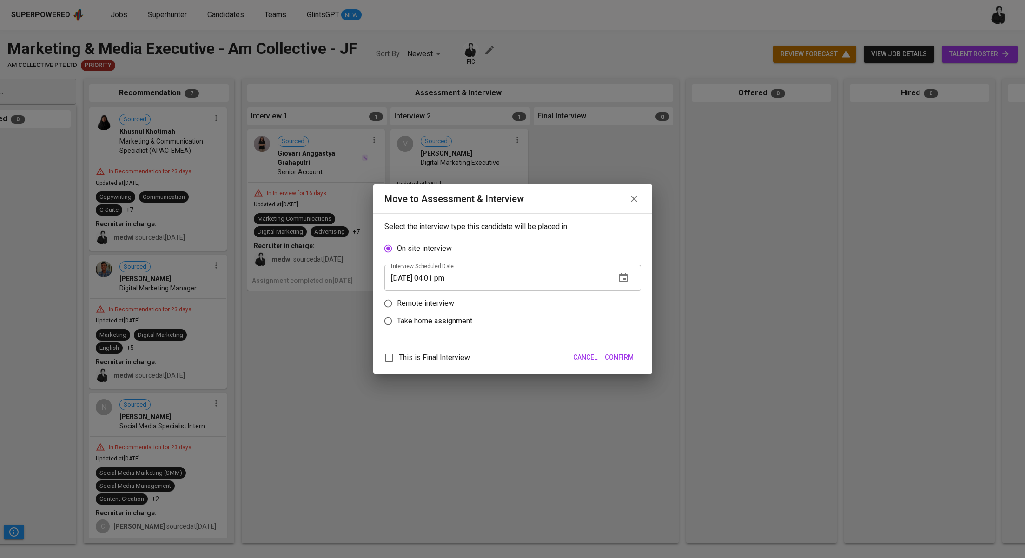
click at [431, 323] on p "Take home assignment" at bounding box center [434, 321] width 75 height 11
click at [397, 323] on input "Take home assignment" at bounding box center [388, 321] width 18 height 18
radio input "true"
click at [440, 313] on input "[DATE] 04:01 pm" at bounding box center [497, 313] width 224 height 26
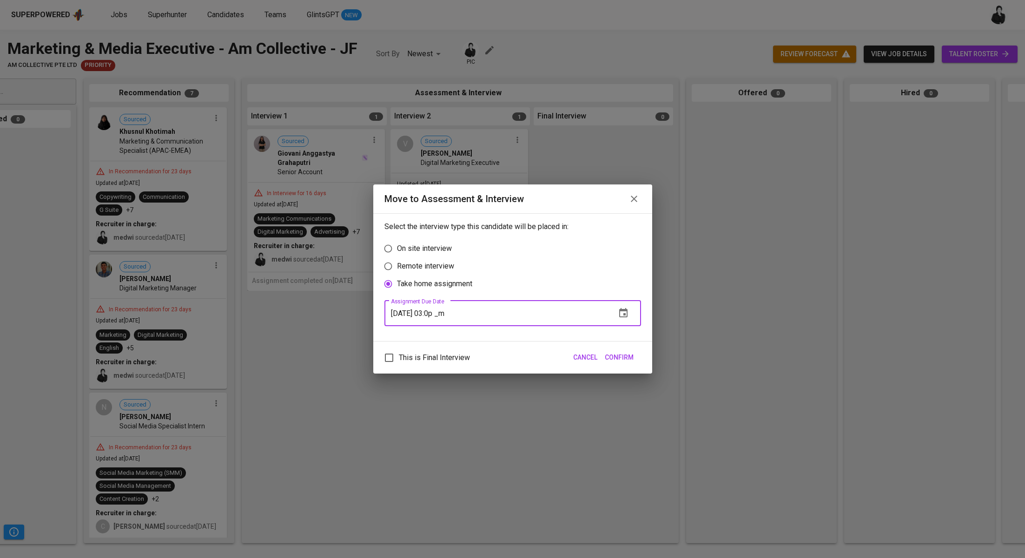
type input "[DATE] 03:02 pm"
drag, startPoint x: 628, startPoint y: 358, endPoint x: 622, endPoint y: 357, distance: 5.8
click at [627, 358] on span "Confirm" at bounding box center [619, 358] width 29 height 12
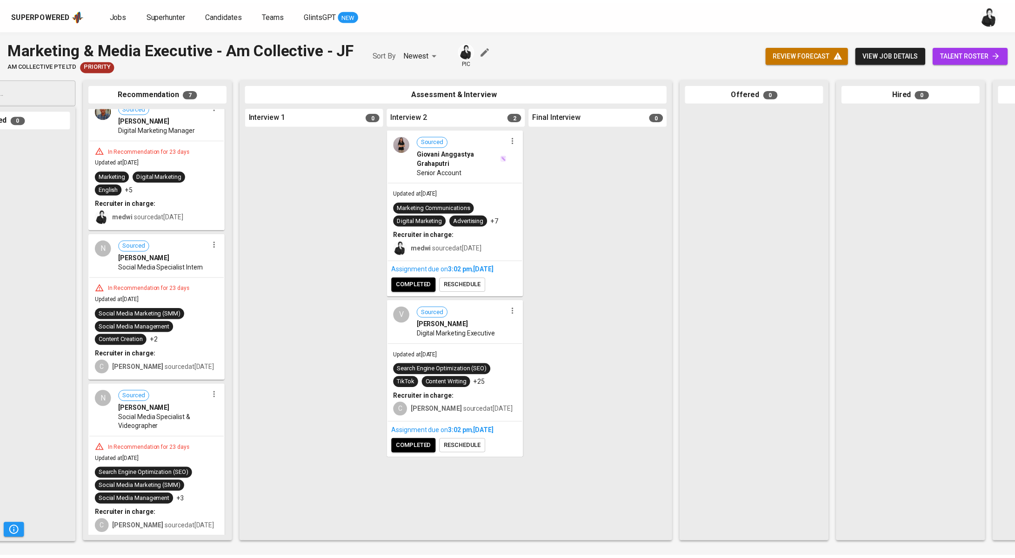
scroll to position [0, 0]
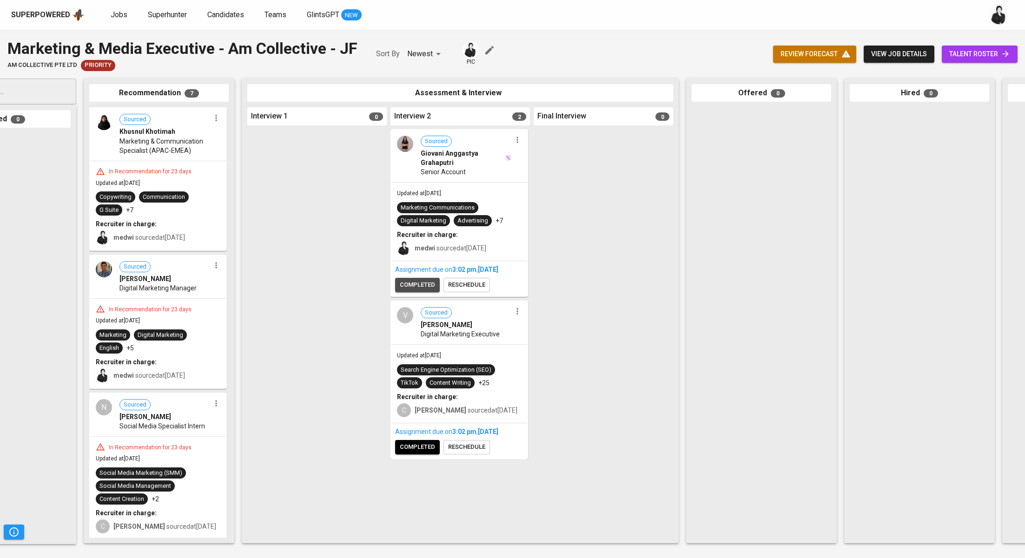
click at [411, 281] on span "completed" at bounding box center [417, 285] width 35 height 11
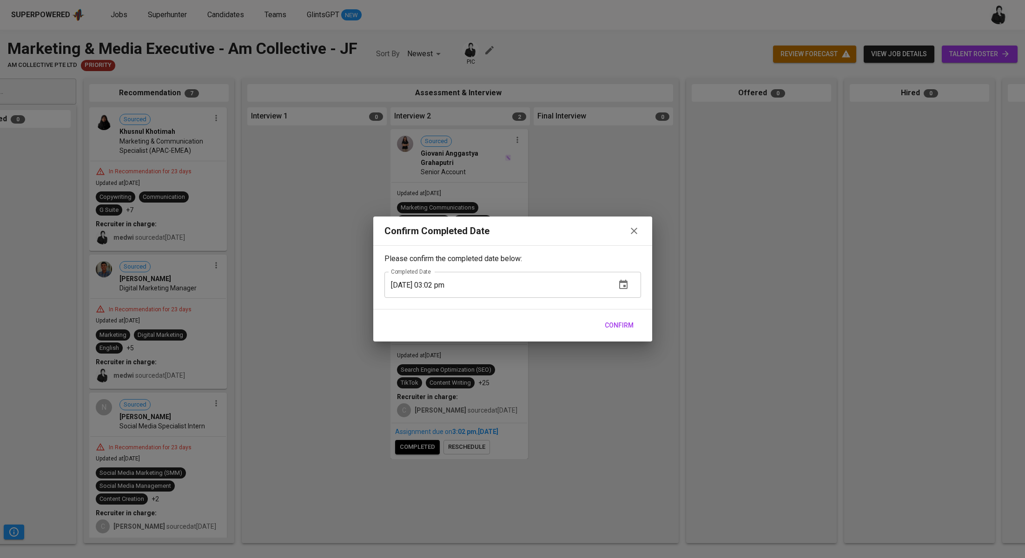
click at [619, 323] on span "Confirm" at bounding box center [619, 326] width 29 height 12
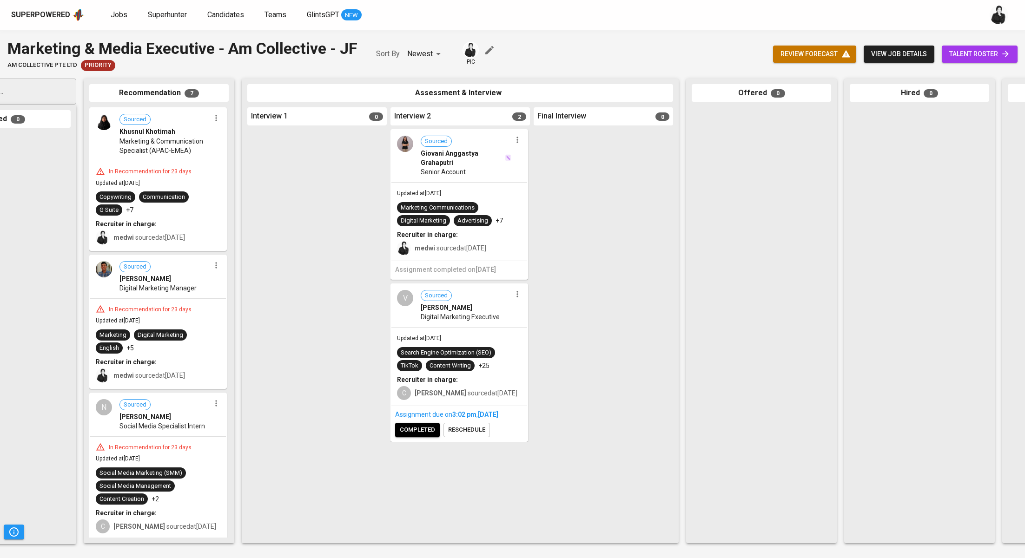
click at [431, 432] on span "completed" at bounding box center [417, 430] width 35 height 11
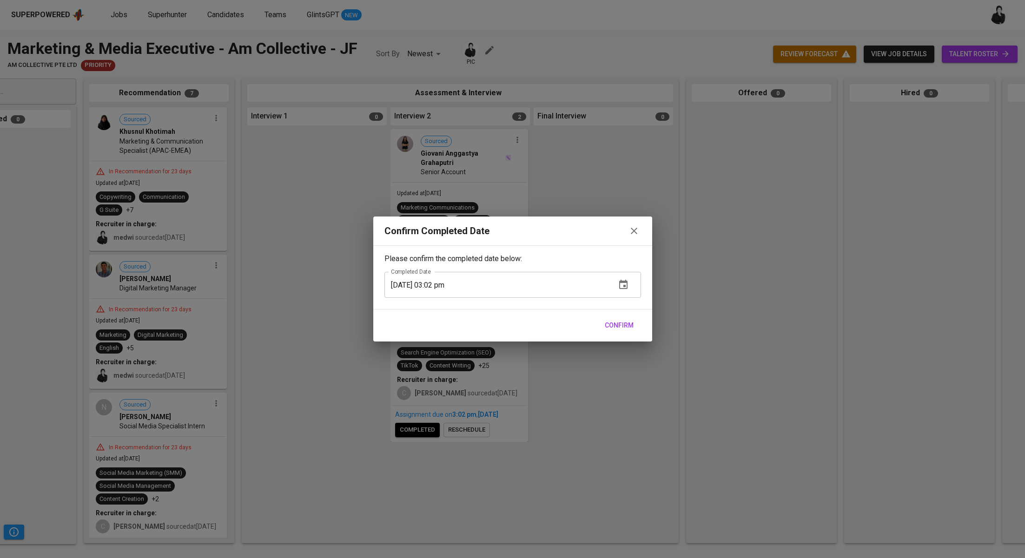
click at [625, 331] on span "Confirm" at bounding box center [619, 326] width 29 height 12
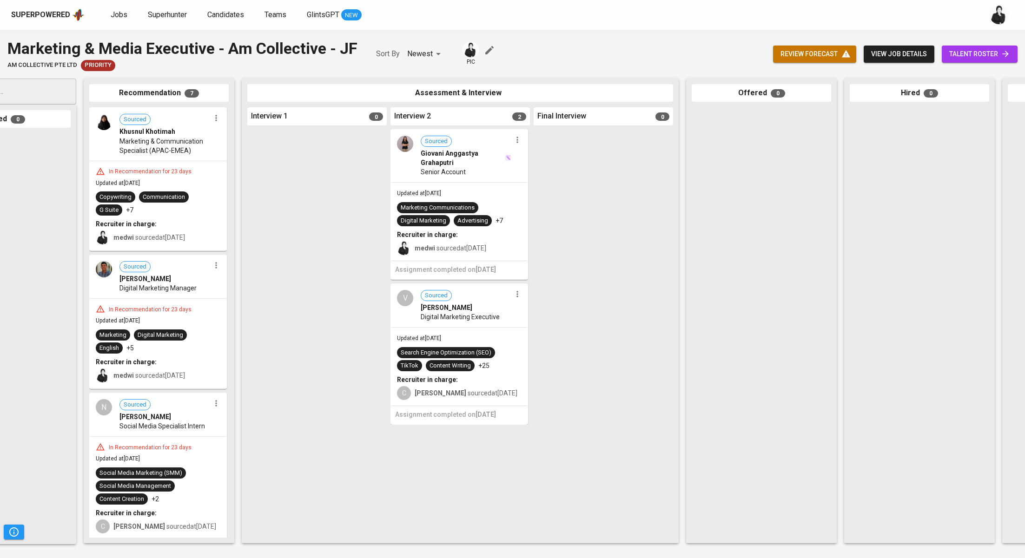
click at [521, 138] on icon "button" at bounding box center [517, 139] width 9 height 9
click at [544, 195] on span "Move to unsuitable" at bounding box center [543, 198] width 49 height 8
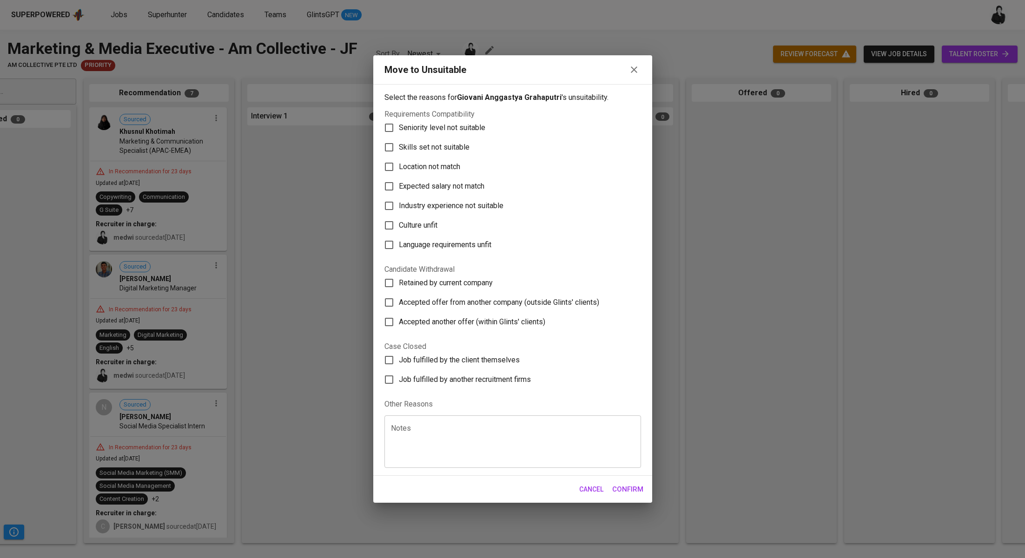
click at [466, 145] on span "Skills set not suitable" at bounding box center [434, 147] width 71 height 11
click at [399, 145] on input "Skills set not suitable" at bounding box center [389, 148] width 20 height 20
checkbox input "true"
click at [635, 493] on span "Confirm" at bounding box center [627, 490] width 31 height 12
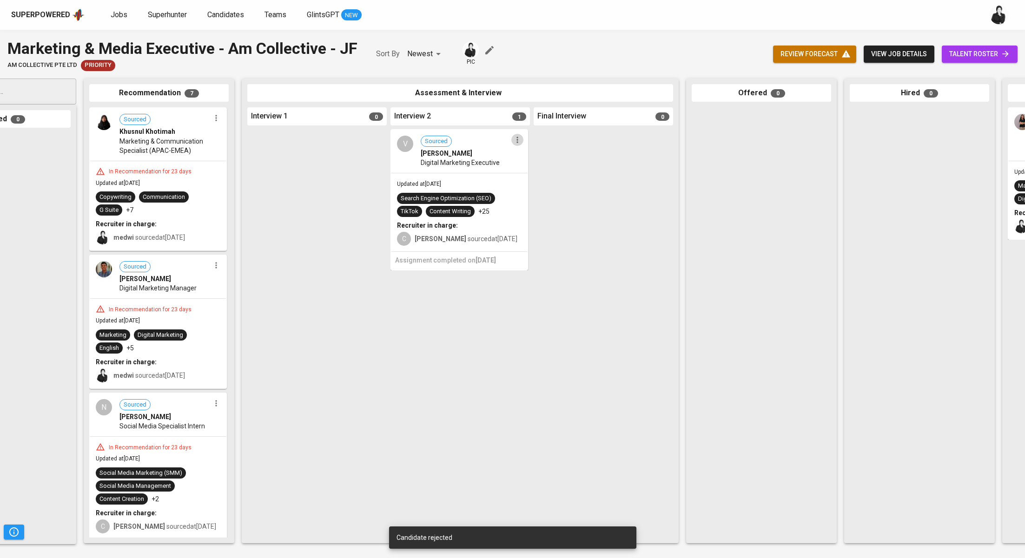
click at [518, 142] on icon "button" at bounding box center [517, 140] width 1 height 6
click at [553, 197] on span "Move to unsuitable" at bounding box center [543, 198] width 49 height 8
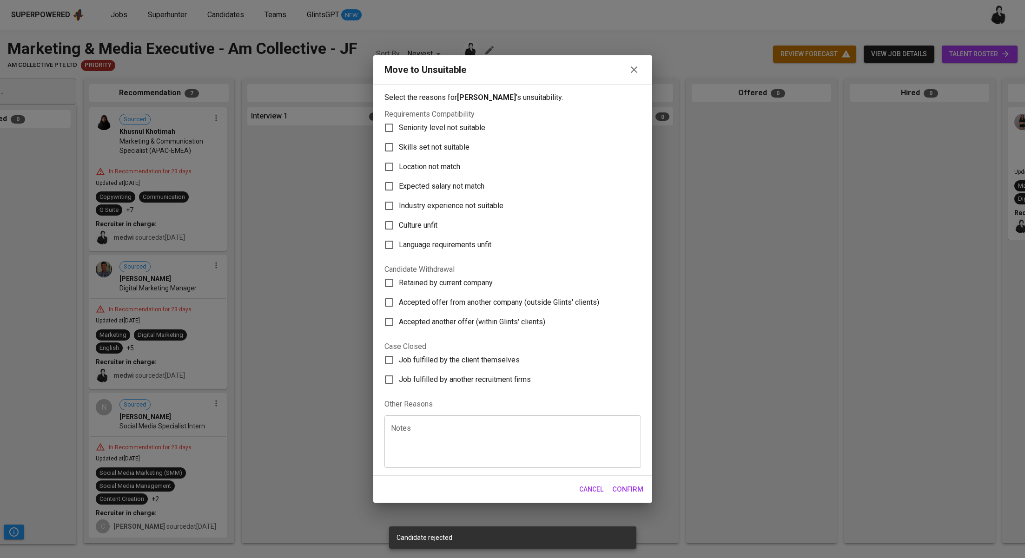
click at [455, 141] on label "Skills set not suitable" at bounding box center [506, 148] width 254 height 20
click at [399, 141] on input "Skills set not suitable" at bounding box center [389, 148] width 20 height 20
checkbox input "true"
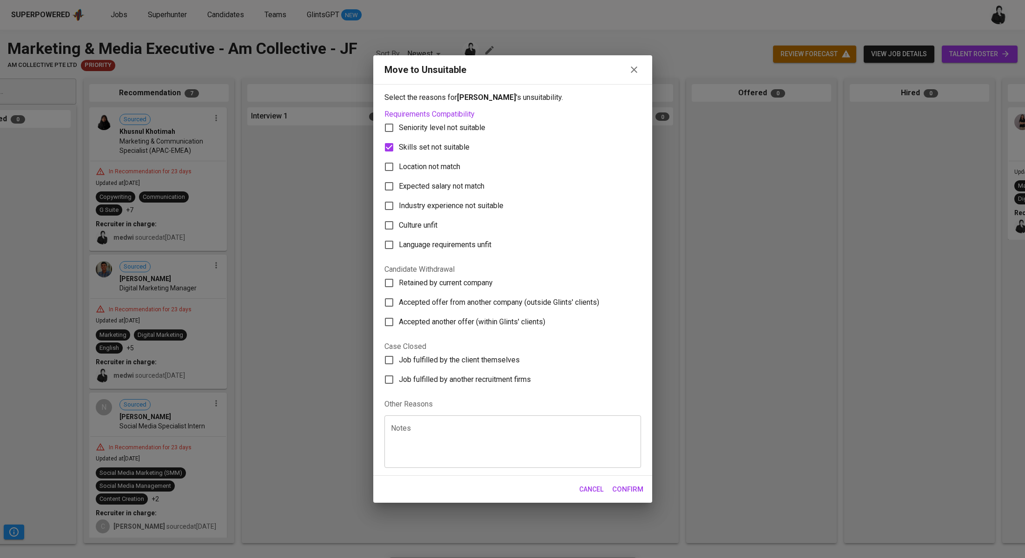
click at [644, 488] on button "Confirm" at bounding box center [627, 490] width 41 height 20
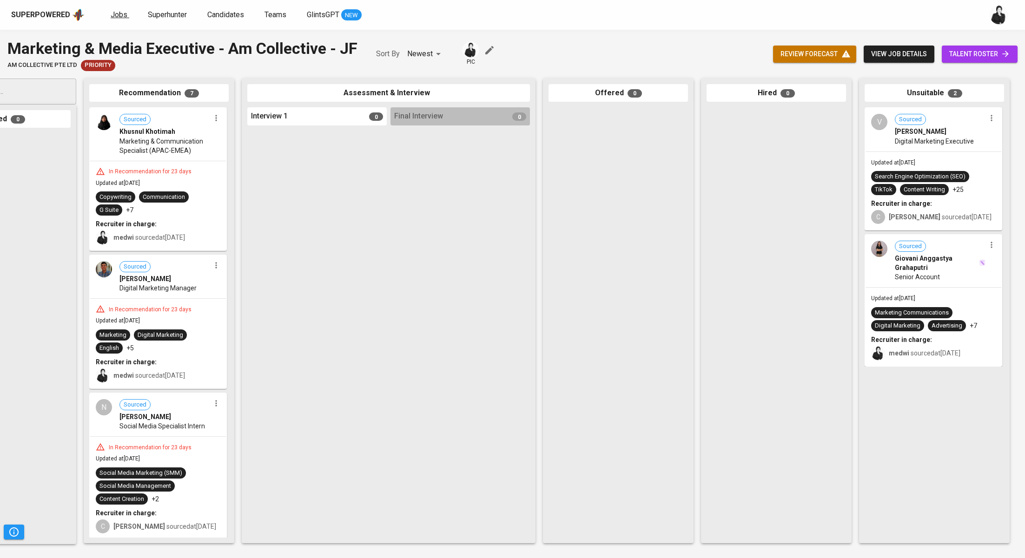
click at [123, 15] on span "Jobs" at bounding box center [119, 14] width 17 height 9
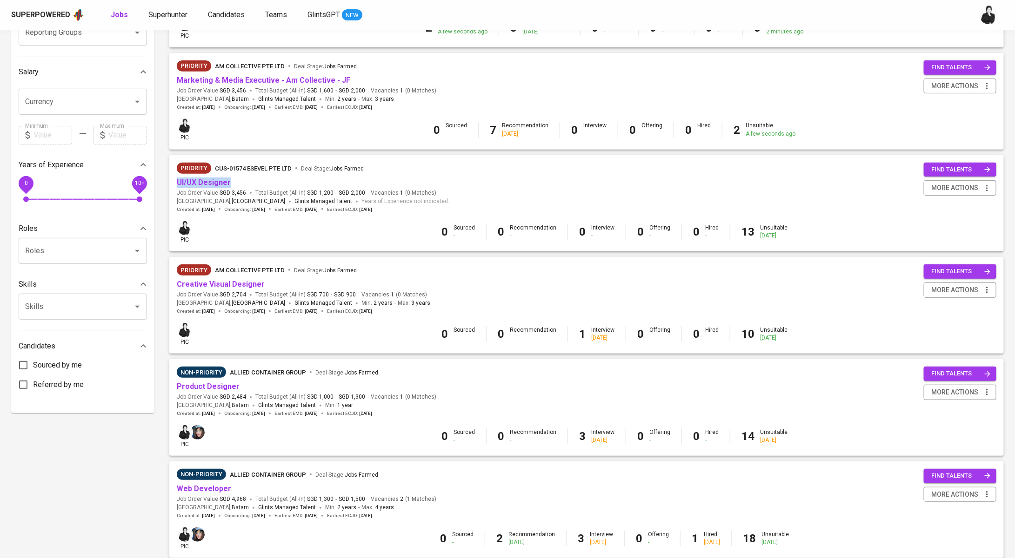
scroll to position [206, 0]
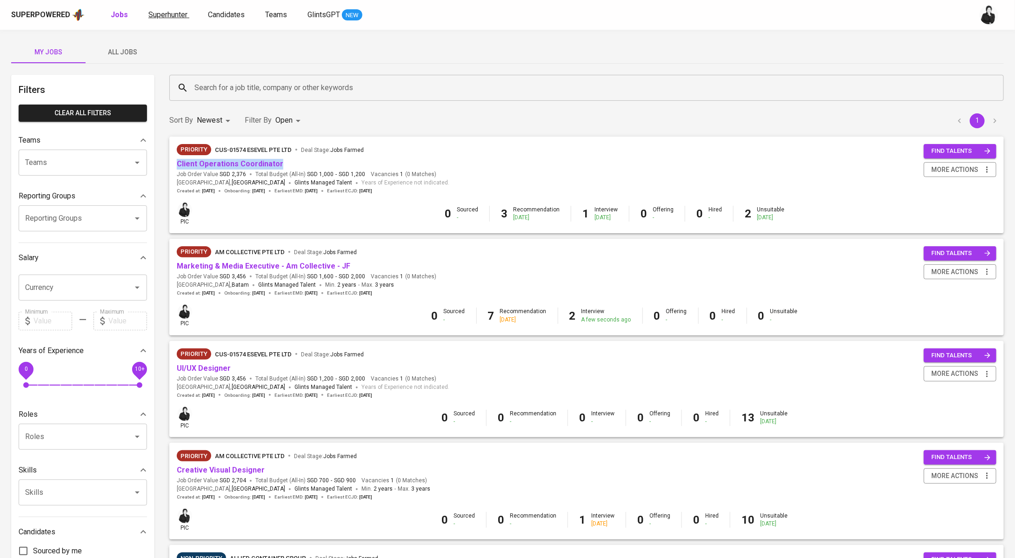
click at [172, 17] on span "Superhunter" at bounding box center [167, 14] width 39 height 9
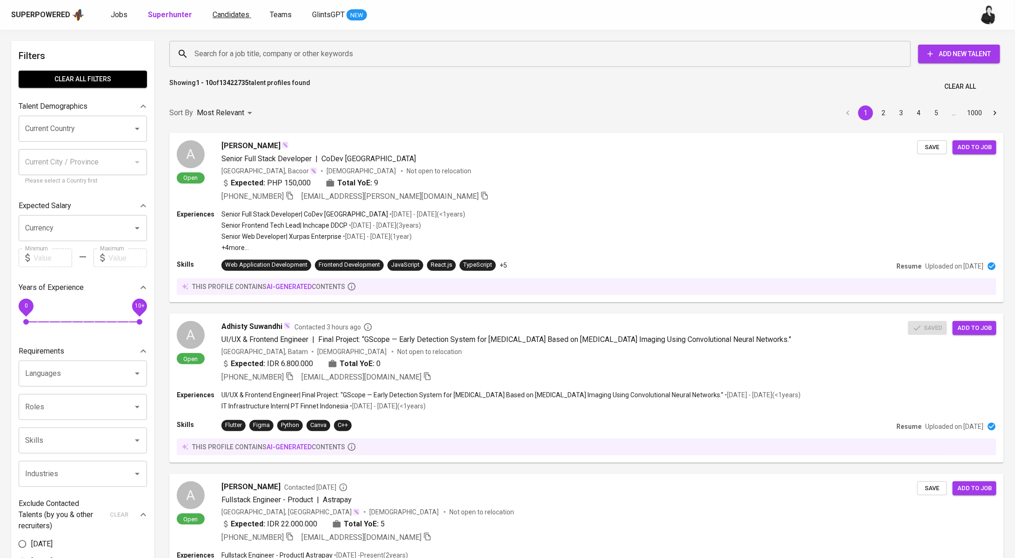
click at [235, 12] on span "Candidates" at bounding box center [230, 14] width 37 height 9
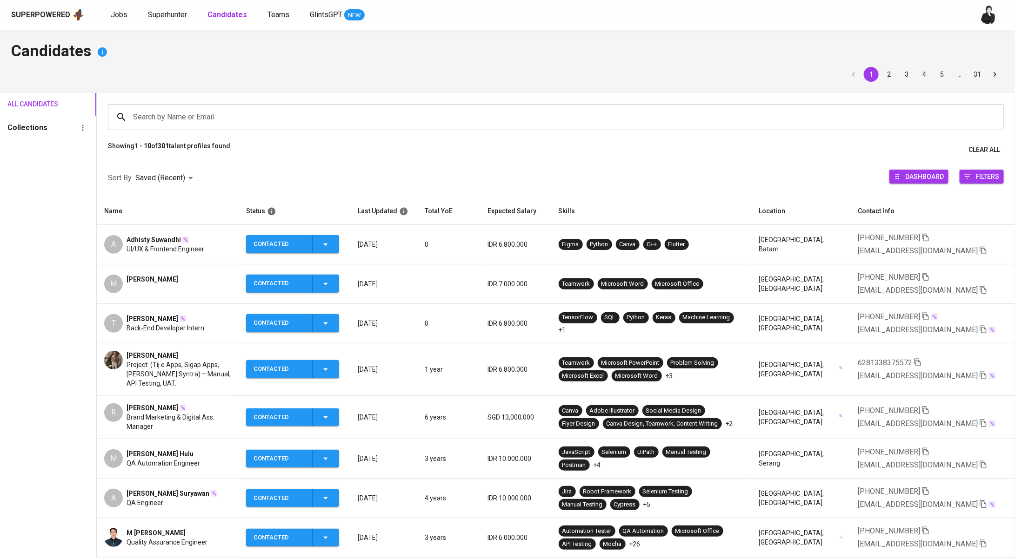
click at [381, 120] on input "Search by Name or Email" at bounding box center [558, 117] width 855 height 18
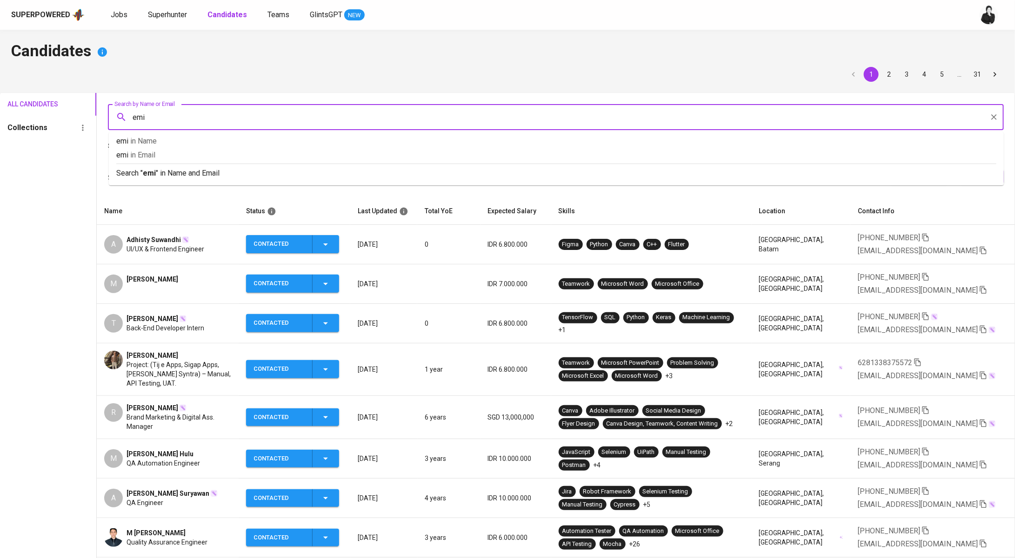
type input "[PERSON_NAME]"
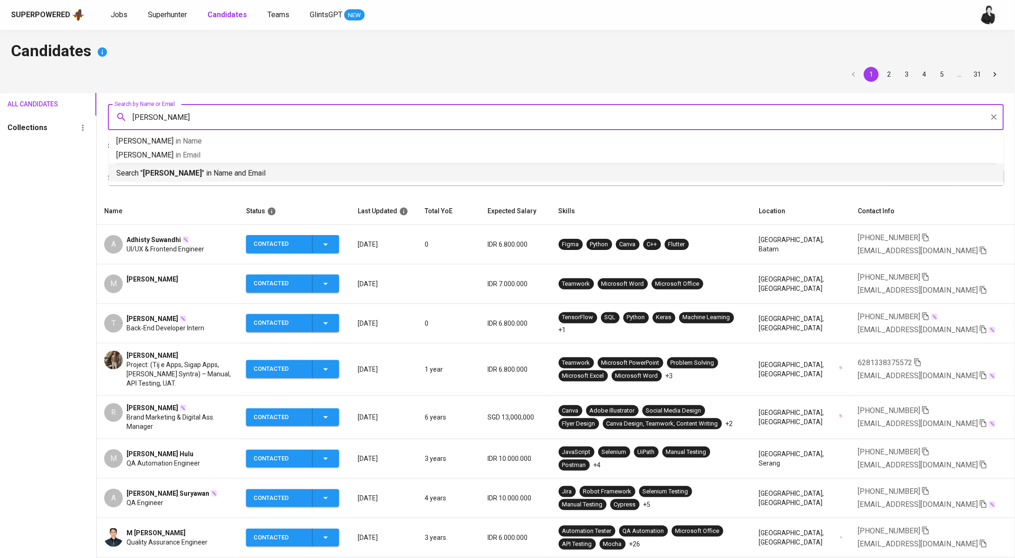
click at [230, 169] on p "Search " emil " in Name and Email" at bounding box center [556, 173] width 880 height 11
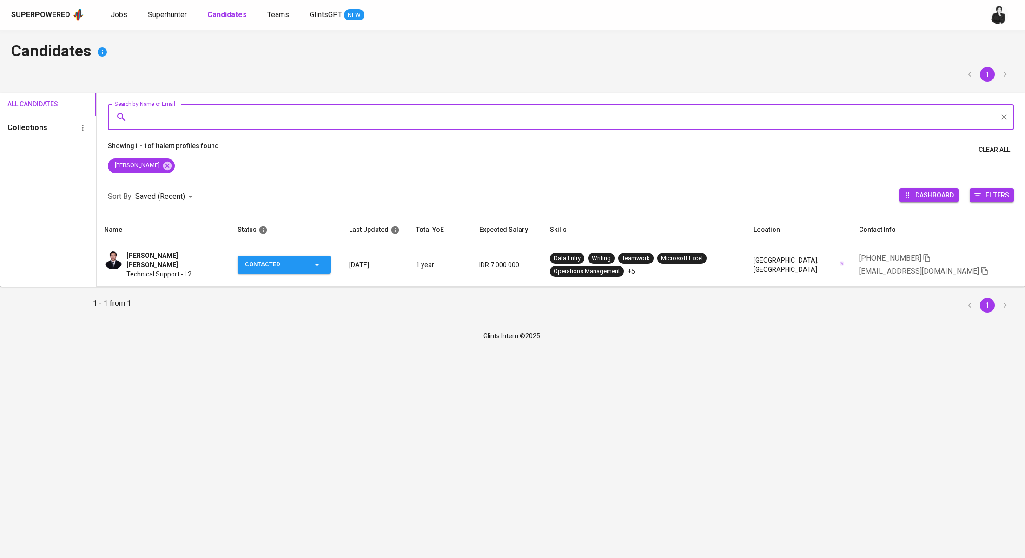
click at [172, 257] on span "[PERSON_NAME] [PERSON_NAME]" at bounding box center [174, 260] width 96 height 19
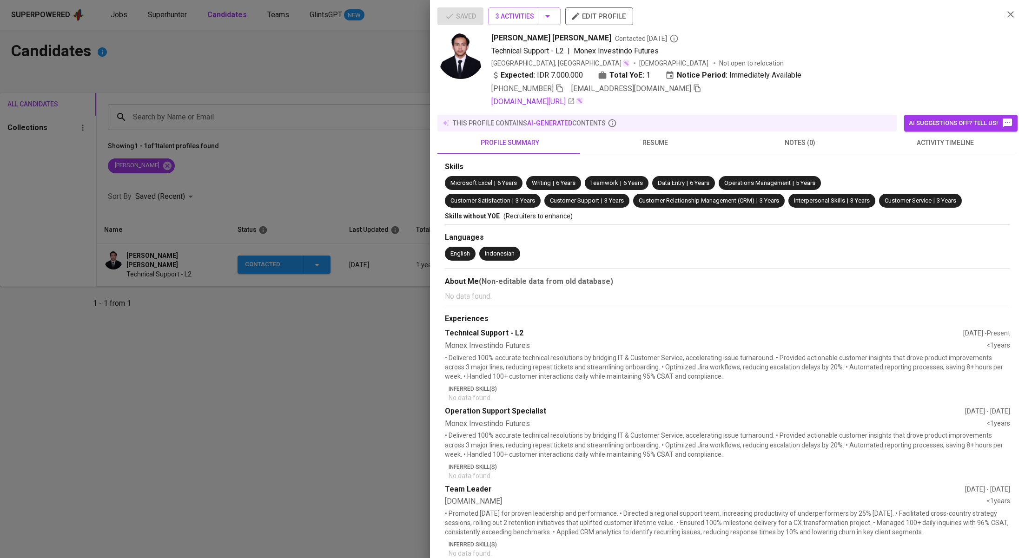
click at [938, 150] on button "activity timeline" at bounding box center [945, 143] width 145 height 22
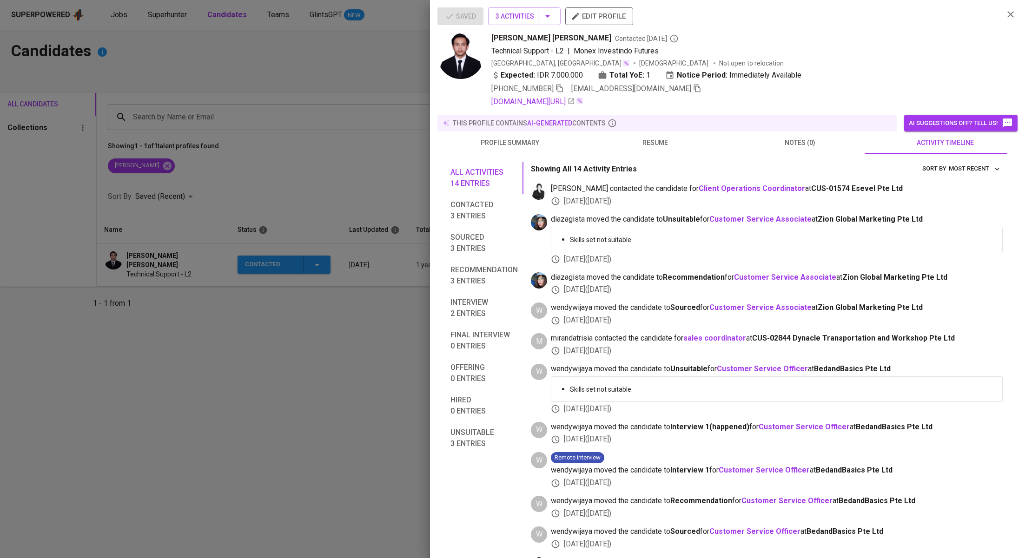
click at [693, 89] on icon "button" at bounding box center [697, 88] width 8 height 8
click at [231, 93] on div at bounding box center [512, 279] width 1025 height 558
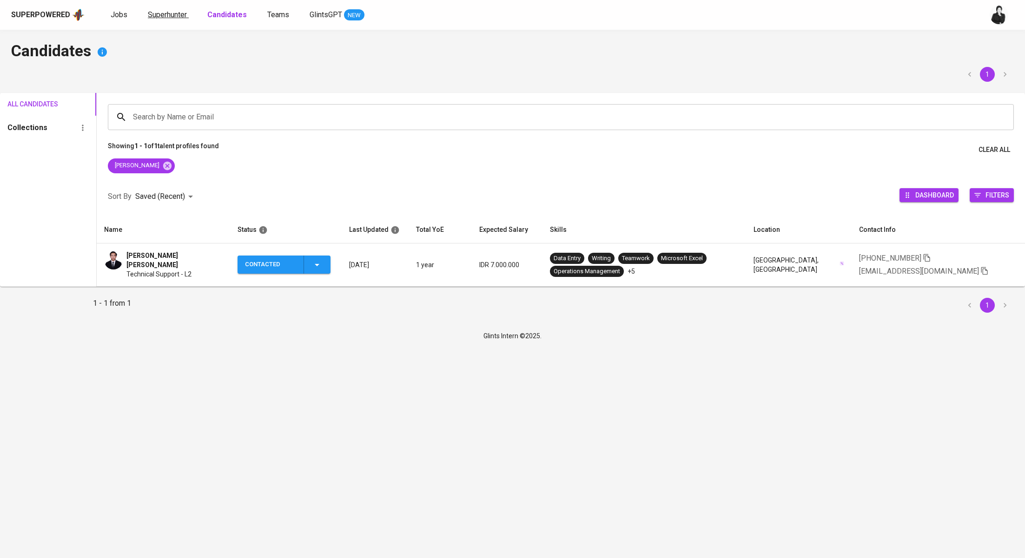
click at [157, 17] on span "Superhunter" at bounding box center [167, 14] width 39 height 9
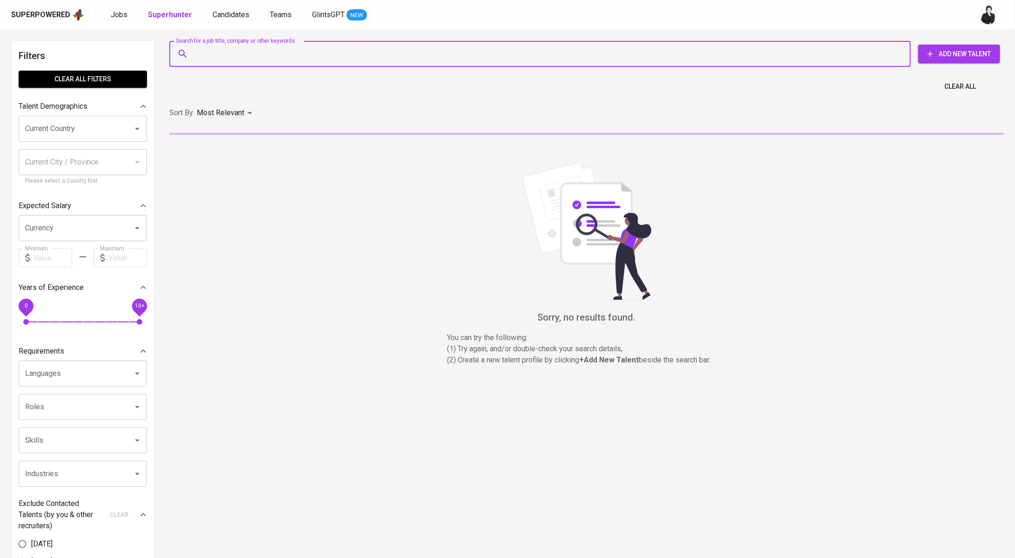
click at [314, 56] on input "Search for a job title, company or other keywords" at bounding box center [542, 54] width 700 height 18
type input "x"
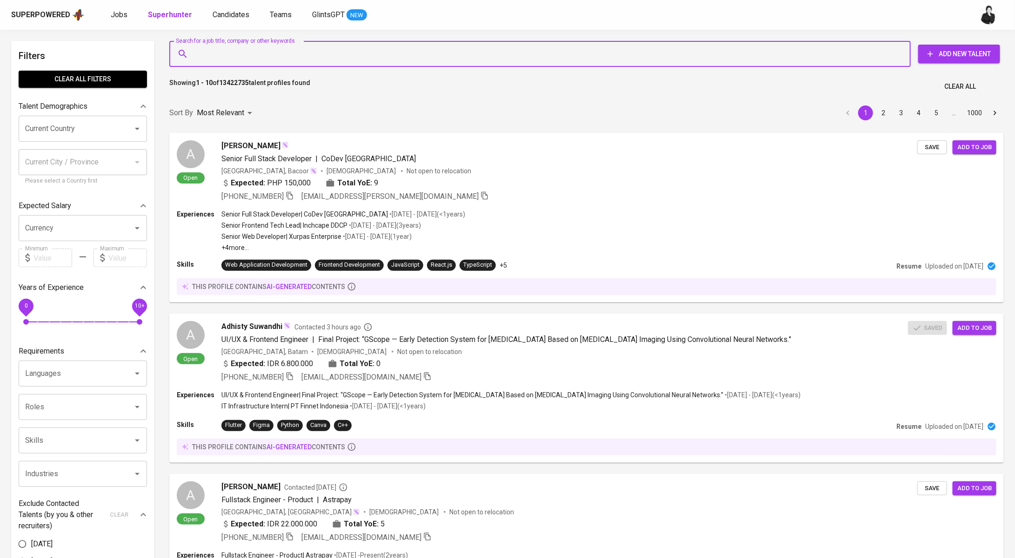
paste input "[EMAIL_ADDRESS][DOMAIN_NAME]"
type input "[EMAIL_ADDRESS][DOMAIN_NAME]"
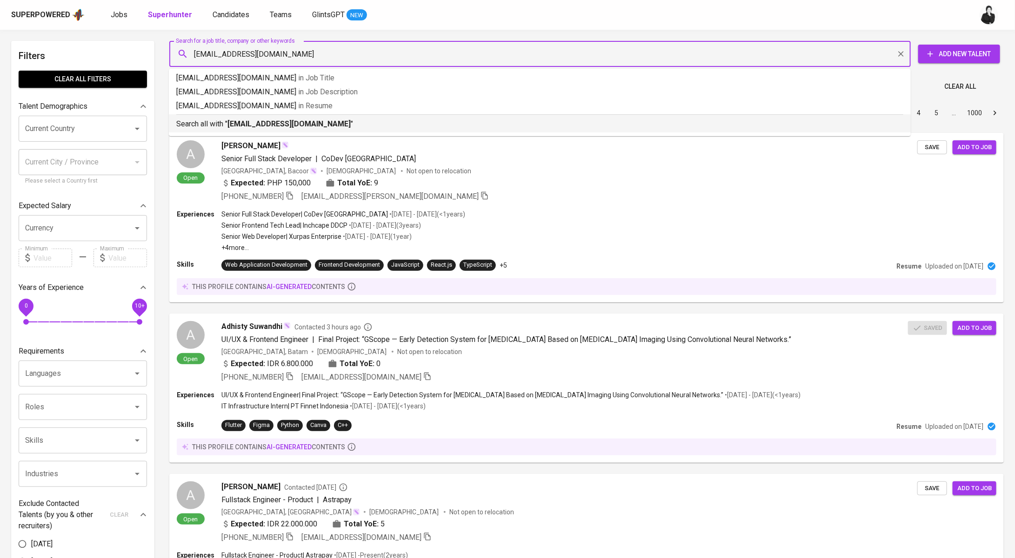
click at [322, 117] on div "Search all with " emilmaulanasinaga@gmail.com "" at bounding box center [539, 121] width 727 height 15
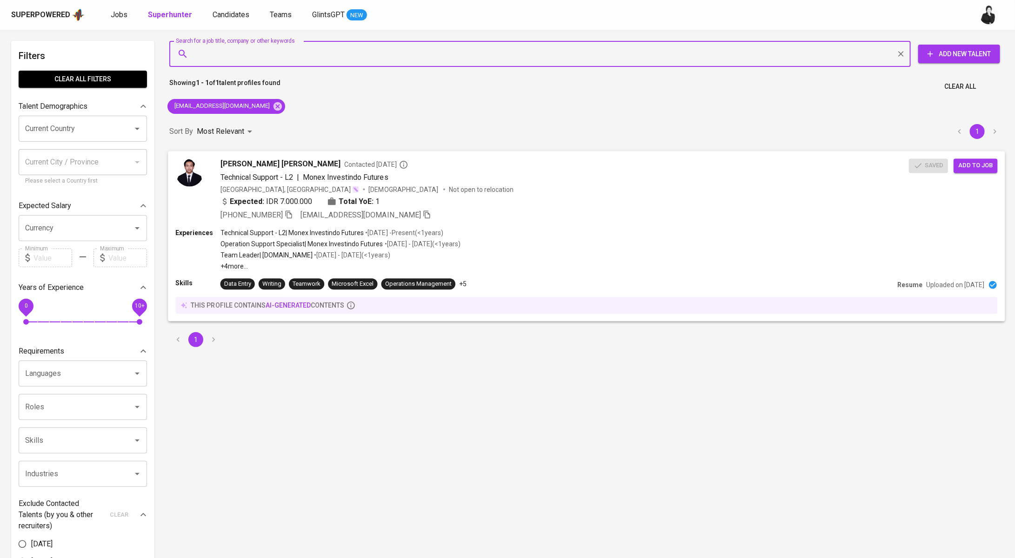
click at [975, 161] on span "Add to job" at bounding box center [975, 165] width 34 height 11
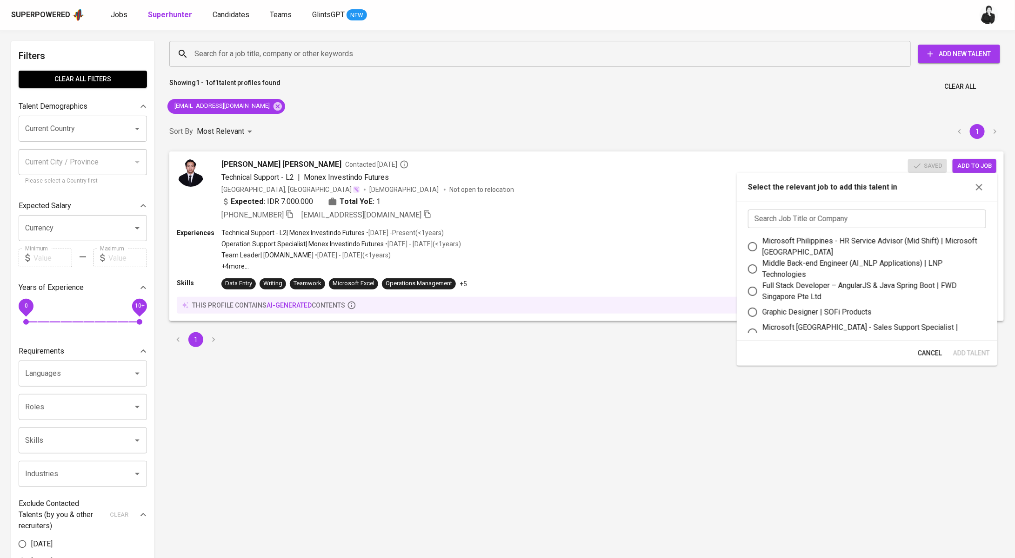
click at [839, 213] on input "text" at bounding box center [867, 219] width 238 height 19
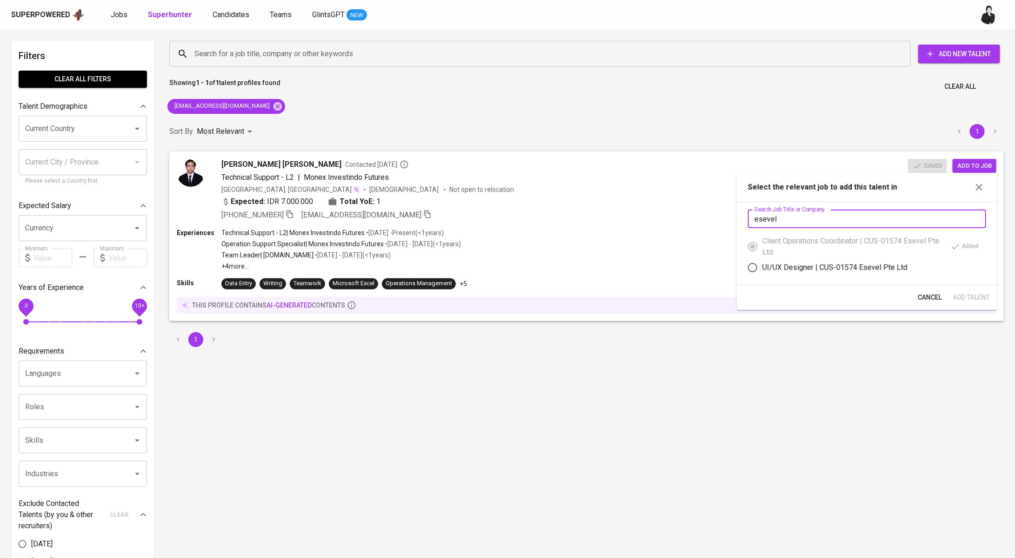
type input "esevel"
click at [861, 246] on div "Client Operations Coordinator | CUS-01574 Esevel Pte Ltd" at bounding box center [856, 247] width 188 height 22
click at [925, 298] on span "Cancel" at bounding box center [929, 298] width 24 height 12
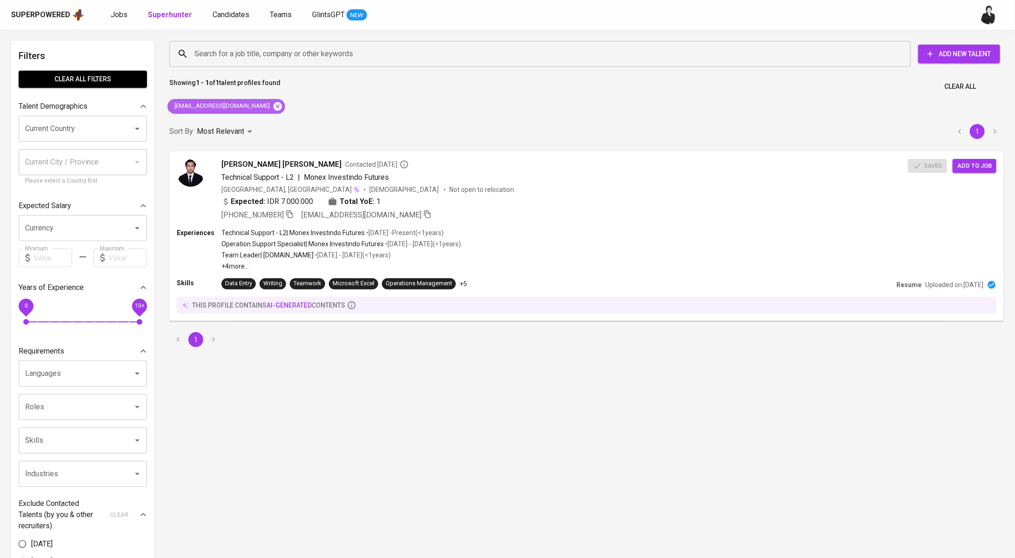
click at [273, 107] on icon at bounding box center [277, 106] width 8 height 8
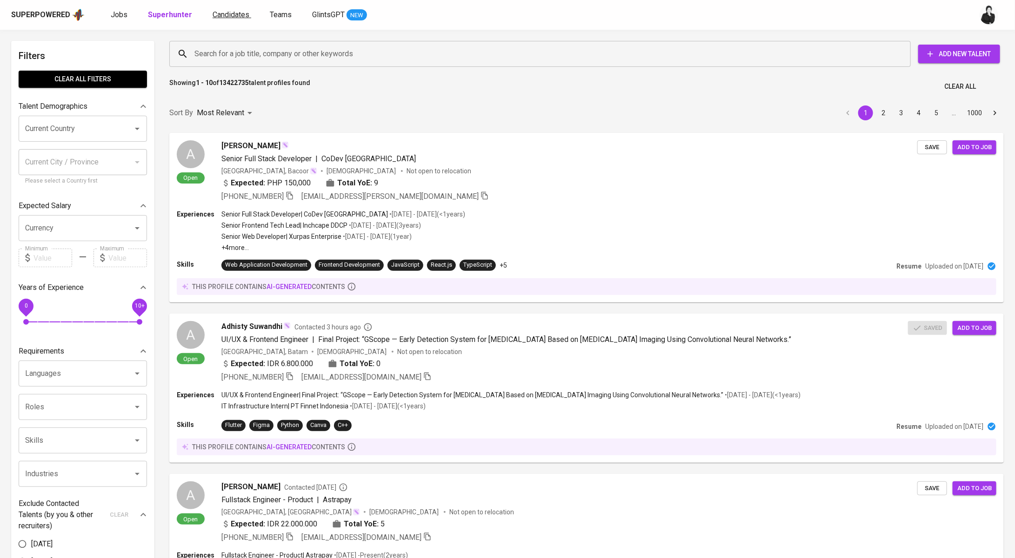
click at [214, 20] on link "Candidates" at bounding box center [231, 15] width 39 height 12
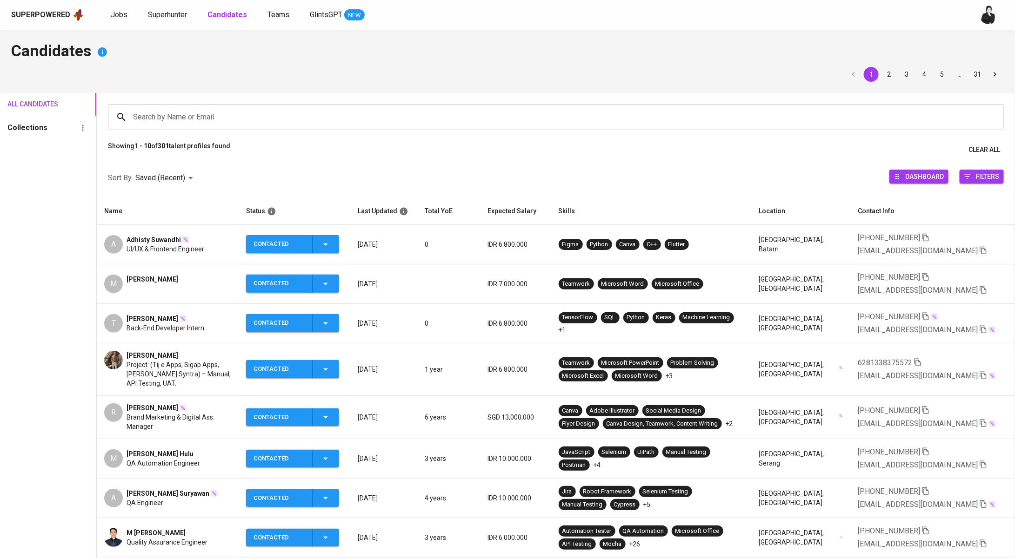
click at [274, 115] on input "Search by Name or Email" at bounding box center [558, 117] width 855 height 18
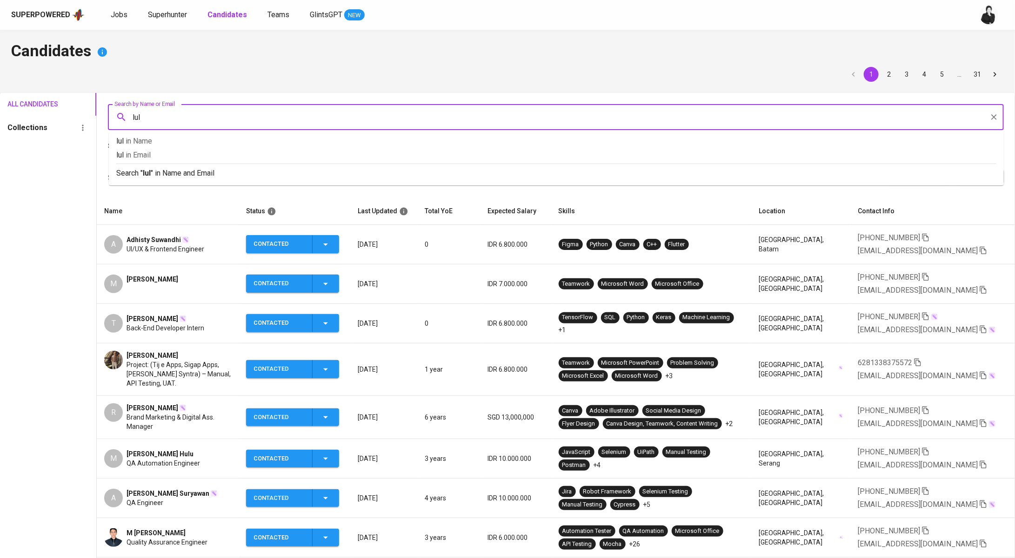
type input "lulu"
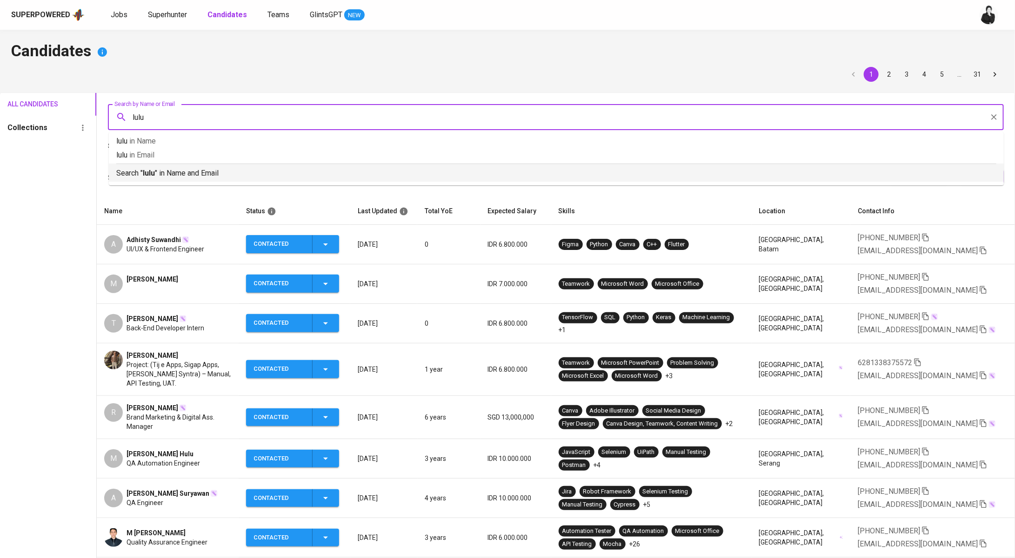
click at [283, 170] on p "Search " lulu " in Name and Email" at bounding box center [556, 173] width 880 height 11
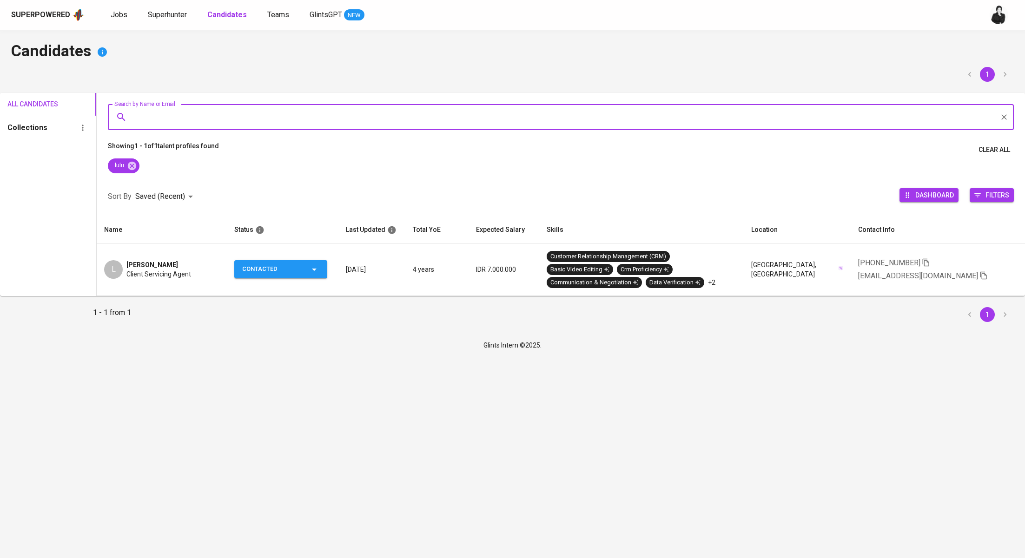
click at [161, 262] on span "Lulu Handayany" at bounding box center [152, 264] width 52 height 9
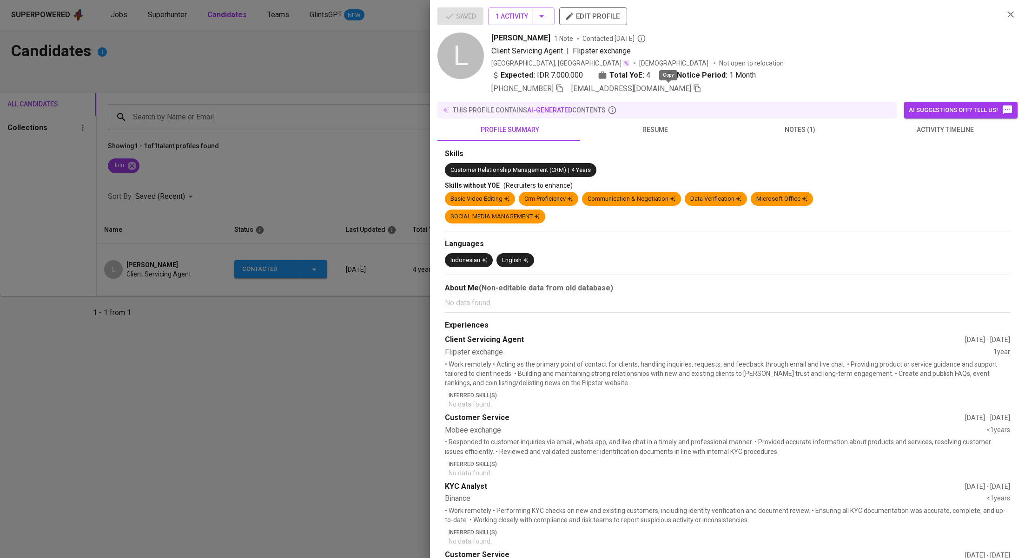
drag, startPoint x: 669, startPoint y: 87, endPoint x: 627, endPoint y: 81, distance: 42.3
click at [693, 87] on icon "button" at bounding box center [697, 88] width 8 height 8
drag, startPoint x: 285, startPoint y: 121, endPoint x: 418, endPoint y: 19, distance: 168.1
click at [285, 121] on div at bounding box center [512, 279] width 1025 height 558
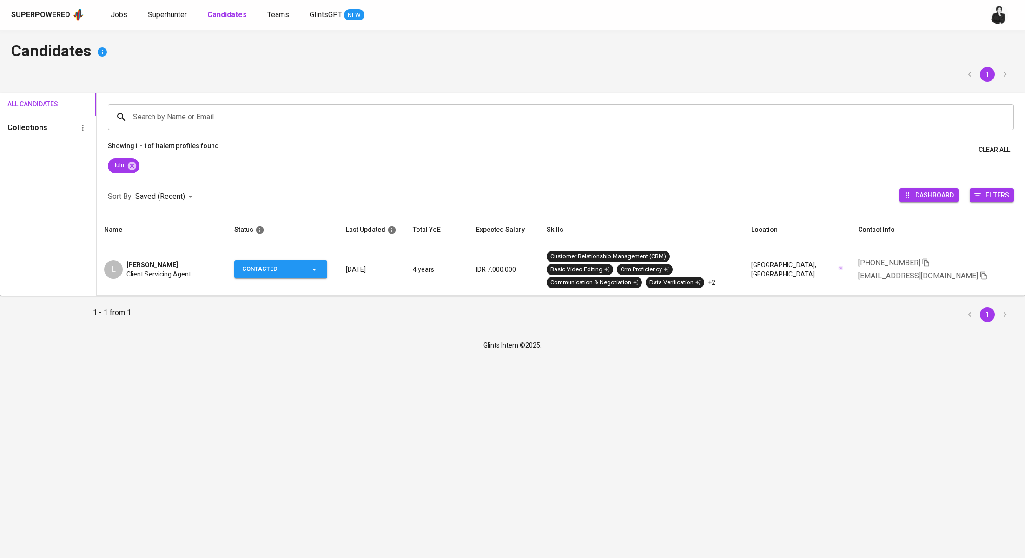
click at [124, 14] on span "Jobs" at bounding box center [119, 14] width 17 height 9
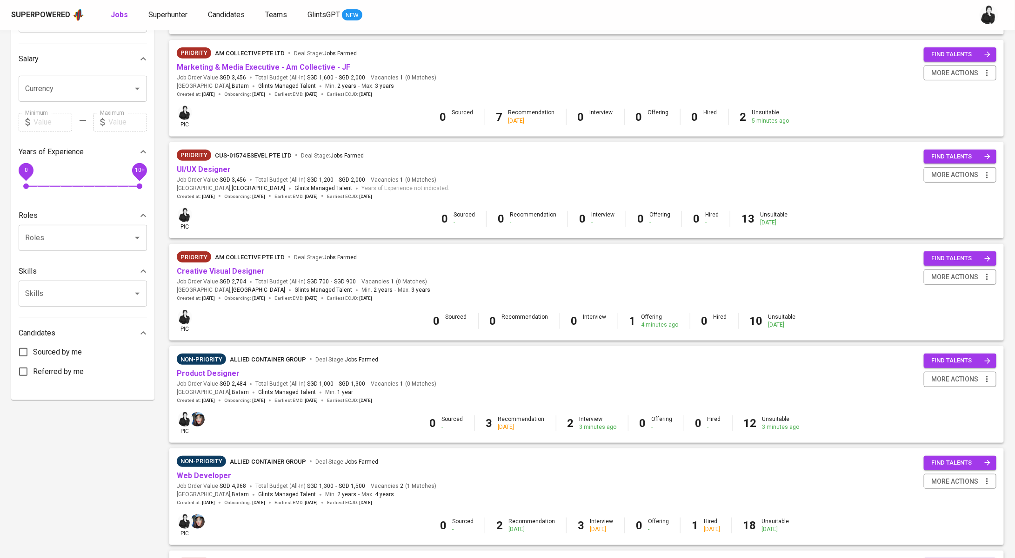
scroll to position [171, 0]
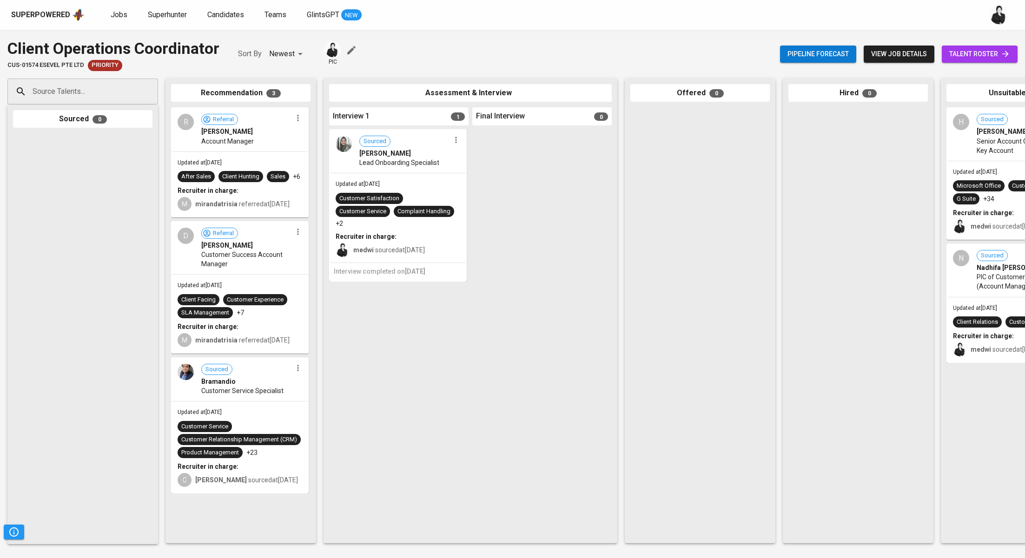
click at [456, 144] on icon "button" at bounding box center [455, 139] width 9 height 9
click at [506, 199] on li "Move to unsuitable" at bounding box center [492, 199] width 84 height 14
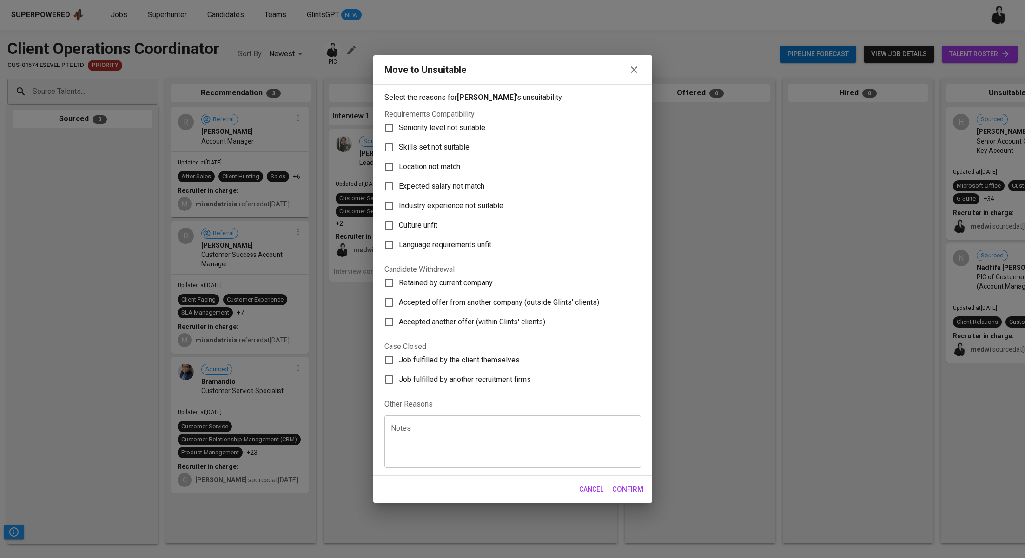
drag, startPoint x: 445, startPoint y: 148, endPoint x: 458, endPoint y: 177, distance: 32.1
click at [445, 148] on span "Skills set not suitable" at bounding box center [434, 147] width 71 height 11
click at [399, 148] on input "Skills set not suitable" at bounding box center [389, 148] width 20 height 20
checkbox input "true"
click at [626, 493] on span "Confirm" at bounding box center [627, 490] width 31 height 12
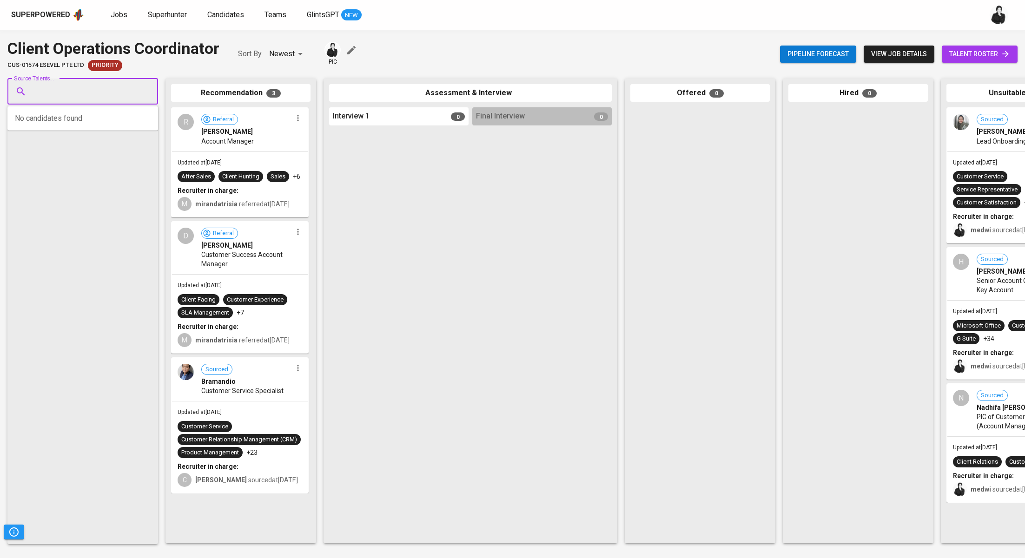
click at [92, 89] on input "Source Talents..." at bounding box center [79, 92] width 98 height 18
paste input "[EMAIL_ADDRESS][DOMAIN_NAME]"
type input "[EMAIL_ADDRESS][DOMAIN_NAME]"
click at [108, 124] on div "Technical Support - L2" at bounding box center [90, 126] width 103 height 9
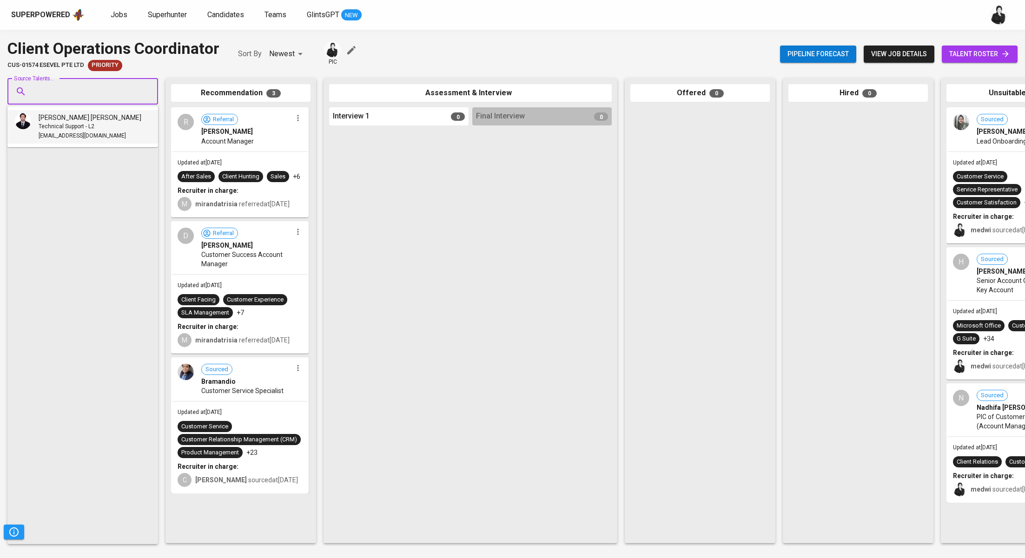
scroll to position [0, 0]
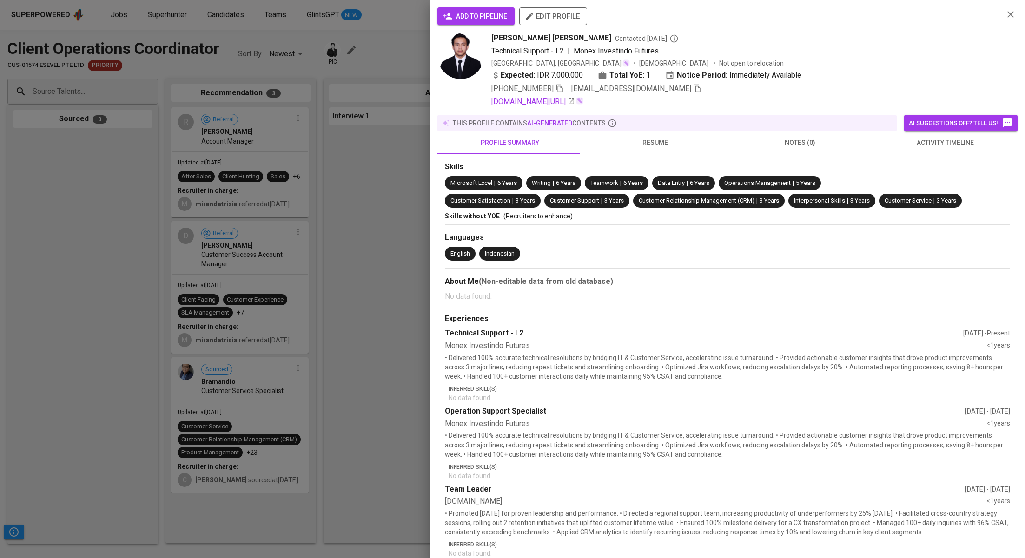
click at [452, 16] on span "add to pipeline" at bounding box center [476, 17] width 62 height 12
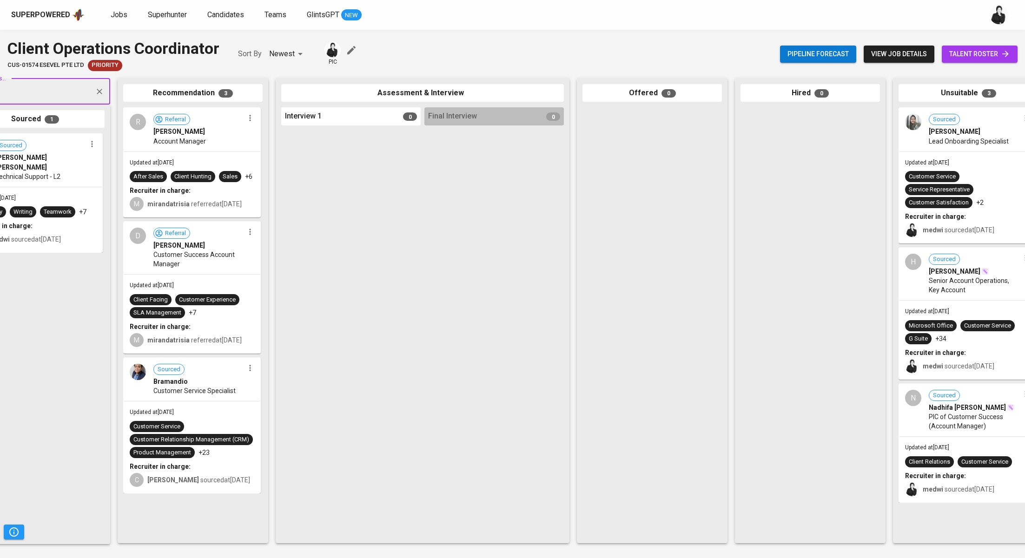
scroll to position [0, 82]
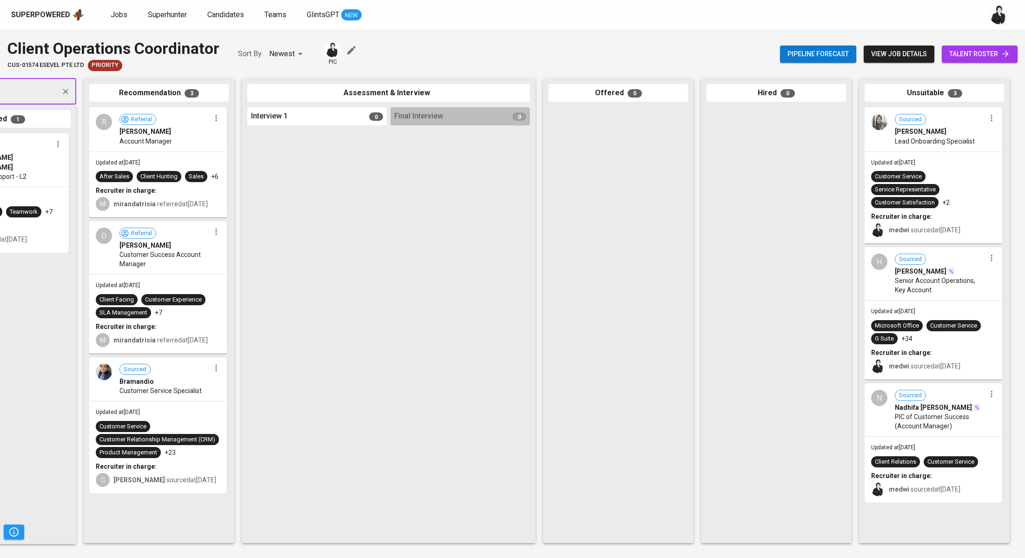
click at [49, 92] on div "Source Talents..." at bounding box center [1, 92] width 151 height 26
paste input "[EMAIL_ADDRESS][DOMAIN_NAME]"
type input "[EMAIL_ADDRESS][DOMAIN_NAME]"
click at [59, 120] on span "Lulu Handayany" at bounding box center [58, 117] width 51 height 9
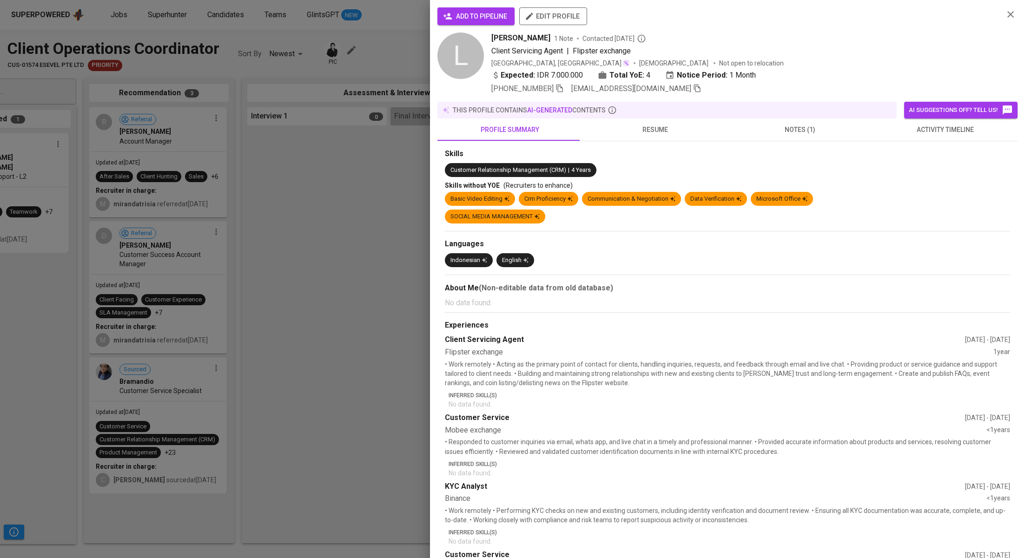
click at [491, 22] on span "add to pipeline" at bounding box center [476, 17] width 62 height 12
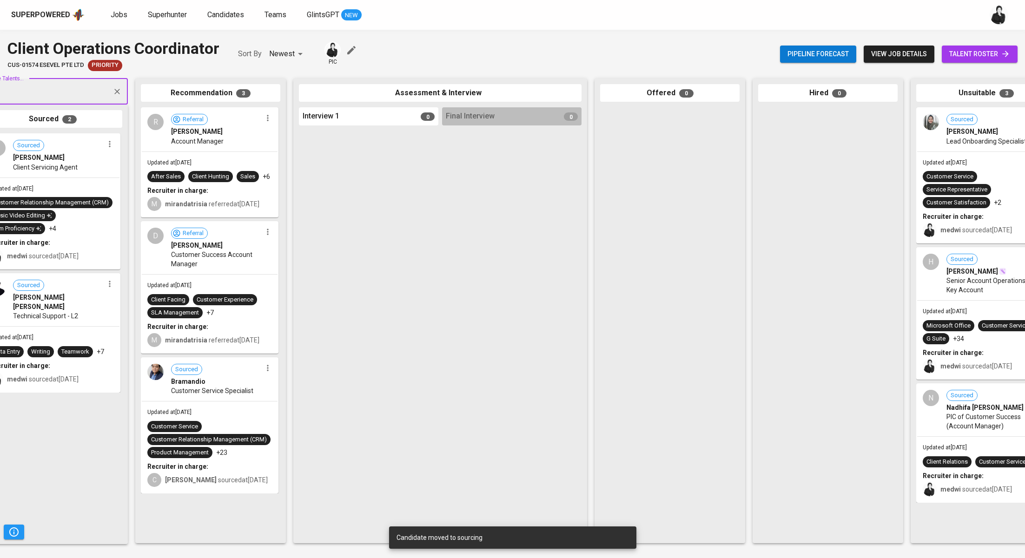
scroll to position [0, 0]
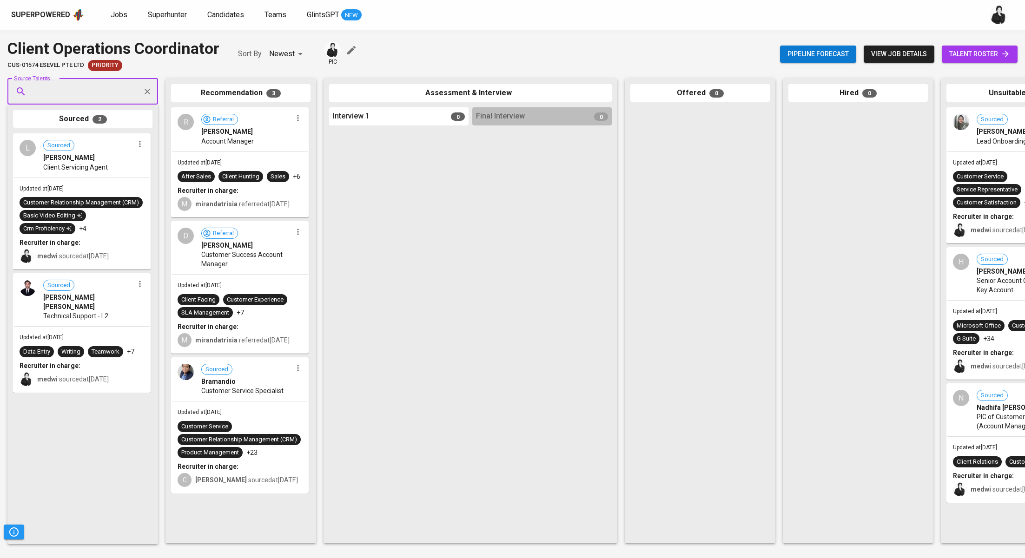
click at [60, 420] on div "L Sourced Lulu Handayany Client Servicing Agent Updated at Sep 24, 2025 Custome…" at bounding box center [82, 335] width 139 height 405
click at [300, 119] on icon "button" at bounding box center [297, 117] width 9 height 9
click at [459, 166] on div at bounding box center [512, 279] width 1025 height 558
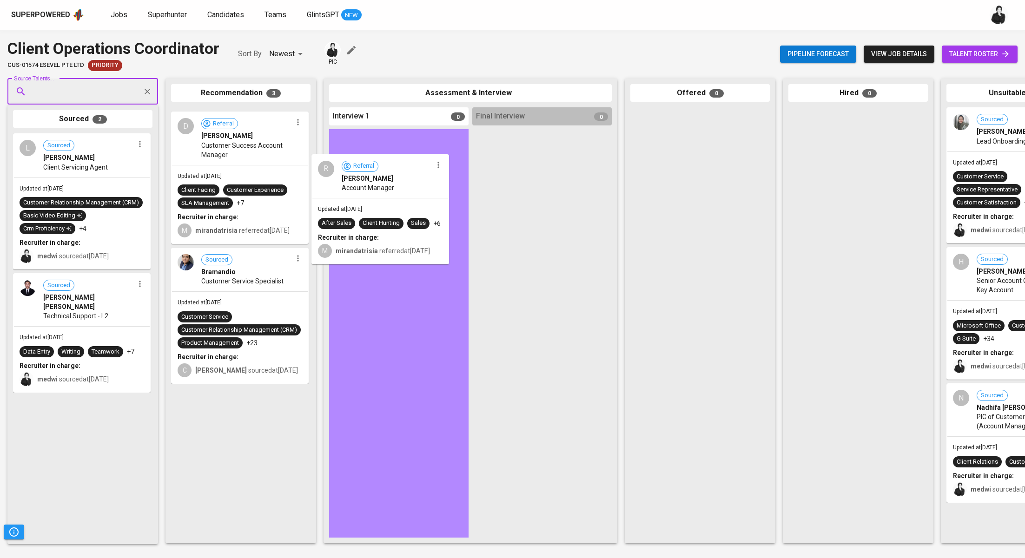
drag, startPoint x: 250, startPoint y: 145, endPoint x: 395, endPoint y: 201, distance: 155.4
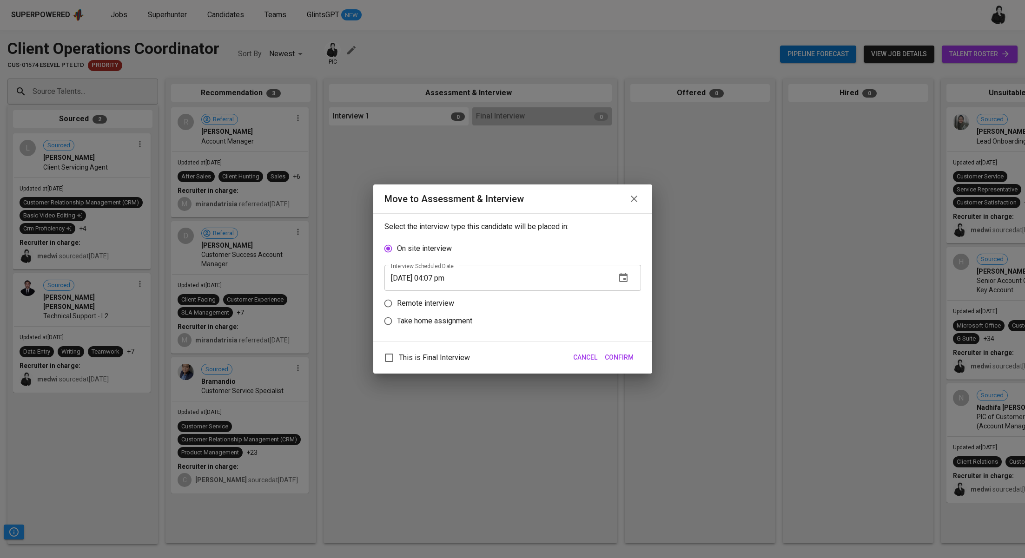
click at [452, 318] on p "Take home assignment" at bounding box center [434, 321] width 75 height 11
click at [397, 318] on input "Take home assignment" at bounding box center [388, 321] width 18 height 18
radio input "true"
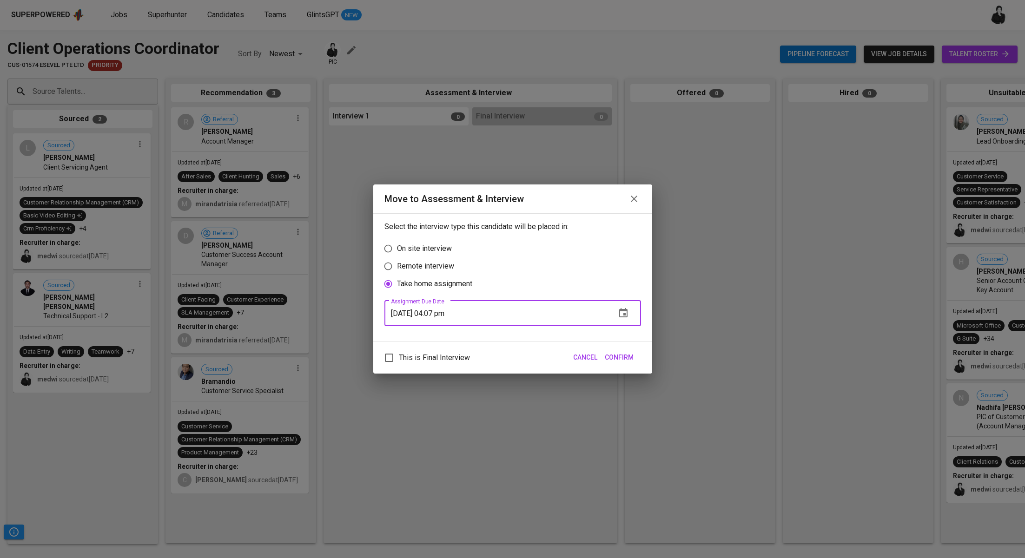
click at [439, 312] on input "09/24/2025 04:07 pm" at bounding box center [497, 313] width 224 height 26
click at [450, 313] on input "09/24/2025 03:07 pm" at bounding box center [497, 313] width 224 height 26
type input "09/24/2025 03:08 pm"
click at [630, 355] on span "Confirm" at bounding box center [619, 358] width 29 height 12
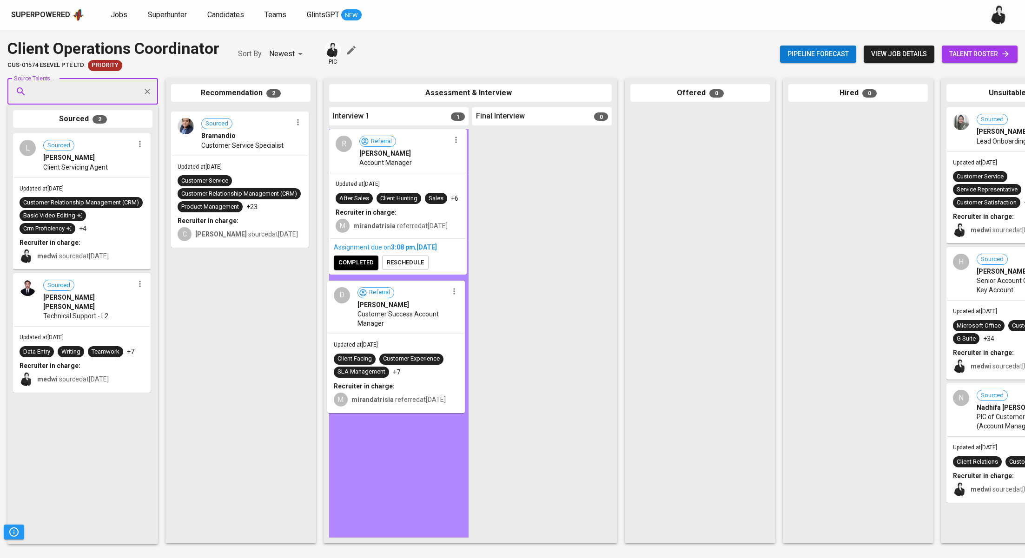
drag, startPoint x: 287, startPoint y: 129, endPoint x: 444, endPoint y: 306, distance: 236.5
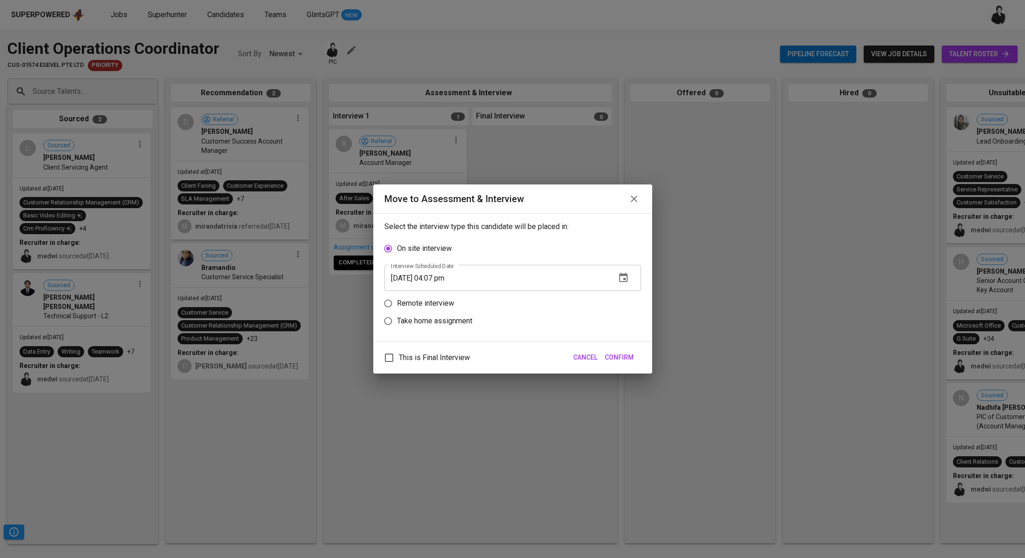
click at [418, 321] on p "Take home assignment" at bounding box center [434, 321] width 75 height 11
click at [397, 321] on input "Take home assignment" at bounding box center [388, 321] width 18 height 18
radio input "true"
click at [441, 315] on input "09/24/2025 04:07 pm" at bounding box center [497, 313] width 224 height 26
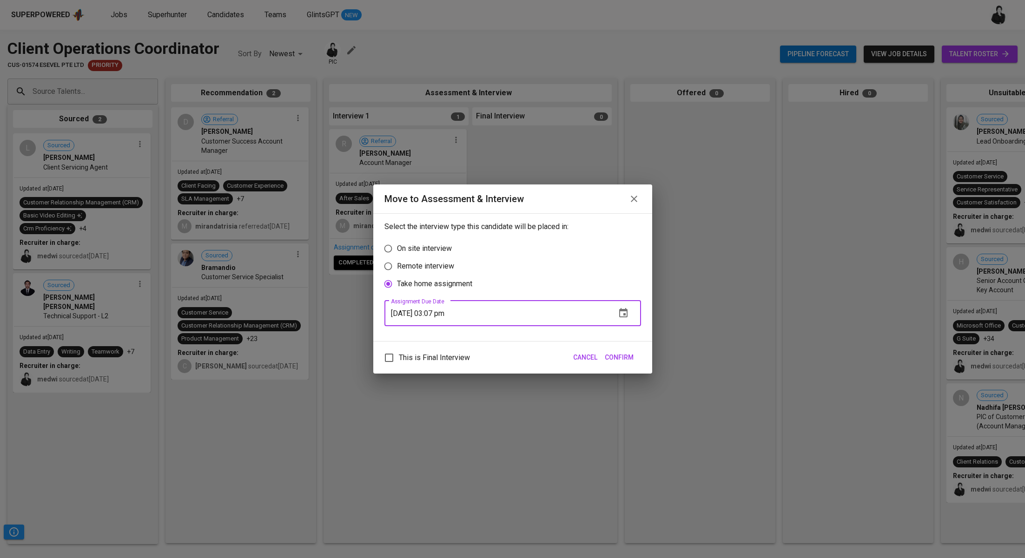
click at [451, 312] on input "09/24/2025 03:07 pm" at bounding box center [497, 313] width 224 height 26
click at [624, 364] on button "Confirm" at bounding box center [619, 357] width 36 height 17
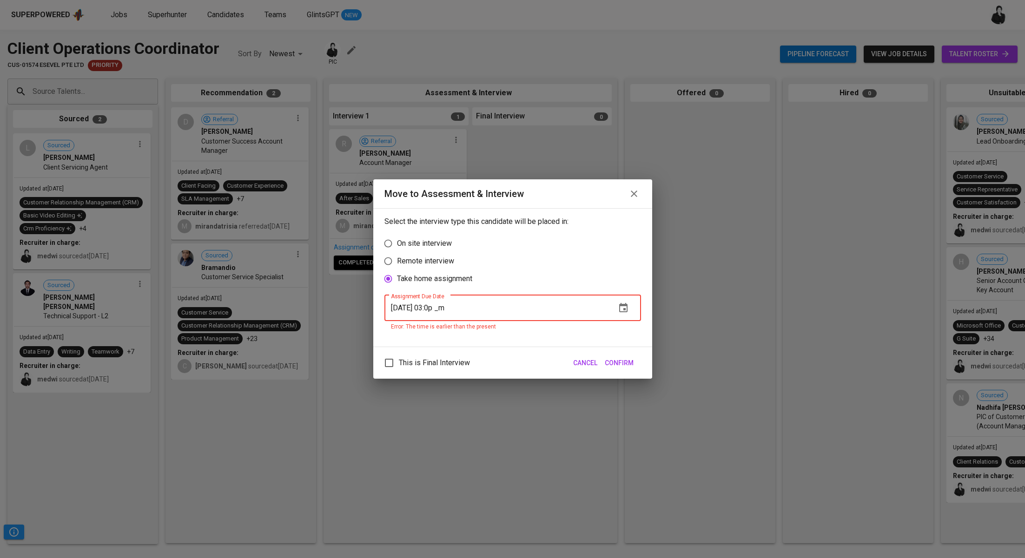
type input "09/24/2025 03:09 pm"
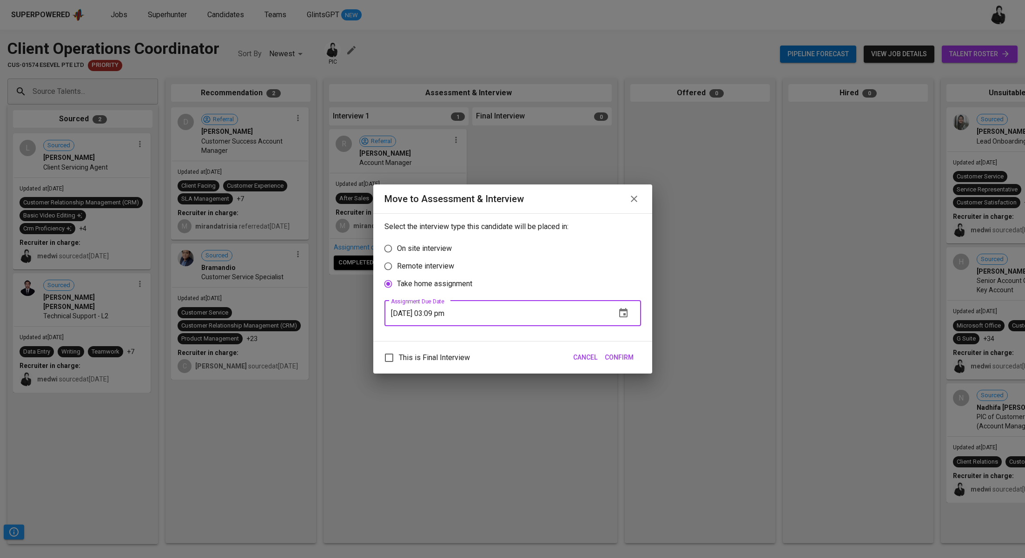
click at [631, 355] on span "Confirm" at bounding box center [619, 358] width 29 height 12
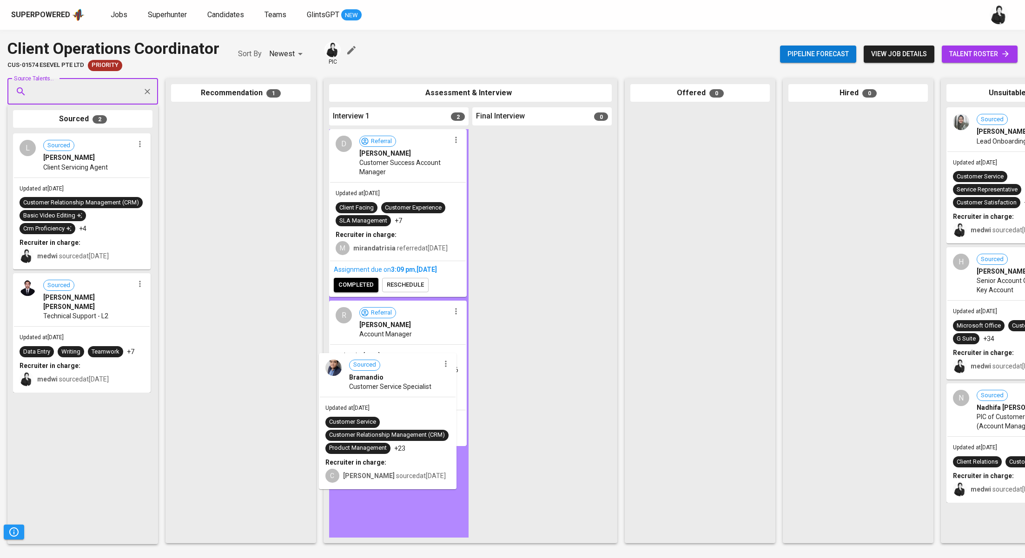
drag, startPoint x: 321, startPoint y: 219, endPoint x: 446, endPoint y: 401, distance: 221.3
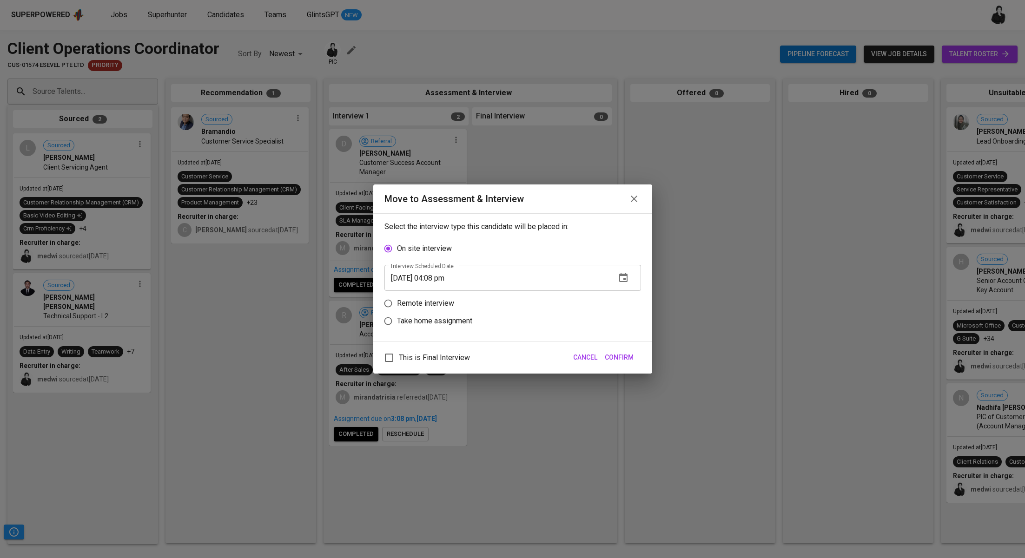
click at [426, 307] on p "Remote interview" at bounding box center [425, 303] width 57 height 11
click at [397, 307] on input "Remote interview" at bounding box center [388, 304] width 18 height 18
radio input "true"
click at [437, 325] on p "Take home assignment" at bounding box center [434, 321] width 75 height 11
click at [397, 325] on input "Take home assignment" at bounding box center [388, 321] width 18 height 18
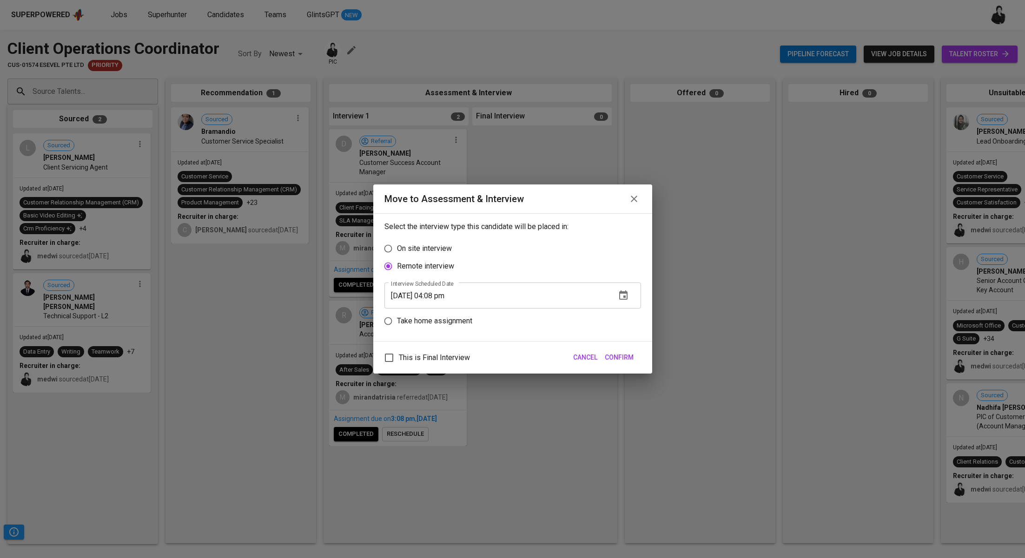
radio input "true"
click at [439, 314] on input "09/24/2025 04:08 pm" at bounding box center [497, 313] width 224 height 26
type input "09/24/2025 03:09 pm"
click at [620, 357] on span "Confirm" at bounding box center [619, 358] width 29 height 12
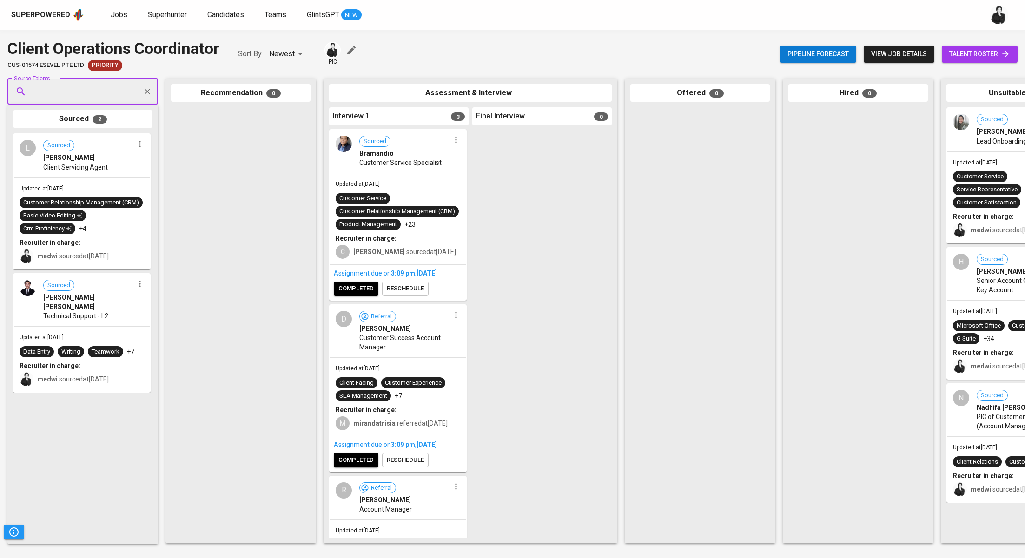
scroll to position [111, 0]
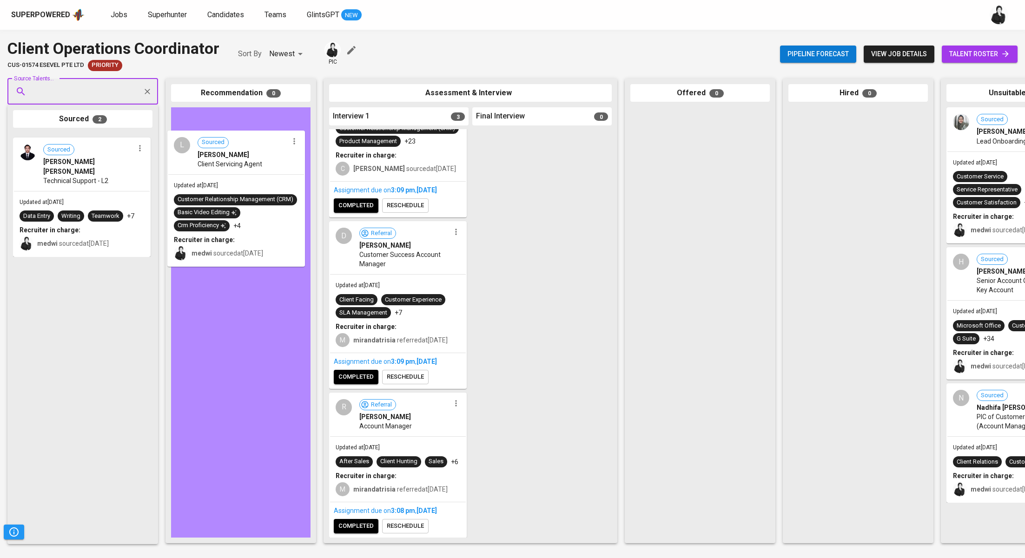
drag, startPoint x: 107, startPoint y: 159, endPoint x: 249, endPoint y: 151, distance: 141.6
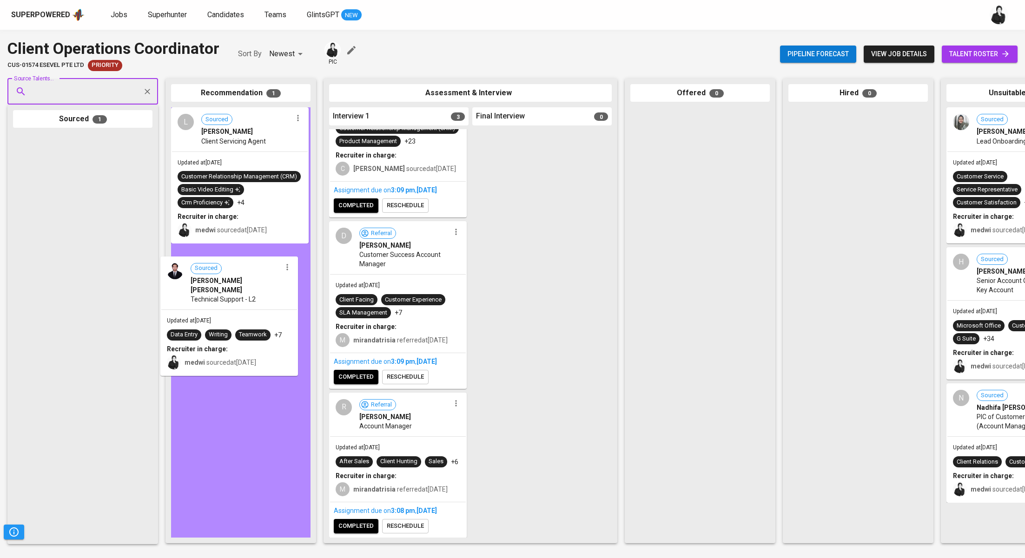
drag, startPoint x: 87, startPoint y: 182, endPoint x: 286, endPoint y: 181, distance: 199.5
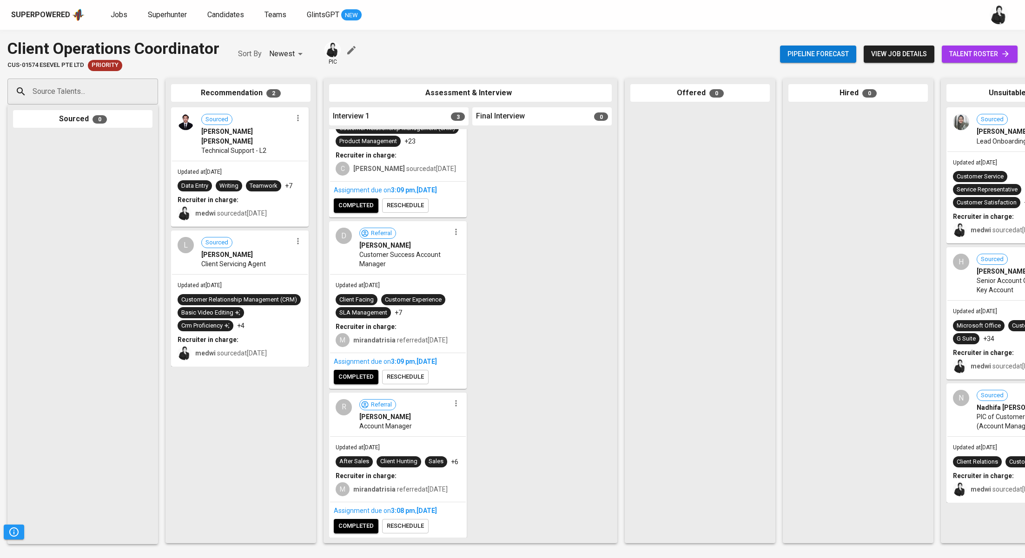
drag, startPoint x: 242, startPoint y: 137, endPoint x: 406, endPoint y: 209, distance: 179.7
click at [421, 219] on div "Source Talents... Source Talents... Sourced 0 Recommendation 2 Sourced Emil Mau…" at bounding box center [553, 311] width 1107 height 480
drag, startPoint x: 282, startPoint y: 135, endPoint x: 367, endPoint y: 184, distance: 97.9
click at [429, 222] on div "Source Talents... Source Talents... Sourced 0 Recommendation 2 Sourced Emil Mau…" at bounding box center [553, 311] width 1107 height 480
drag, startPoint x: 259, startPoint y: 133, endPoint x: 382, endPoint y: 146, distance: 123.0
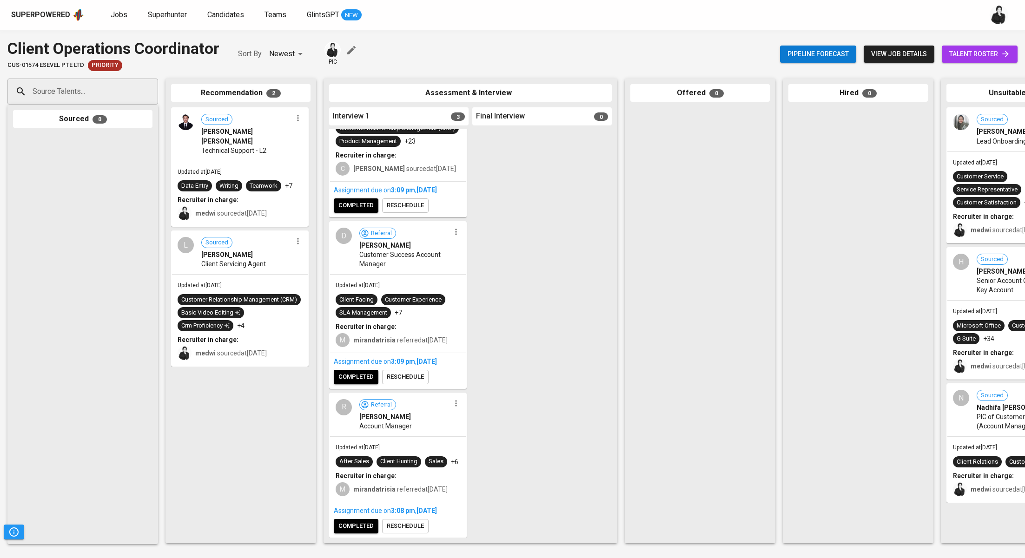
click at [384, 146] on div "Source Talents... Source Talents... Sourced 0 Recommendation 2 Sourced Emil Mau…" at bounding box center [553, 311] width 1107 height 480
click at [299, 119] on icon "button" at bounding box center [297, 117] width 9 height 9
click at [208, 121] on div at bounding box center [512, 279] width 1025 height 558
click at [297, 117] on icon "button" at bounding box center [297, 117] width 9 height 9
click at [269, 147] on div at bounding box center [512, 279] width 1025 height 558
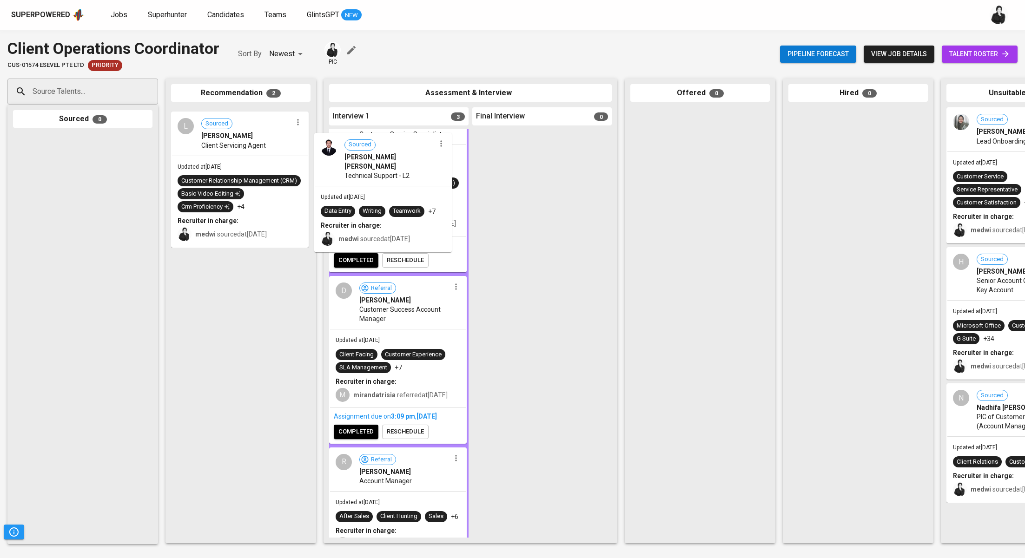
drag, startPoint x: 230, startPoint y: 139, endPoint x: 377, endPoint y: 167, distance: 149.6
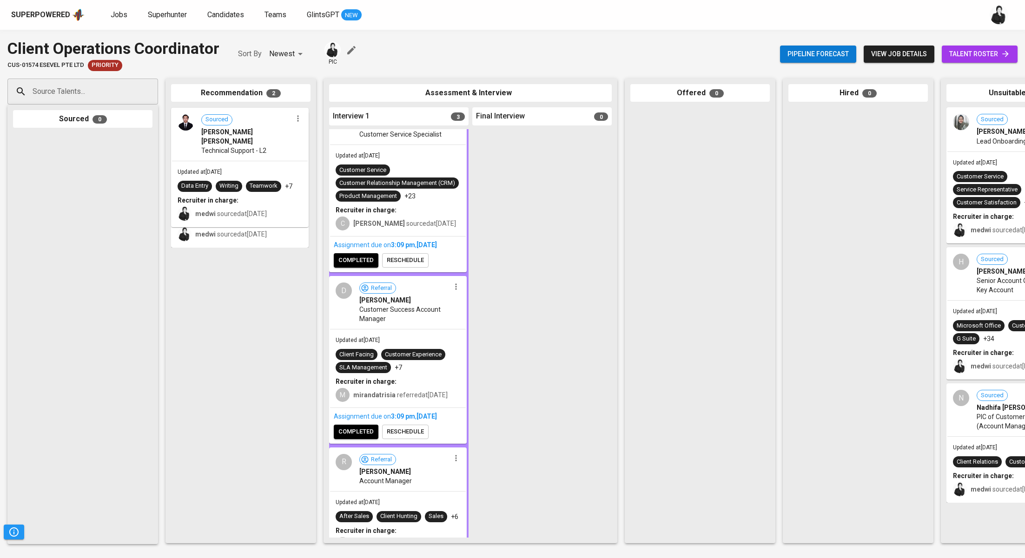
scroll to position [9, 0]
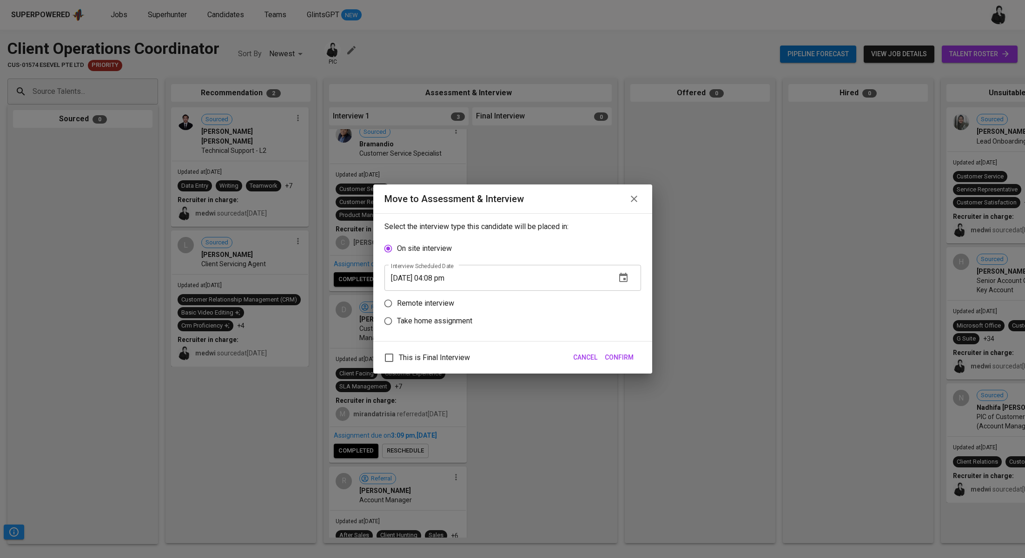
click at [433, 330] on label "Take home assignment" at bounding box center [506, 321] width 254 height 18
click at [397, 330] on input "Take home assignment" at bounding box center [388, 321] width 18 height 18
radio input "true"
drag, startPoint x: 439, startPoint y: 314, endPoint x: 447, endPoint y: 260, distance: 54.5
click at [439, 314] on input "09/24/2025 04:08 pm" at bounding box center [497, 313] width 224 height 26
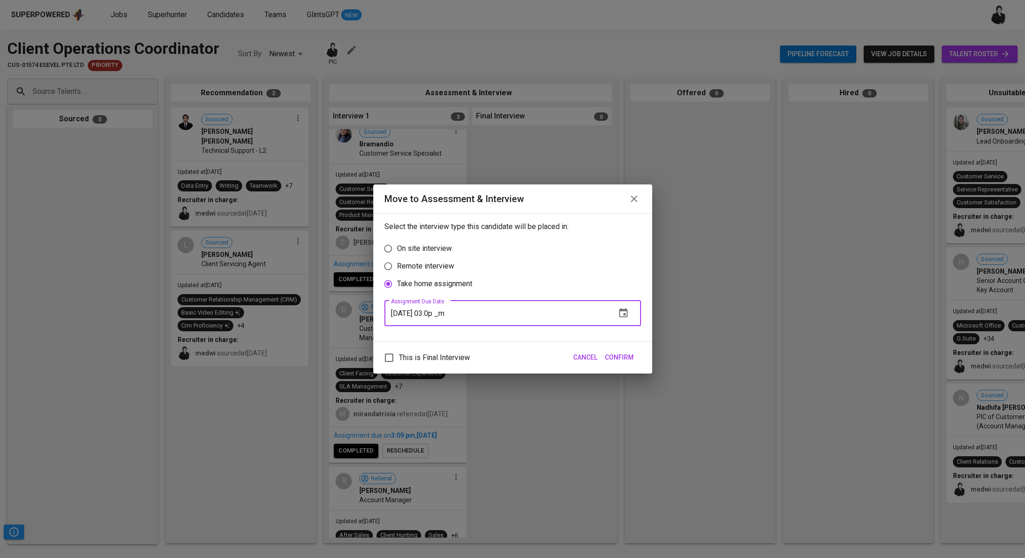
type input "09/24/2025 03:09 pm"
drag, startPoint x: 623, startPoint y: 352, endPoint x: 587, endPoint y: 319, distance: 49.0
click at [623, 352] on span "Confirm" at bounding box center [619, 358] width 29 height 12
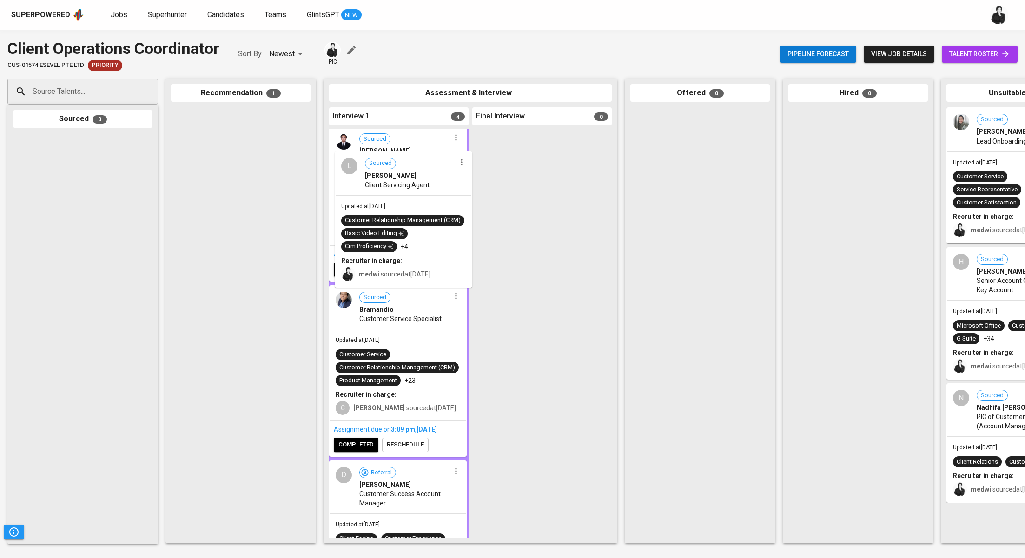
scroll to position [0, 0]
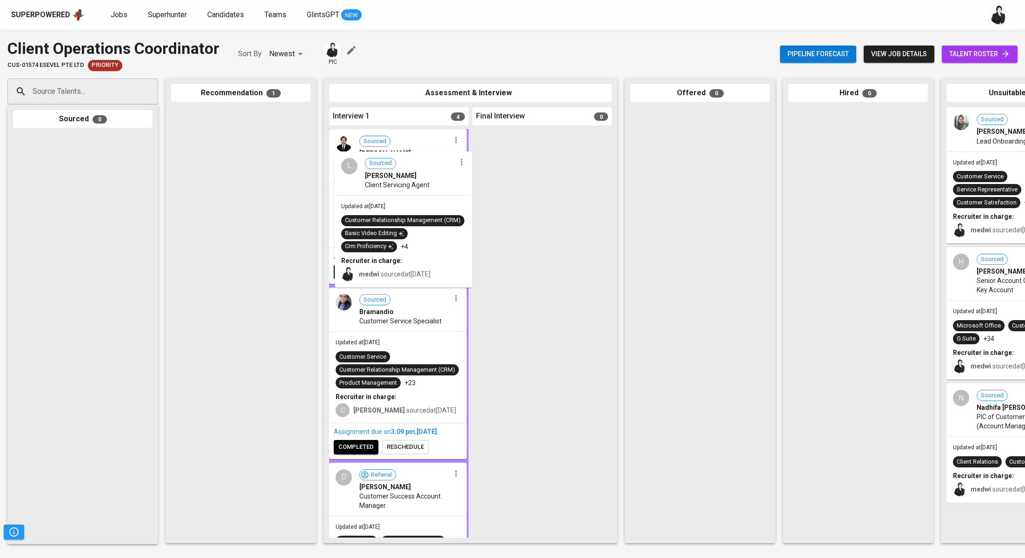
drag, startPoint x: 241, startPoint y: 129, endPoint x: 409, endPoint y: 174, distance: 173.9
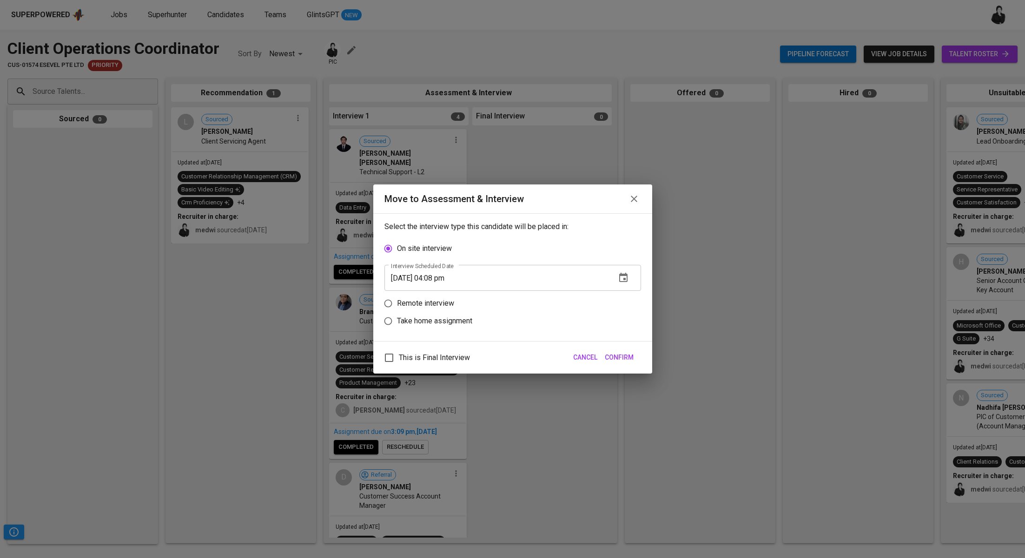
click at [440, 280] on input "09/24/2025 04:08 pm" at bounding box center [497, 278] width 224 height 26
type input "09/24/2025 03:09 pm"
click at [630, 354] on span "Confirm" at bounding box center [619, 358] width 29 height 12
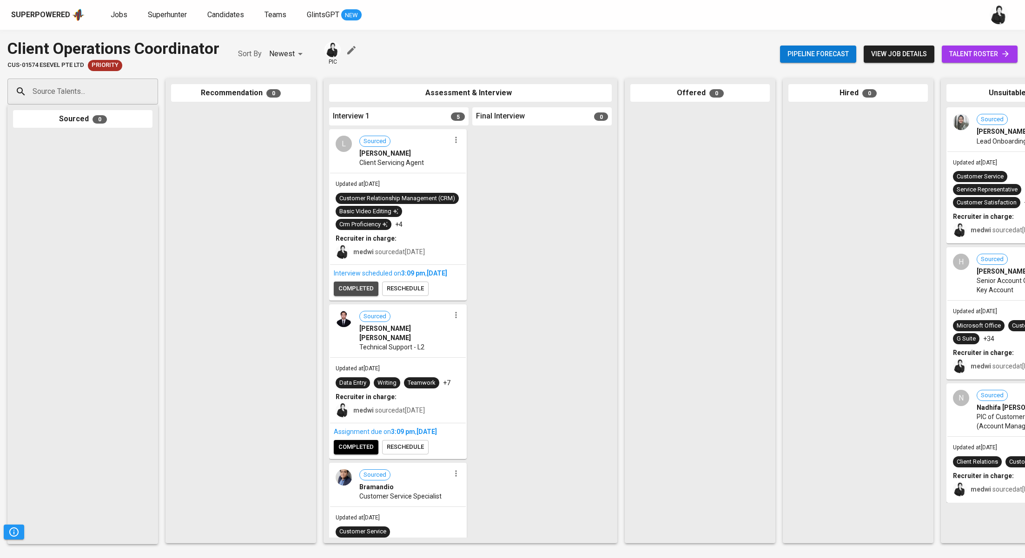
click at [369, 294] on span "completed" at bounding box center [355, 289] width 35 height 11
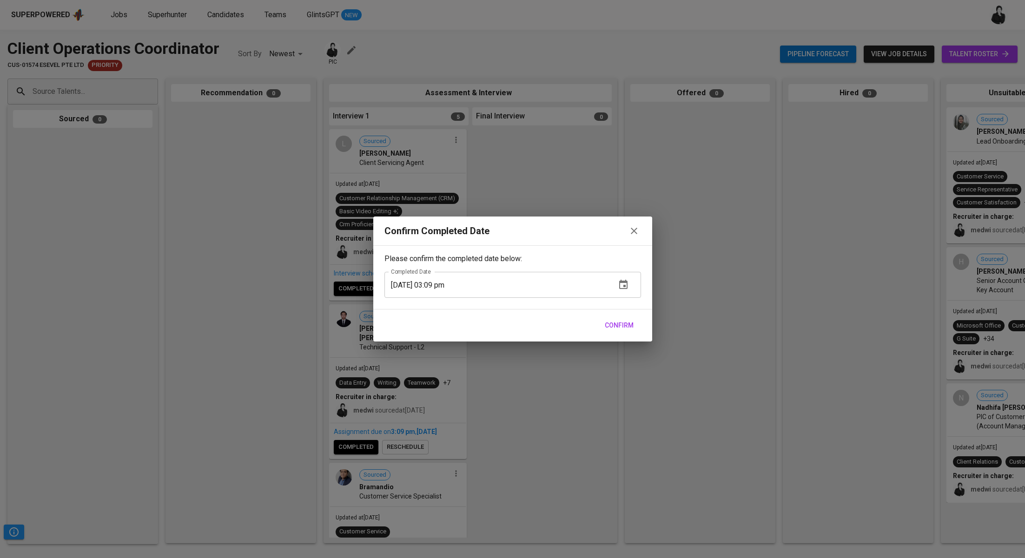
click at [620, 331] on span "Confirm" at bounding box center [619, 326] width 29 height 12
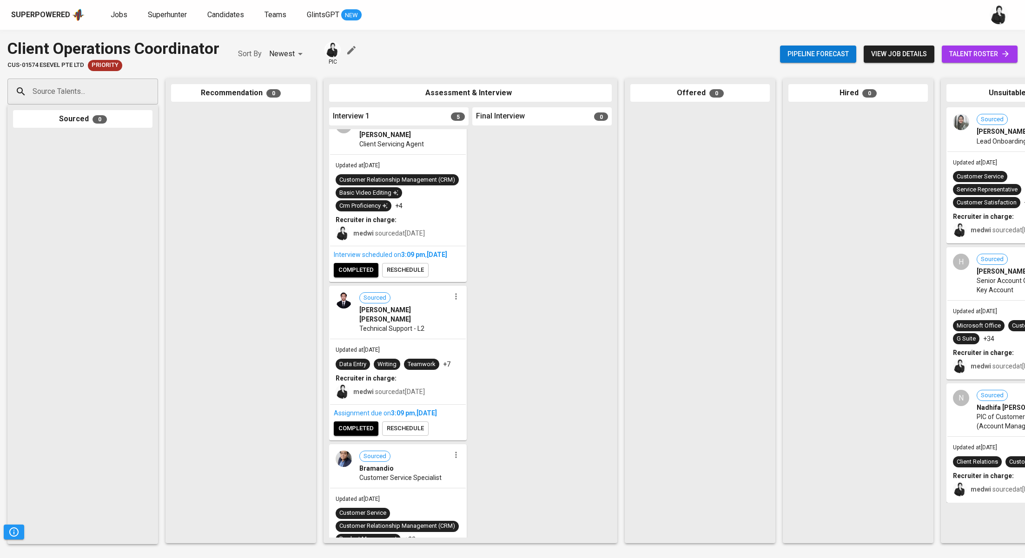
scroll to position [61, 0]
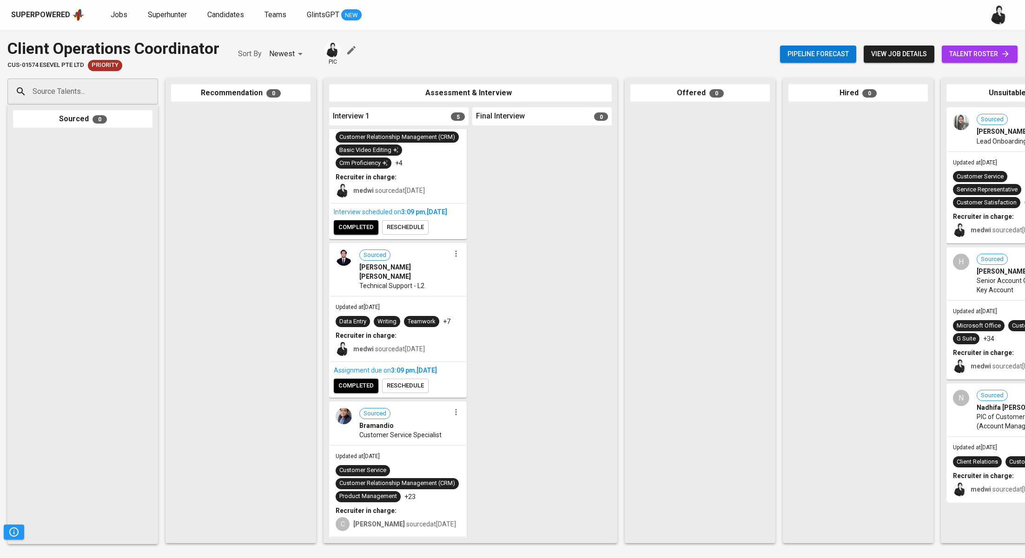
click at [368, 383] on span "completed" at bounding box center [355, 386] width 35 height 11
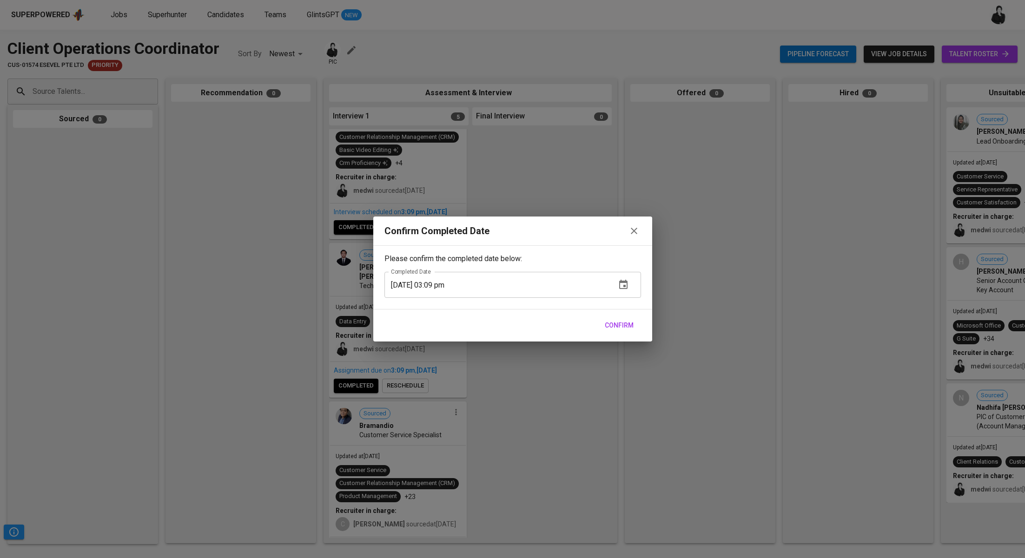
click at [617, 329] on span "Confirm" at bounding box center [619, 326] width 29 height 12
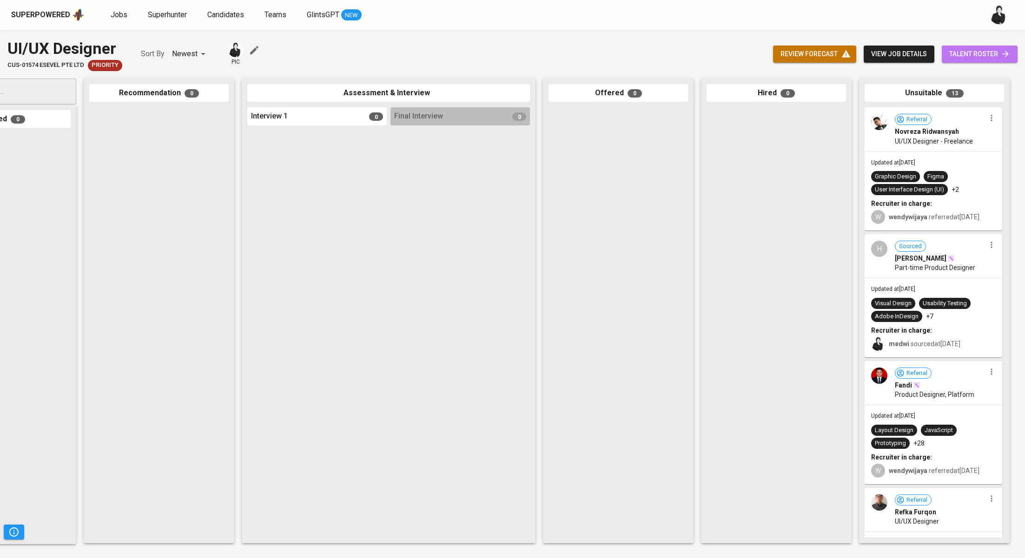
click at [971, 53] on span "talent roster" at bounding box center [979, 54] width 61 height 12
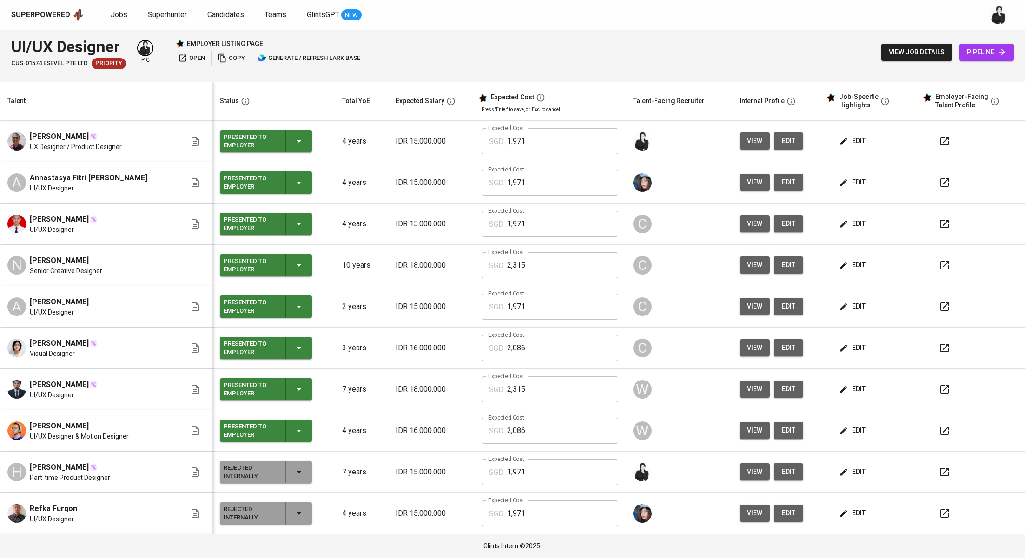
click at [994, 49] on span "pipeline" at bounding box center [987, 52] width 40 height 12
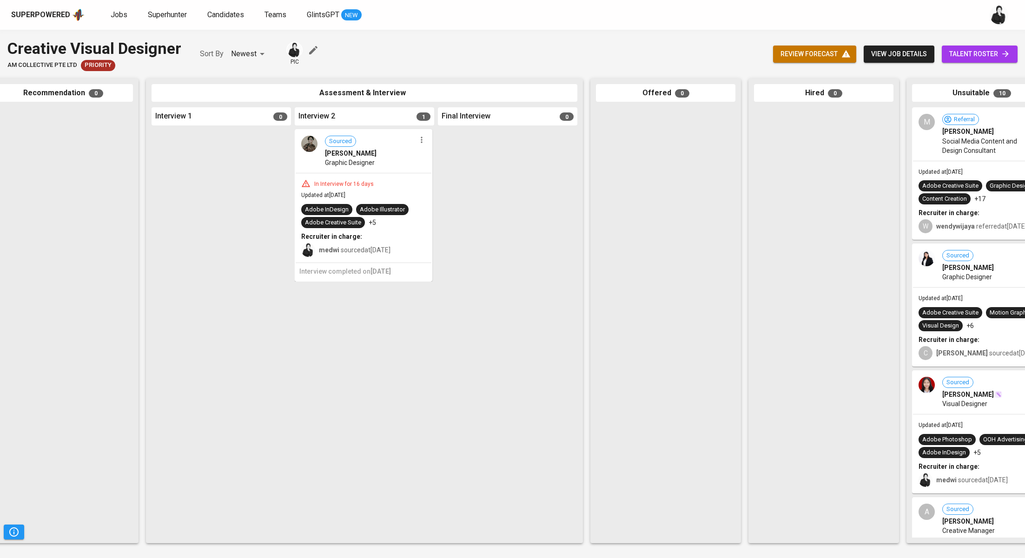
scroll to position [0, 206]
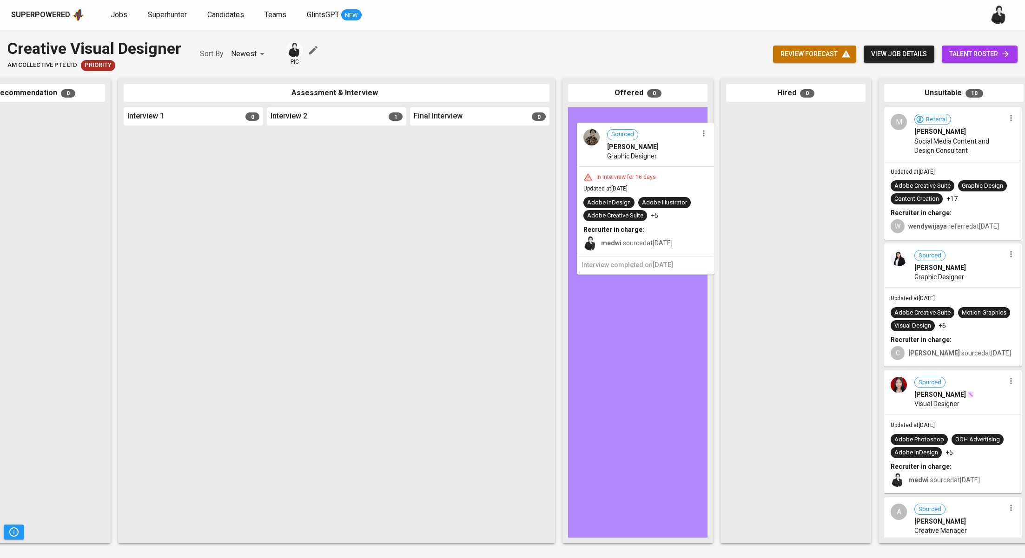
drag, startPoint x: 314, startPoint y: 165, endPoint x: 630, endPoint y: 160, distance: 315.8
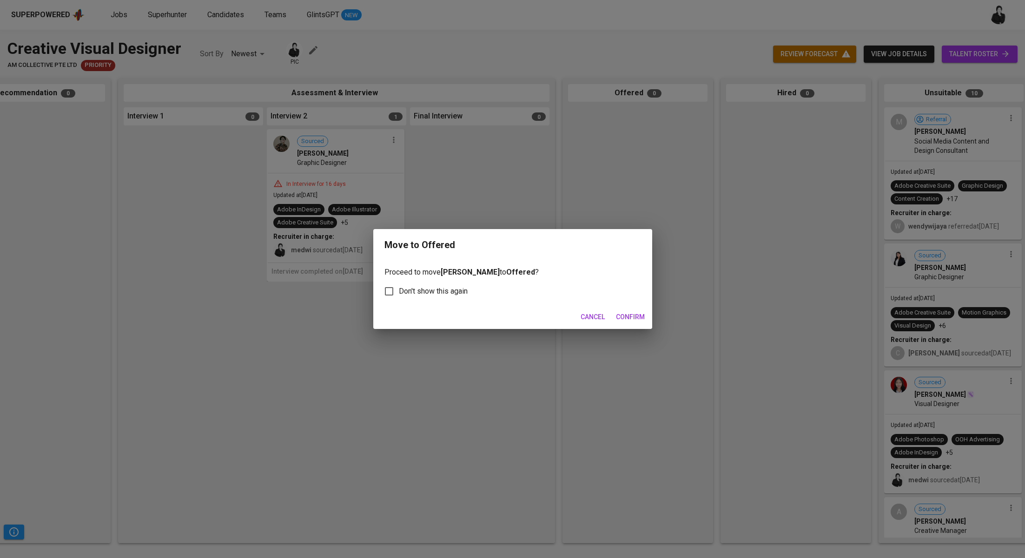
scroll to position [0, 204]
click at [627, 314] on span "Confirm" at bounding box center [630, 318] width 29 height 12
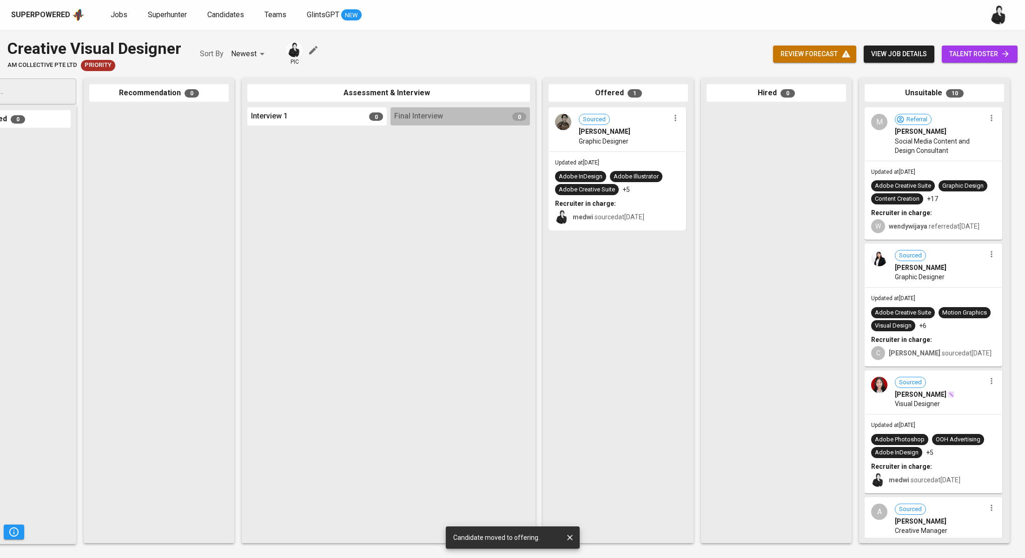
scroll to position [0, 82]
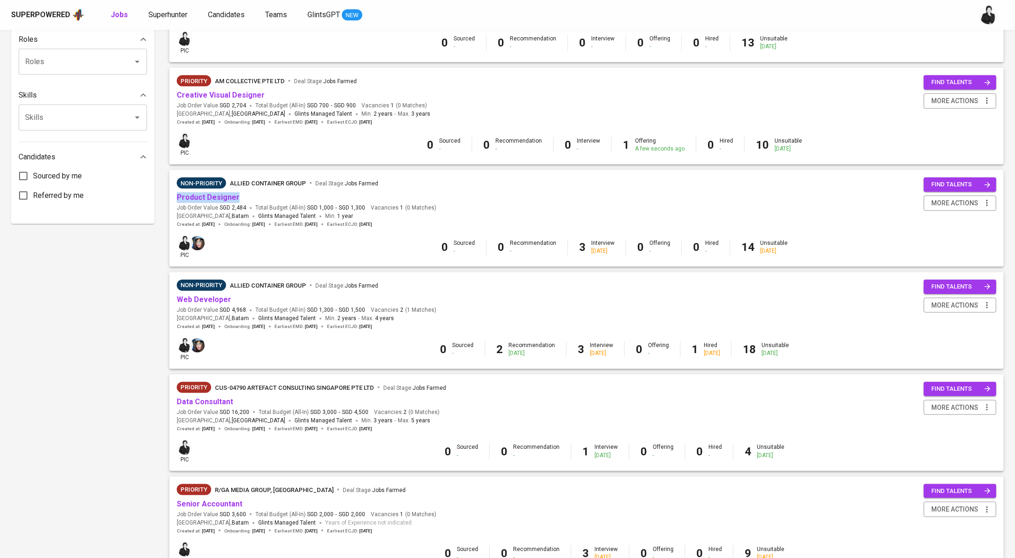
scroll to position [380, 0]
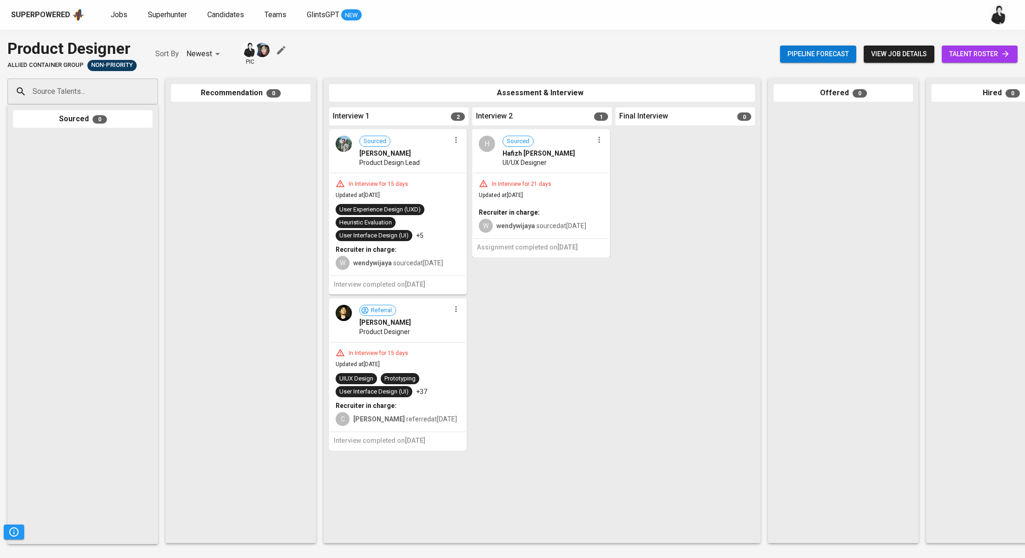
click at [458, 141] on icon "button" at bounding box center [455, 139] width 9 height 9
click at [506, 158] on li "Proceed to next interview" at bounding box center [492, 157] width 84 height 14
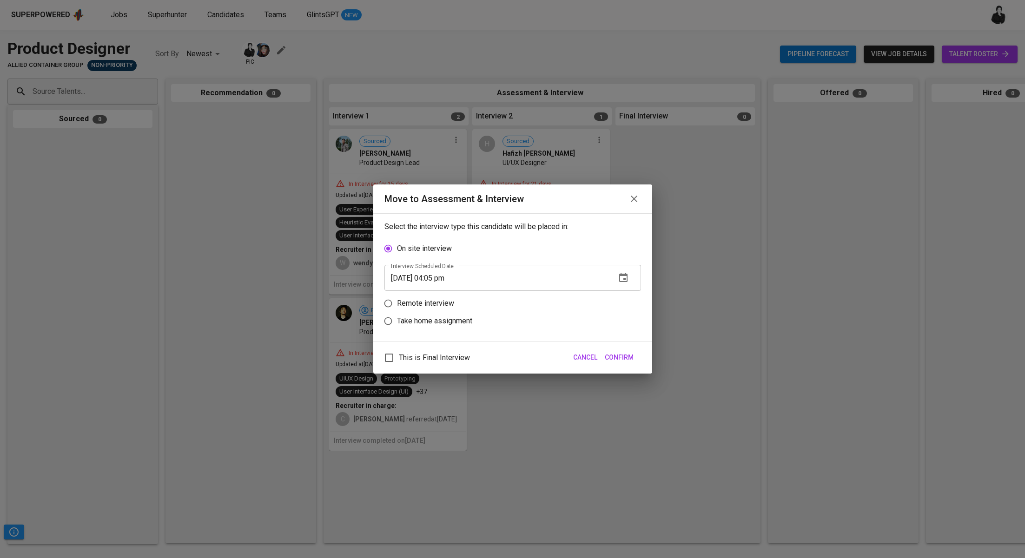
click at [432, 320] on p "Take home assignment" at bounding box center [434, 321] width 75 height 11
click at [397, 320] on input "Take home assignment" at bounding box center [388, 321] width 18 height 18
radio input "true"
drag, startPoint x: 440, startPoint y: 312, endPoint x: 459, endPoint y: 256, distance: 59.0
click at [440, 311] on input "09/24/2025 04:05 pm" at bounding box center [497, 313] width 224 height 26
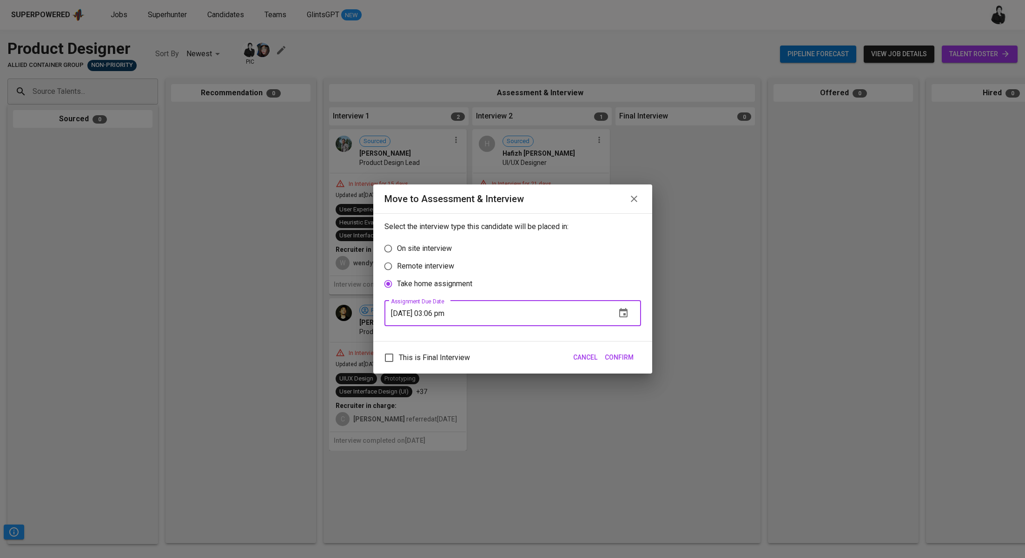
type input "09/24/2025 03:06 pm"
click at [632, 369] on div "This is Final Interview Cancel Confirm" at bounding box center [512, 358] width 279 height 32
click at [630, 362] on span "Confirm" at bounding box center [619, 358] width 29 height 12
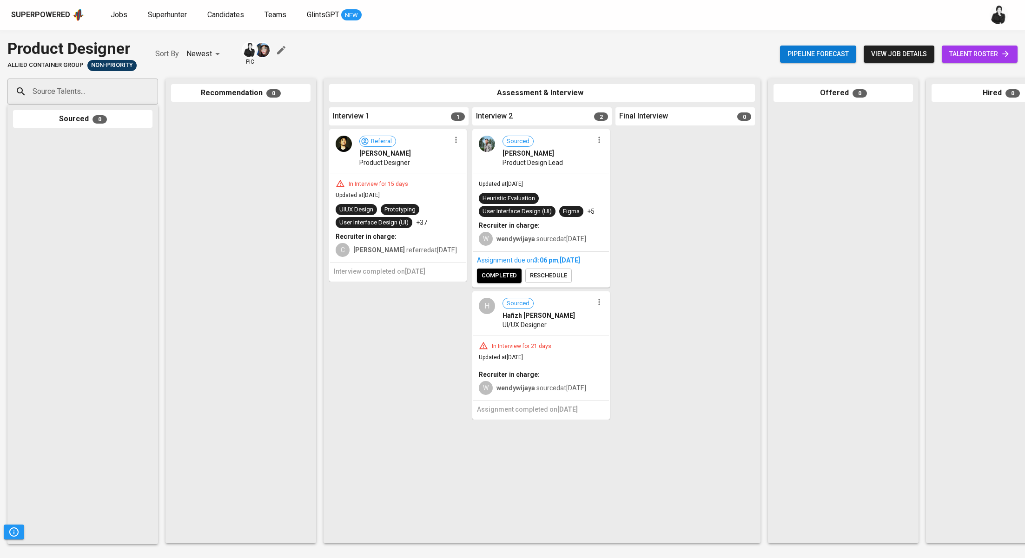
click at [458, 142] on icon "button" at bounding box center [455, 139] width 9 height 9
drag, startPoint x: 445, startPoint y: 280, endPoint x: 461, endPoint y: 288, distance: 18.1
click at [445, 281] on div at bounding box center [512, 279] width 1025 height 558
click at [598, 305] on icon "button" at bounding box center [599, 302] width 9 height 9
click at [654, 366] on li "Move to unsuitable" at bounding box center [635, 364] width 84 height 14
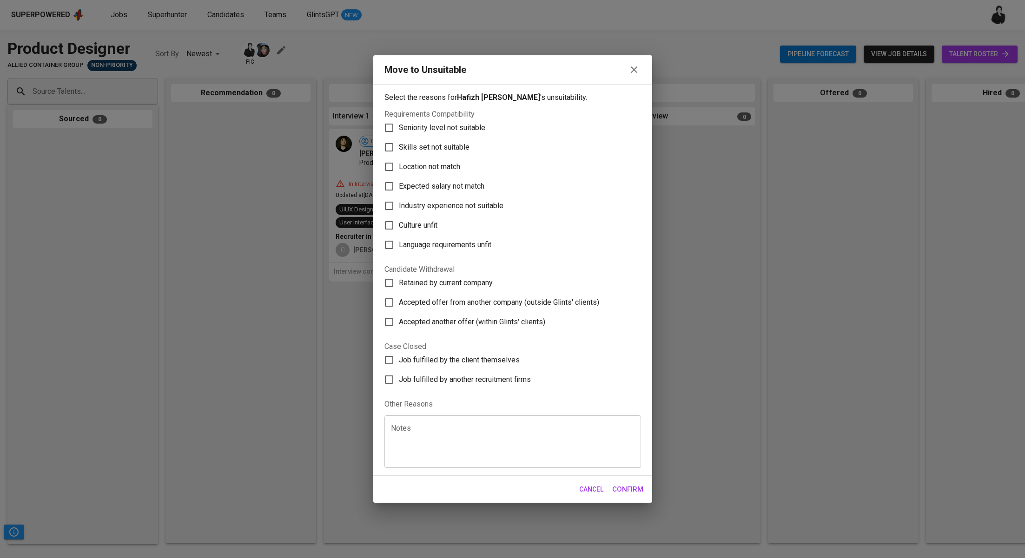
click at [436, 148] on span "Skills set not suitable" at bounding box center [434, 147] width 71 height 11
click at [399, 148] on input "Skills set not suitable" at bounding box center [389, 148] width 20 height 20
checkbox input "true"
click at [640, 497] on button "Confirm" at bounding box center [627, 490] width 41 height 20
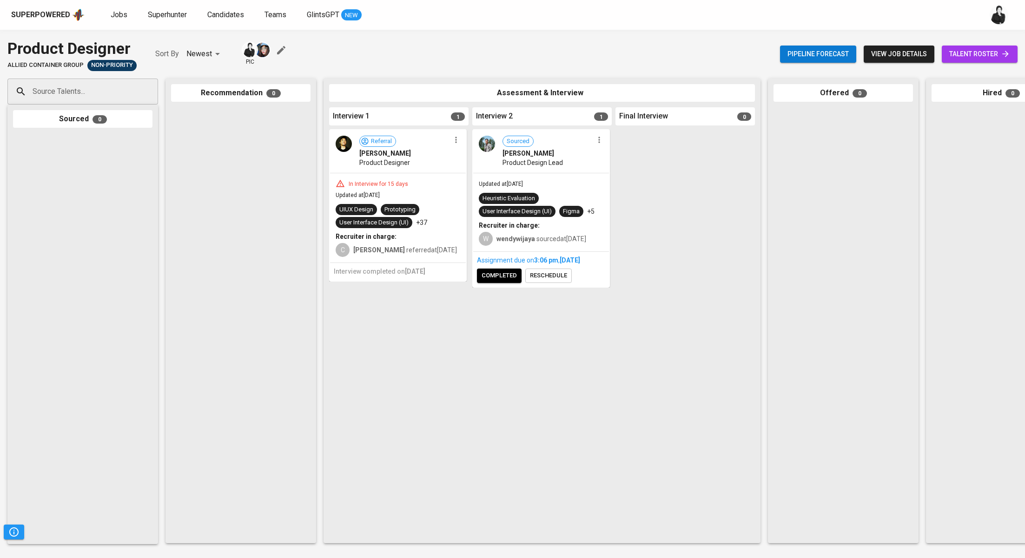
click at [553, 281] on span "reschedule" at bounding box center [548, 276] width 37 height 11
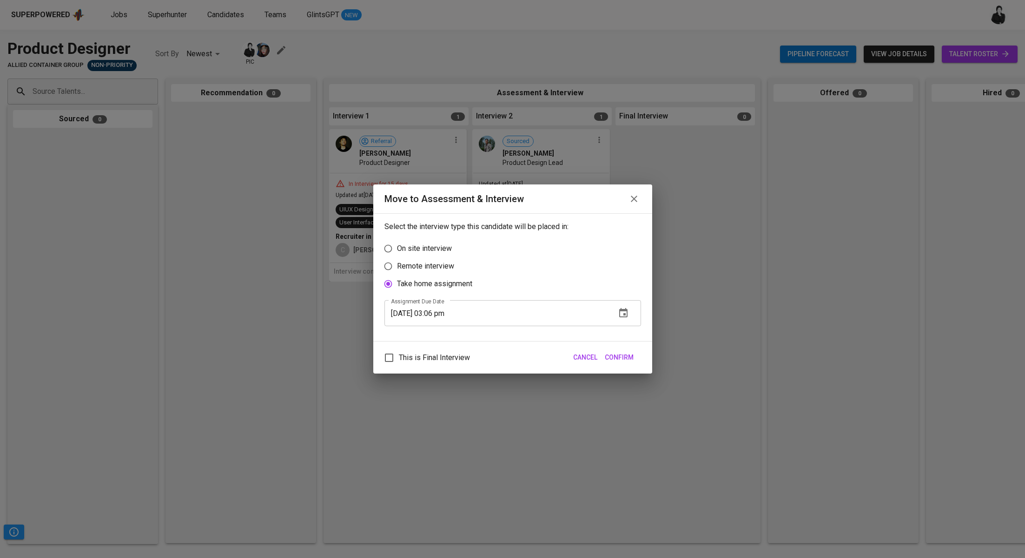
click at [437, 269] on p "Remote interview" at bounding box center [425, 266] width 57 height 11
click at [397, 269] on input "Remote interview" at bounding box center [388, 267] width 18 height 18
radio input "true"
click at [451, 296] on input "09/24/2025 03:06 pm" at bounding box center [497, 296] width 224 height 26
click at [617, 358] on span "Confirm" at bounding box center [619, 358] width 29 height 12
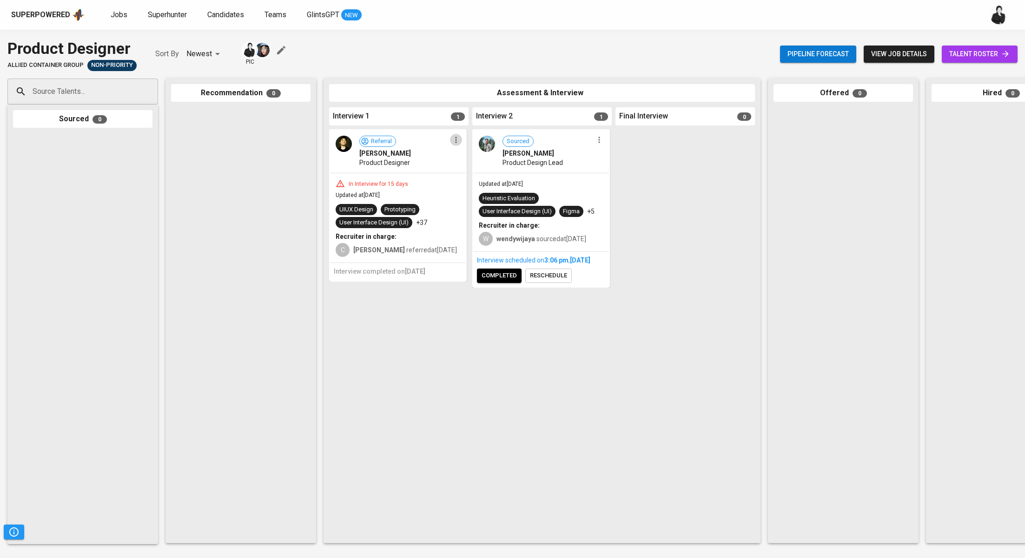
click at [460, 141] on icon "button" at bounding box center [455, 139] width 9 height 9
click at [490, 202] on span "Move to unsuitable" at bounding box center [482, 198] width 49 height 8
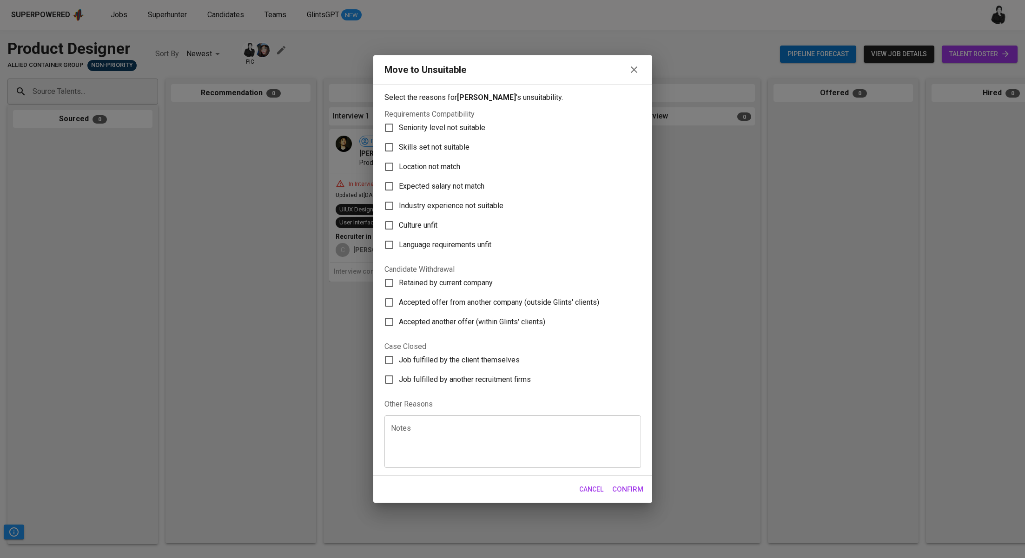
click at [634, 72] on icon "button" at bounding box center [634, 69] width 11 height 11
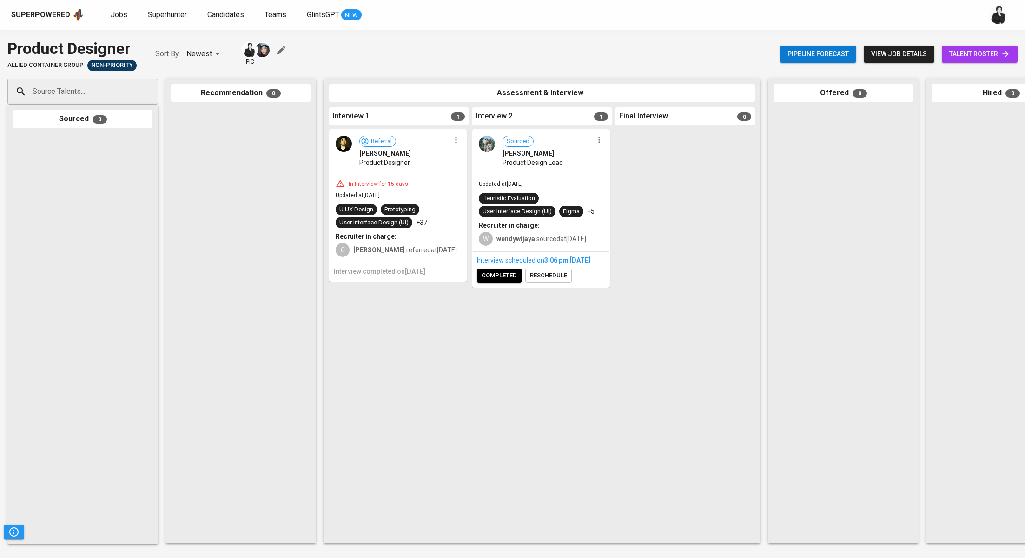
click at [458, 140] on icon "button" at bounding box center [455, 139] width 9 height 9
click at [479, 159] on li "Proceed to next interview" at bounding box center [492, 157] width 84 height 14
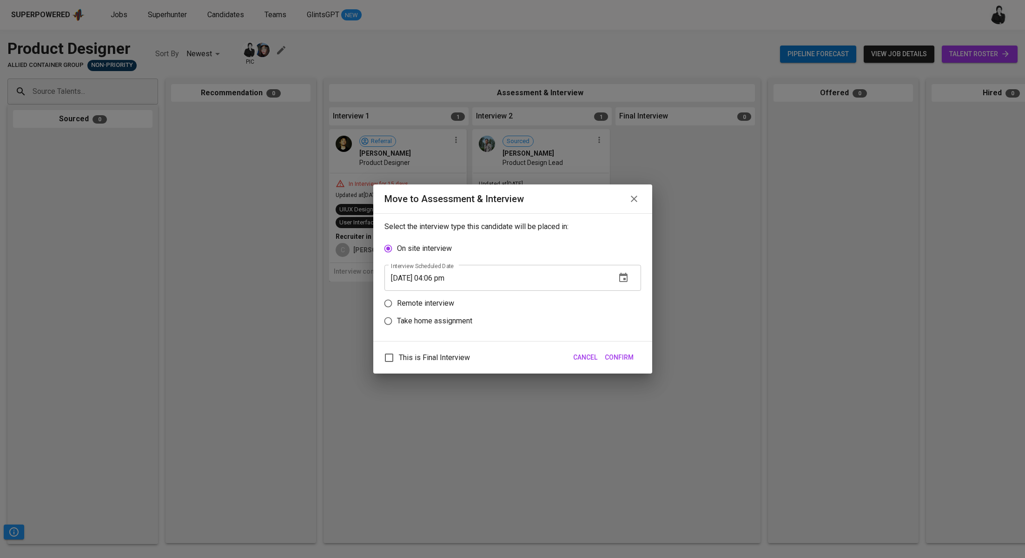
click at [425, 300] on p "Remote interview" at bounding box center [425, 303] width 57 height 11
click at [397, 300] on input "Remote interview" at bounding box center [388, 304] width 18 height 18
radio input "true"
click at [437, 321] on p "Take home assignment" at bounding box center [434, 321] width 75 height 11
click at [397, 321] on input "Take home assignment" at bounding box center [388, 321] width 18 height 18
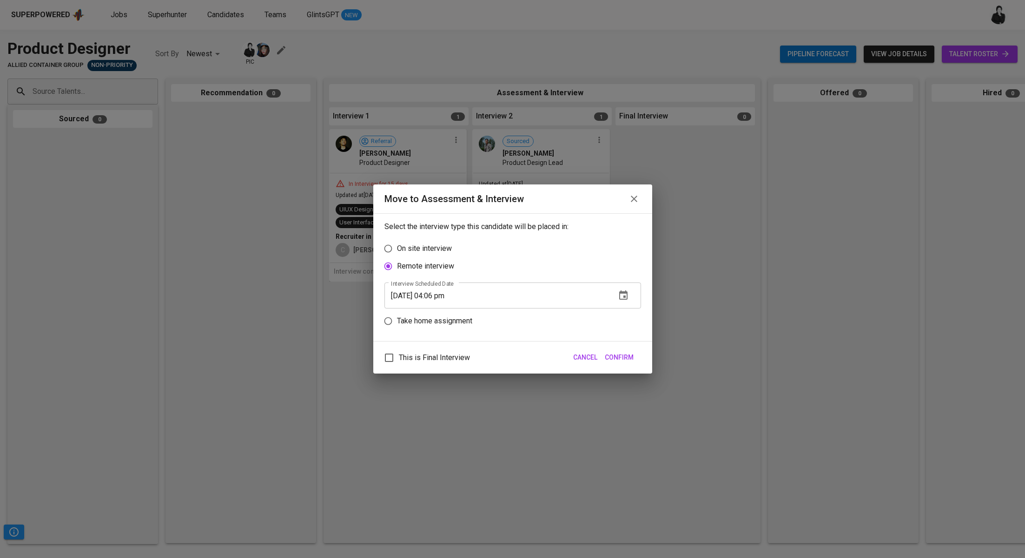
radio input "true"
click at [441, 318] on input "09/24/2025 04:06 pm" at bounding box center [497, 313] width 224 height 26
type input "09/24/2025 03:07 pm"
click at [633, 358] on span "Confirm" at bounding box center [619, 358] width 29 height 12
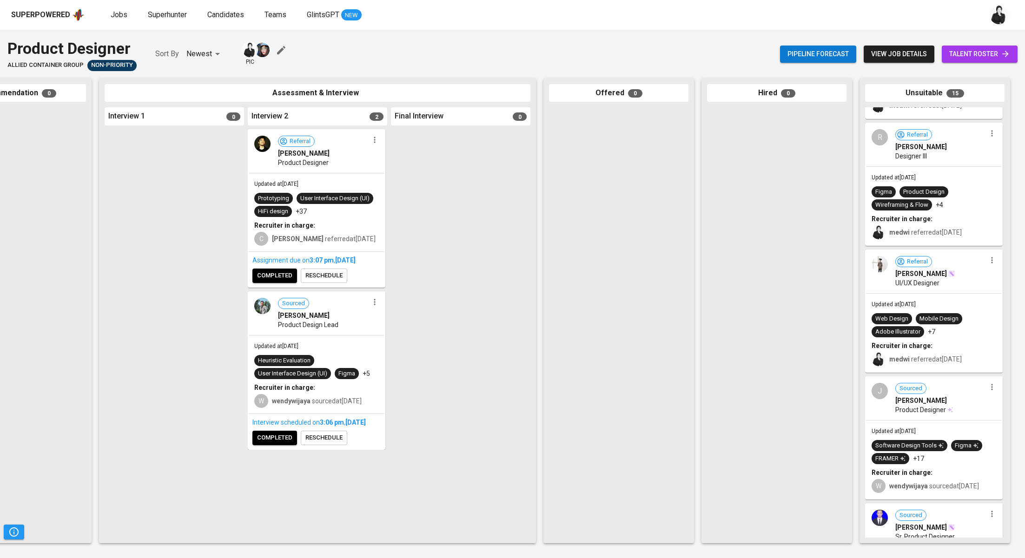
scroll to position [227, 0]
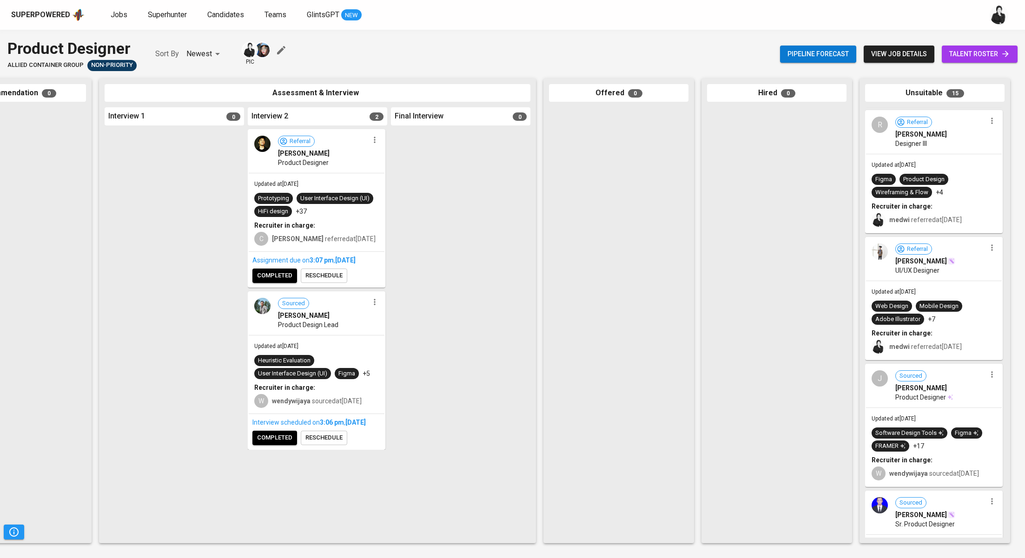
click at [989, 252] on icon "button" at bounding box center [992, 247] width 9 height 9
click at [983, 280] on li "Undo Unsuitable" at bounding box center [976, 280] width 84 height 14
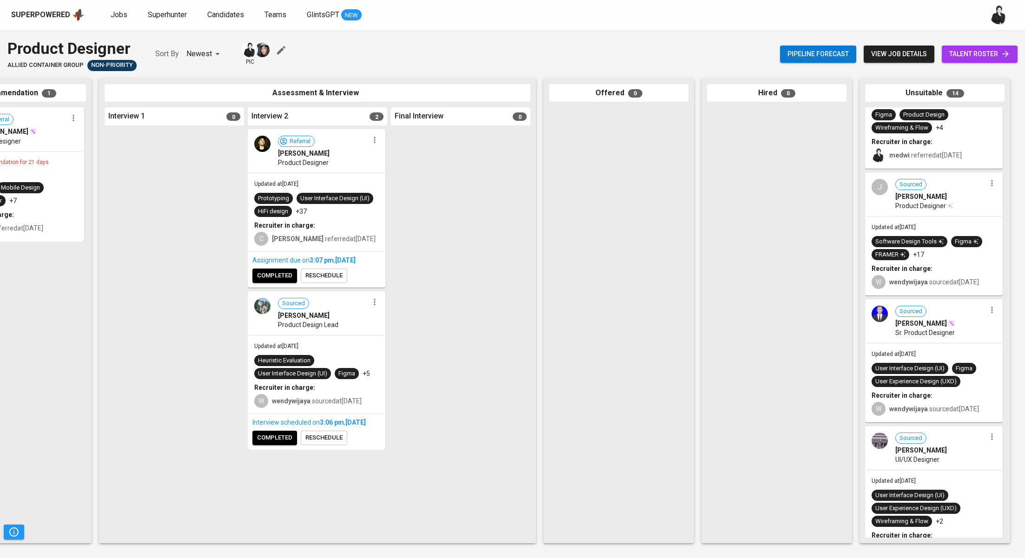
scroll to position [296, 0]
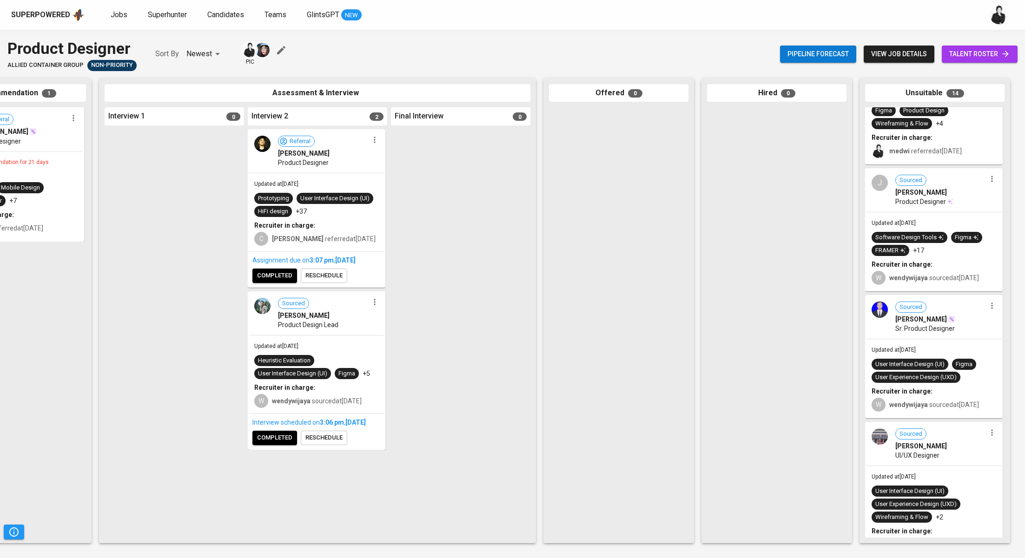
click at [989, 184] on icon "button" at bounding box center [992, 178] width 9 height 9
click at [983, 215] on li "Undo Unsuitable" at bounding box center [976, 211] width 84 height 14
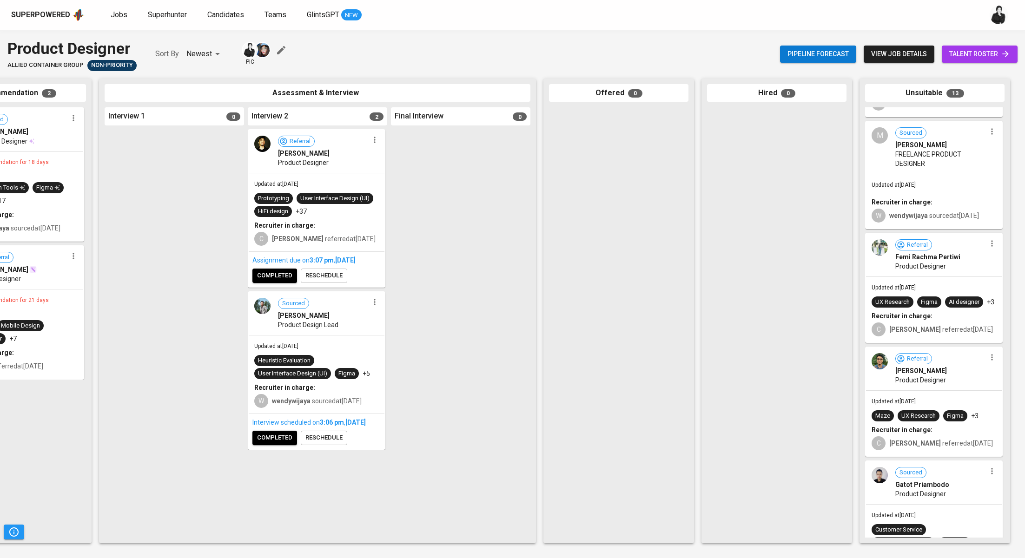
scroll to position [604, 0]
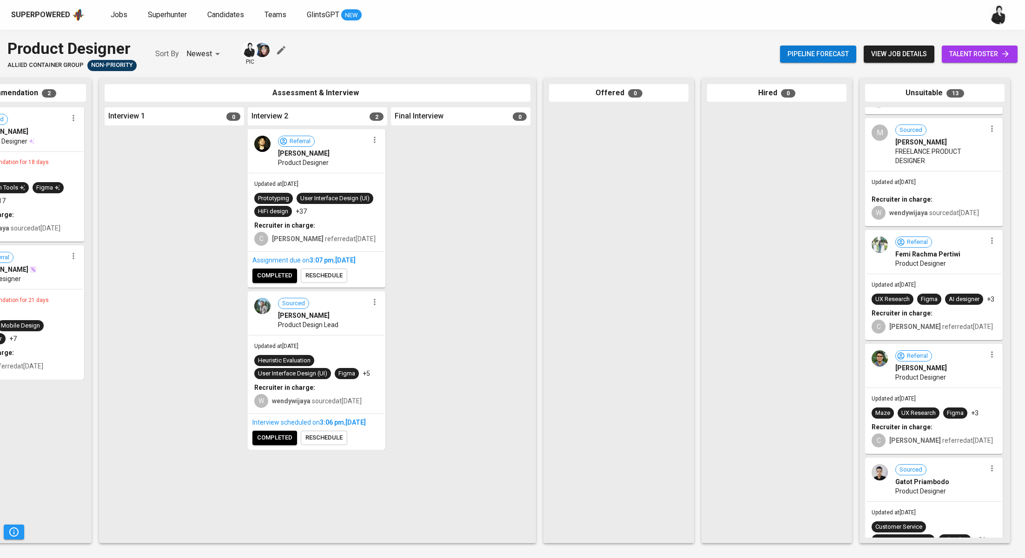
click at [988, 359] on icon "button" at bounding box center [992, 354] width 9 height 9
click at [975, 409] on li "Undo Unsuitable" at bounding box center [976, 412] width 84 height 14
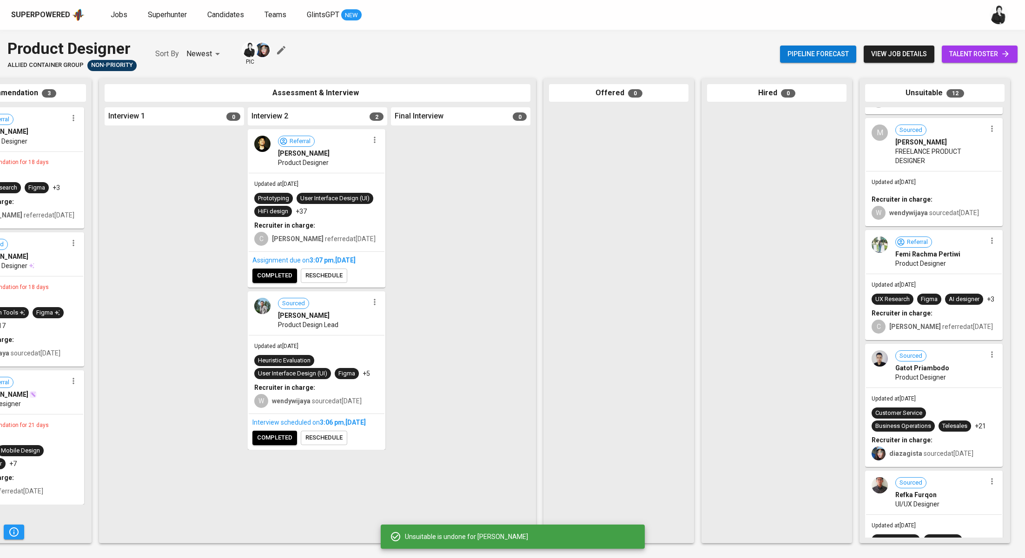
click at [261, 275] on span "completed" at bounding box center [274, 276] width 35 height 11
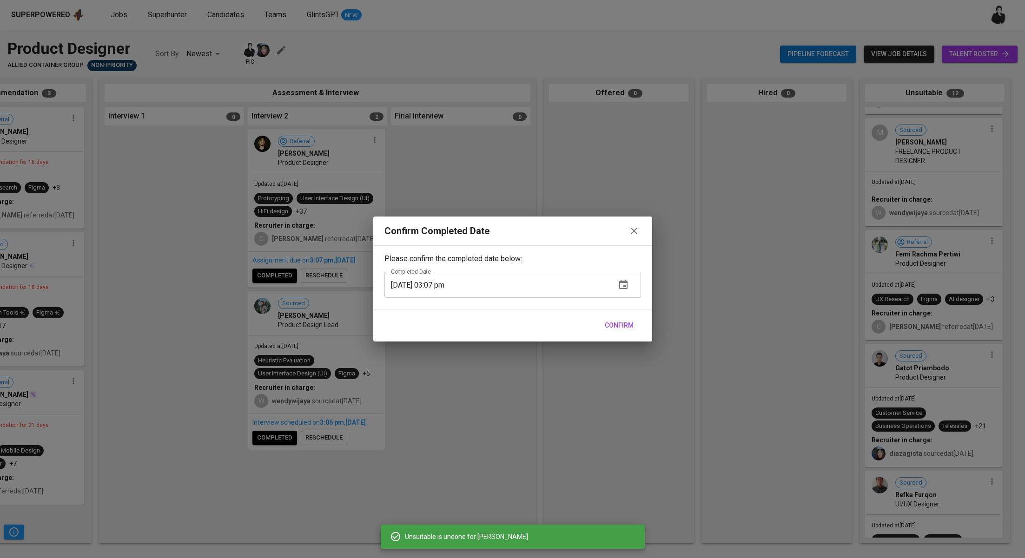
click at [623, 329] on span "Confirm" at bounding box center [619, 326] width 29 height 12
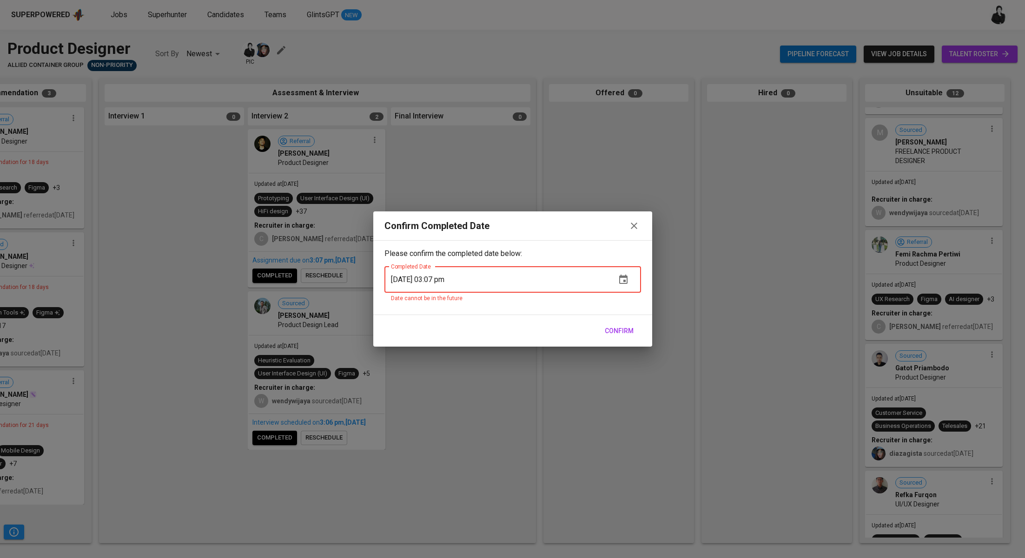
click at [636, 225] on icon "button" at bounding box center [634, 225] width 11 height 11
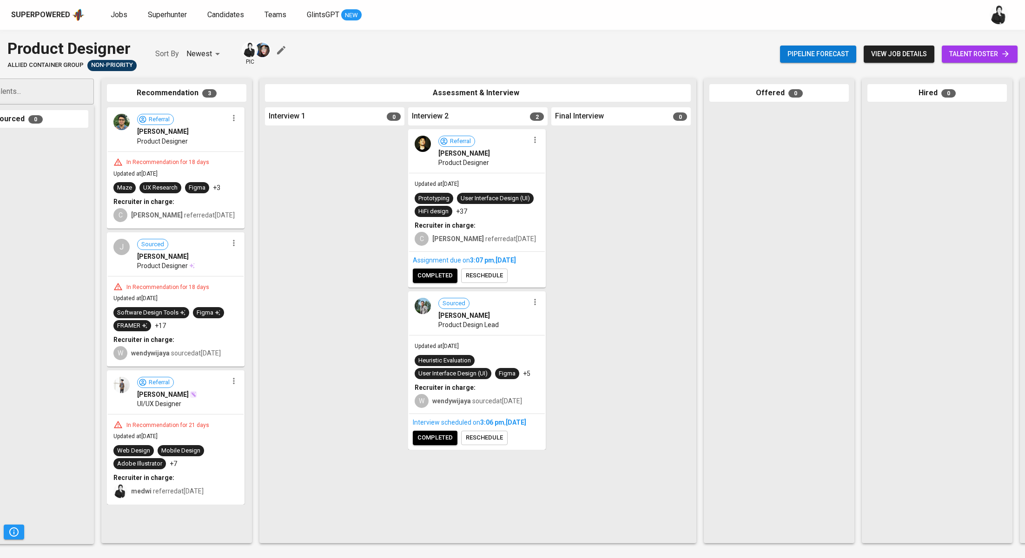
scroll to position [0, 0]
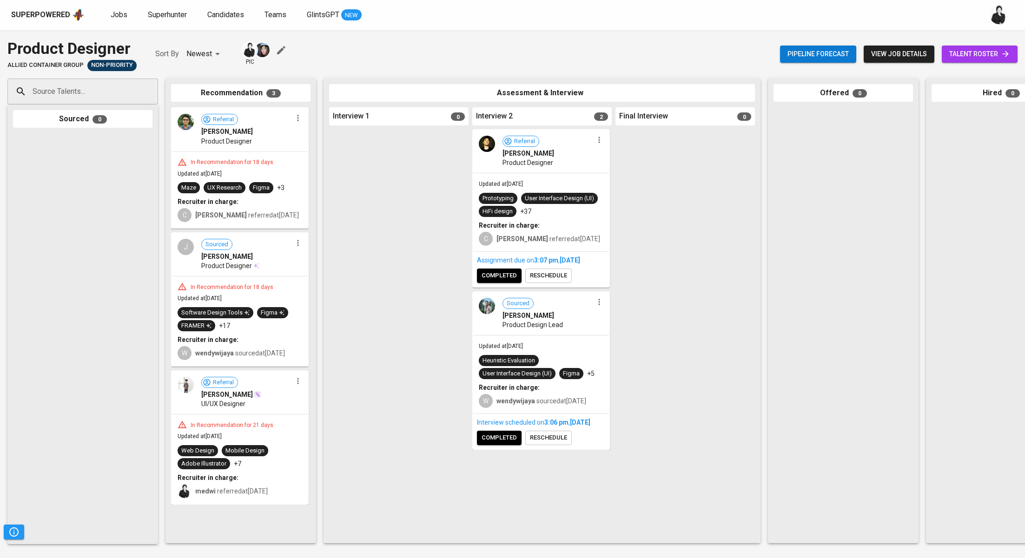
click at [505, 275] on span "completed" at bounding box center [499, 276] width 35 height 11
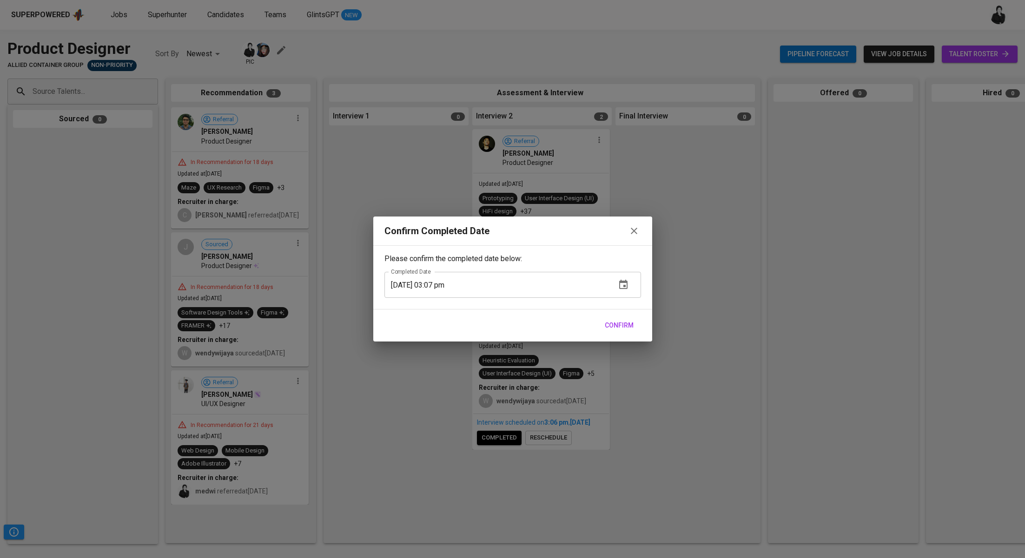
click at [619, 324] on span "Confirm" at bounding box center [619, 326] width 29 height 12
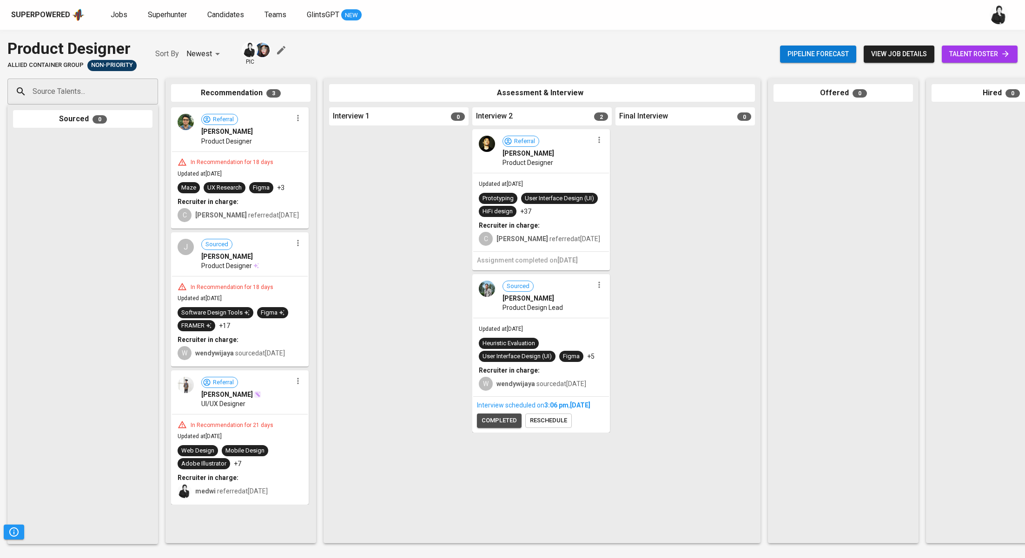
click at [504, 428] on button "completed" at bounding box center [499, 421] width 45 height 14
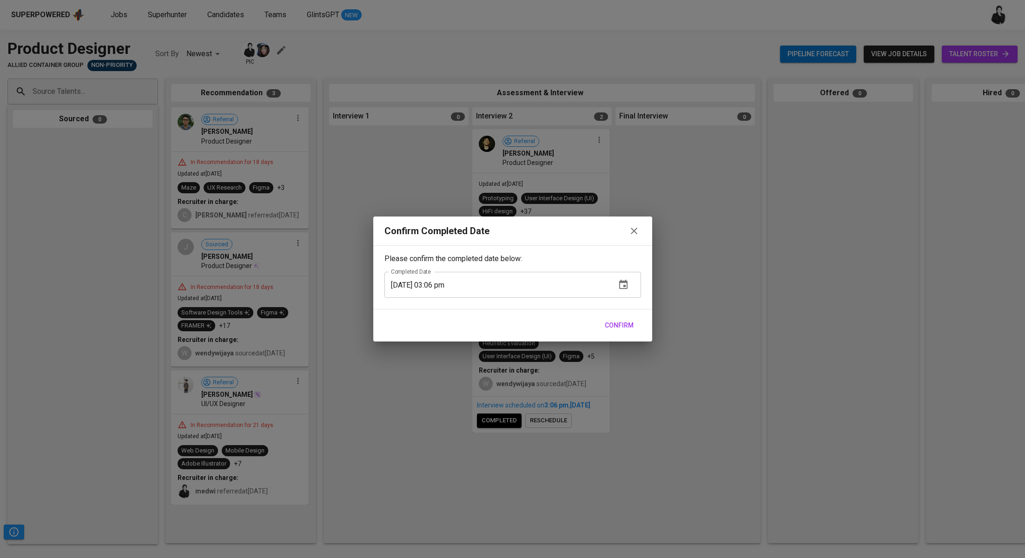
click at [609, 322] on span "Confirm" at bounding box center [619, 326] width 29 height 12
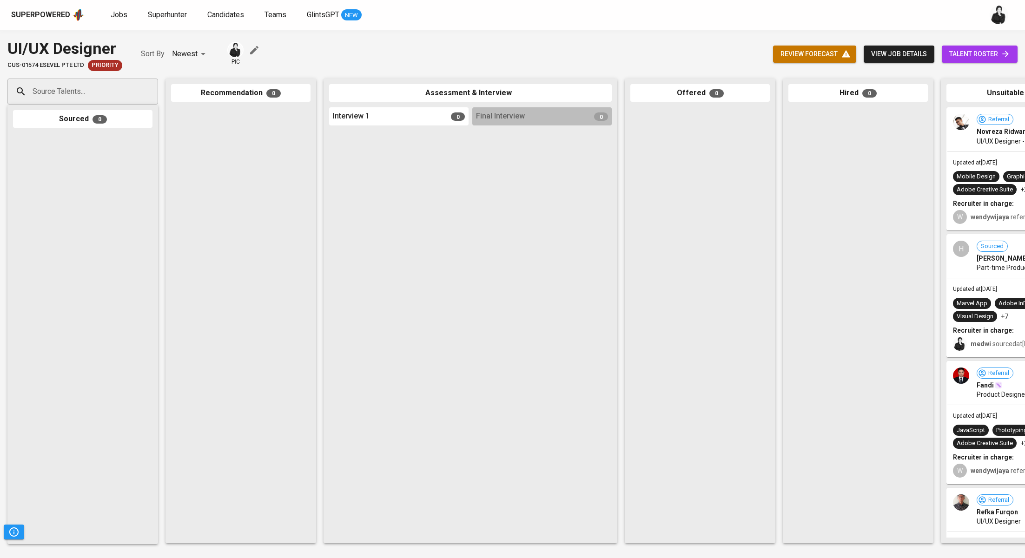
click at [958, 46] on link "talent roster" at bounding box center [980, 54] width 76 height 17
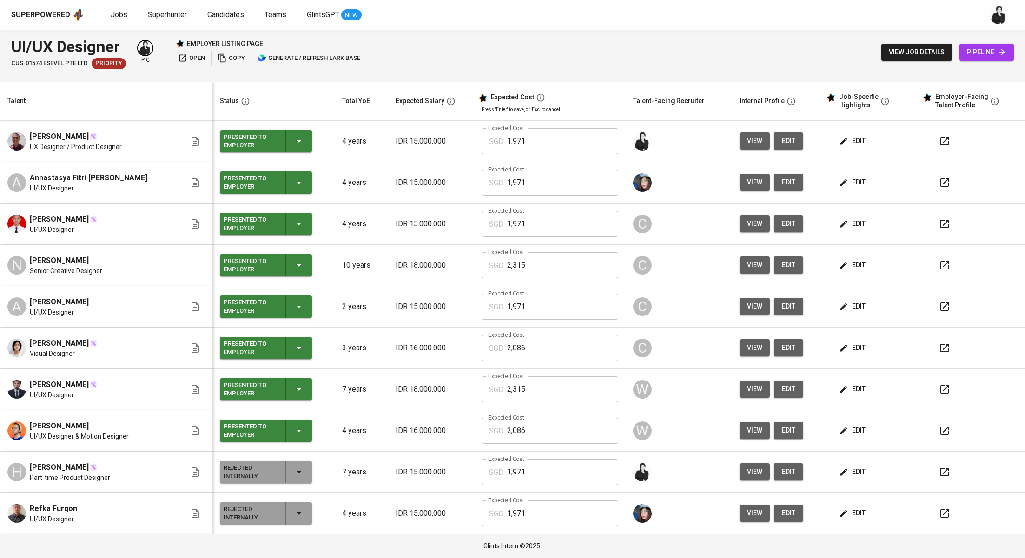
click at [969, 51] on span "pipeline" at bounding box center [987, 52] width 40 height 12
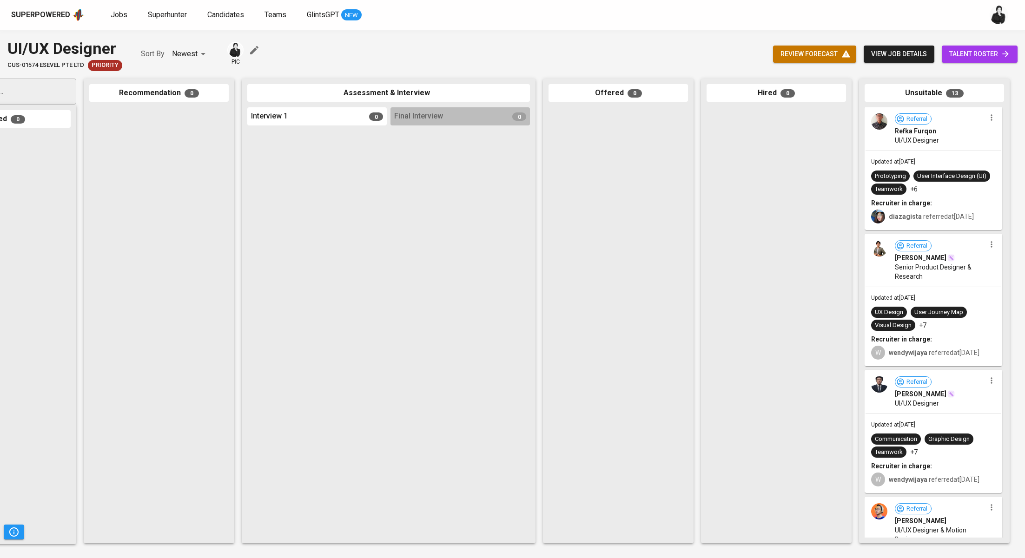
scroll to position [401, 0]
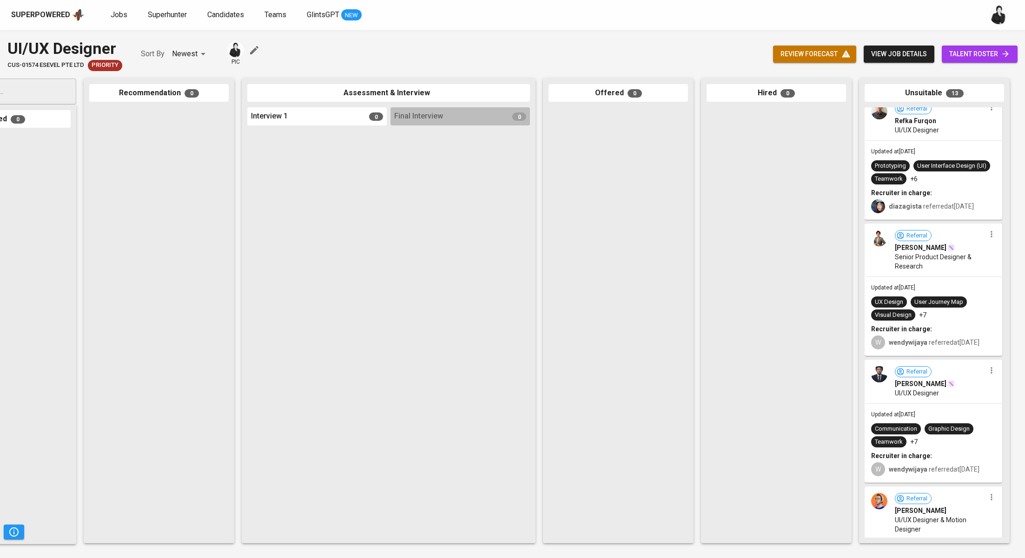
click at [990, 375] on icon "button" at bounding box center [991, 370] width 9 height 9
click at [983, 421] on li "Undo Unsuitable" at bounding box center [976, 423] width 84 height 14
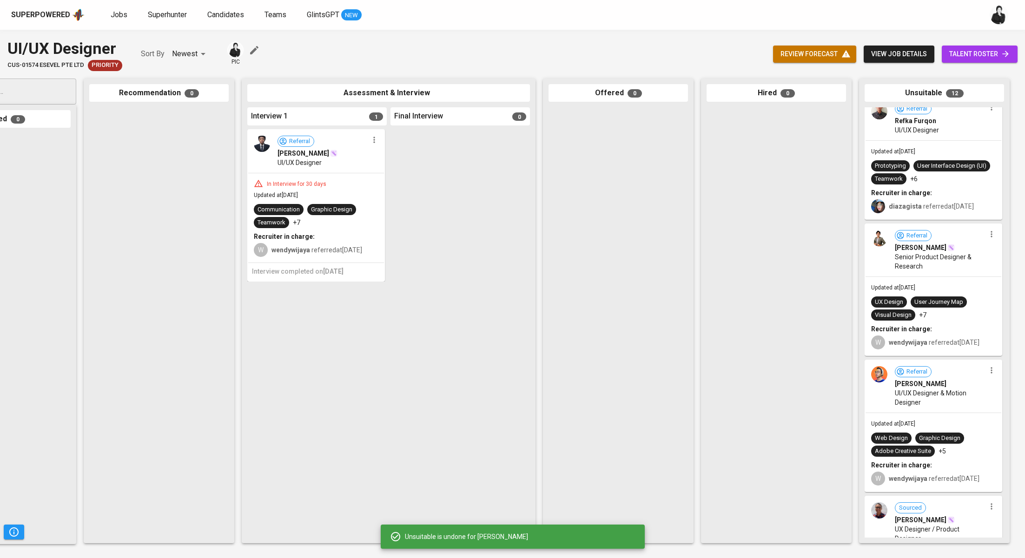
click at [990, 375] on icon "button" at bounding box center [991, 370] width 9 height 9
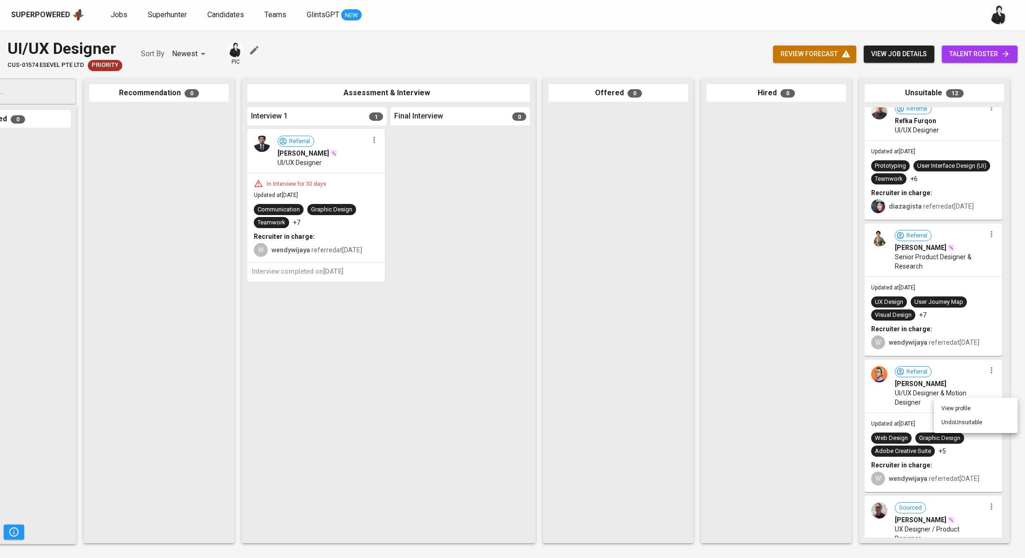
click at [977, 423] on li "Undo Unsuitable" at bounding box center [976, 423] width 84 height 14
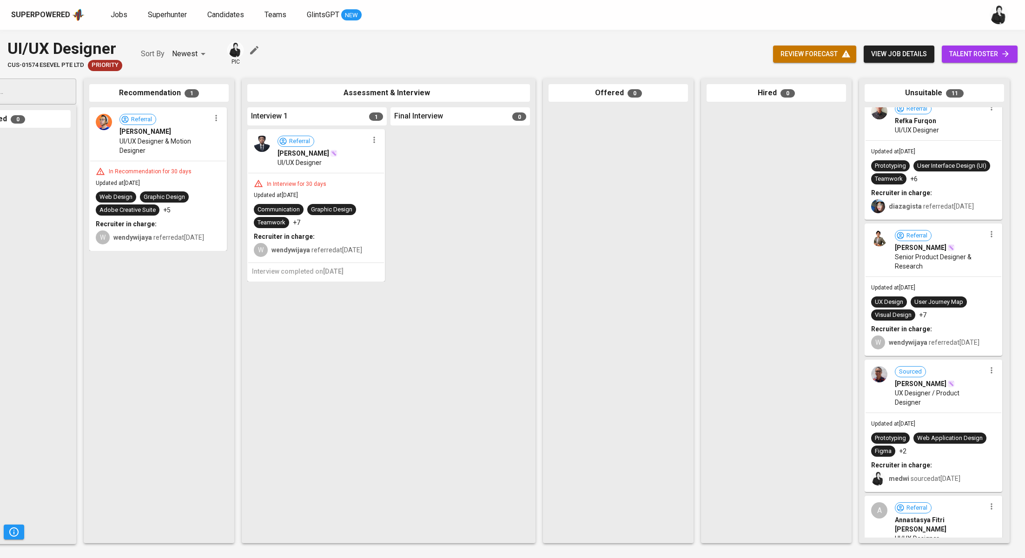
click at [352, 143] on span "Referral [PERSON_NAME]" at bounding box center [323, 147] width 91 height 22
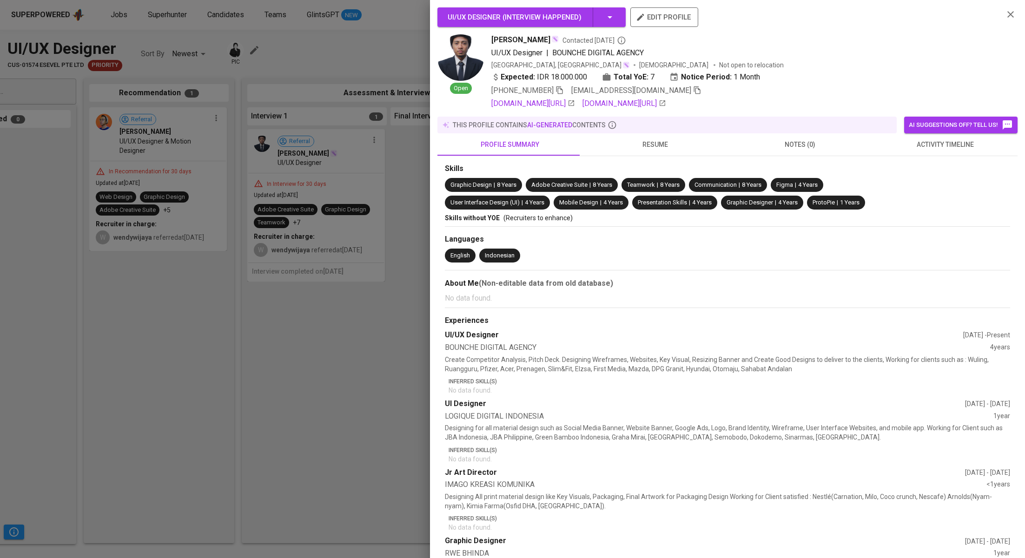
click at [1005, 14] on icon "button" at bounding box center [1010, 14] width 11 height 11
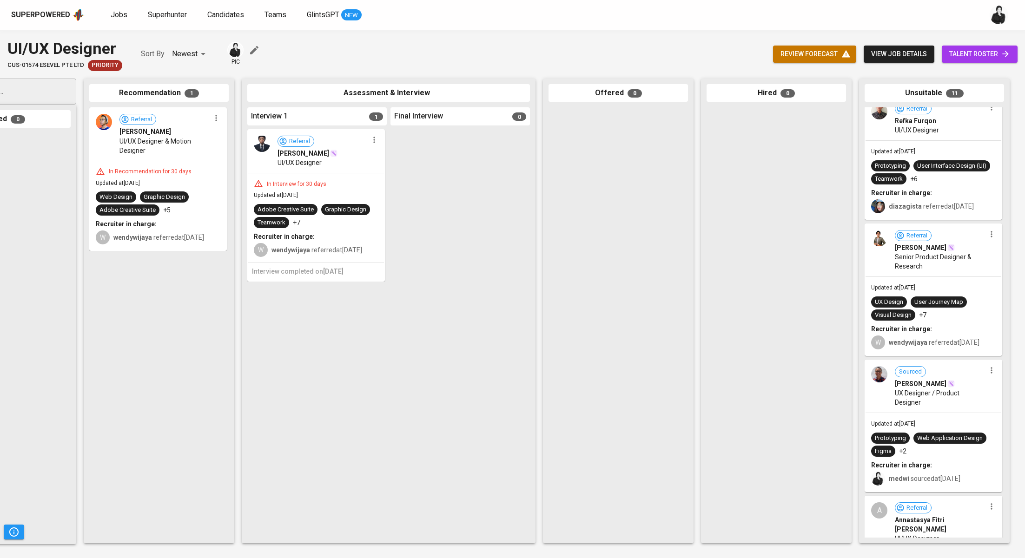
click at [968, 59] on span "talent roster" at bounding box center [979, 54] width 61 height 12
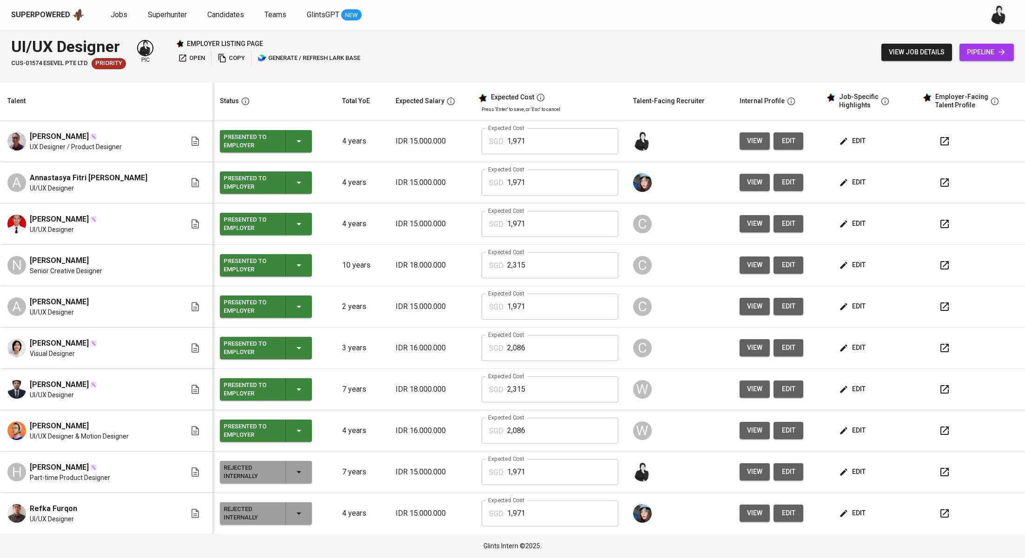
click at [293, 386] on icon "button" at bounding box center [298, 389] width 11 height 11
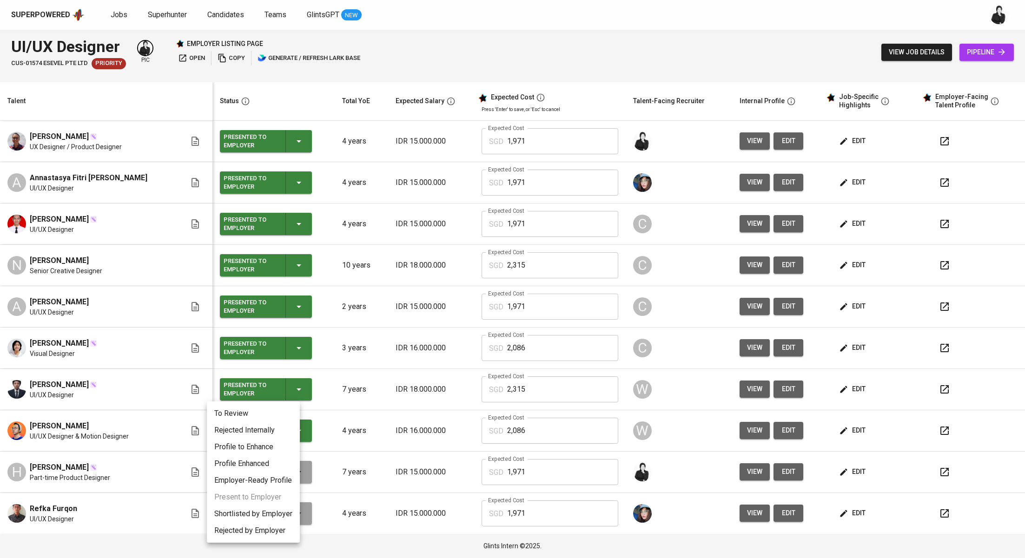
click at [268, 431] on li "Rejected Internally" at bounding box center [253, 430] width 93 height 17
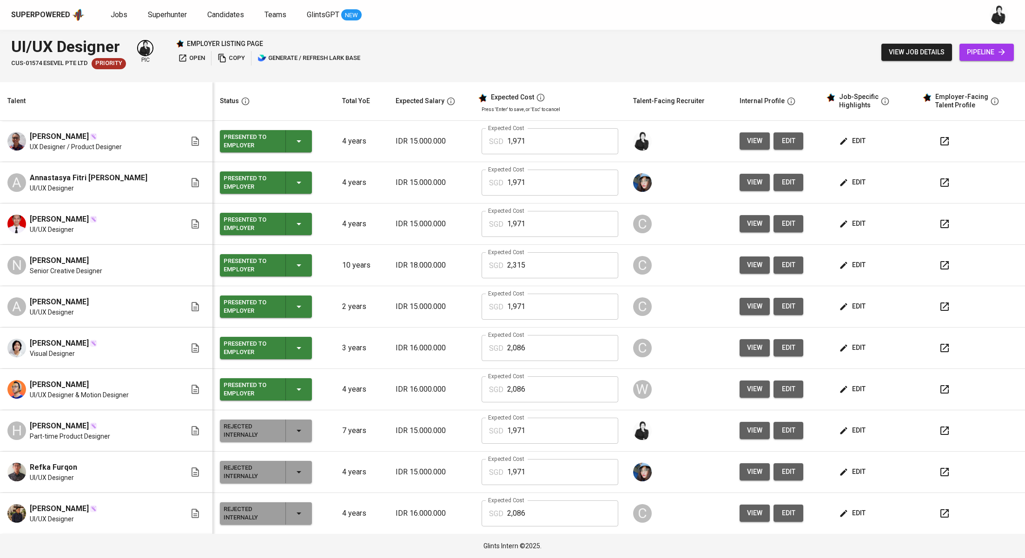
click at [991, 61] on div "view job details pipeline" at bounding box center [948, 52] width 133 height 34
click at [986, 51] on span "pipeline" at bounding box center [987, 52] width 40 height 12
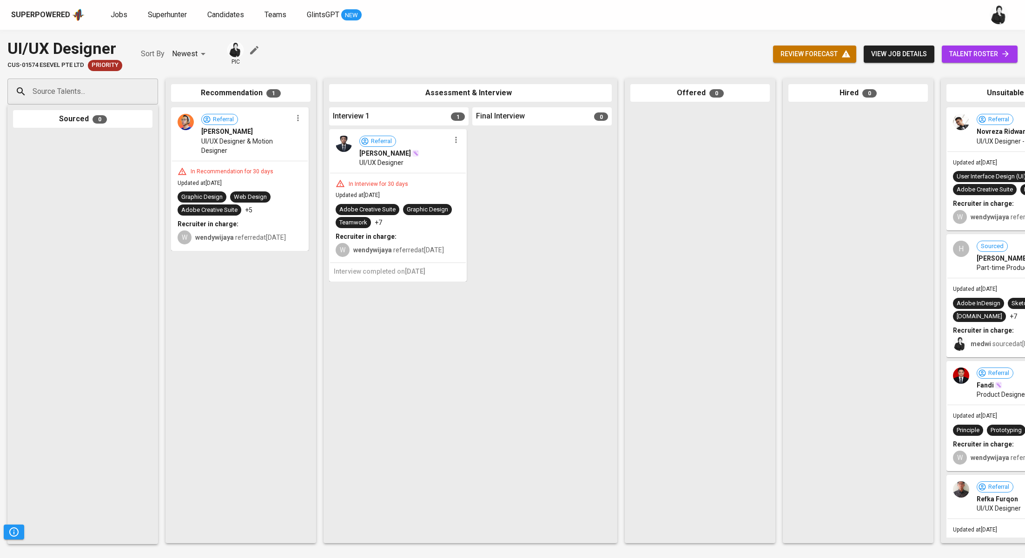
click at [459, 144] on icon "button" at bounding box center [455, 139] width 9 height 9
click at [490, 199] on span "Move to unsuitable" at bounding box center [482, 198] width 49 height 8
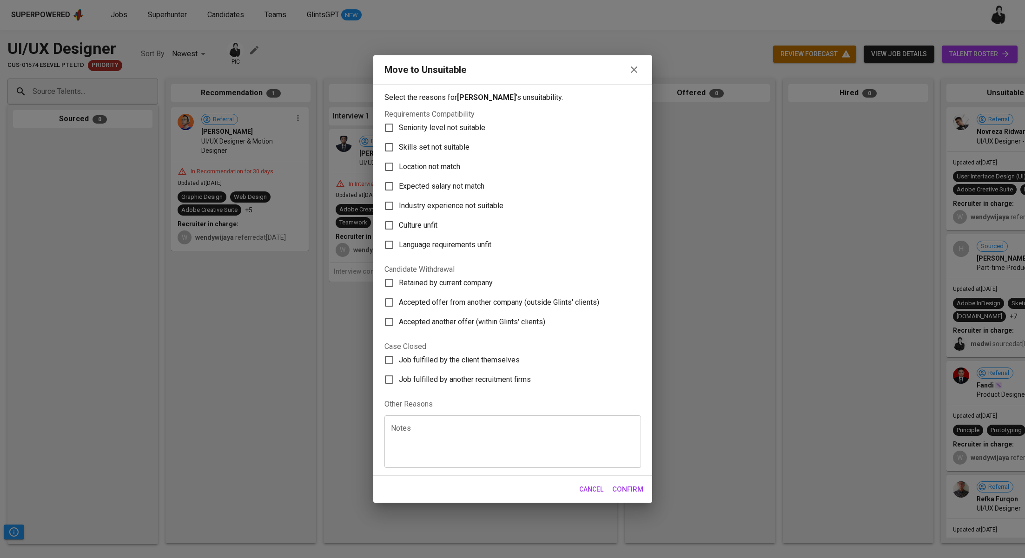
click at [469, 143] on label "Skills set not suitable" at bounding box center [506, 148] width 254 height 20
click at [399, 143] on input "Skills set not suitable" at bounding box center [389, 148] width 20 height 20
checkbox input "true"
drag, startPoint x: 630, startPoint y: 492, endPoint x: 697, endPoint y: 469, distance: 71.6
click at [630, 492] on span "Confirm" at bounding box center [627, 490] width 31 height 12
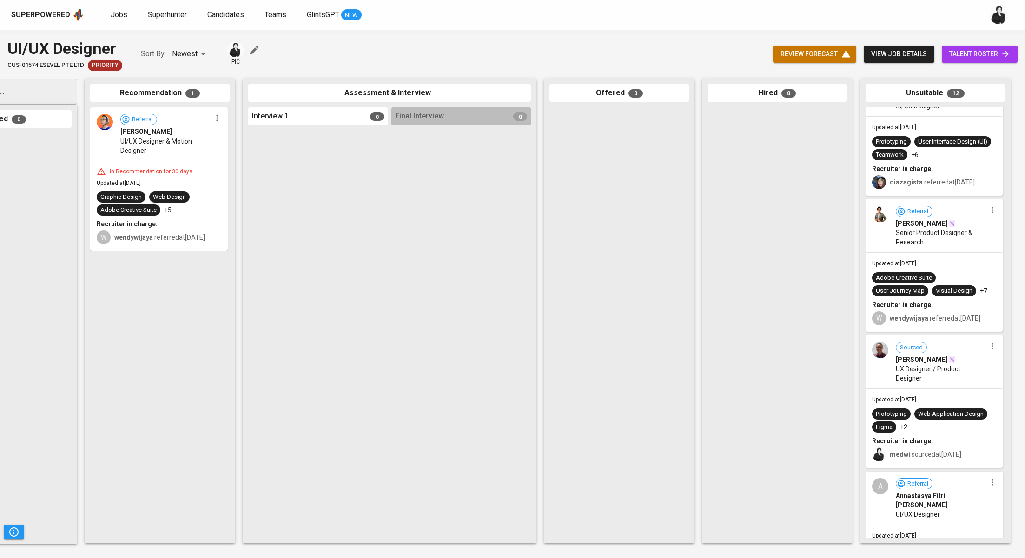
scroll to position [529, 0]
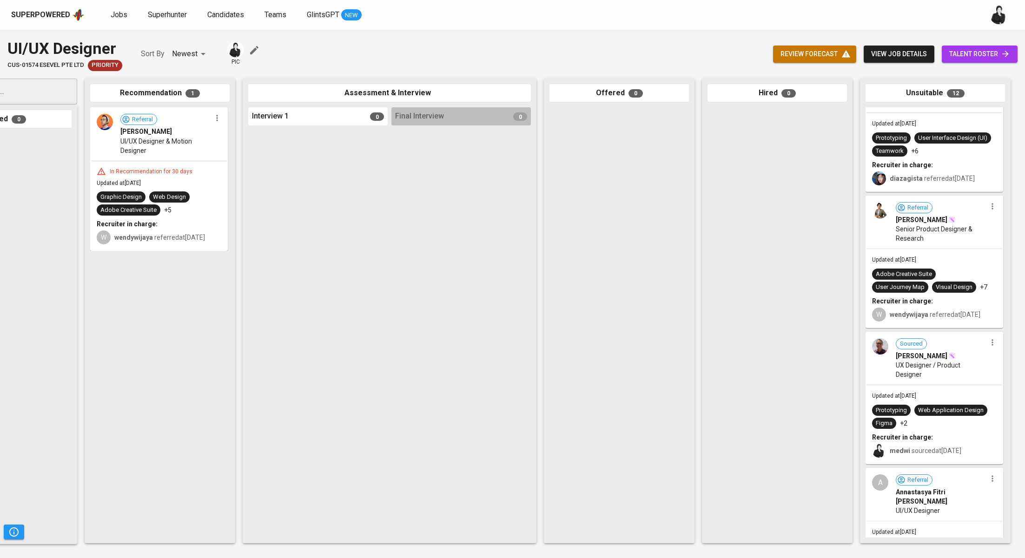
click at [988, 349] on button "button" at bounding box center [993, 343] width 12 height 12
click at [982, 395] on li "Undo Unsuitable" at bounding box center [976, 391] width 84 height 14
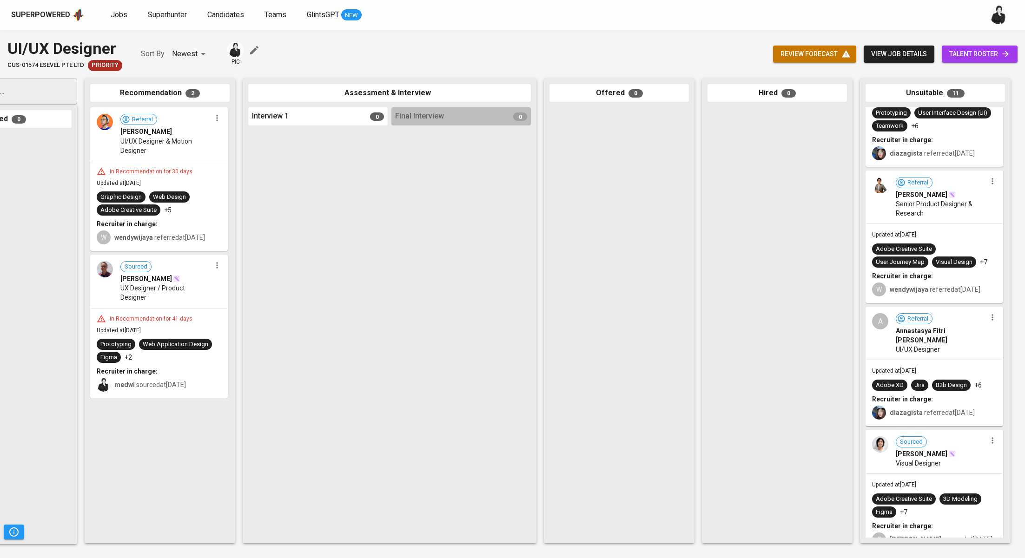
scroll to position [560, 0]
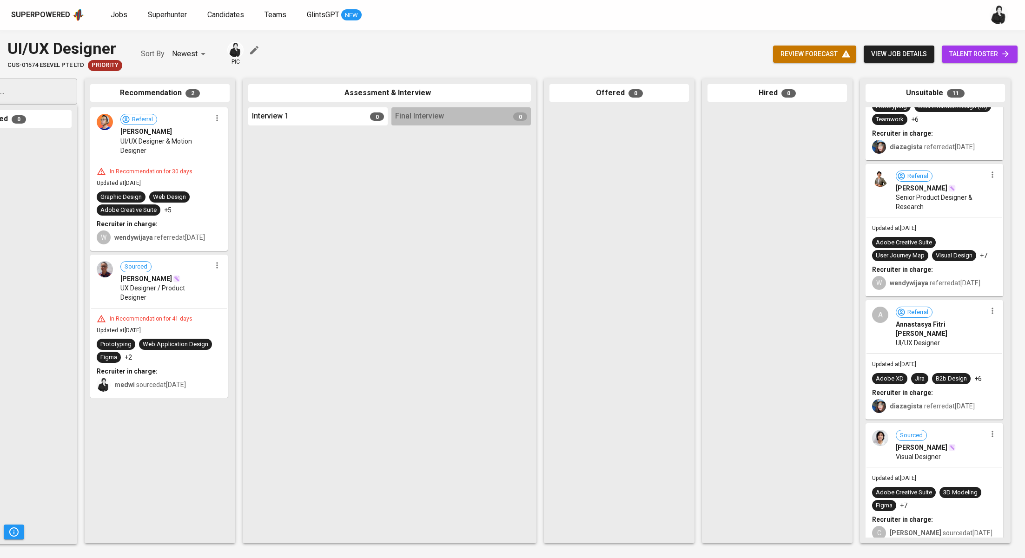
click at [991, 334] on div "A Referral Annastasya Fitri Amalia R UI/UX Designer" at bounding box center [935, 327] width 136 height 52
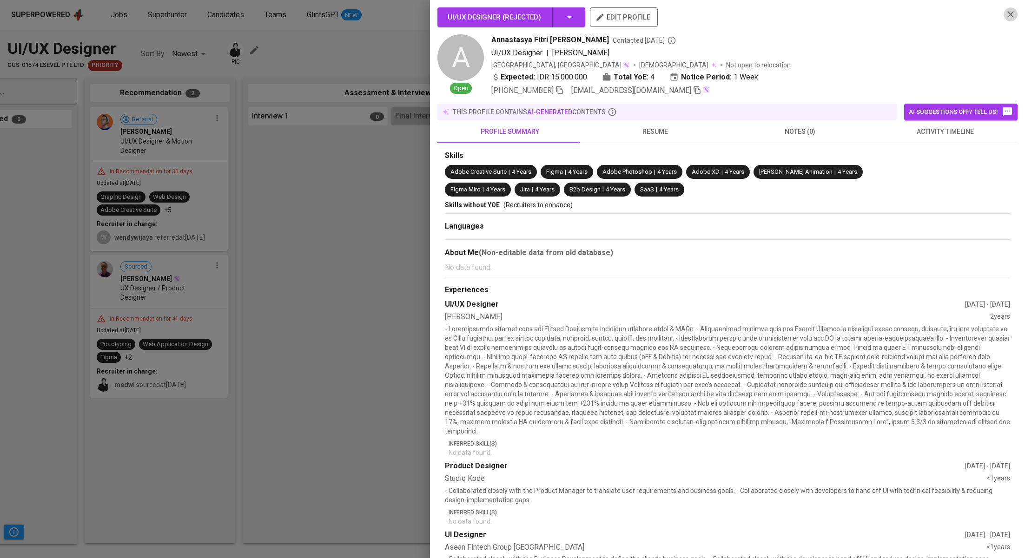
click at [1005, 20] on icon "button" at bounding box center [1010, 14] width 11 height 11
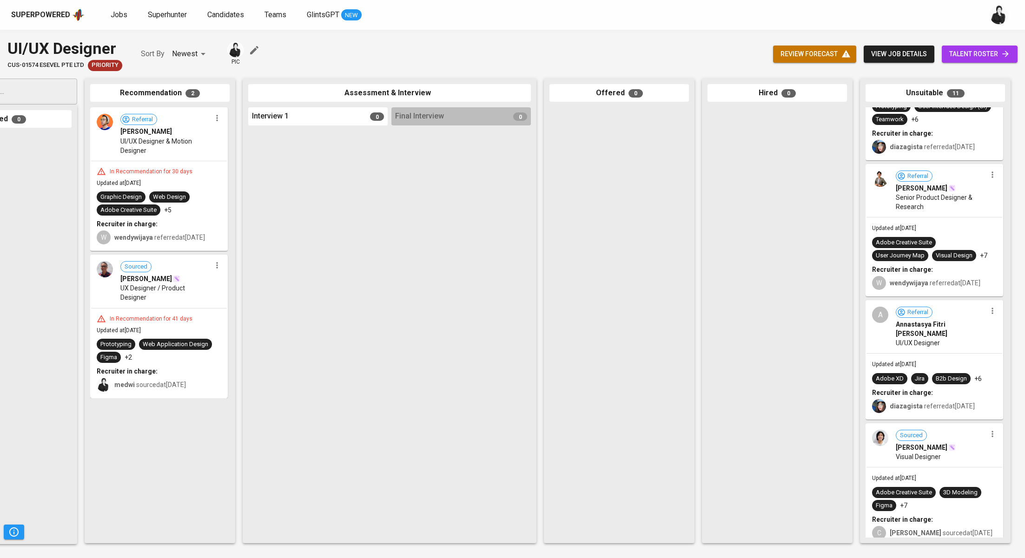
click at [990, 316] on icon "button" at bounding box center [992, 310] width 9 height 9
click at [985, 357] on li "Undo Unsuitable" at bounding box center [976, 359] width 84 height 14
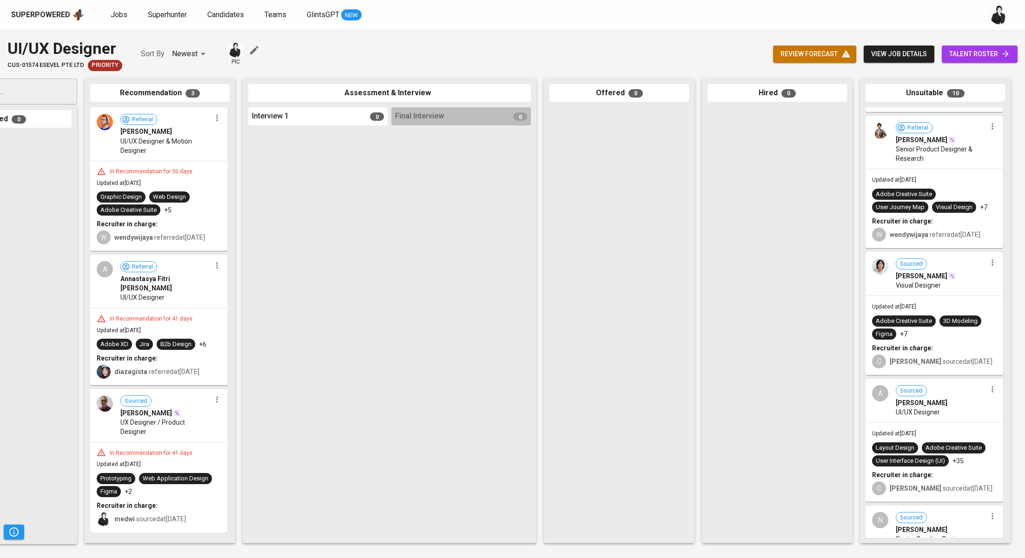
scroll to position [617, 0]
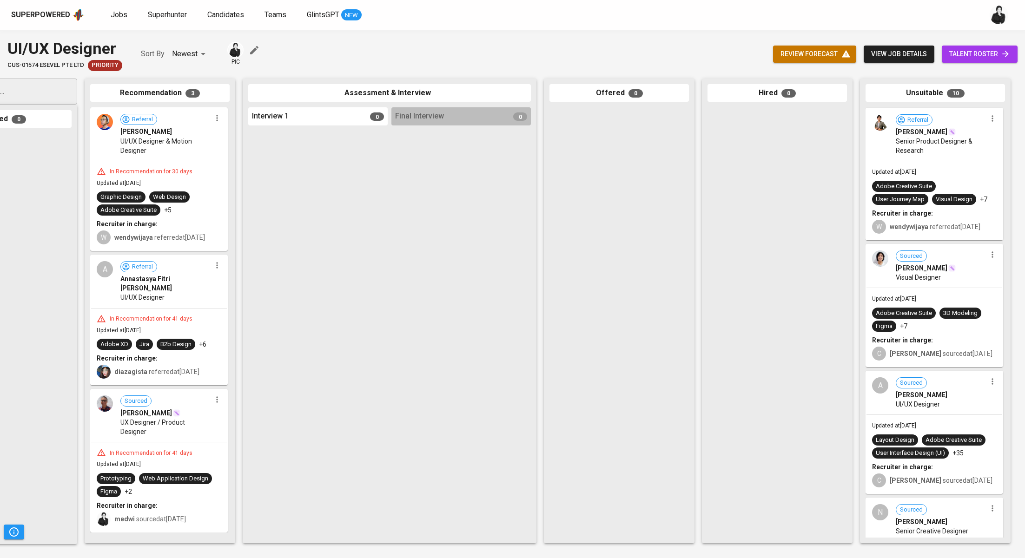
click at [989, 259] on icon "button" at bounding box center [992, 254] width 9 height 9
drag, startPoint x: 982, startPoint y: 305, endPoint x: 971, endPoint y: 302, distance: 12.0
click at [982, 305] on li "Undo Unsuitable" at bounding box center [976, 303] width 84 height 14
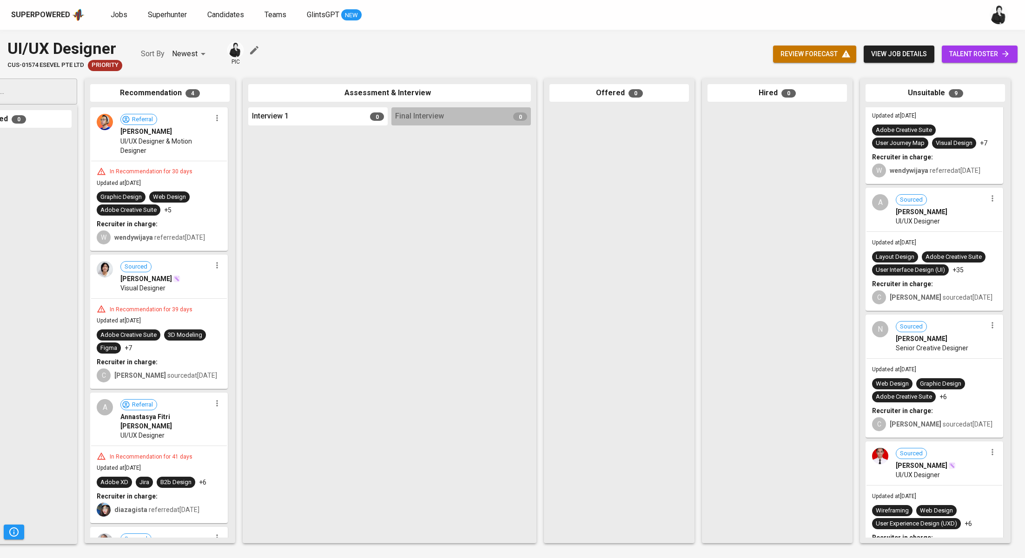
scroll to position [717, 0]
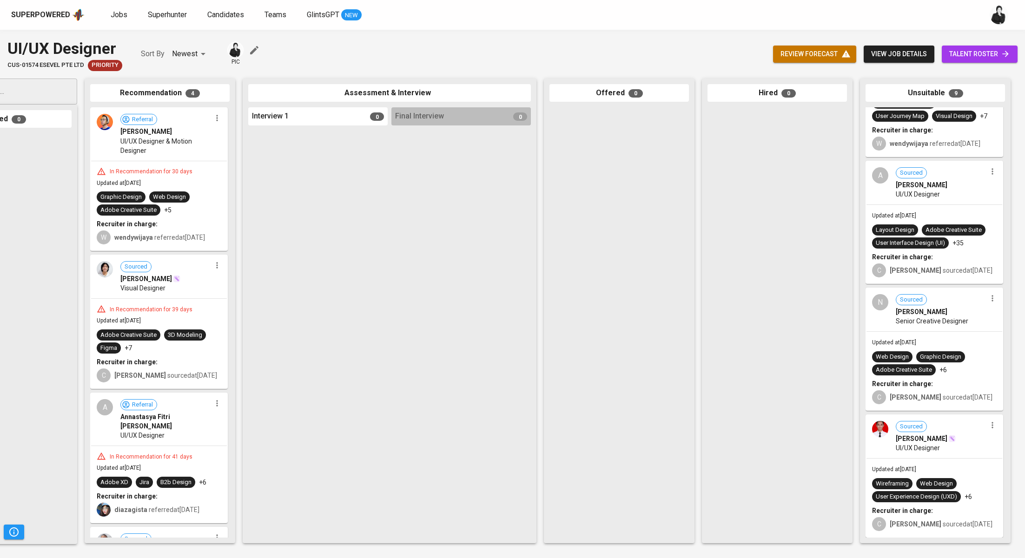
click at [989, 421] on icon "button" at bounding box center [992, 425] width 9 height 9
click at [978, 448] on li "Undo Unsuitable" at bounding box center [976, 447] width 84 height 14
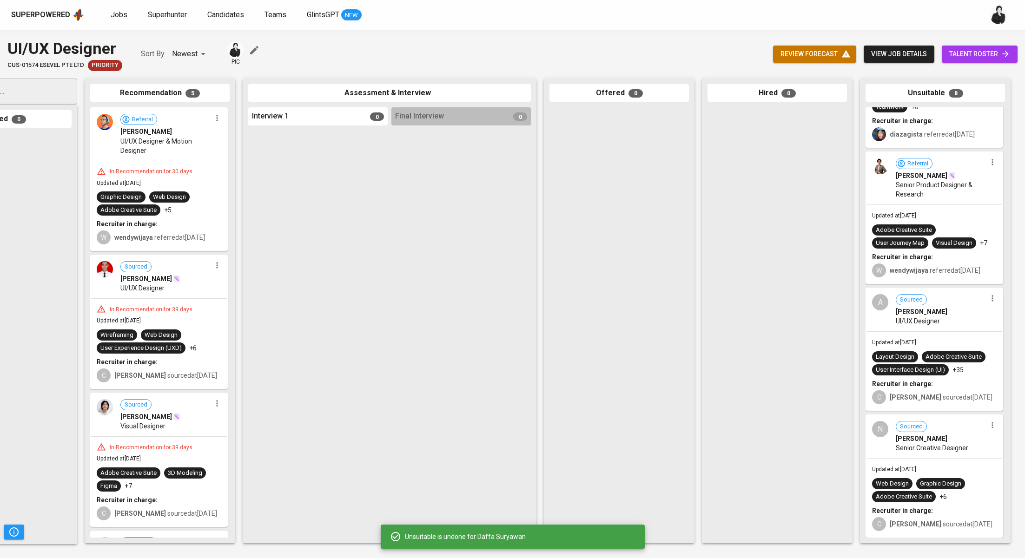
scroll to position [591, 0]
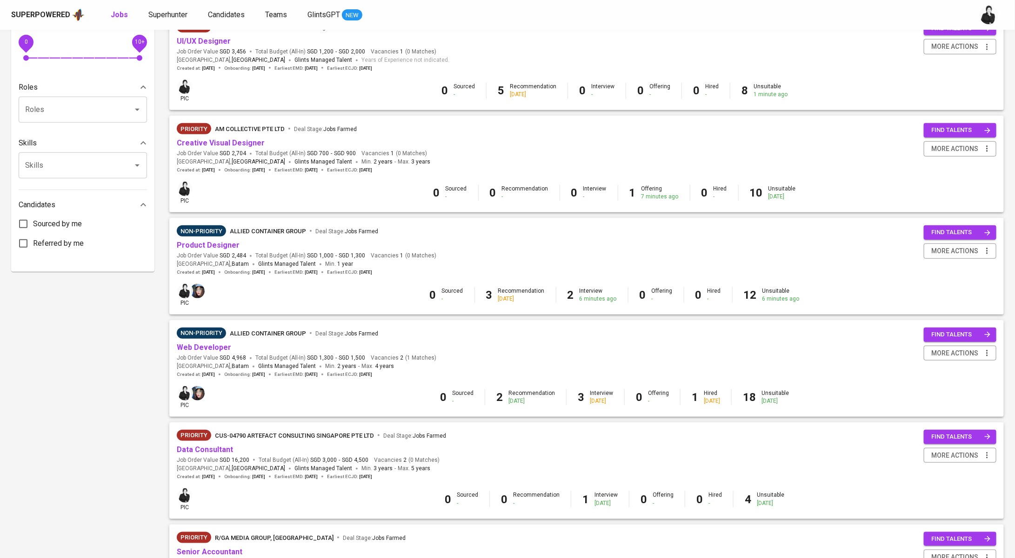
scroll to position [331, 0]
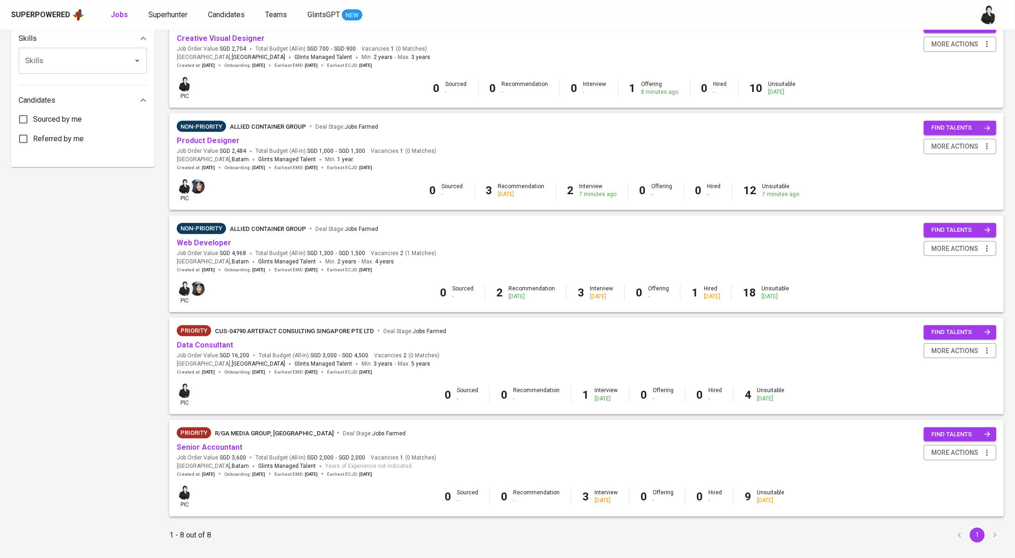
scroll to position [437, 0]
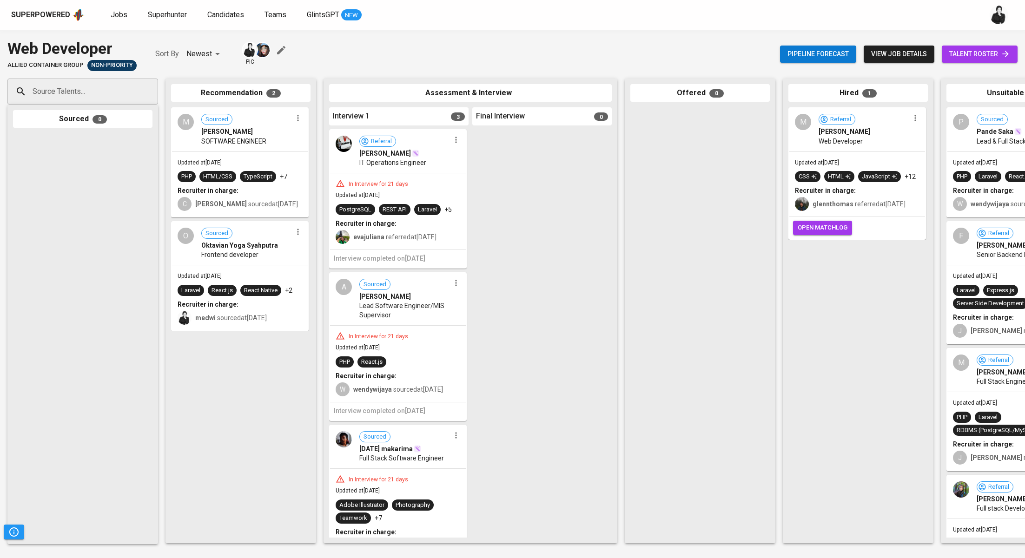
click at [454, 143] on icon "button" at bounding box center [455, 139] width 9 height 9
click at [478, 197] on span "Move to unsuitable" at bounding box center [478, 198] width 49 height 8
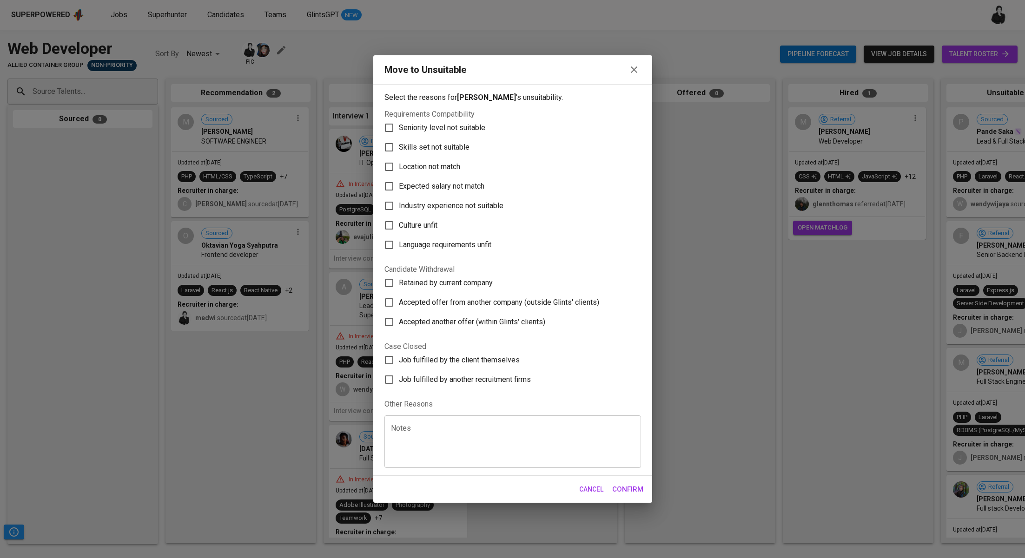
click at [433, 145] on span "Skills set not suitable" at bounding box center [434, 147] width 71 height 11
click at [399, 145] on input "Skills set not suitable" at bounding box center [389, 148] width 20 height 20
checkbox input "true"
click at [636, 498] on button "Confirm" at bounding box center [627, 490] width 41 height 20
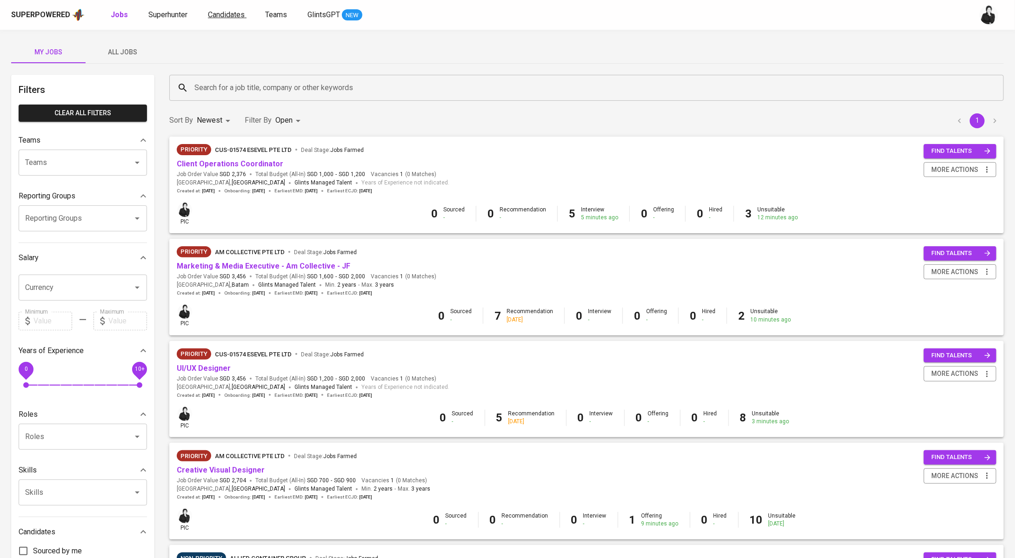
click at [227, 18] on span "Candidates" at bounding box center [226, 14] width 37 height 9
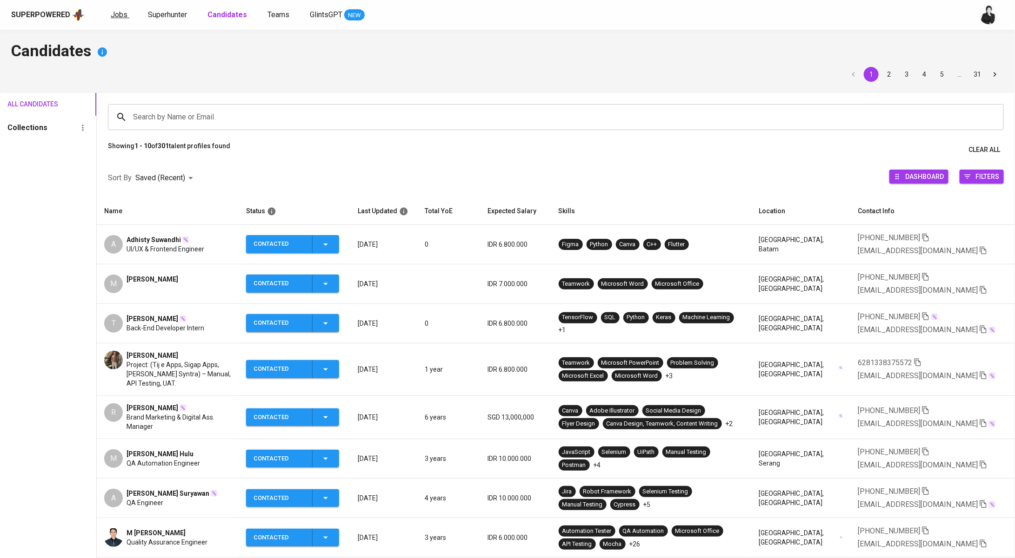
click at [113, 11] on span "Jobs" at bounding box center [119, 14] width 17 height 9
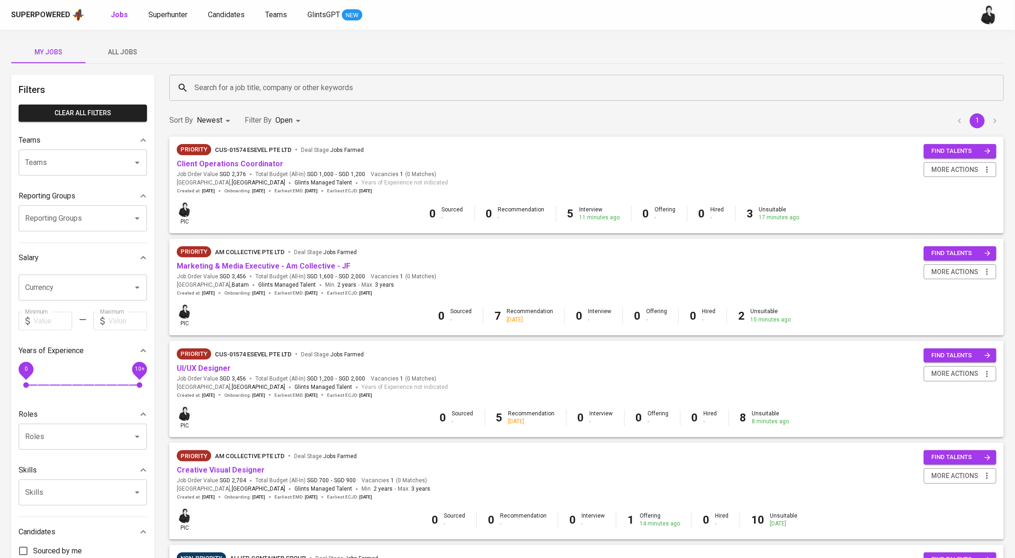
click at [134, 46] on span "All Jobs" at bounding box center [122, 52] width 63 height 12
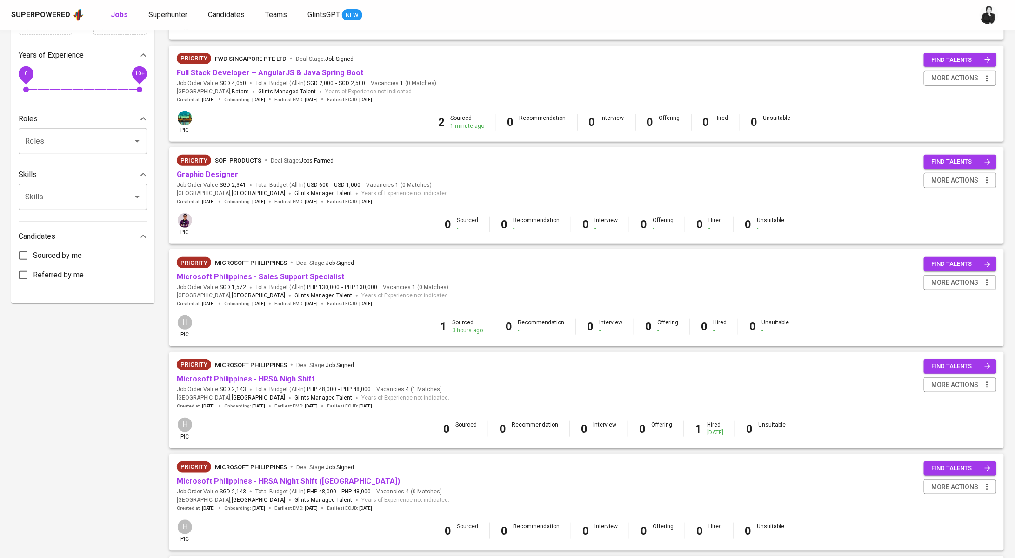
scroll to position [658, 0]
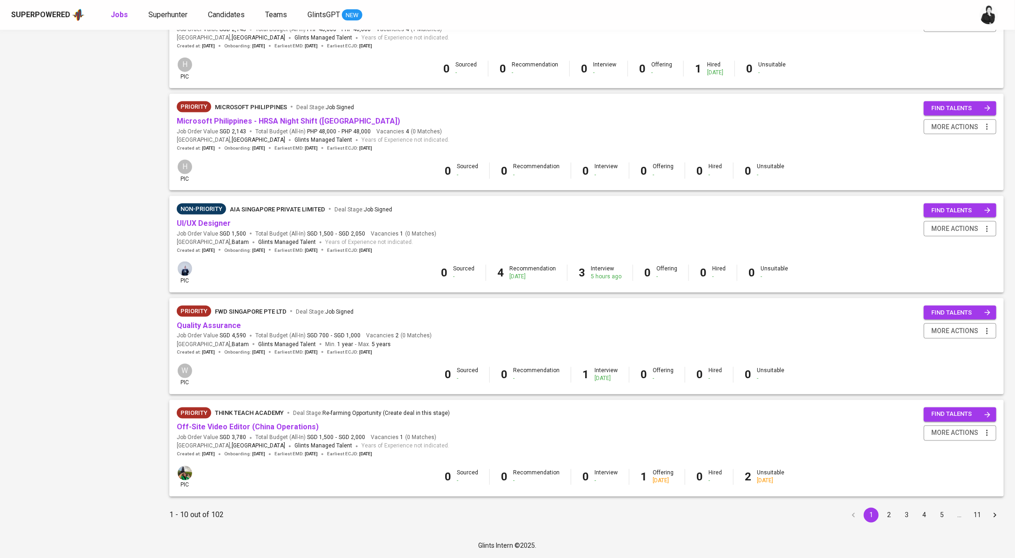
click at [884, 515] on button "2" at bounding box center [888, 515] width 15 height 15
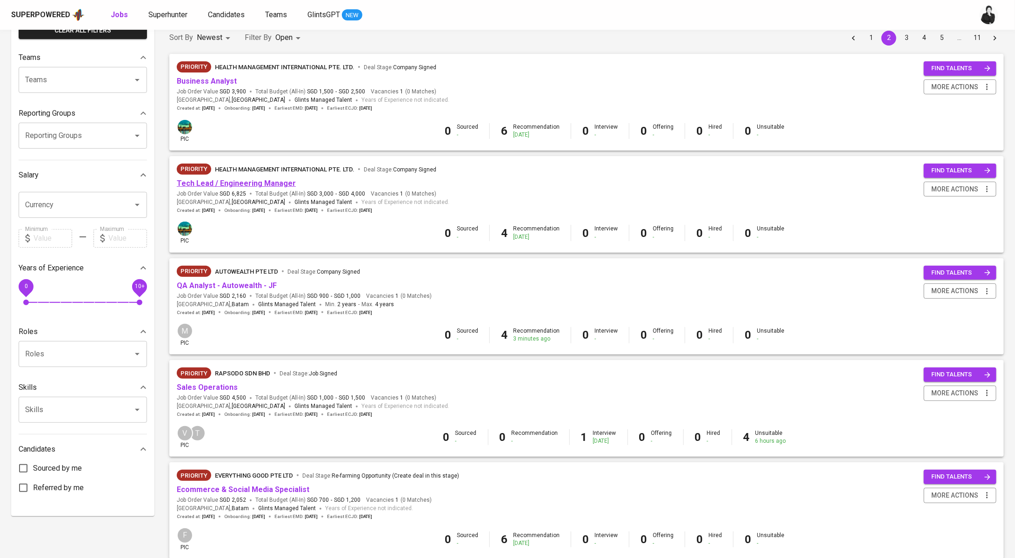
scroll to position [84, 0]
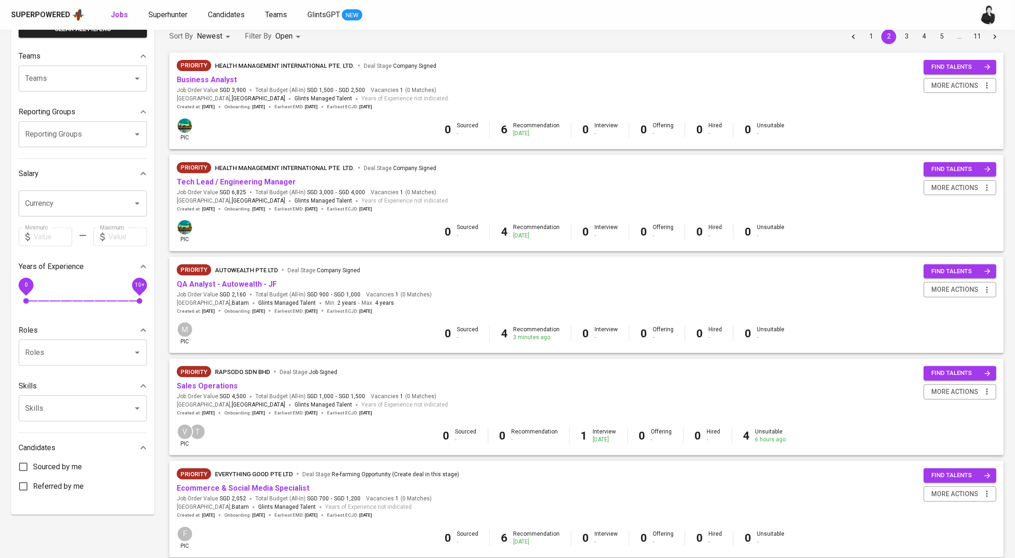
click at [228, 279] on div "Priority AUTOWEALTH PTE LTD Deal Stage : Company Signed" at bounding box center [304, 272] width 255 height 15
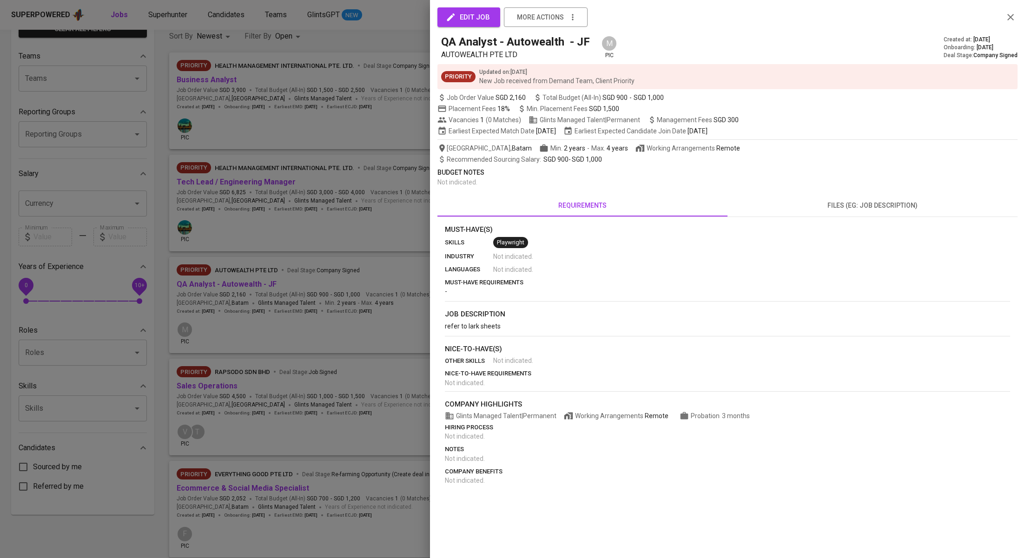
click at [234, 283] on div at bounding box center [512, 279] width 1025 height 558
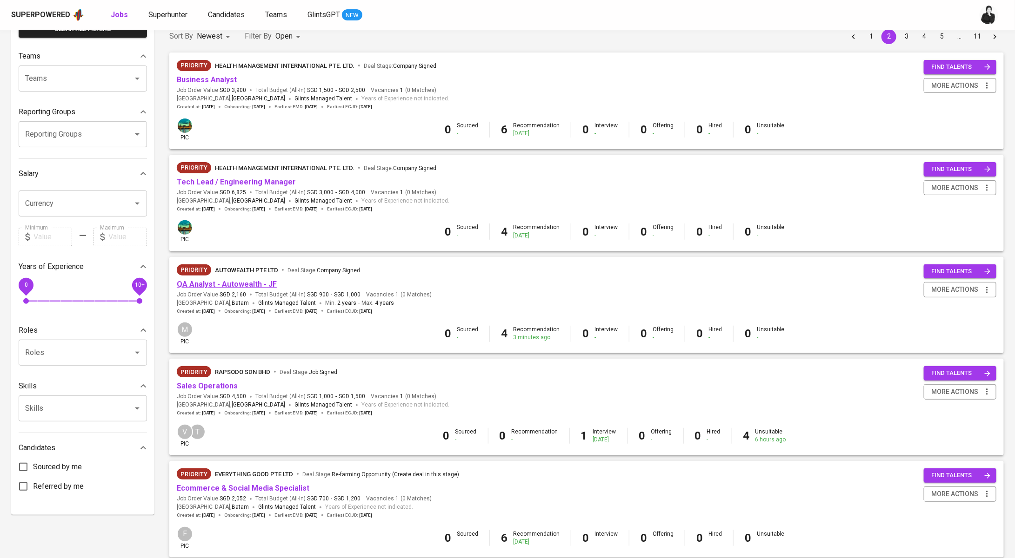
click at [259, 282] on link "QA Analyst - Autowealth - JF" at bounding box center [227, 284] width 100 height 9
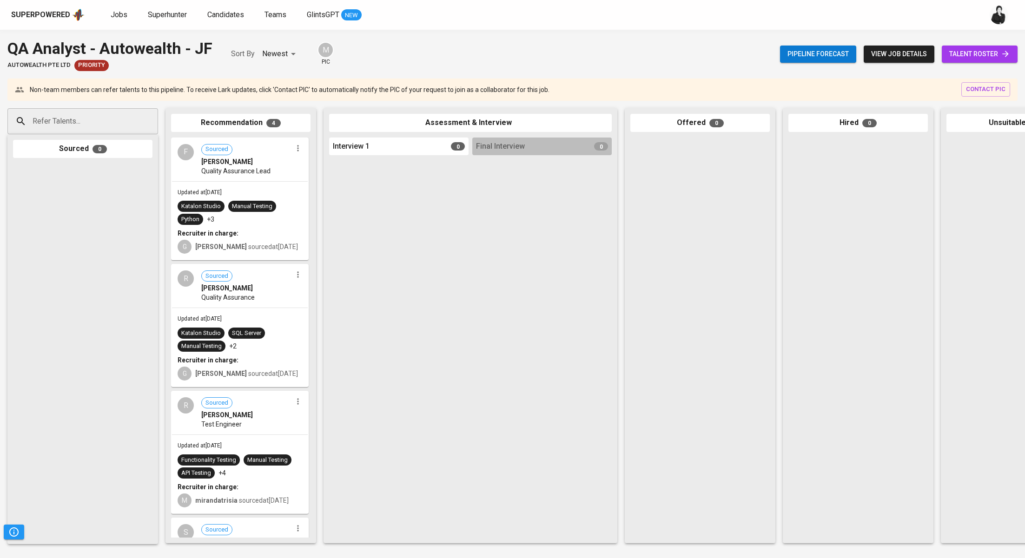
click at [996, 51] on span "talent roster" at bounding box center [979, 54] width 61 height 12
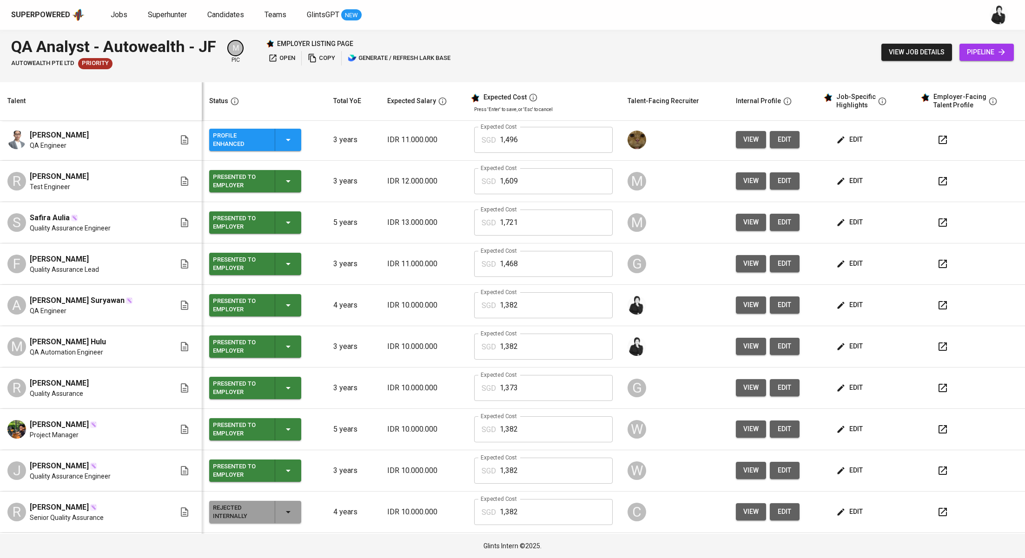
scroll to position [93, 0]
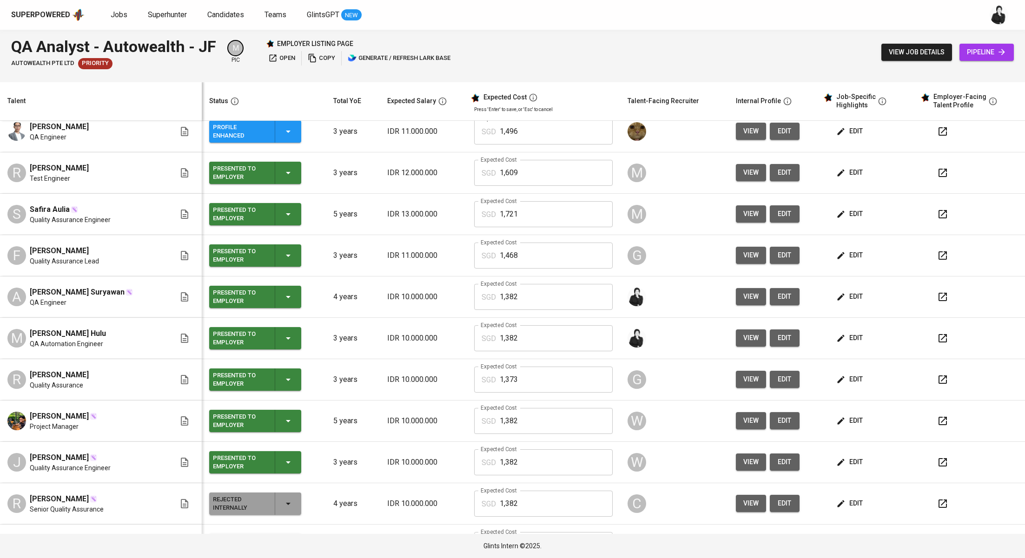
click at [937, 301] on icon "button" at bounding box center [942, 297] width 11 height 11
click at [850, 302] on button "edit" at bounding box center [851, 296] width 32 height 17
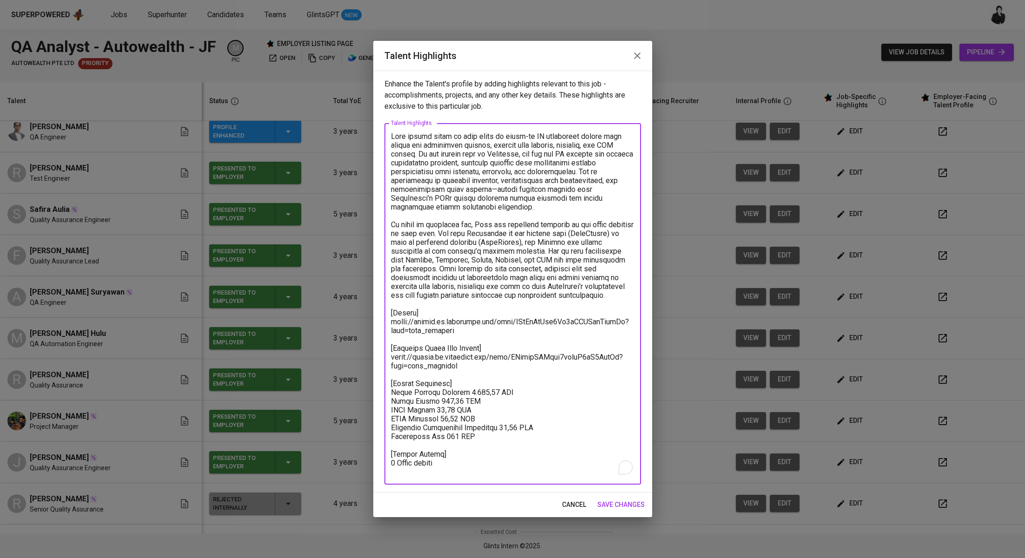
drag, startPoint x: 465, startPoint y: 329, endPoint x: 388, endPoint y: 325, distance: 77.7
click at [388, 325] on div "x Talent Highlights" at bounding box center [513, 304] width 257 height 362
paste textarea "JvVSbpnwkoecY1xd6nKlMFOtgHg"
type textarea "Sifa brings close to five years of hands-on QA experience across both manual an…"
click at [621, 511] on button "save changes" at bounding box center [621, 505] width 55 height 17
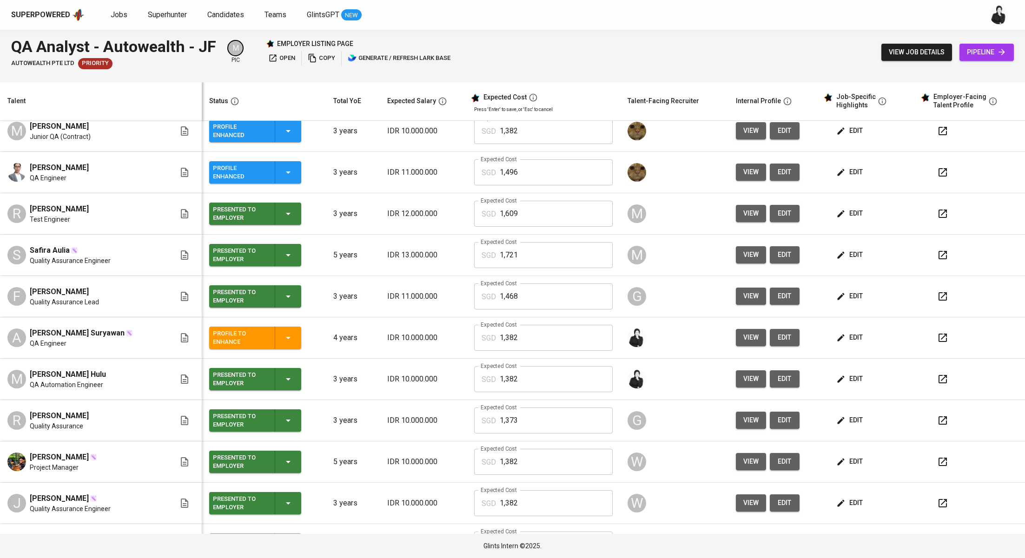
scroll to position [49, 0]
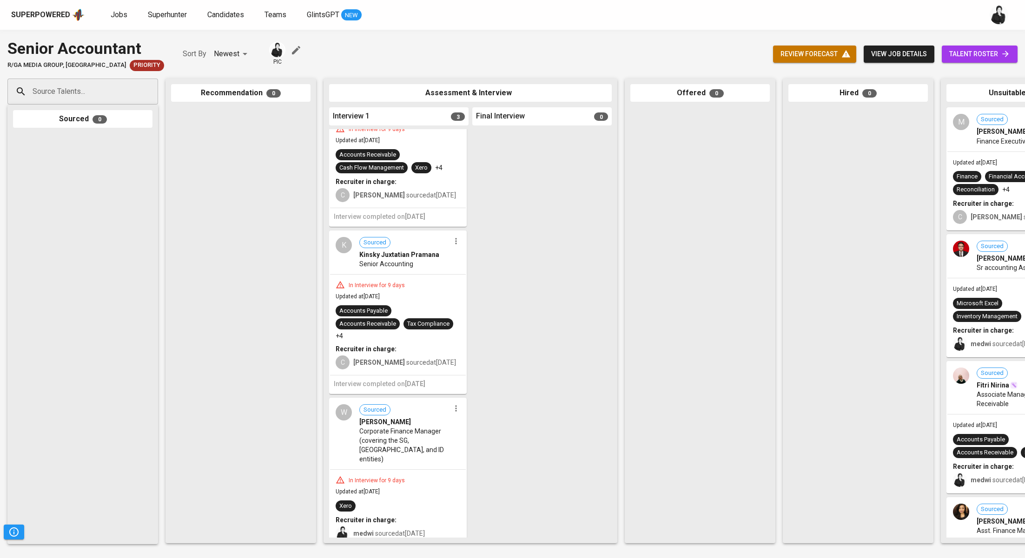
scroll to position [80, 0]
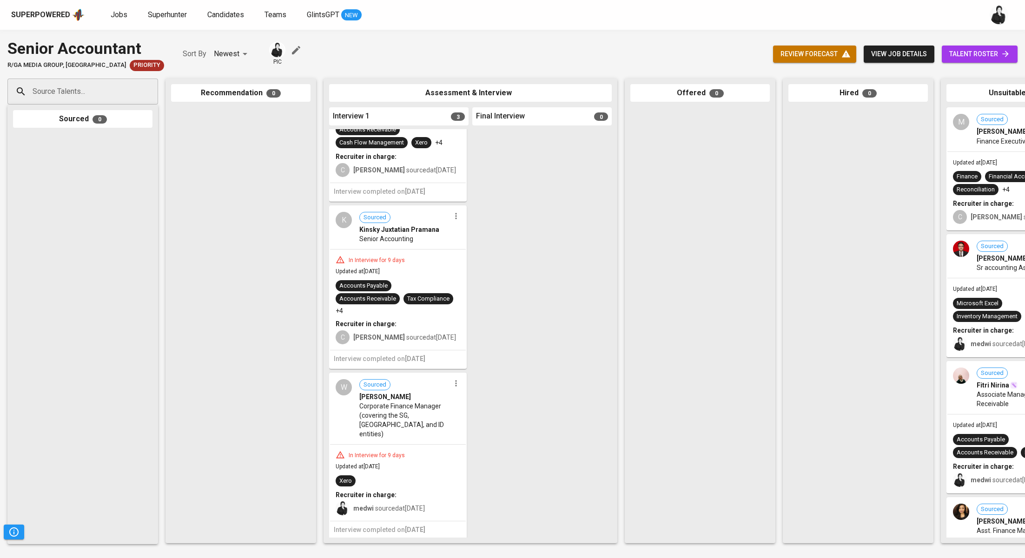
click at [451, 381] on icon "button" at bounding box center [455, 383] width 9 height 9
click at [489, 434] on li "Move to unsuitable" at bounding box center [489, 440] width 84 height 14
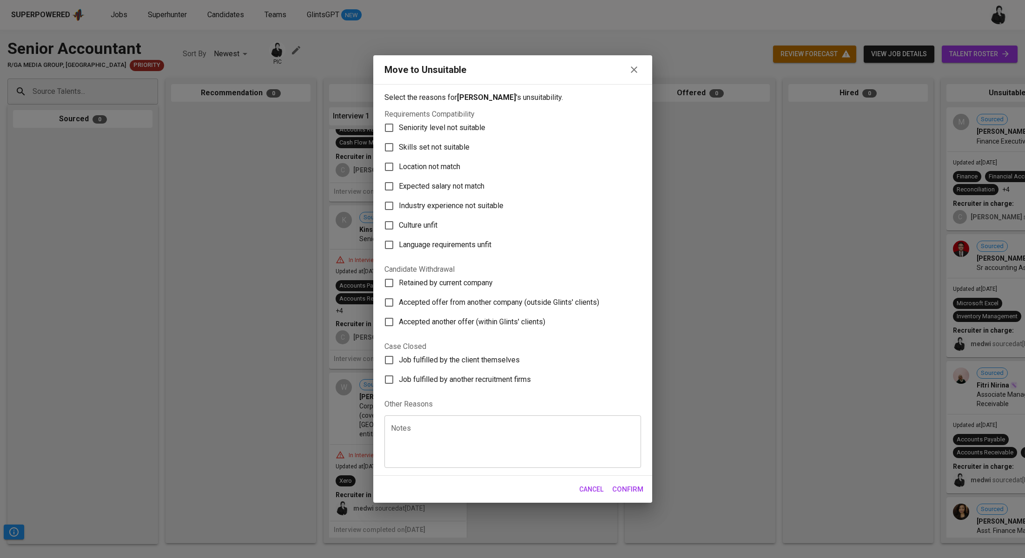
click at [436, 147] on span "Skills set not suitable" at bounding box center [434, 147] width 71 height 11
click at [399, 147] on input "Skills set not suitable" at bounding box center [389, 148] width 20 height 20
checkbox input "true"
click at [629, 496] on button "Confirm" at bounding box center [627, 490] width 41 height 20
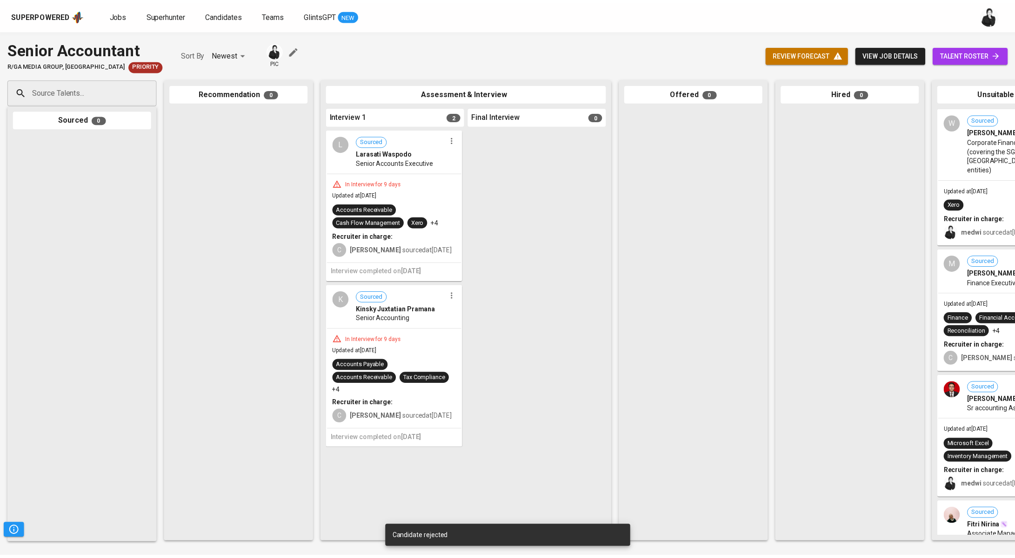
scroll to position [0, 0]
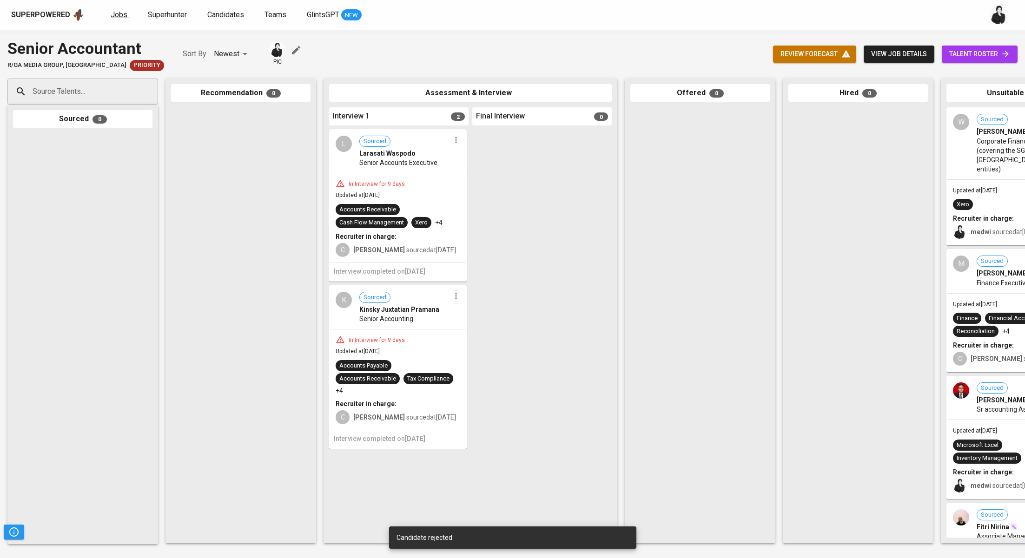
click at [121, 14] on span "Jobs" at bounding box center [119, 14] width 17 height 9
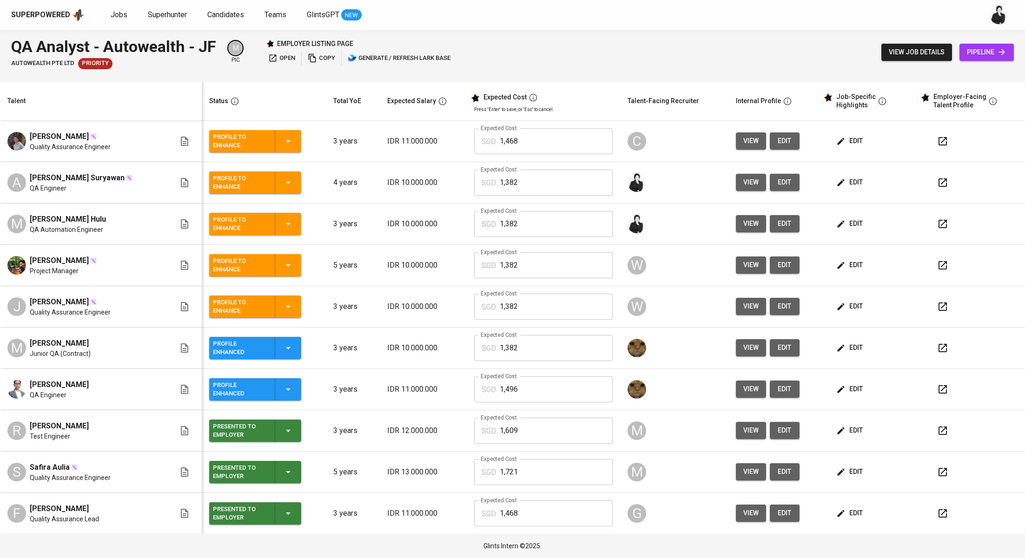
click at [291, 181] on icon "button" at bounding box center [288, 182] width 11 height 11
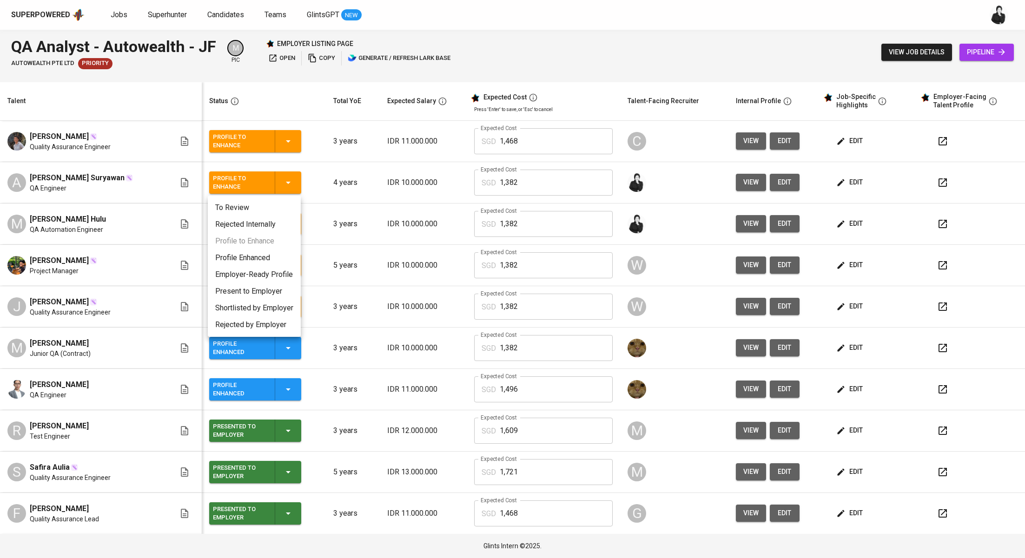
click at [277, 259] on li "Profile Enhanced" at bounding box center [254, 258] width 93 height 17
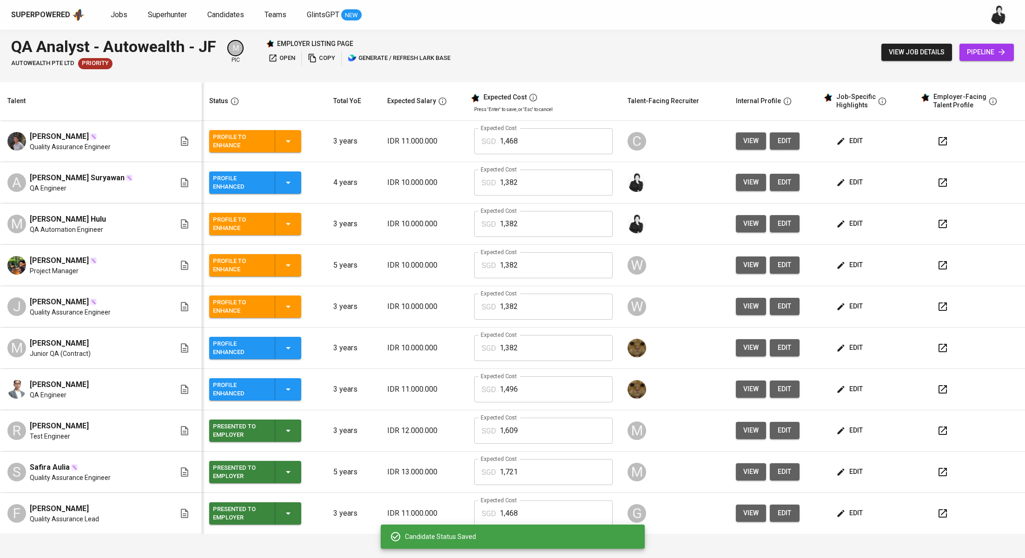
click at [937, 179] on icon "button" at bounding box center [942, 182] width 11 height 11
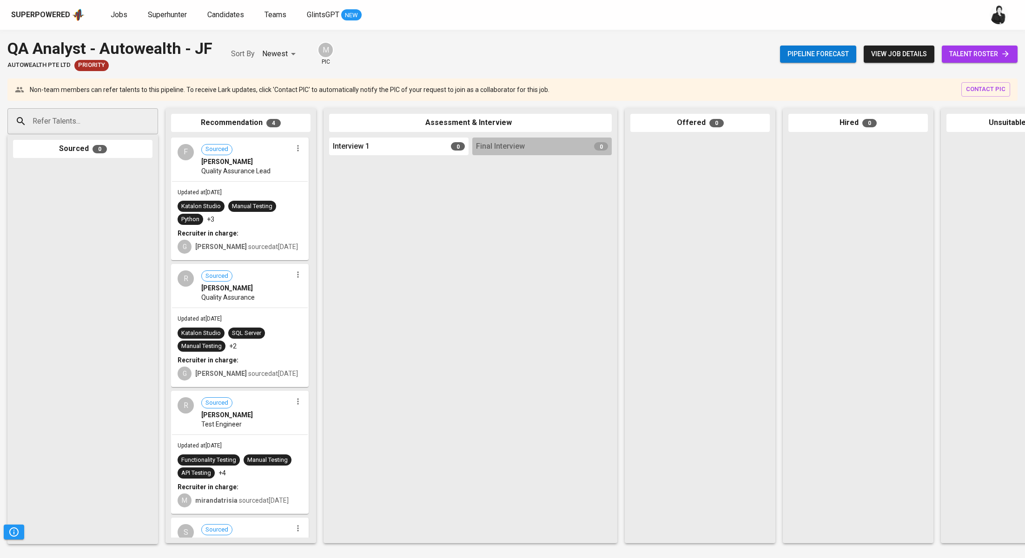
click at [955, 52] on span "talent roster" at bounding box center [979, 54] width 61 height 12
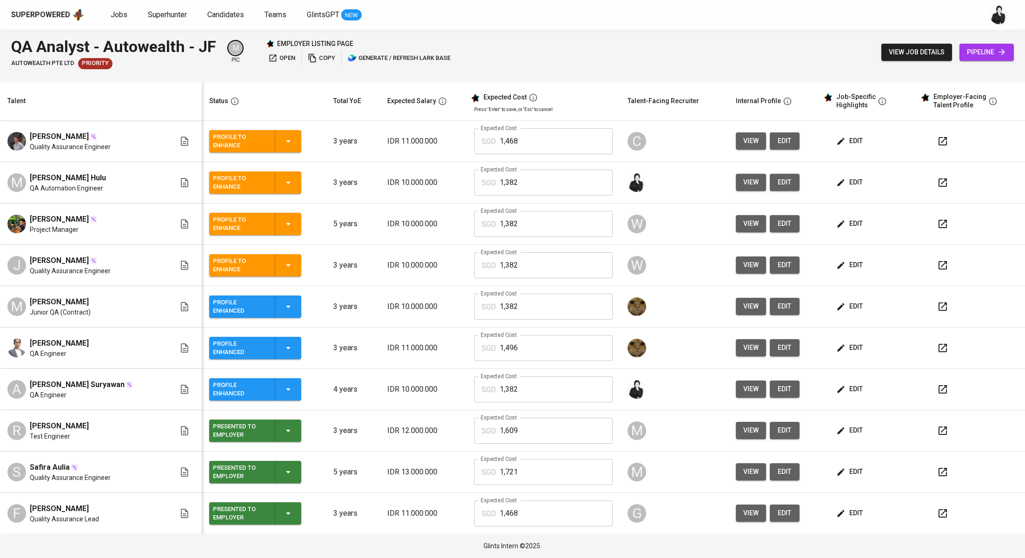
click at [838, 182] on icon "button" at bounding box center [841, 182] width 7 height 7
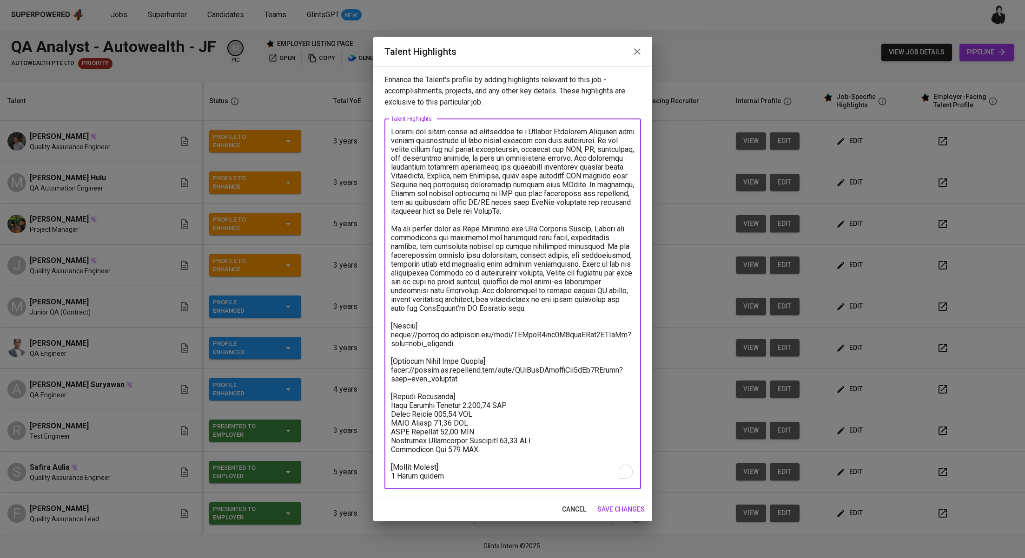
drag, startPoint x: 469, startPoint y: 345, endPoint x: 375, endPoint y: 333, distance: 95.2
click at [375, 333] on div "Enhance the Talent's profile by adding highlights relevant to this job - accomp…" at bounding box center [512, 281] width 279 height 431
paste textarea "WcqybrL7yo2tlux4Wj1l4adRgNe"
type textarea "Ryland has three years of experience as a Quality Assurance Engineer with stron…"
click at [609, 508] on span "save changes" at bounding box center [620, 510] width 47 height 12
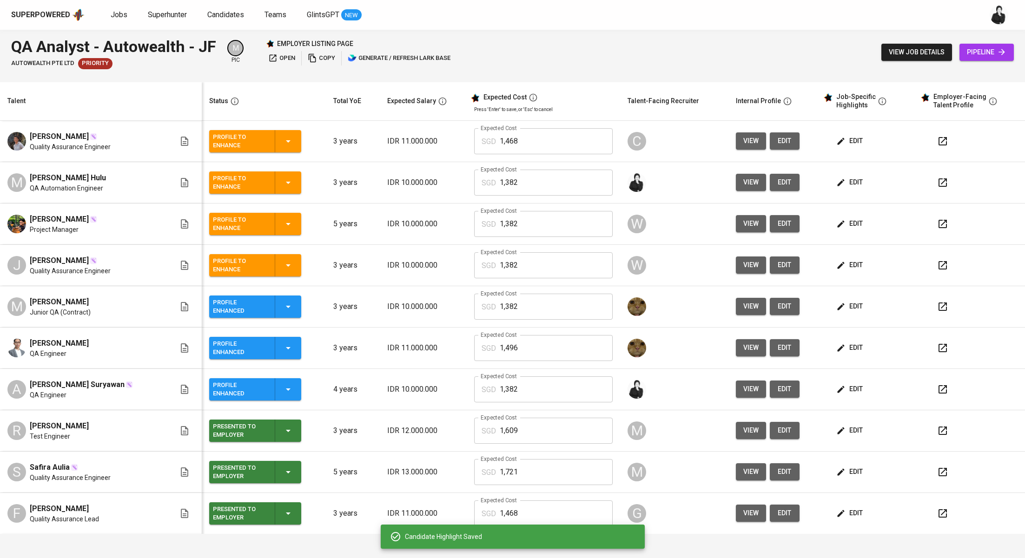
click at [283, 179] on icon "button" at bounding box center [288, 182] width 11 height 11
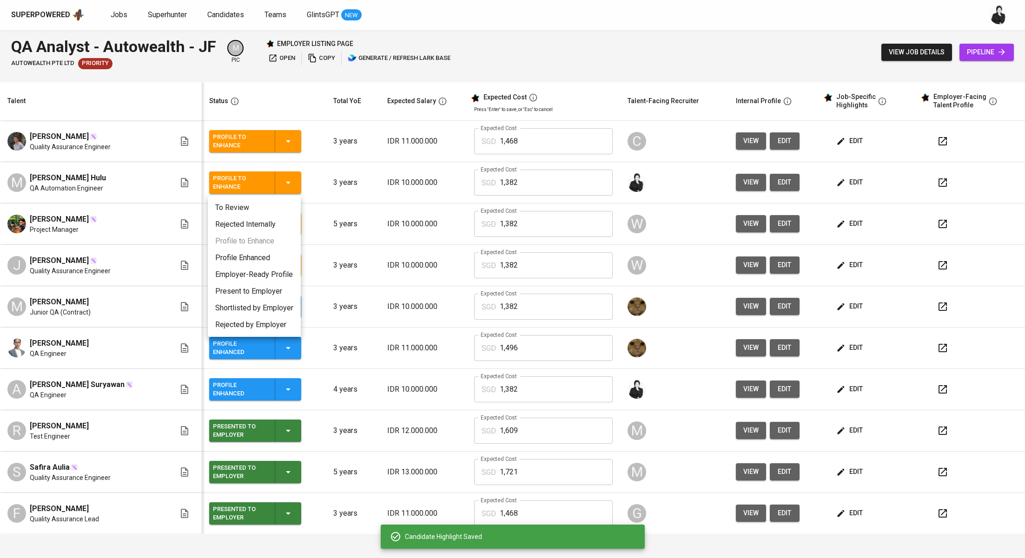
click at [263, 255] on li "Profile Enhanced" at bounding box center [254, 258] width 93 height 17
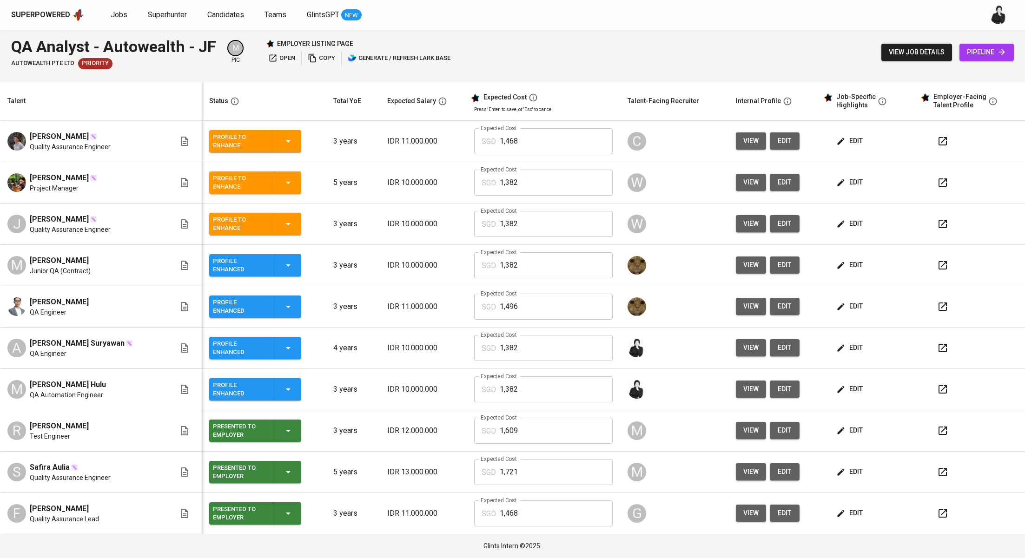
click at [107, 19] on div "Superpowered Jobs Superhunter Candidates Teams GlintsGPT NEW" at bounding box center [497, 15] width 973 height 14
click at [112, 16] on span "Jobs" at bounding box center [119, 14] width 17 height 9
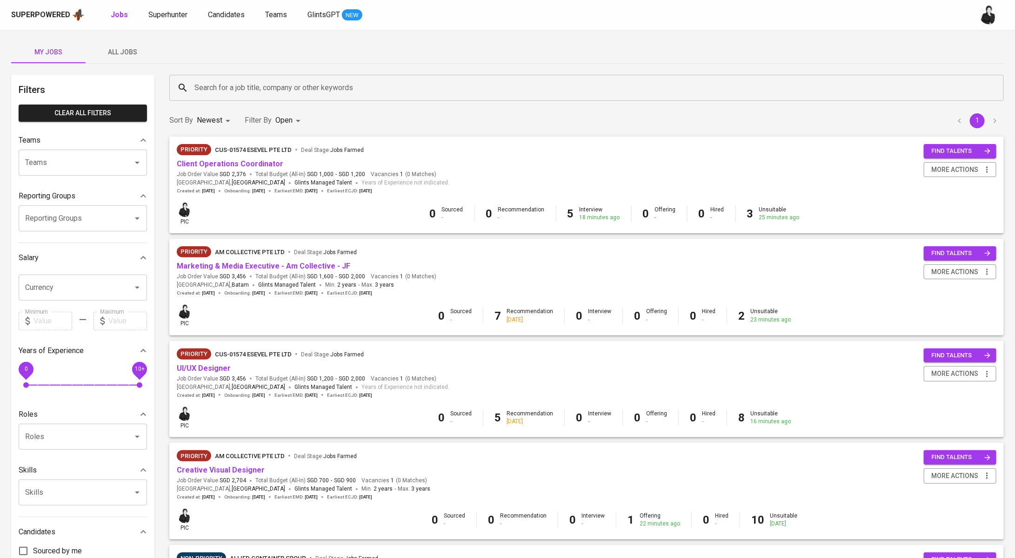
click at [115, 52] on span "All Jobs" at bounding box center [122, 52] width 63 height 12
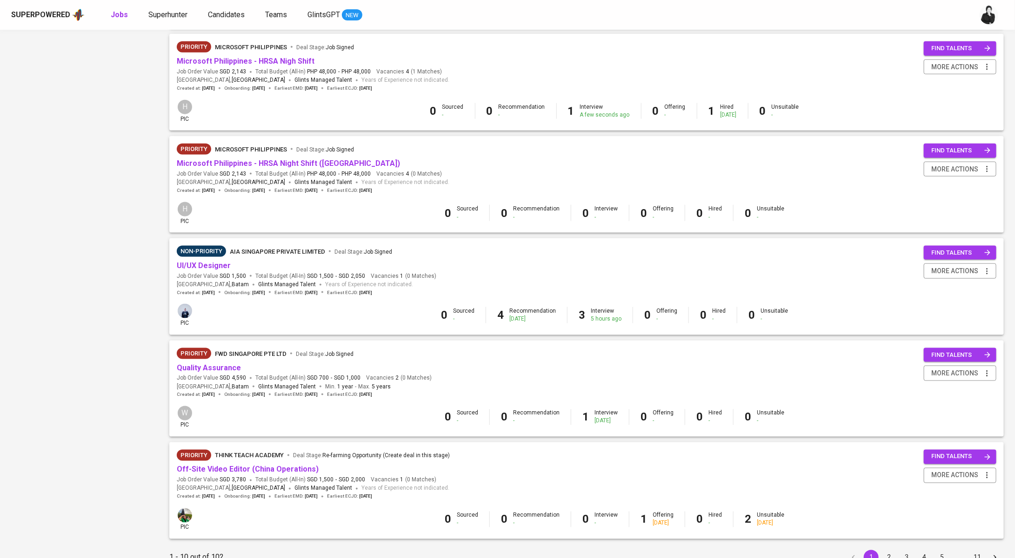
scroll to position [658, 0]
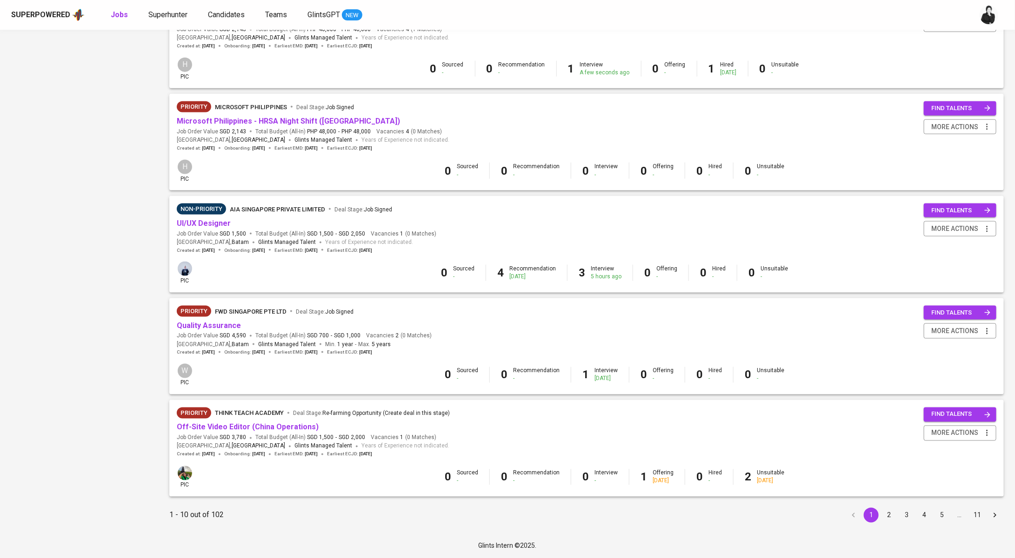
click at [884, 513] on button "2" at bounding box center [888, 515] width 15 height 15
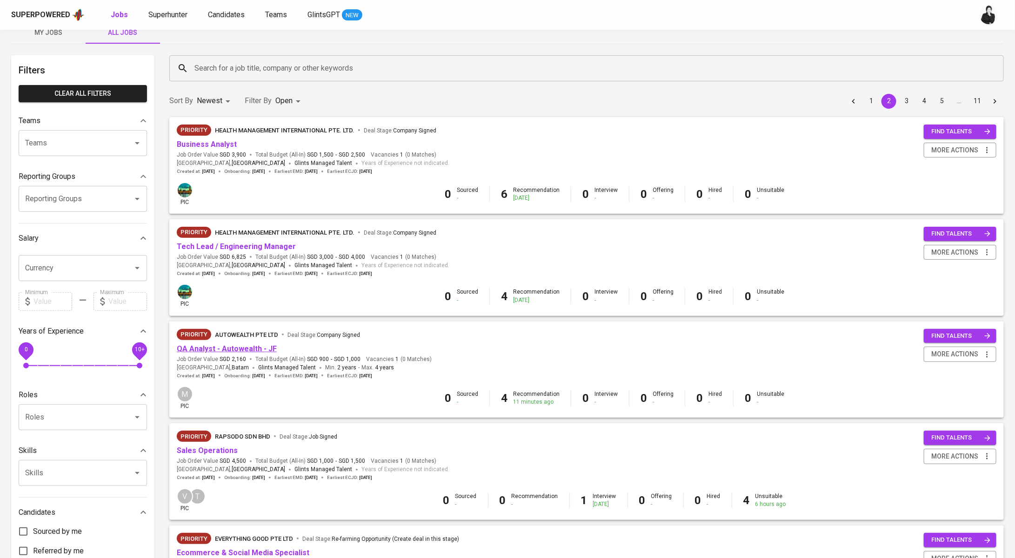
scroll to position [20, 0]
click at [223, 346] on link "QA Analyst - Autowealth - JF" at bounding box center [227, 348] width 100 height 9
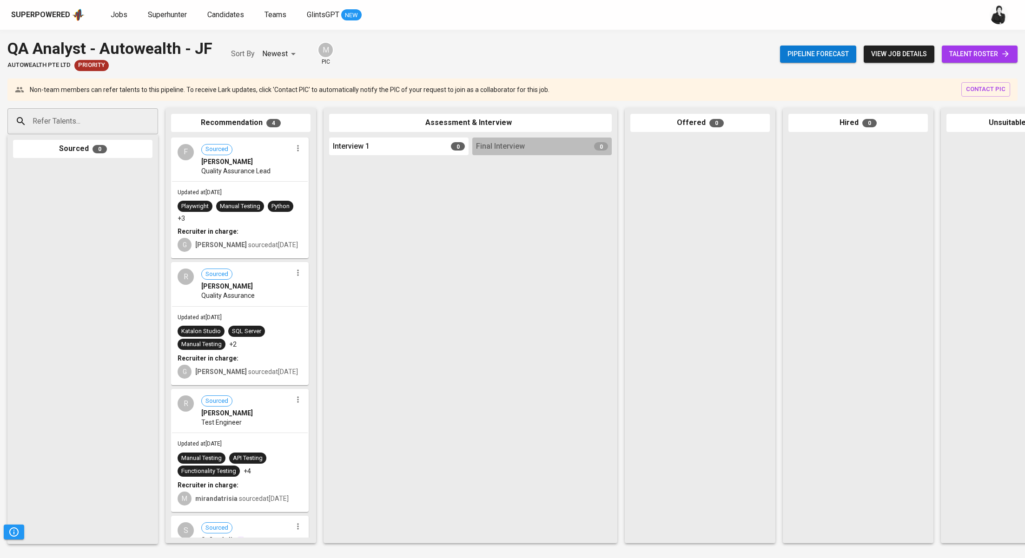
click at [108, 125] on input "Refer Talents..." at bounding box center [79, 122] width 98 height 18
click at [949, 59] on span "talent roster" at bounding box center [979, 54] width 61 height 12
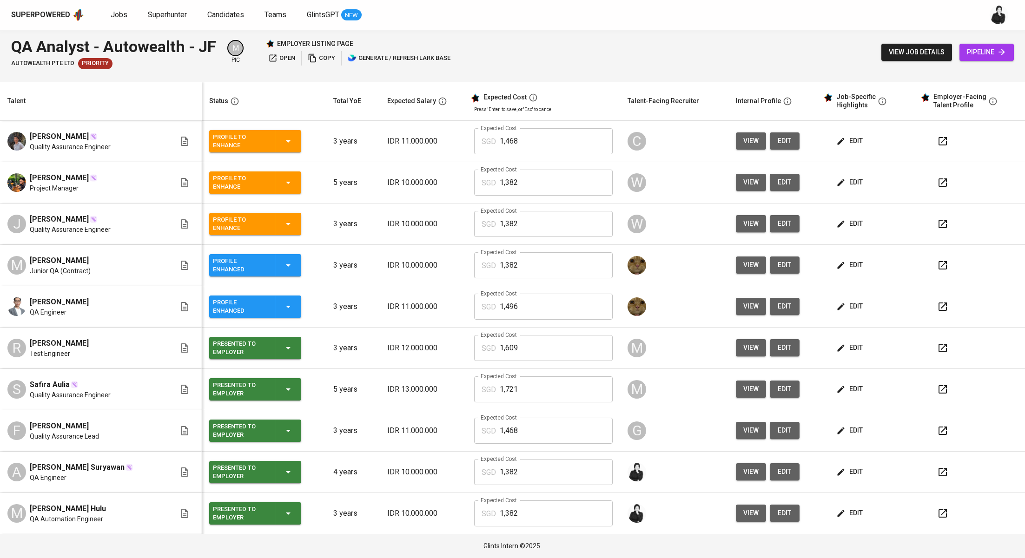
click at [985, 57] on span "pipeline" at bounding box center [987, 52] width 40 height 12
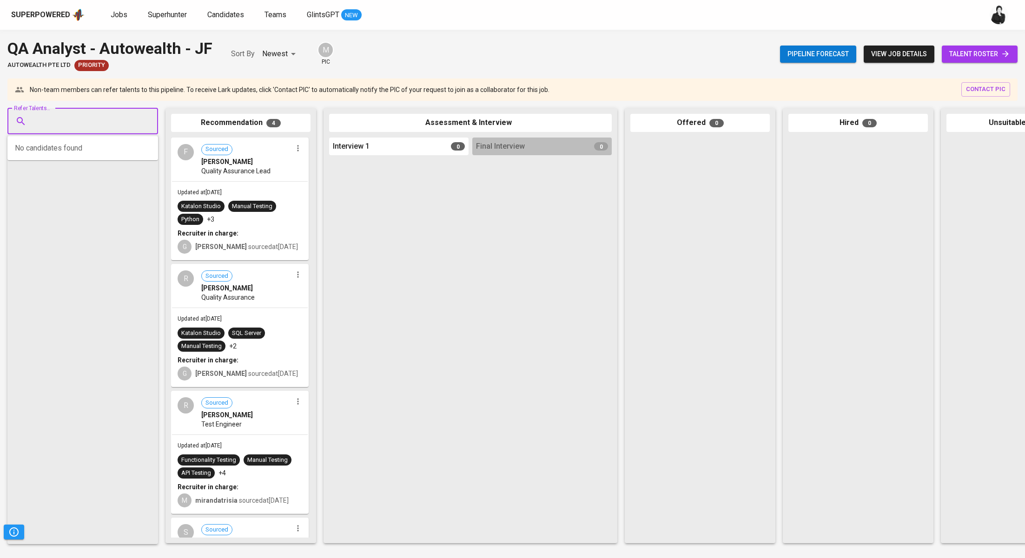
click at [123, 123] on input "Refer Talents..." at bounding box center [79, 122] width 98 height 18
paste input "[EMAIL_ADDRESS][DOMAIN_NAME]"
type input "[EMAIL_ADDRESS][DOMAIN_NAME]"
click at [81, 149] on span "[PERSON_NAME] Hulu" at bounding box center [71, 147] width 65 height 9
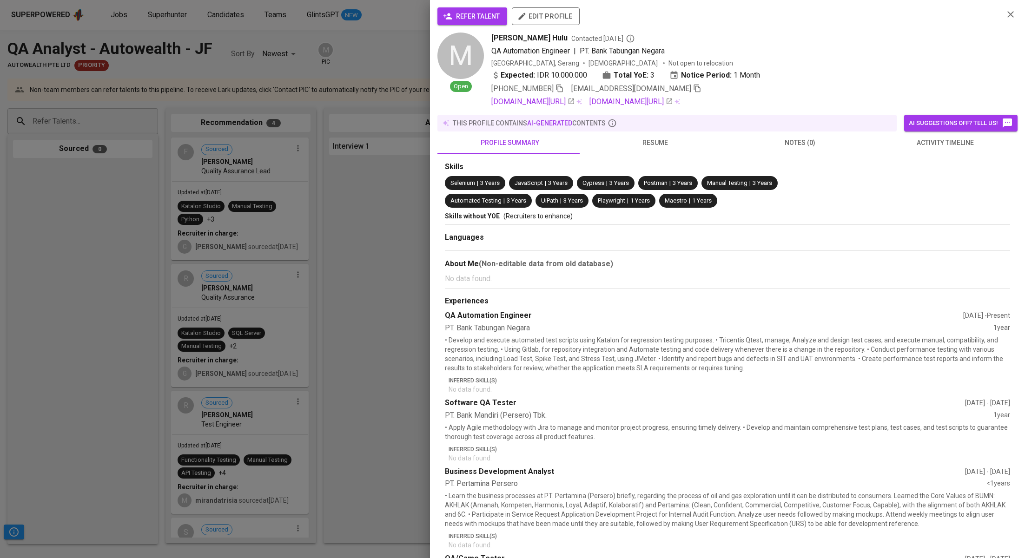
click at [468, 14] on span "refer talent" at bounding box center [472, 17] width 55 height 12
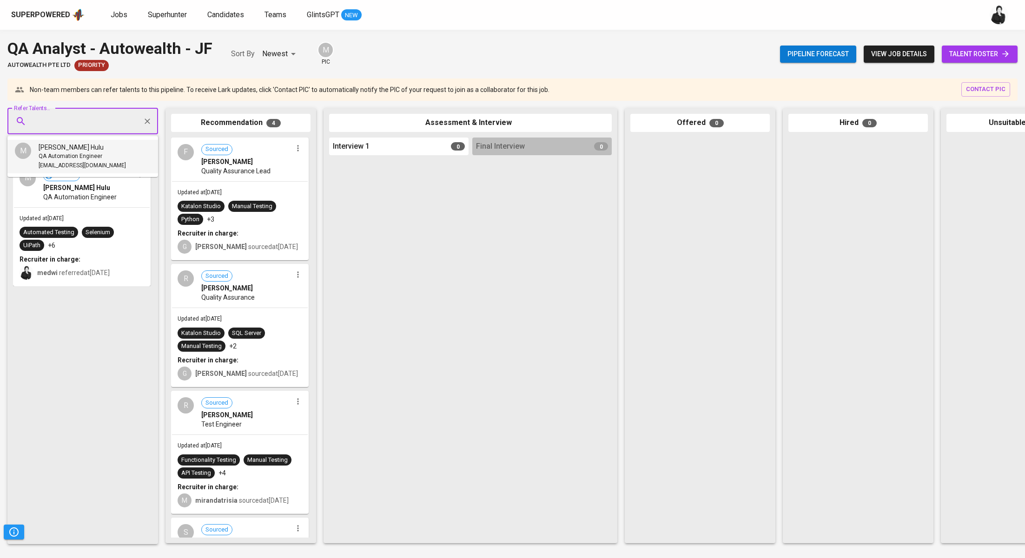
paste input "[EMAIL_ADDRESS][DOMAIN_NAME]"
type input "[EMAIL_ADDRESS][DOMAIN_NAME]"
click at [89, 147] on span "[PERSON_NAME] Suryawan" at bounding box center [80, 147] width 82 height 9
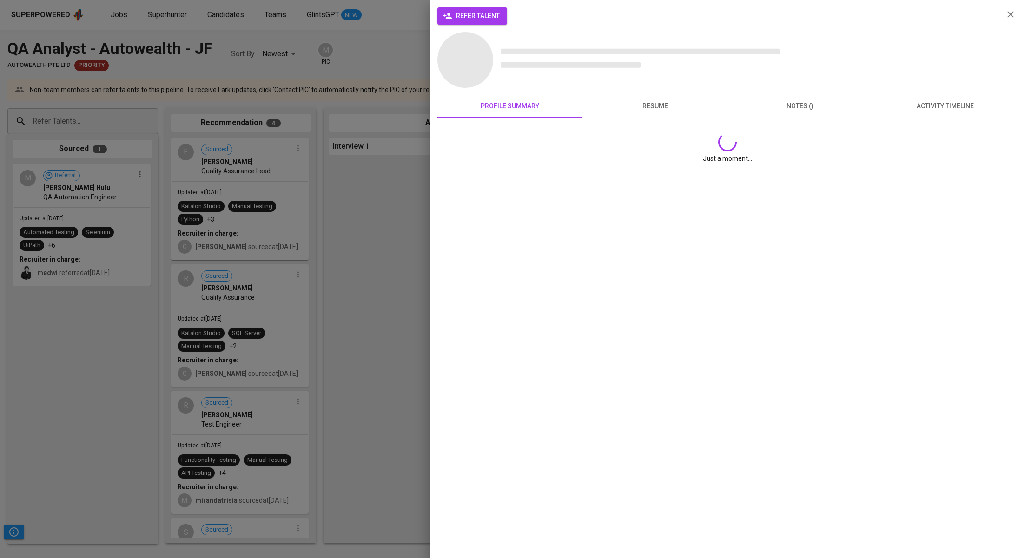
scroll to position [0, 0]
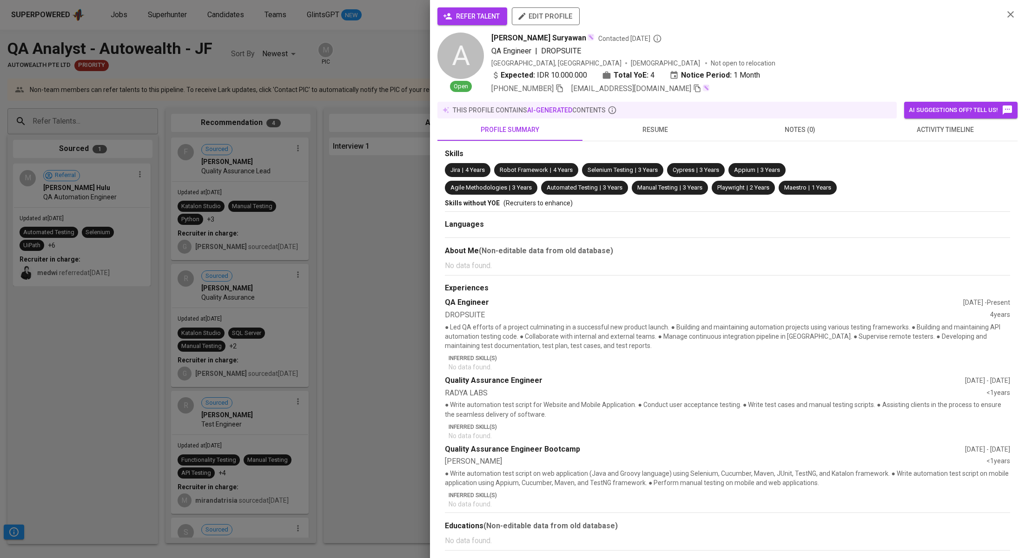
click at [474, 15] on span "refer talent" at bounding box center [472, 17] width 55 height 12
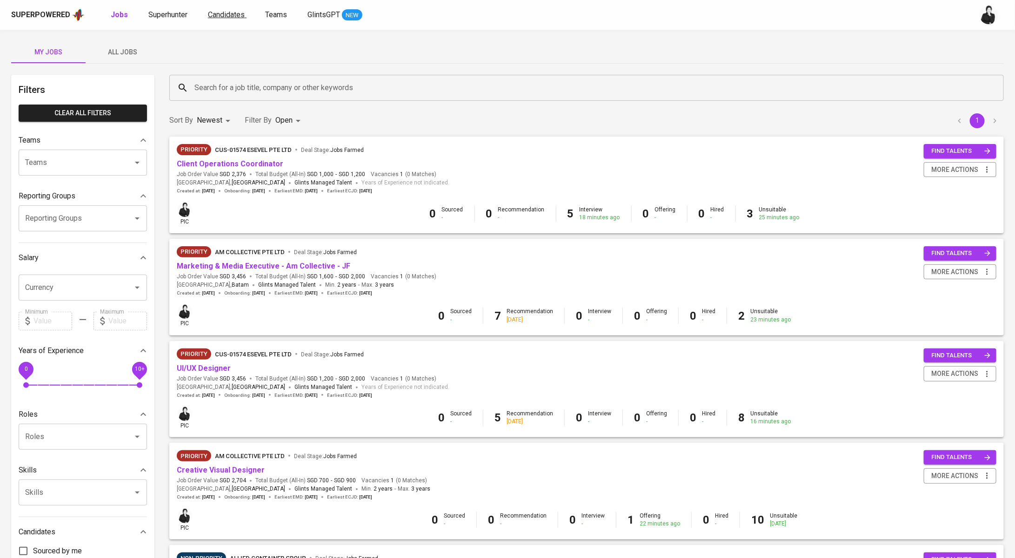
click at [219, 13] on span "Candidates" at bounding box center [226, 14] width 37 height 9
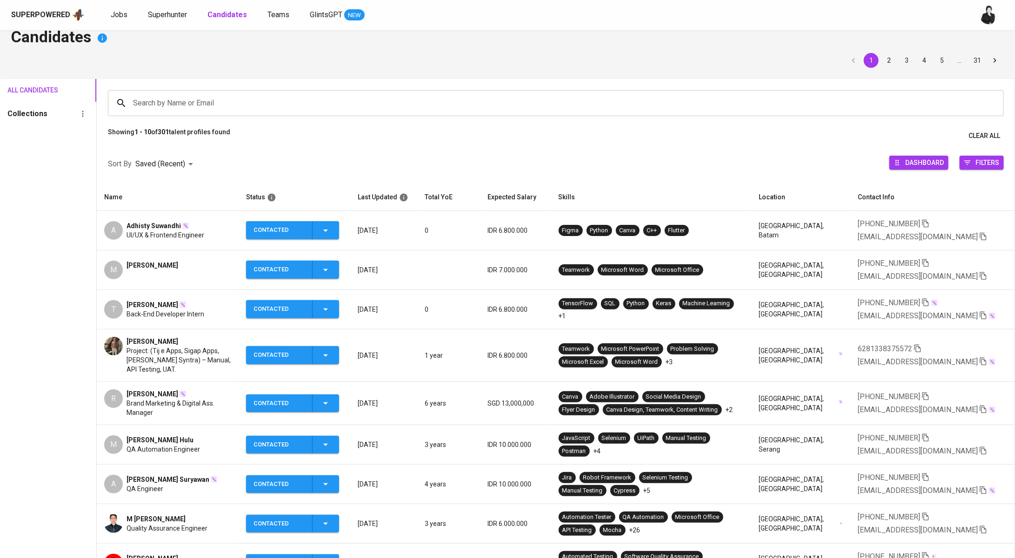
scroll to position [15, 0]
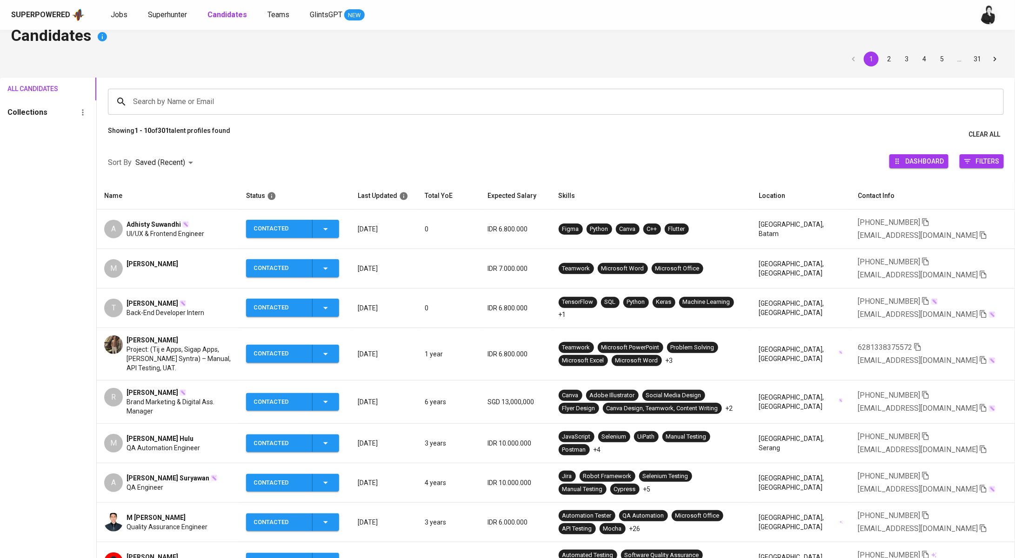
click at [186, 434] on span "[PERSON_NAME] Hulu" at bounding box center [159, 438] width 67 height 9
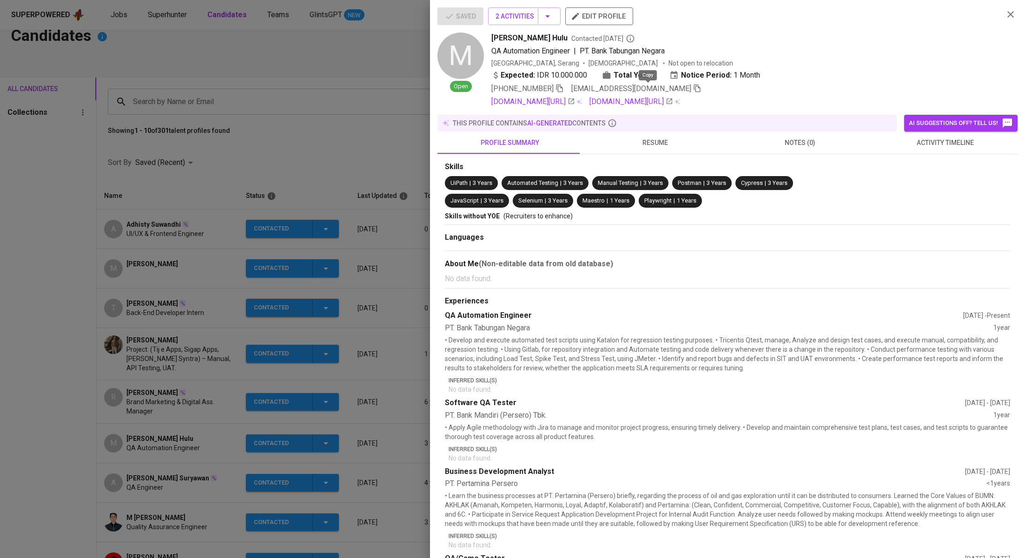
click at [693, 89] on icon "button" at bounding box center [697, 88] width 8 height 8
click at [290, 167] on div at bounding box center [512, 279] width 1025 height 558
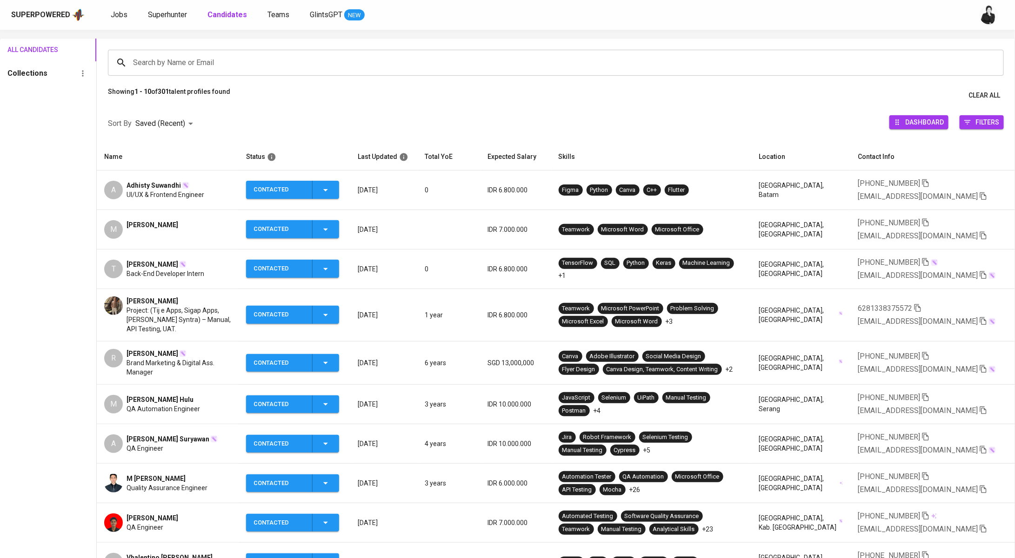
scroll to position [88, 0]
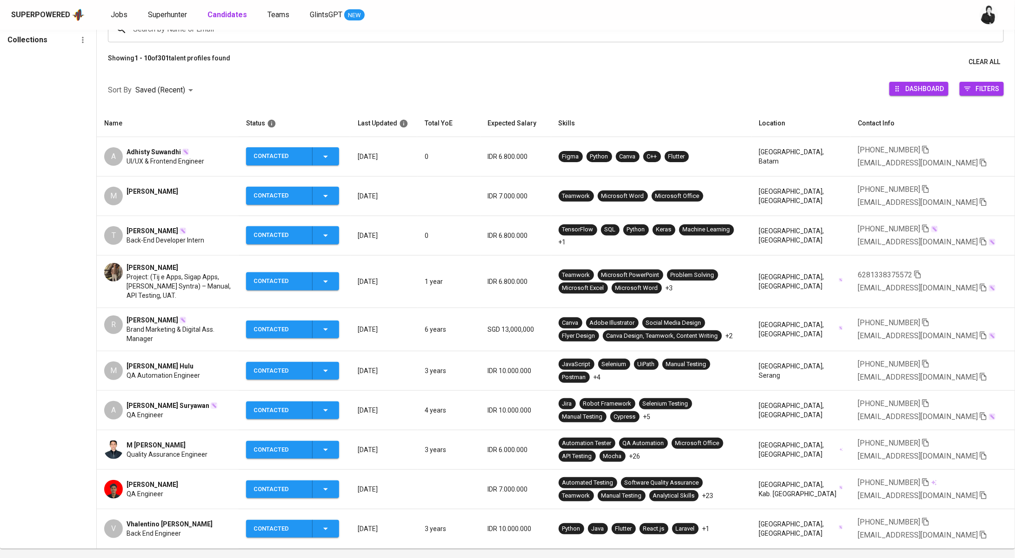
click at [149, 391] on td "A [PERSON_NAME] Suryawan QA Engineer" at bounding box center [168, 411] width 142 height 40
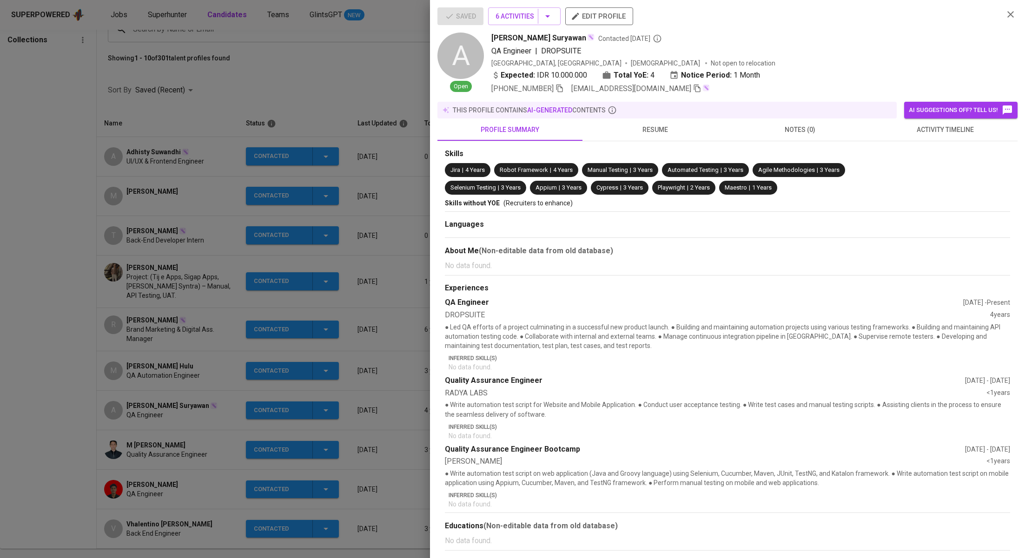
click at [693, 92] on span at bounding box center [697, 88] width 8 height 9
click at [282, 81] on div at bounding box center [512, 279] width 1025 height 558
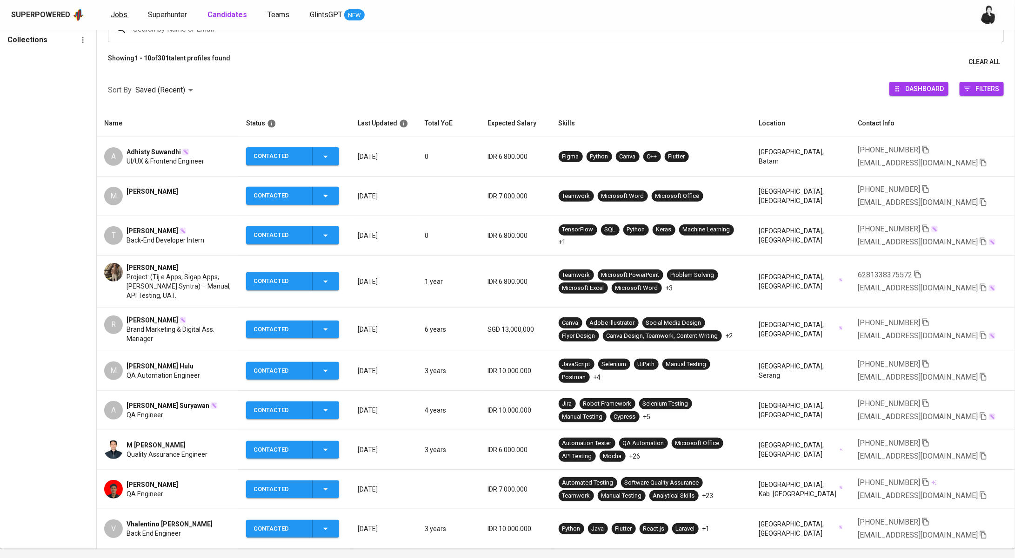
click at [116, 13] on span "Jobs" at bounding box center [119, 14] width 17 height 9
